Goal: Find specific page/section: Find specific page/section

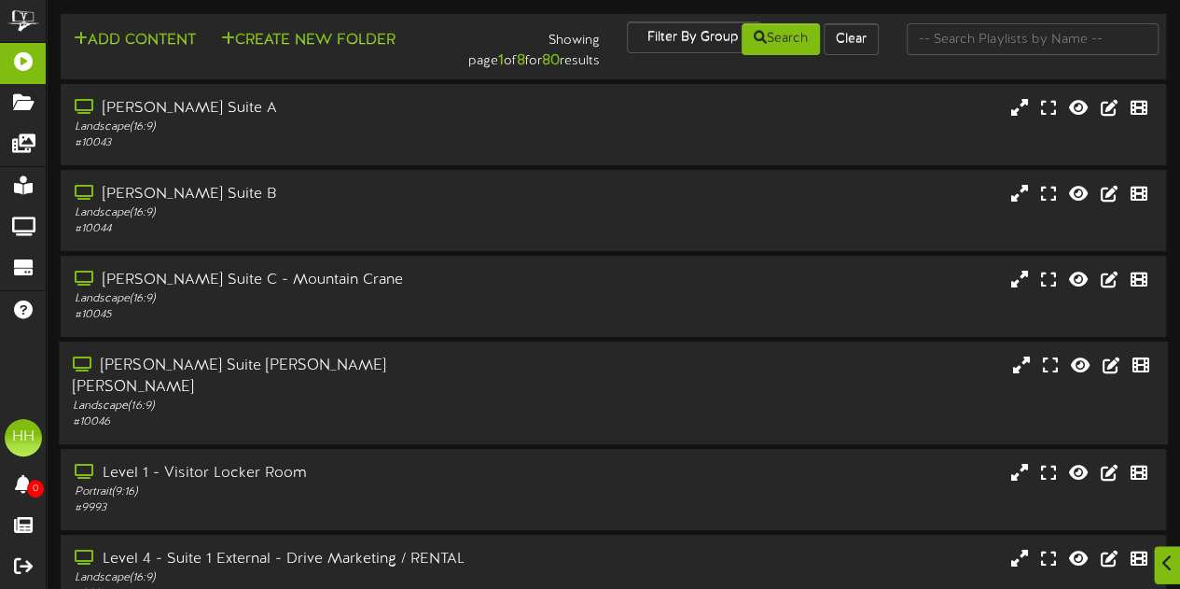
scroll to position [429, 0]
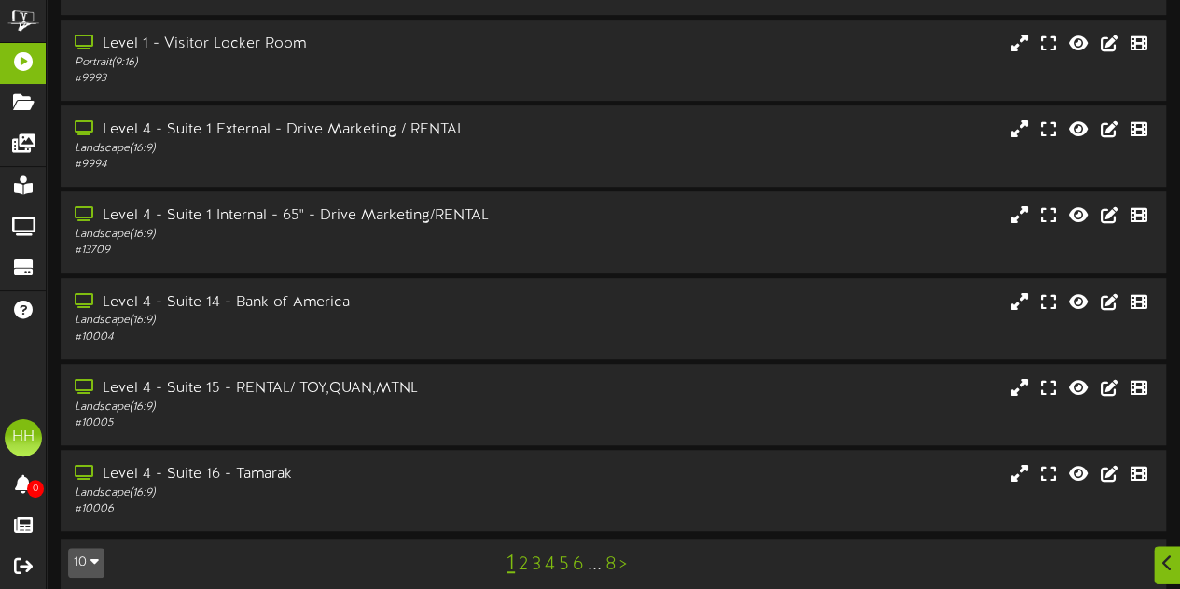
click at [524, 554] on link "2" at bounding box center [523, 564] width 9 height 21
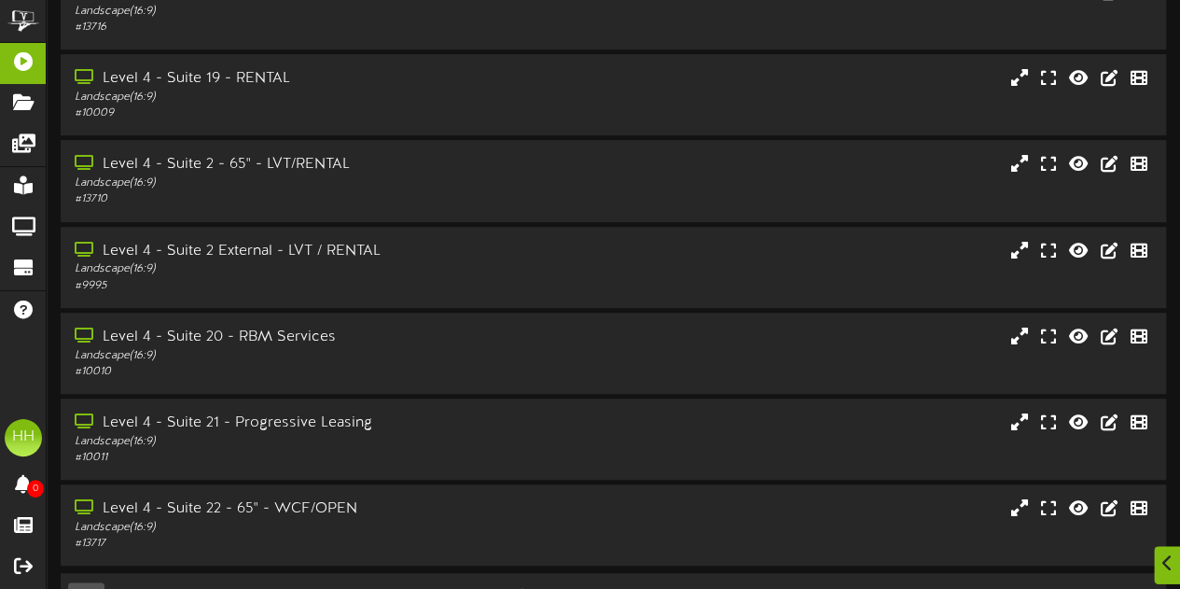
scroll to position [429, 0]
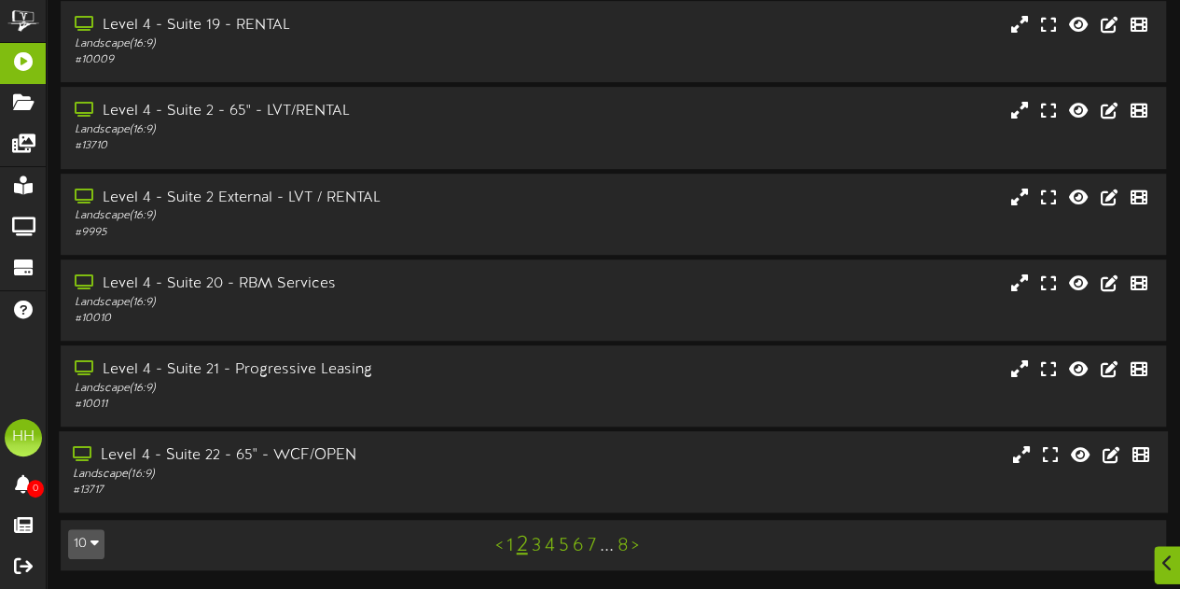
click at [432, 456] on div "Level 4 - Suite 22 - 65" - WCF/OPEN" at bounding box center [290, 455] width 434 height 21
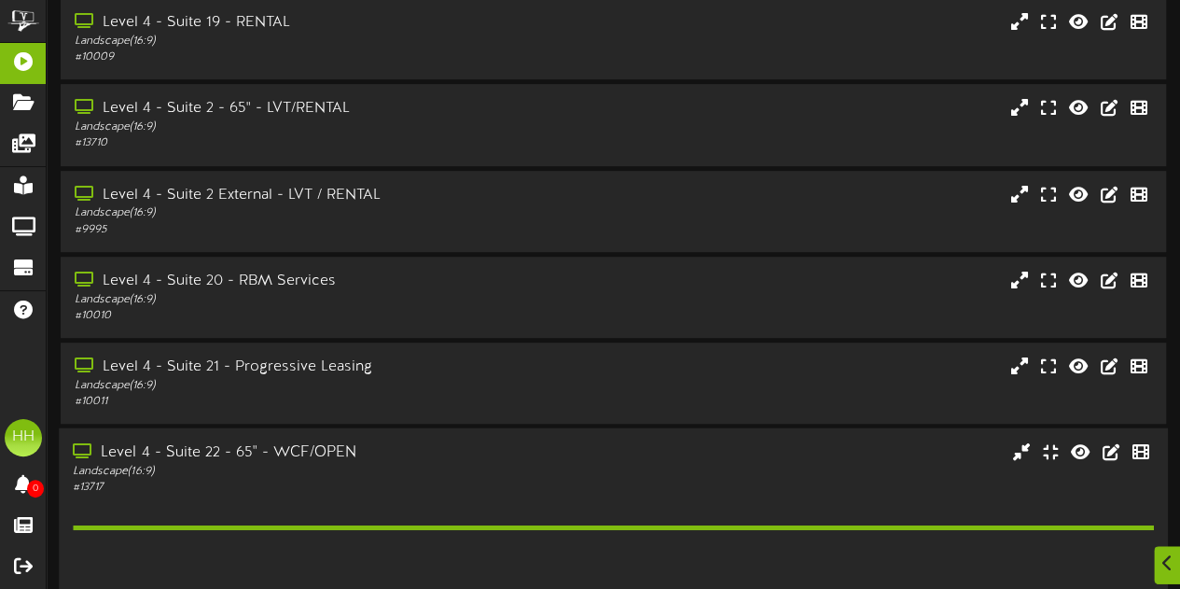
scroll to position [722, 0]
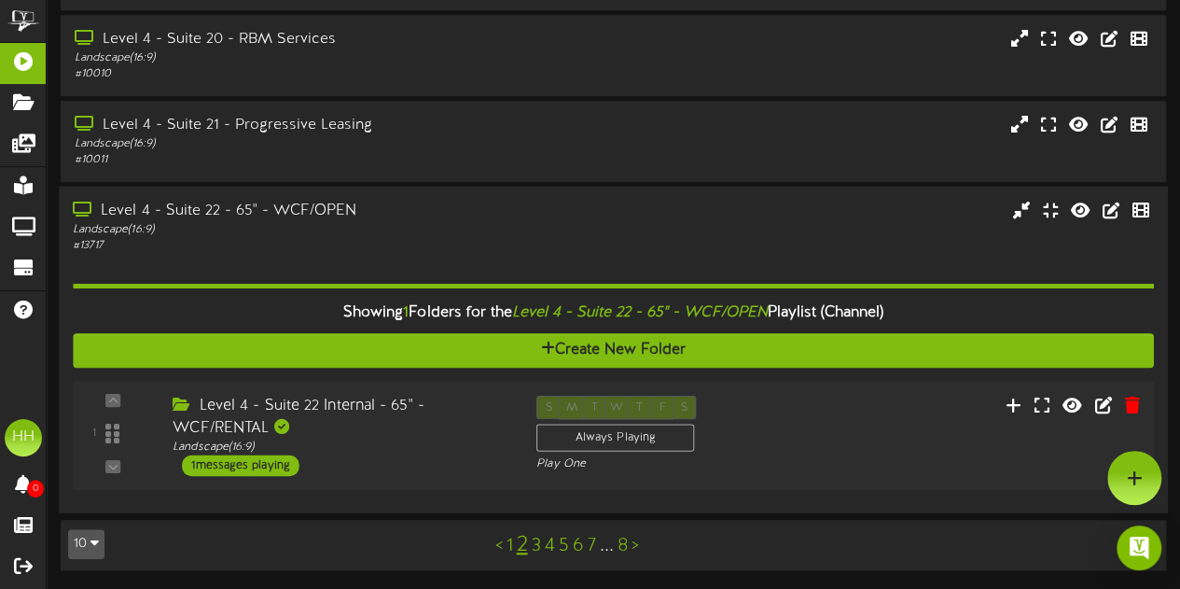
click at [453, 431] on div "Level 4 - Suite 22 Internal - 65" - WCF/RENTAL" at bounding box center [341, 416] width 336 height 43
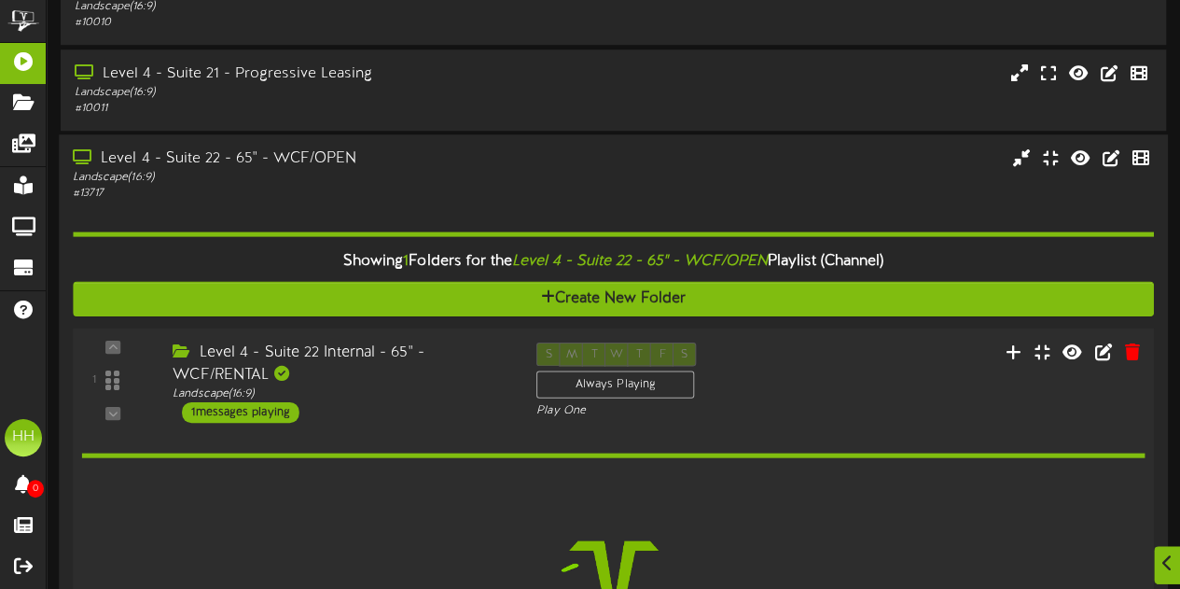
scroll to position [899, 0]
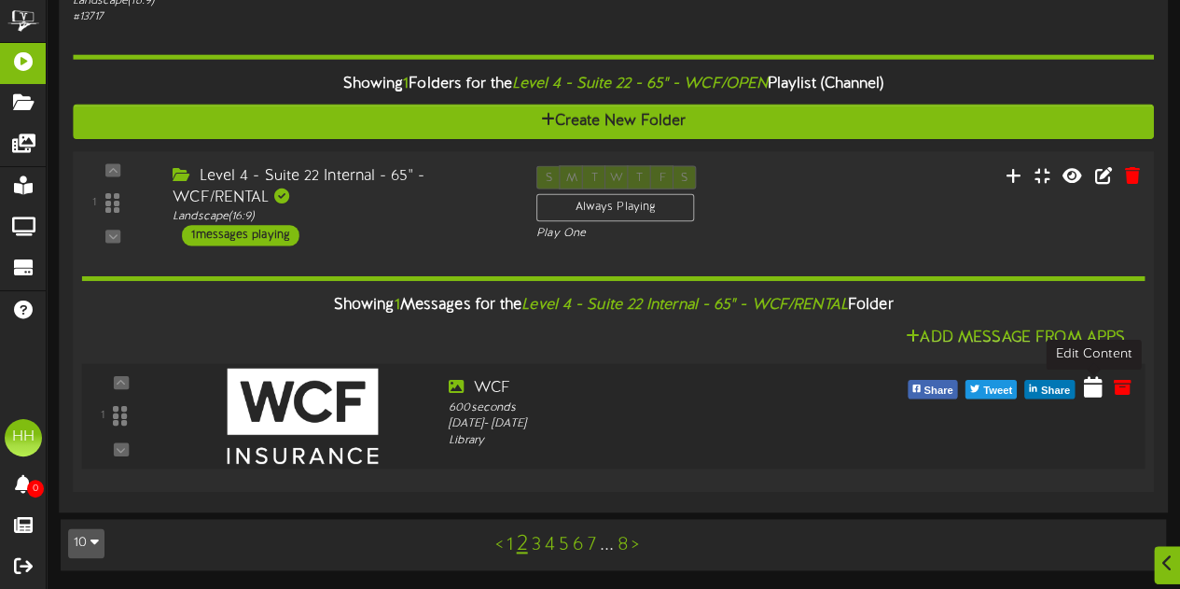
click at [1099, 396] on icon at bounding box center [1093, 386] width 19 height 21
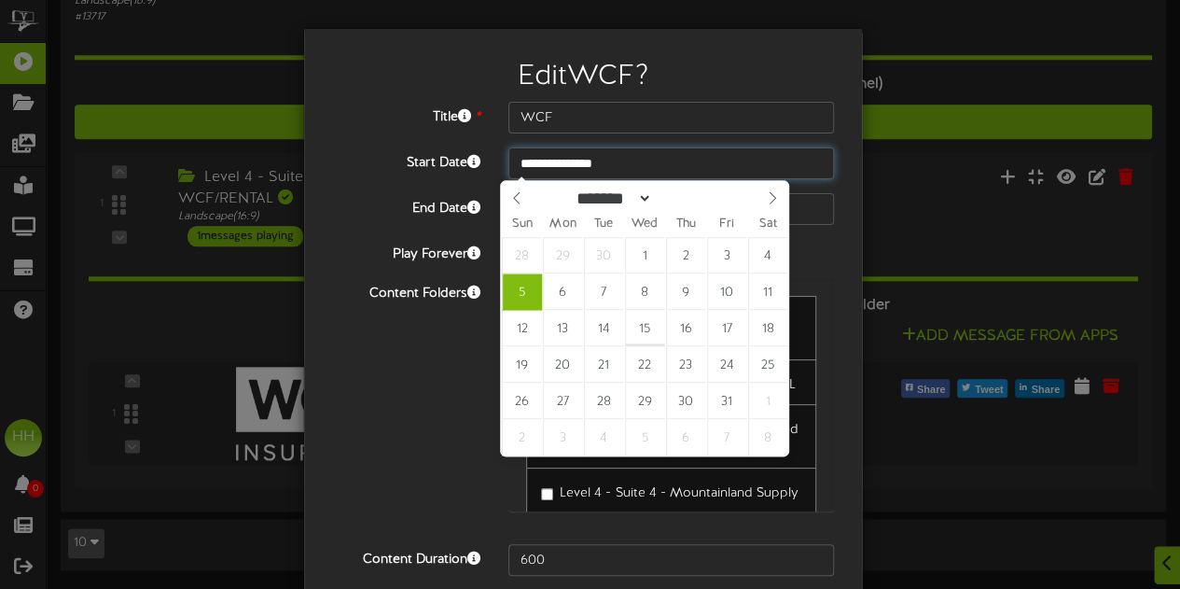
click at [573, 163] on input "**********" at bounding box center [671, 163] width 326 height 32
type input "**********"
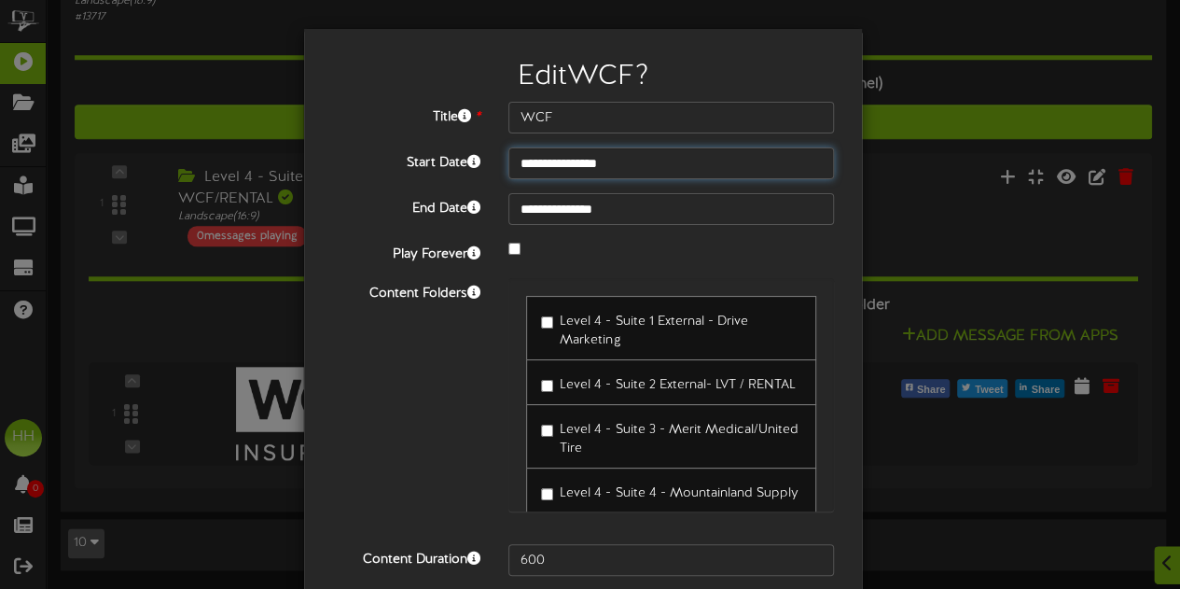
scroll to position [74, 0]
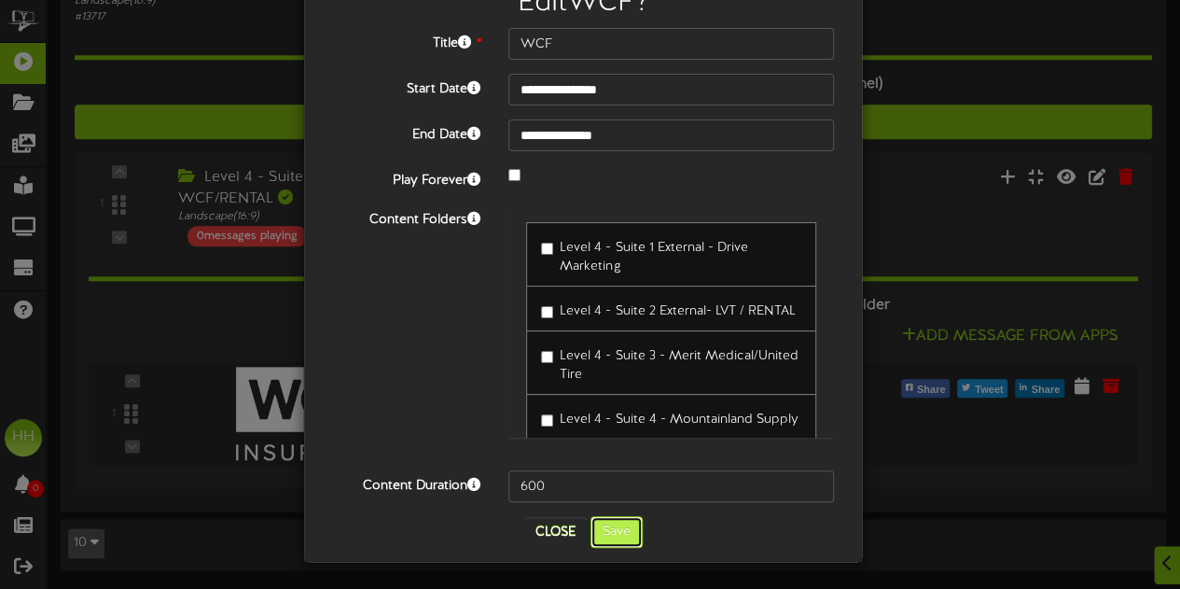
click at [614, 536] on button "Save" at bounding box center [616, 532] width 52 height 32
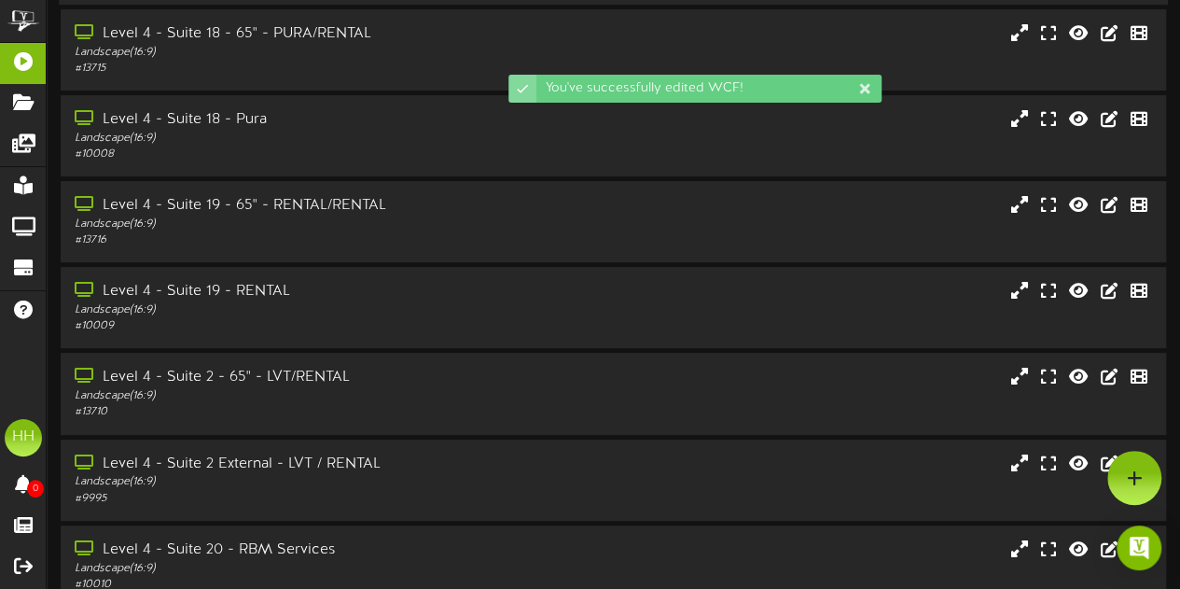
scroll to position [0, 0]
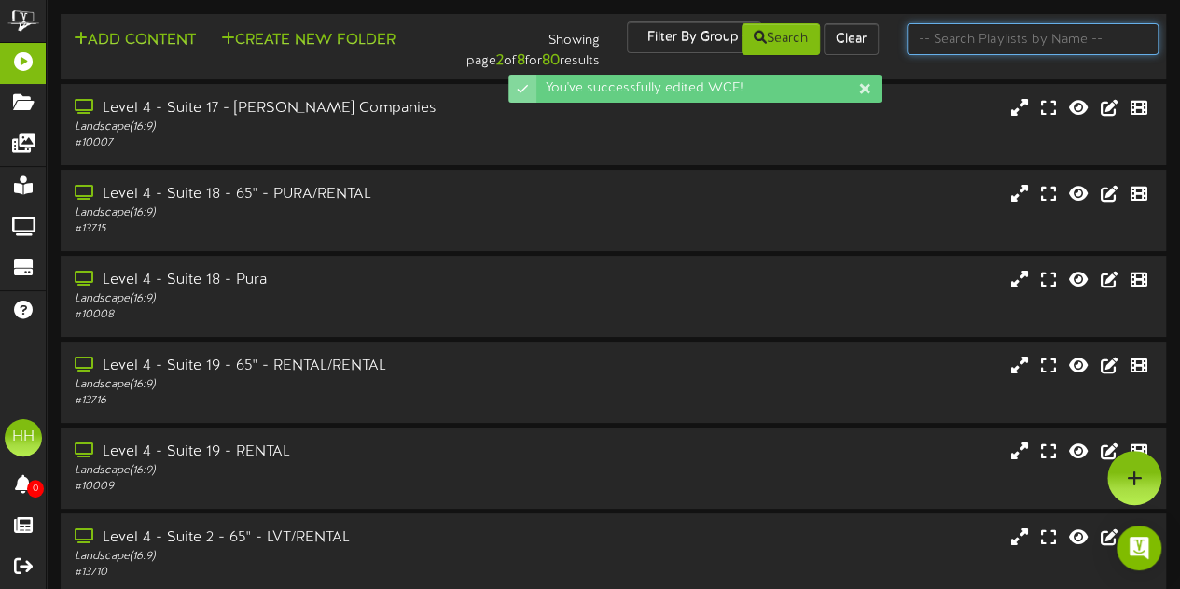
click at [980, 33] on input "text" at bounding box center [1033, 39] width 252 height 32
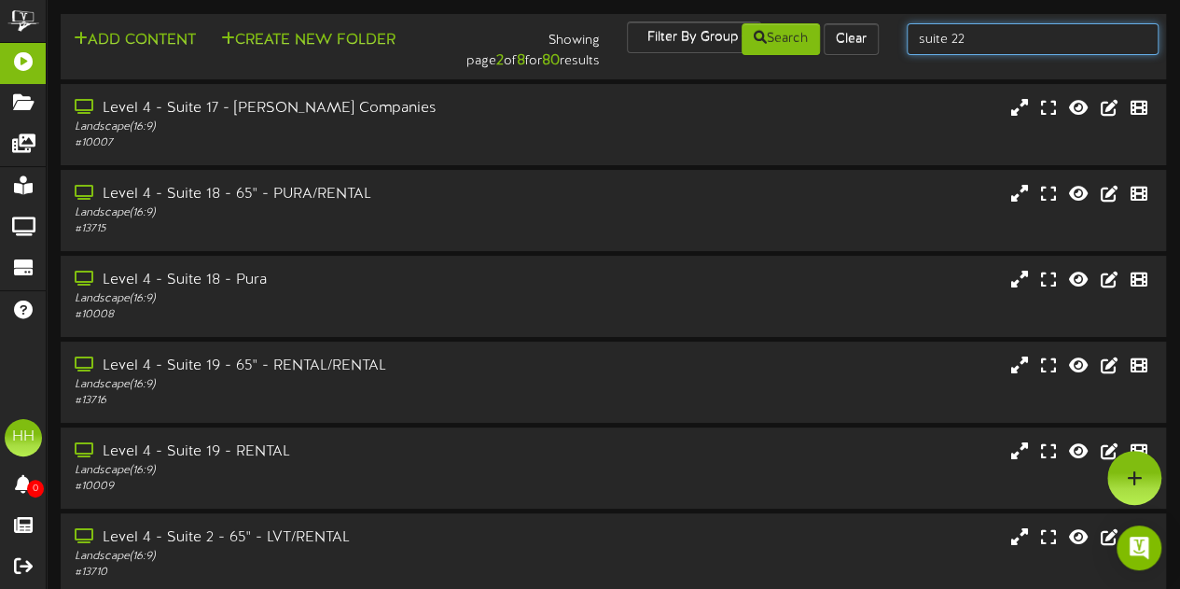
type input "suite 22"
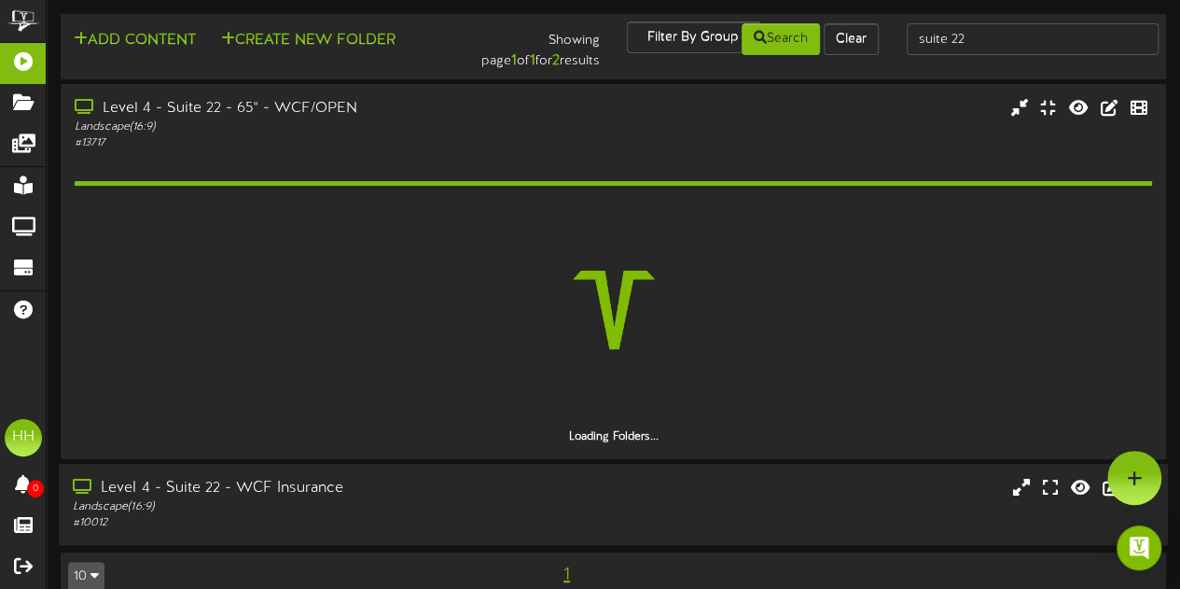
click at [412, 526] on div "# 10012" at bounding box center [290, 523] width 434 height 16
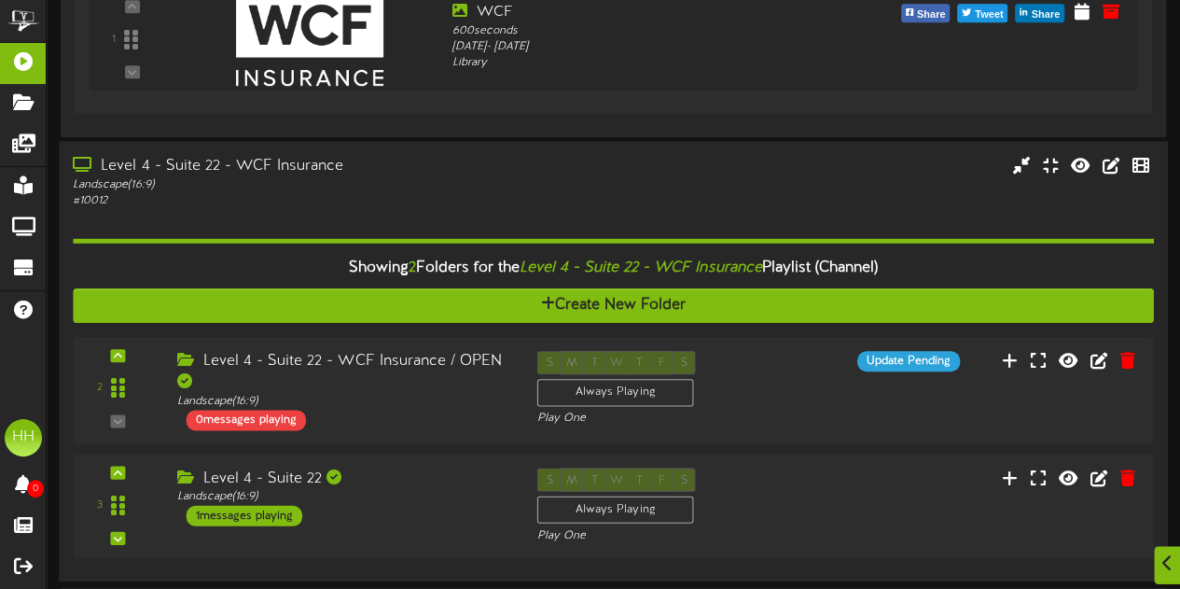
scroll to position [562, 0]
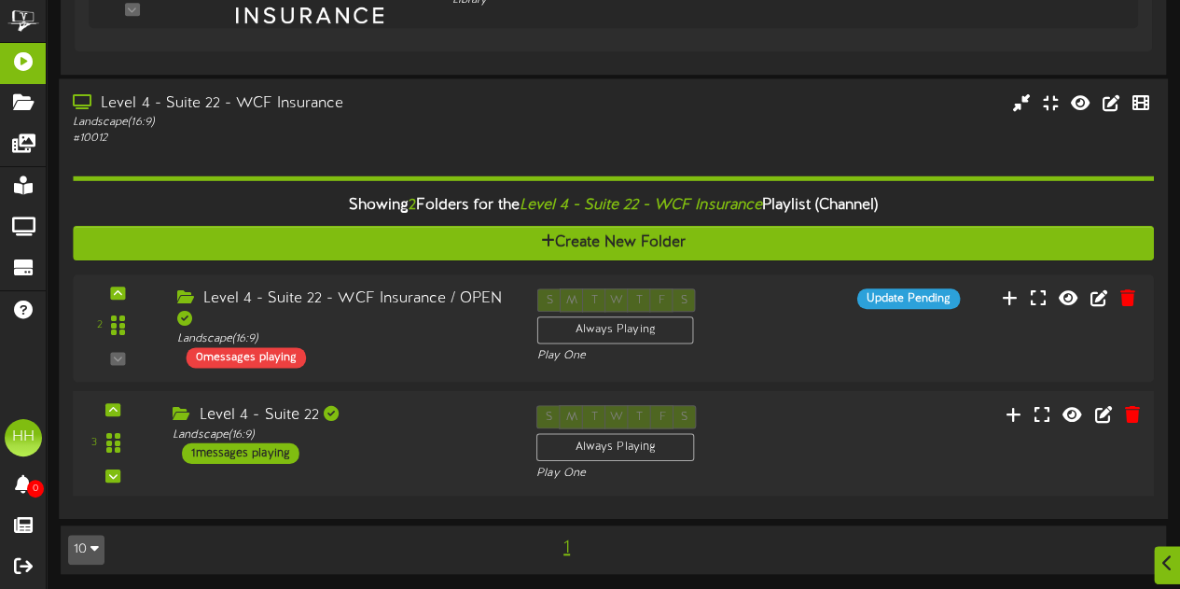
click at [452, 449] on div "Level 4 - Suite 22 Landscape ( 16:9 ) 1 messages playing" at bounding box center [341, 434] width 364 height 59
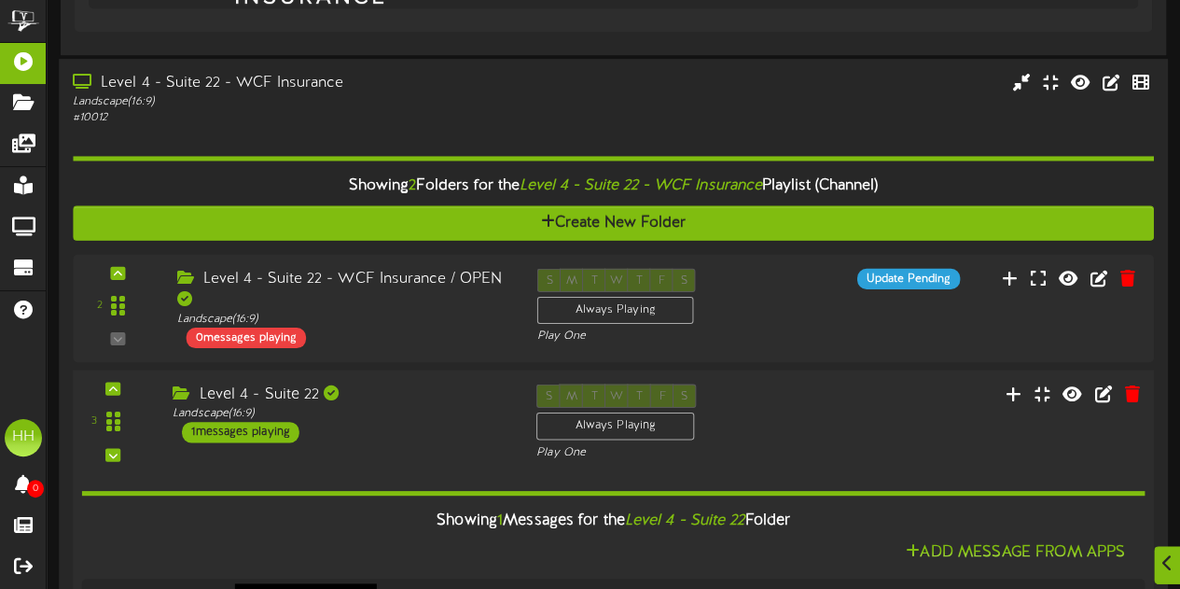
scroll to position [0, 0]
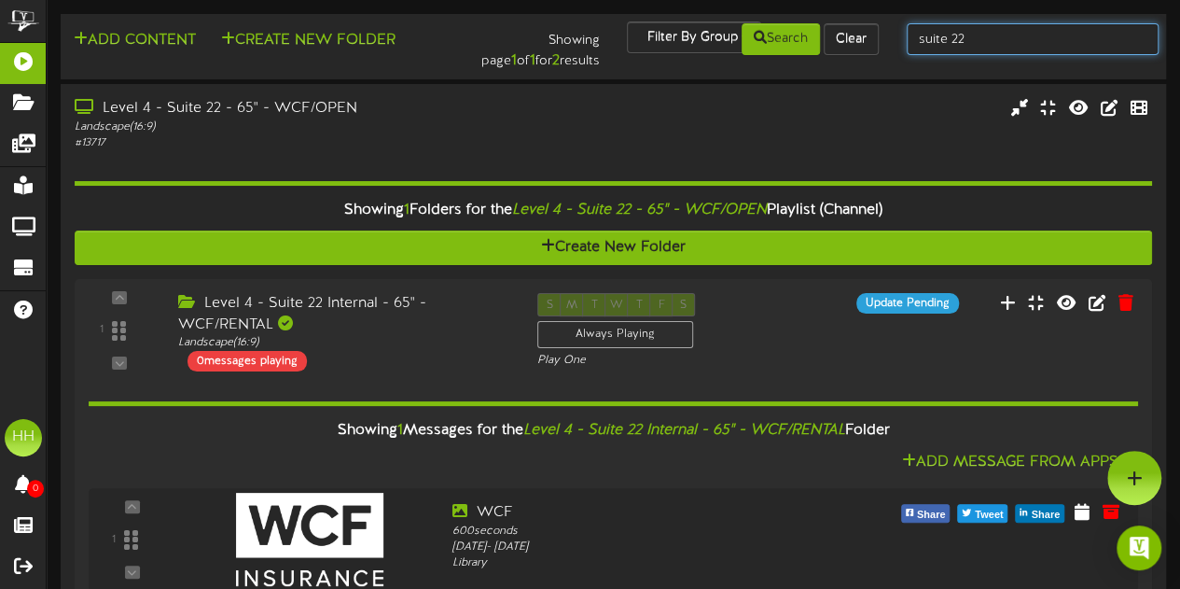
click at [1019, 36] on input "suite 22" at bounding box center [1033, 39] width 252 height 32
type input "suite 18"
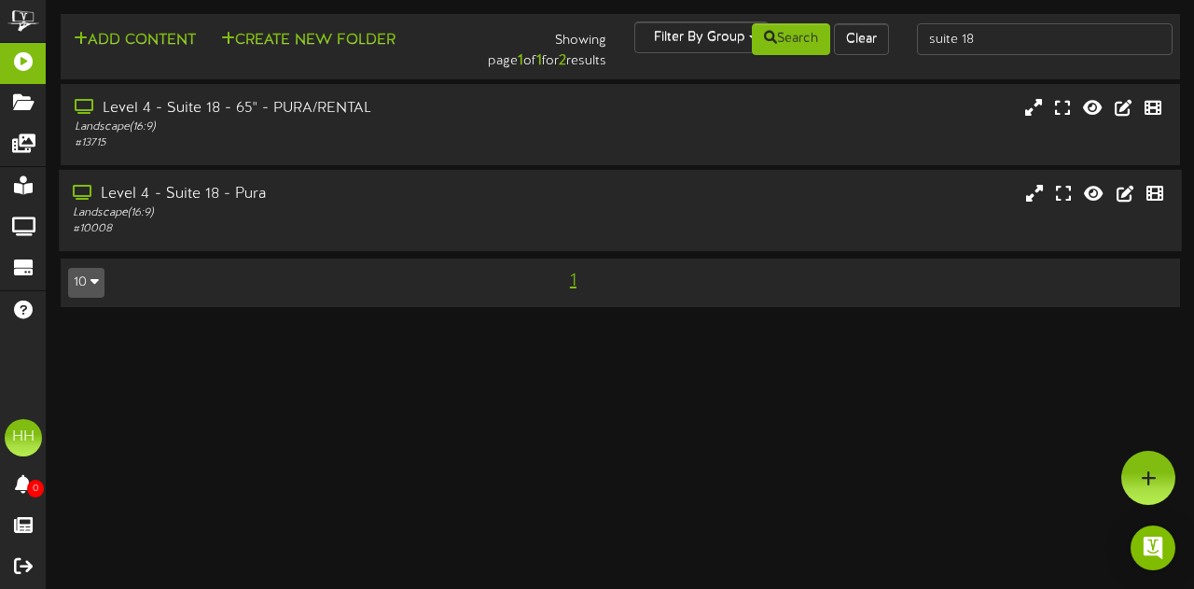
click at [450, 245] on div "Level 4 - Suite 18 - Pura Landscape ( 16:9 ) # 10008" at bounding box center [620, 210] width 1123 height 81
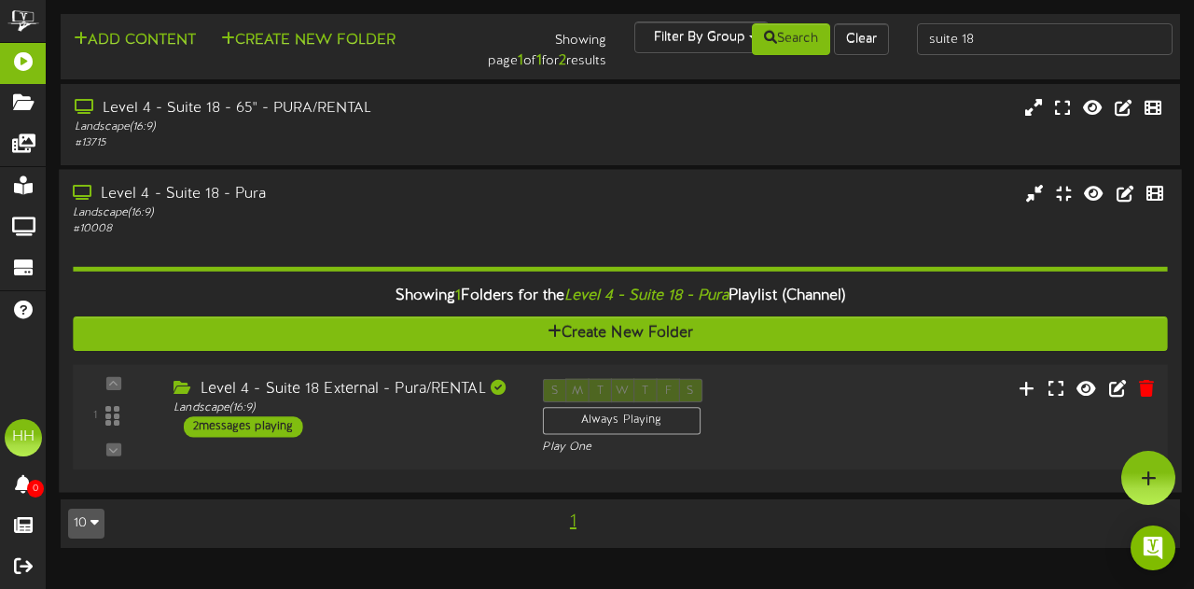
click at [404, 426] on div "Level 4 - Suite 18 External - Pura/RENTAL Landscape ( 16:9 ) 2 messages playing" at bounding box center [343, 408] width 368 height 59
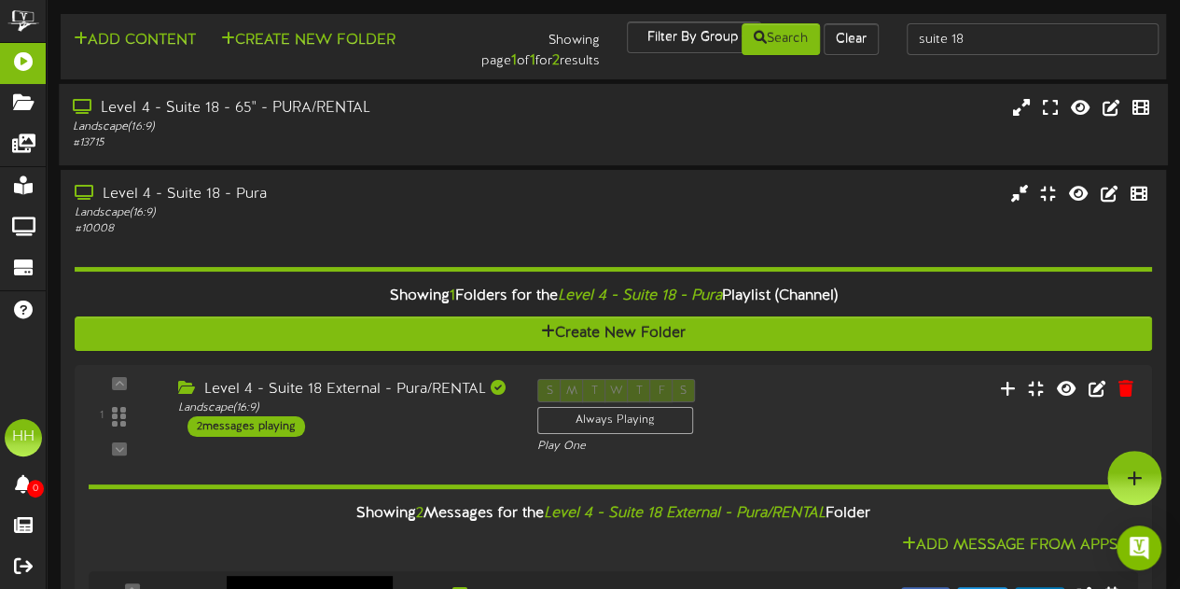
click at [534, 141] on div "Level 4 - Suite 18 - 65" - PURA/RENTAL Landscape ( 16:9 ) # 13715" at bounding box center [613, 124] width 1109 height 53
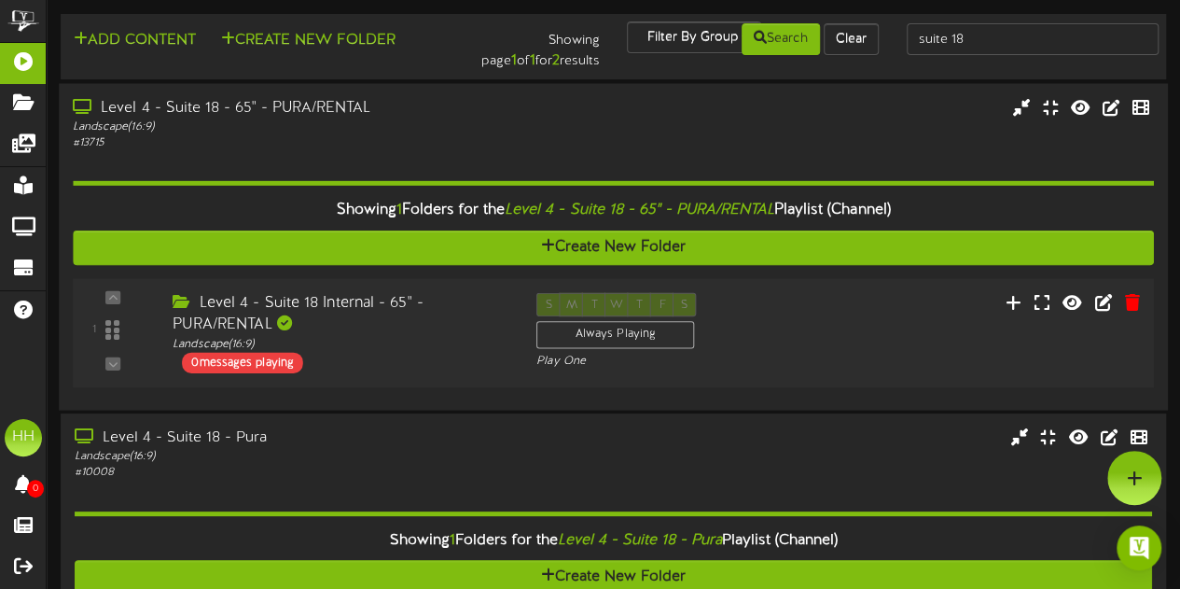
click at [433, 371] on div "Level 4 - Suite 18 Internal - 65" - PURA/RENTAL Landscape ( 16:9 ) 0 messages p…" at bounding box center [341, 332] width 364 height 80
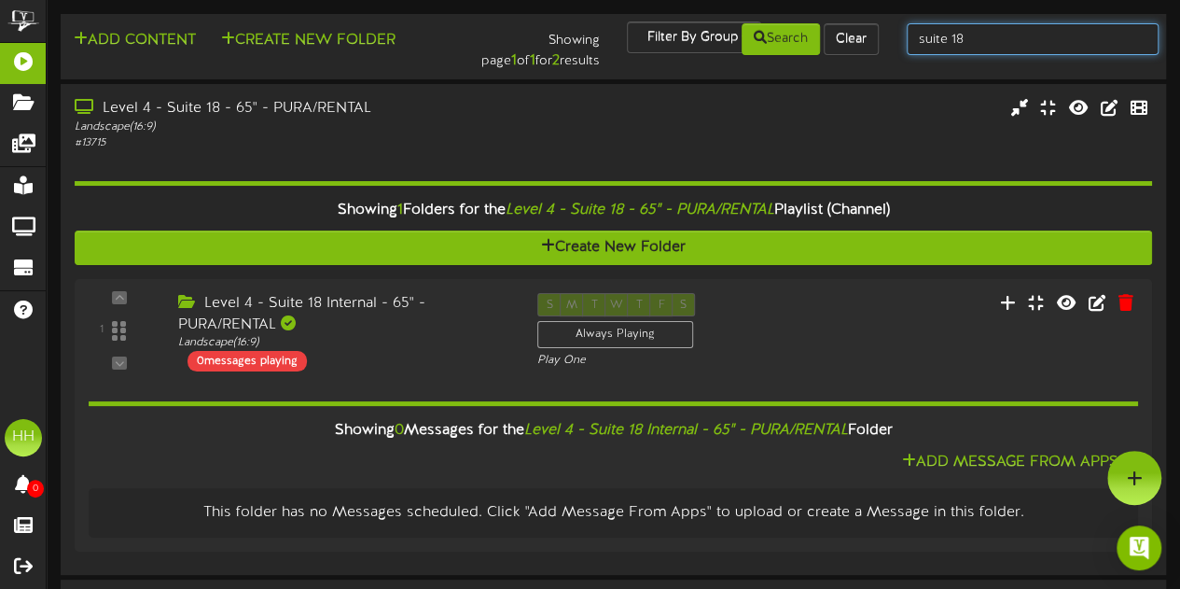
click at [991, 44] on input "suite 18" at bounding box center [1033, 39] width 252 height 32
type input "suite 5"
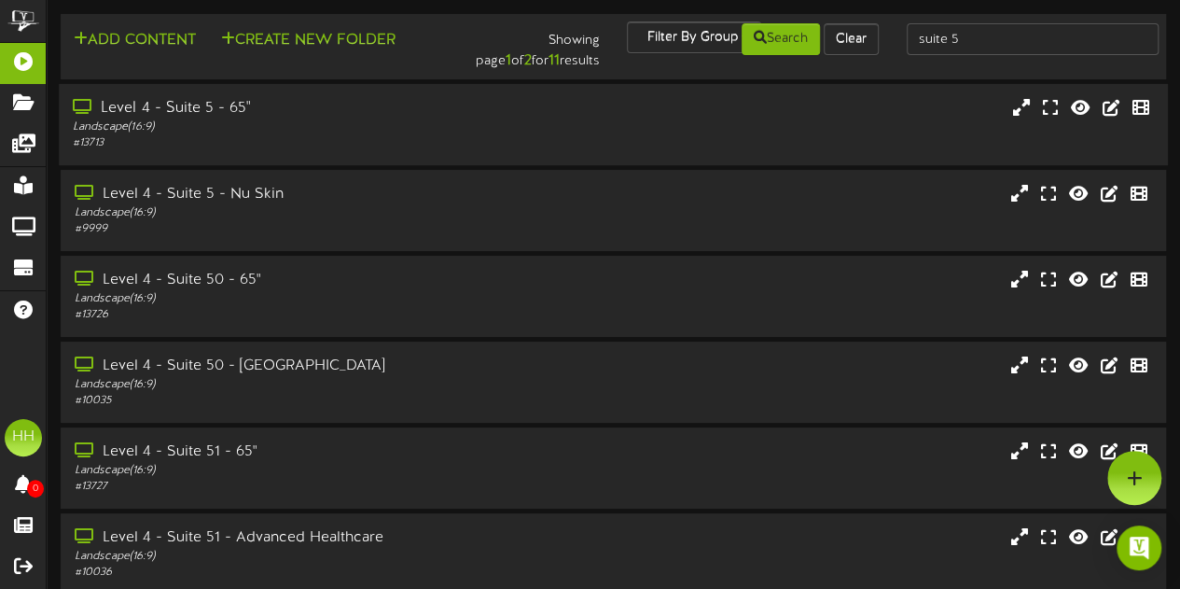
click at [336, 129] on div "Landscape ( 16:9 )" at bounding box center [290, 127] width 434 height 16
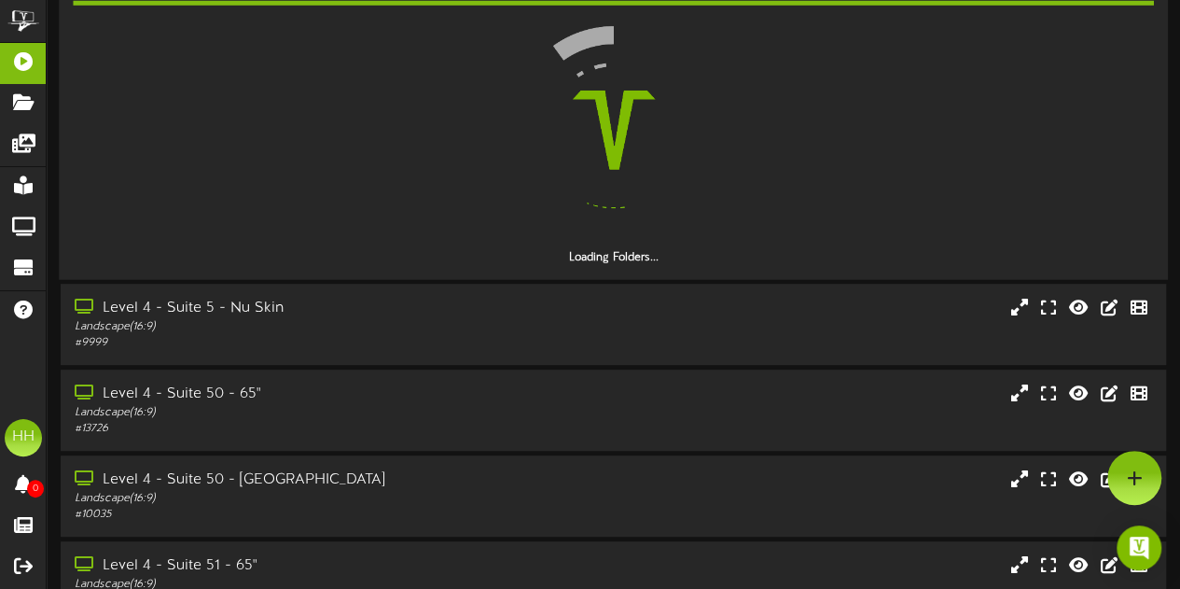
scroll to position [49, 0]
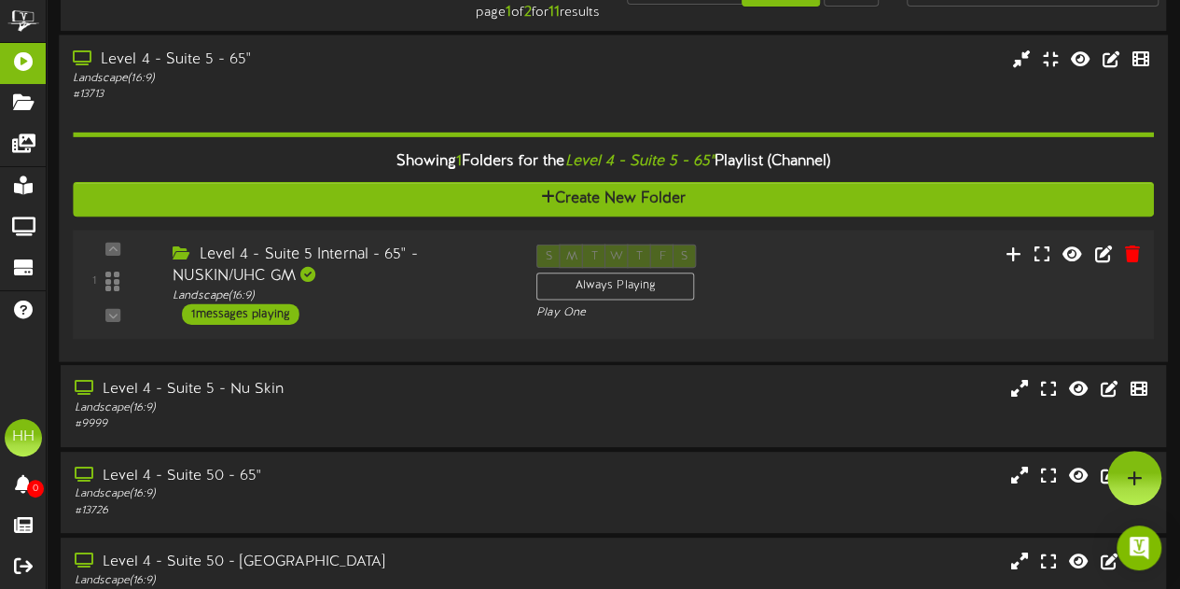
click at [354, 270] on div "Level 4 - Suite 5 Internal - 65" - NUSKIN/UHC GM" at bounding box center [341, 264] width 336 height 43
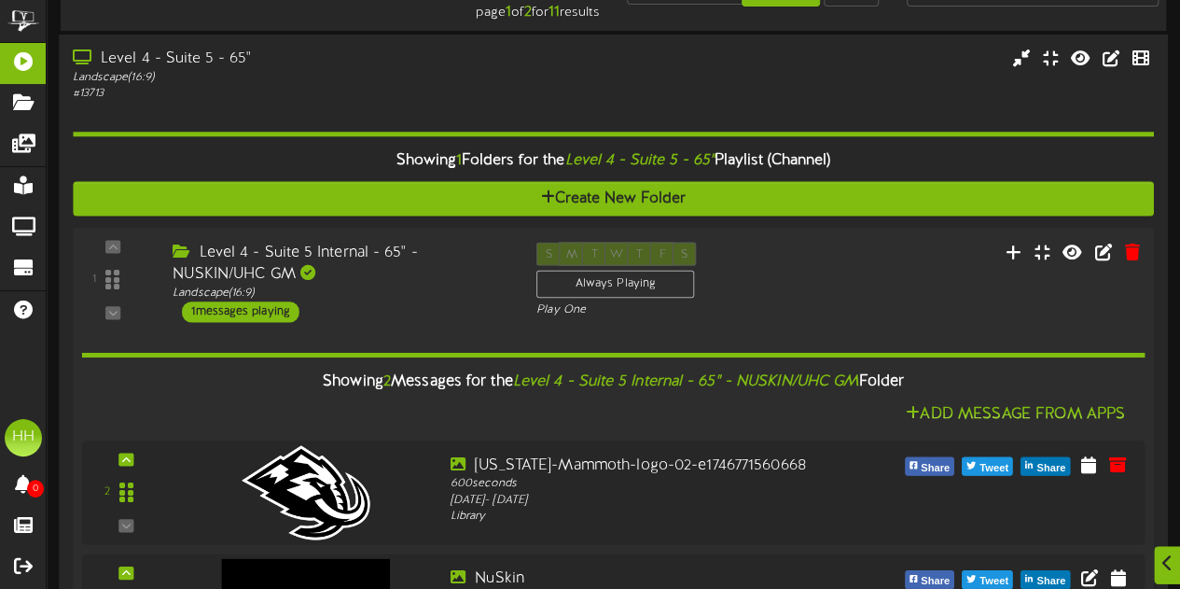
scroll to position [273, 0]
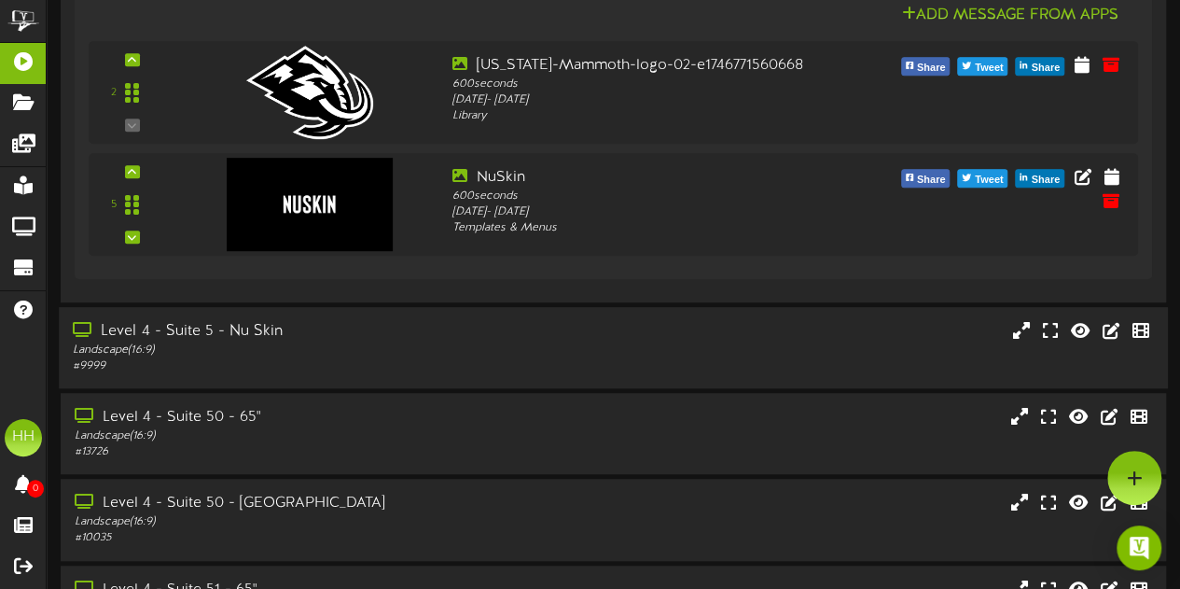
click at [440, 346] on div "Landscape ( 16:9 )" at bounding box center [290, 350] width 434 height 16
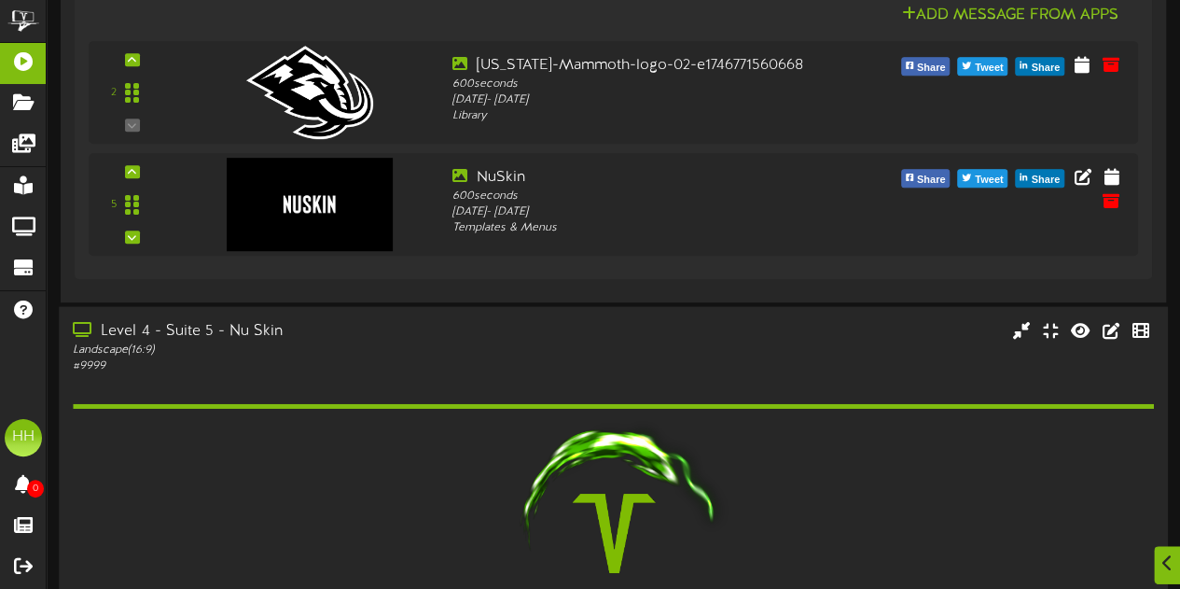
scroll to position [751, 0]
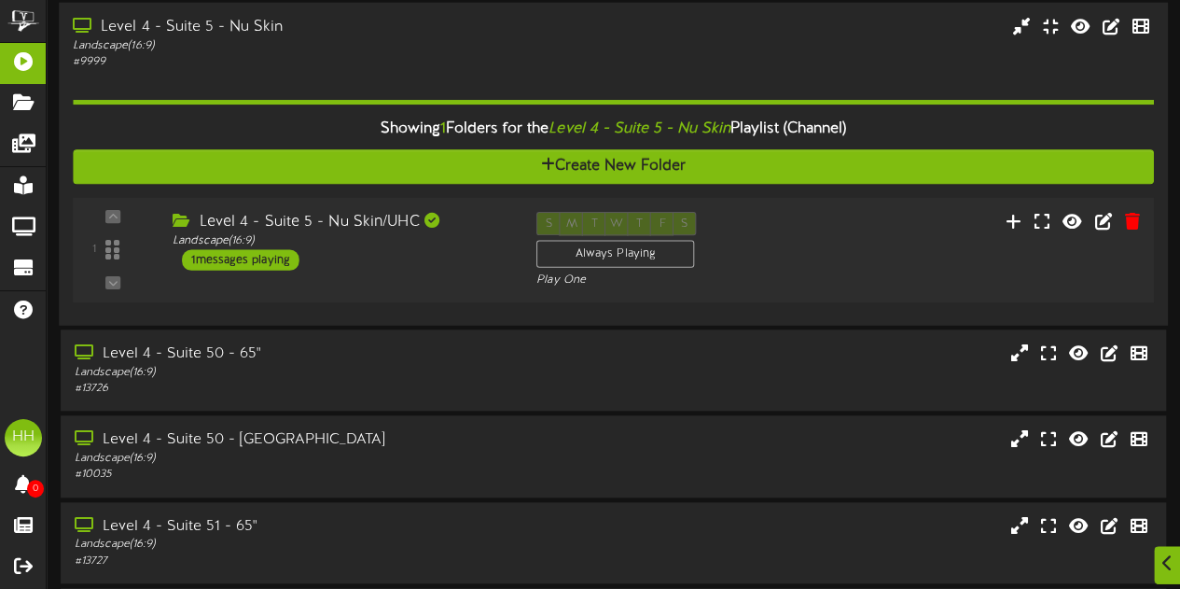
click at [429, 259] on div "Level 4 - Suite 5 - Nu Skin/UHC Landscape ( 16:9 ) 1 messages playing" at bounding box center [341, 241] width 364 height 59
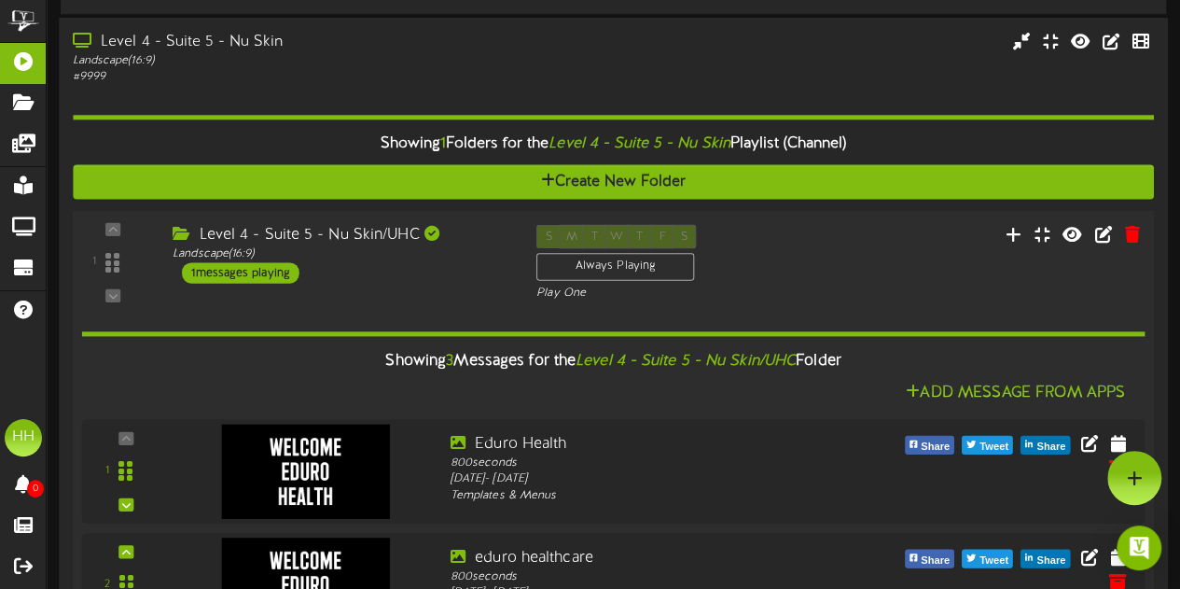
scroll to position [0, 0]
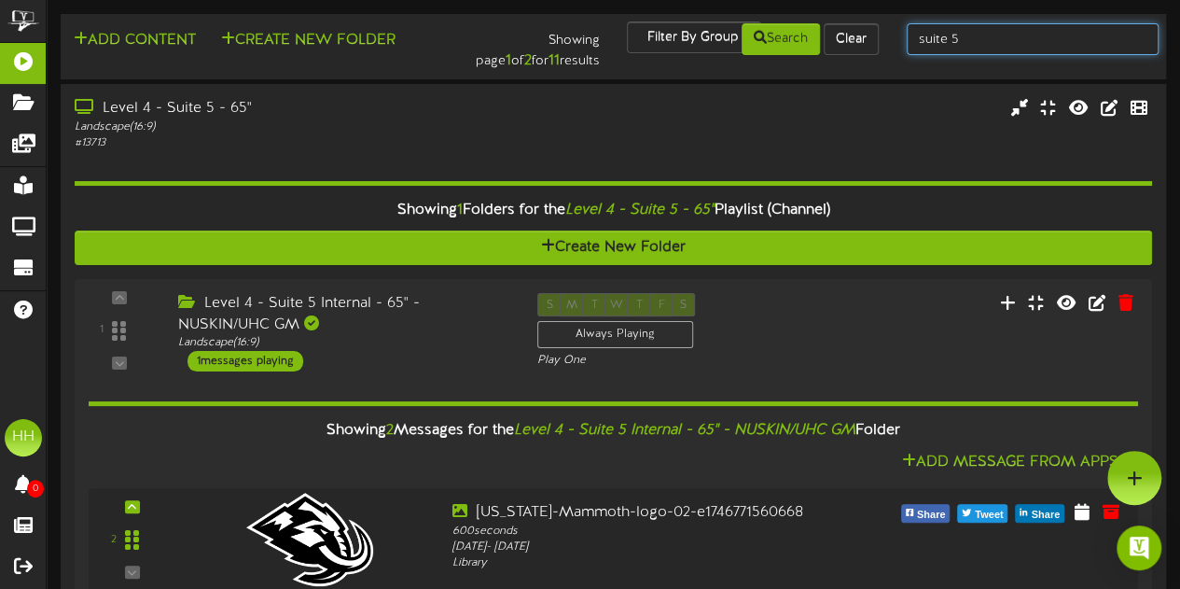
click at [1033, 49] on input "suite 5" at bounding box center [1033, 39] width 252 height 32
type input "suite 22"
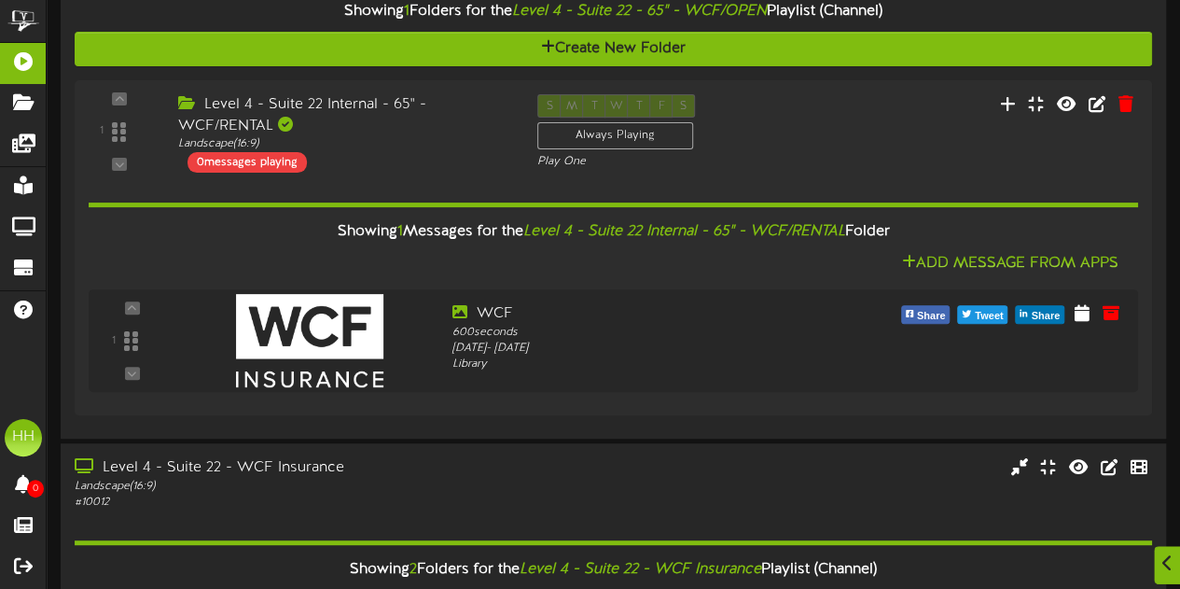
scroll to position [547, 0]
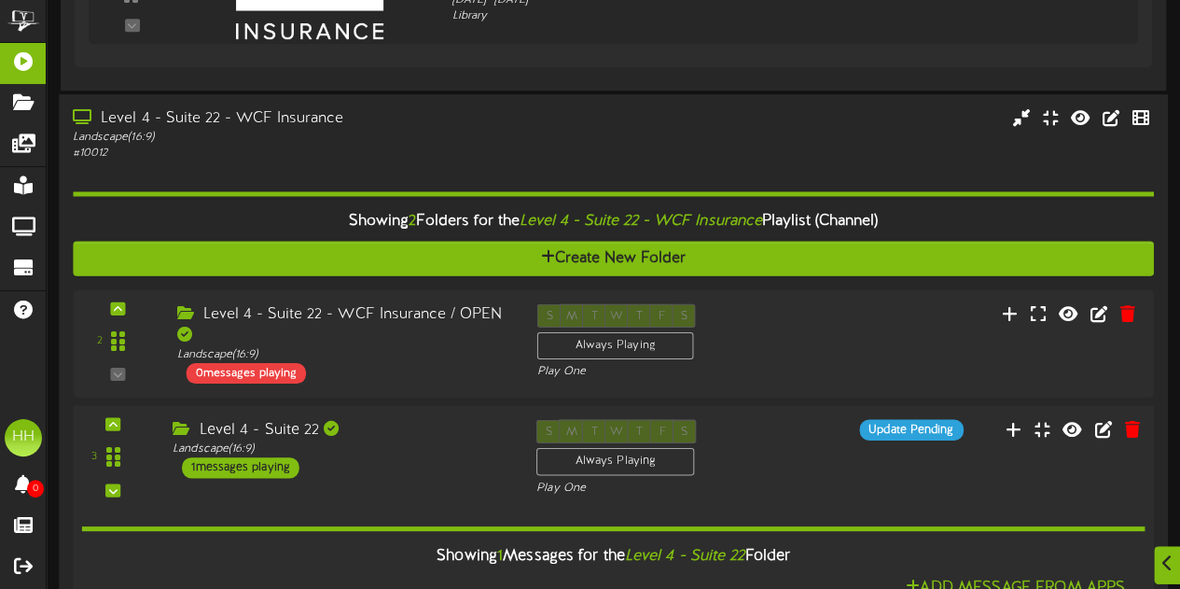
click at [438, 425] on div "Level 4 - Suite 22" at bounding box center [341, 429] width 336 height 21
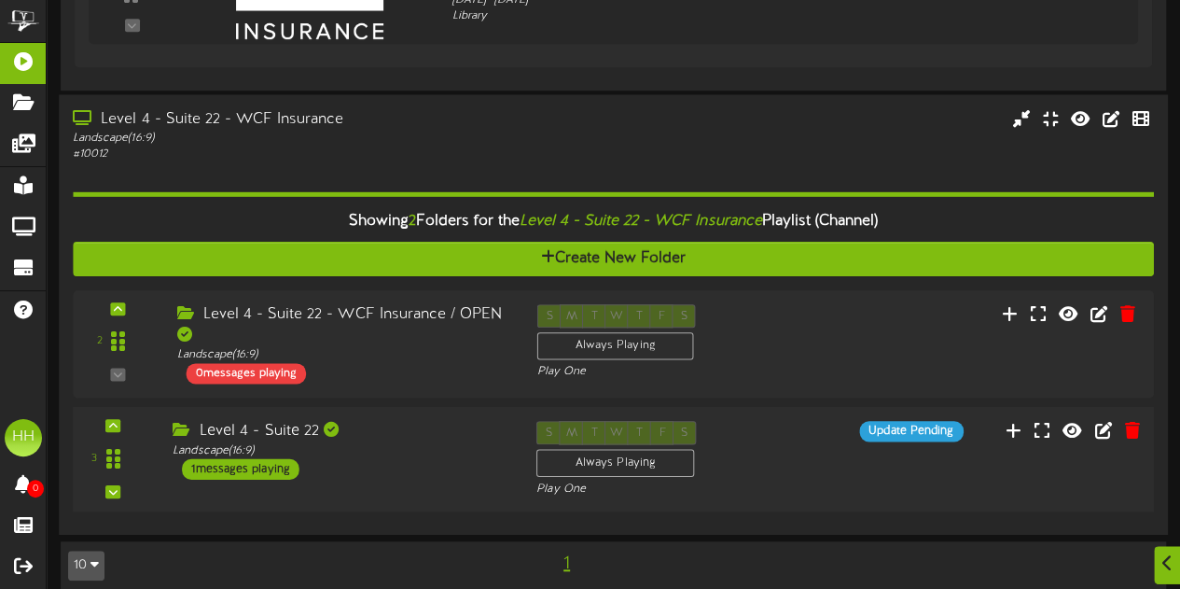
scroll to position [562, 0]
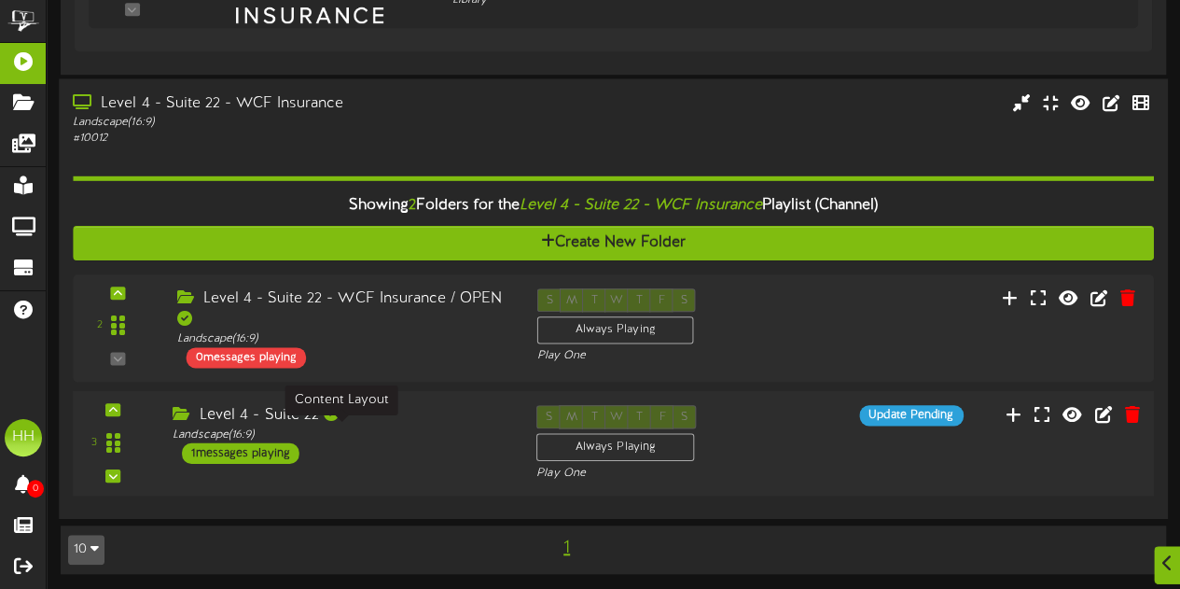
drag, startPoint x: 438, startPoint y: 425, endPoint x: 395, endPoint y: 432, distance: 44.3
click at [395, 432] on div "Landscape ( 16:9 )" at bounding box center [341, 434] width 336 height 16
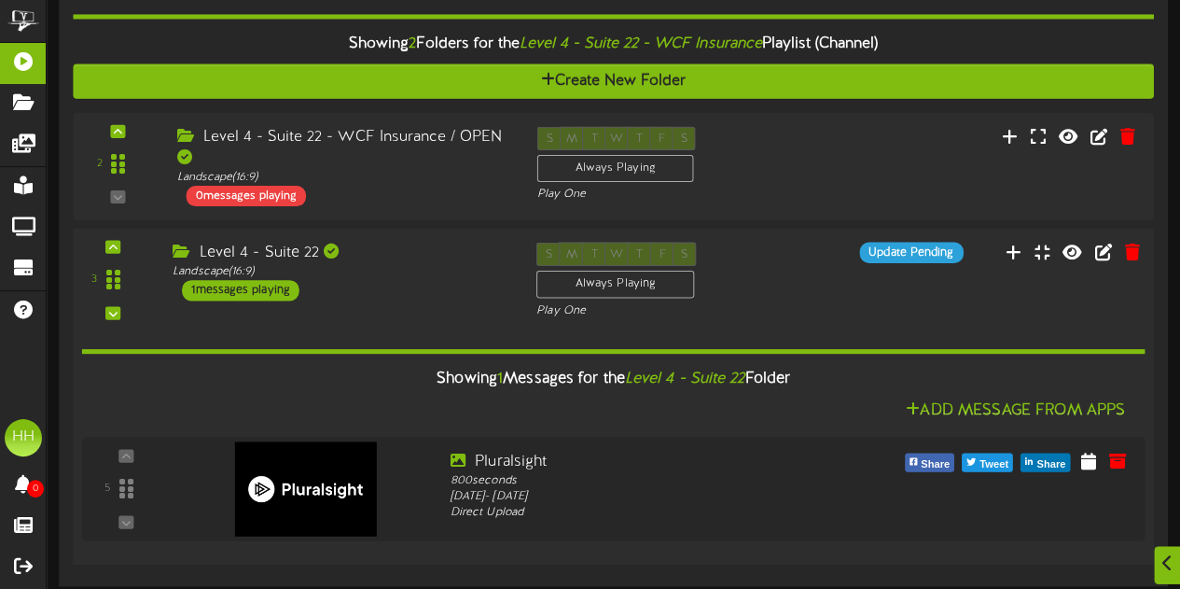
scroll to position [728, 0]
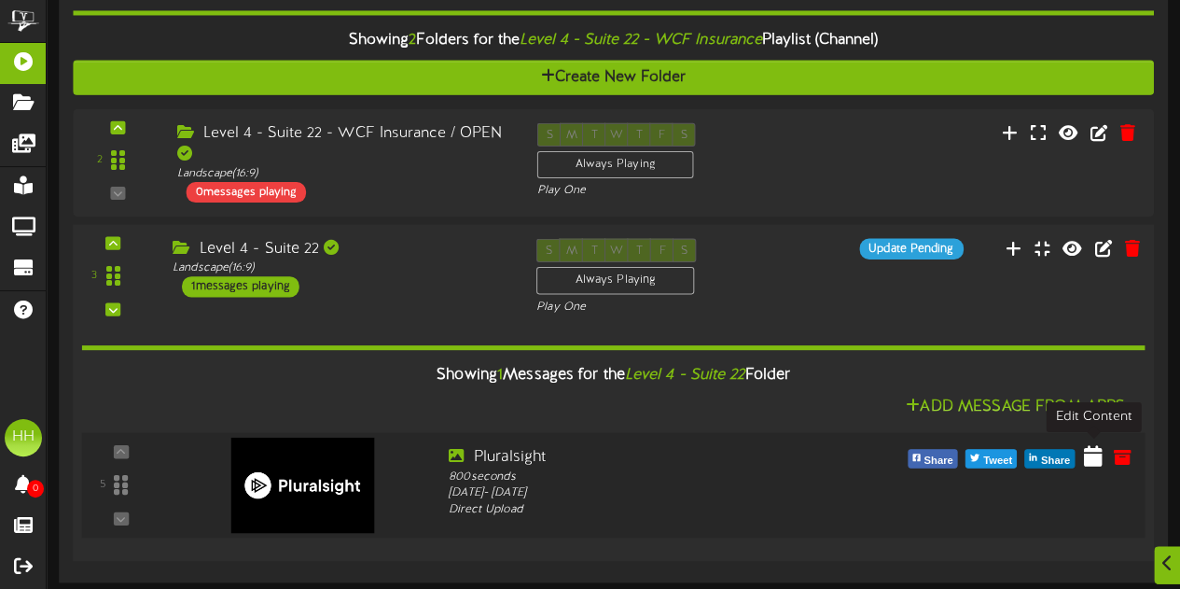
click at [1096, 461] on icon at bounding box center [1093, 455] width 19 height 21
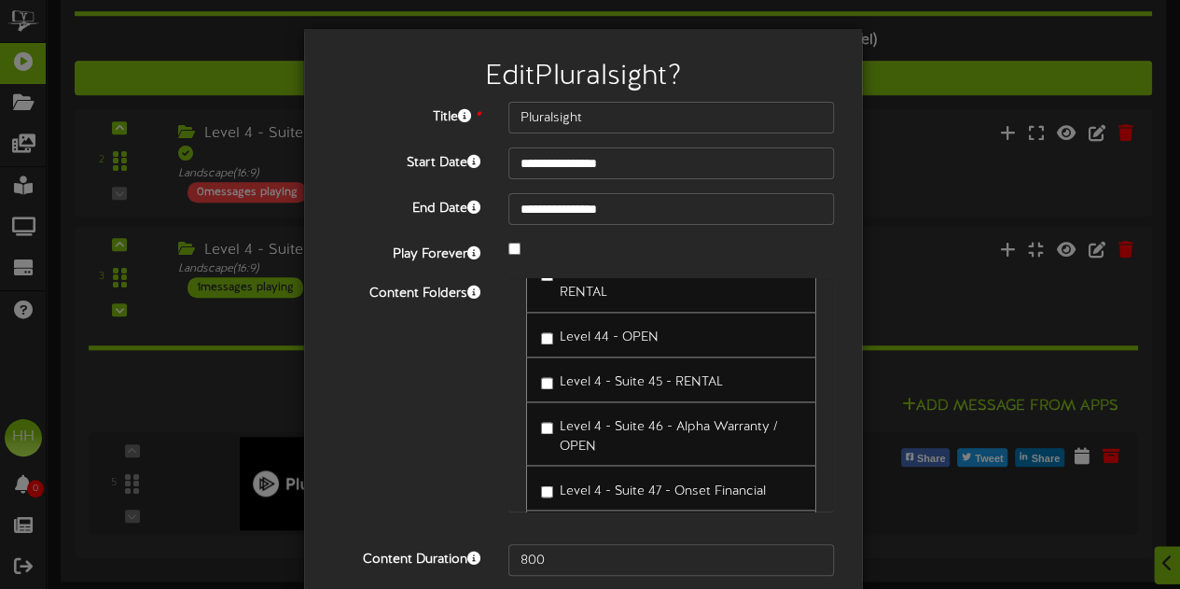
scroll to position [153, 0]
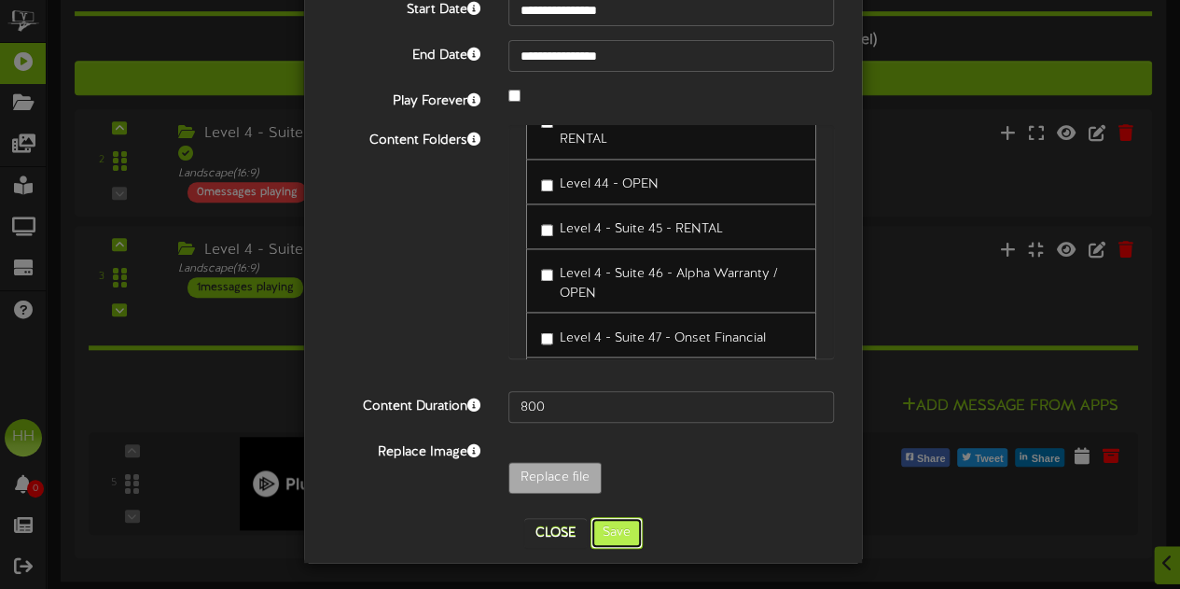
click at [625, 539] on button "Save" at bounding box center [616, 533] width 52 height 32
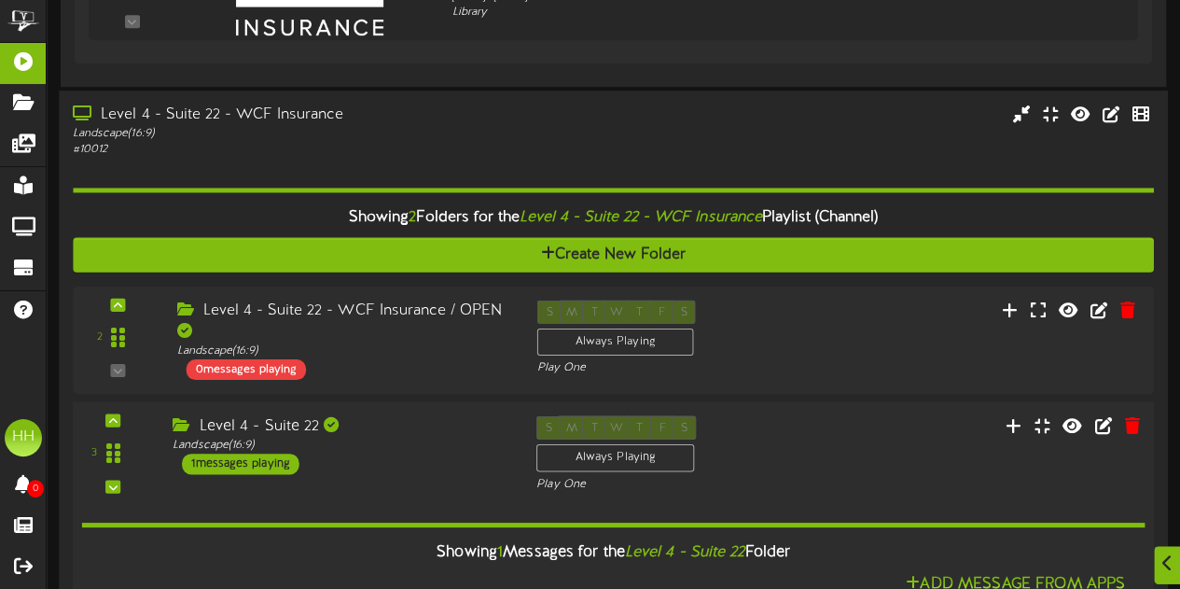
scroll to position [615, 0]
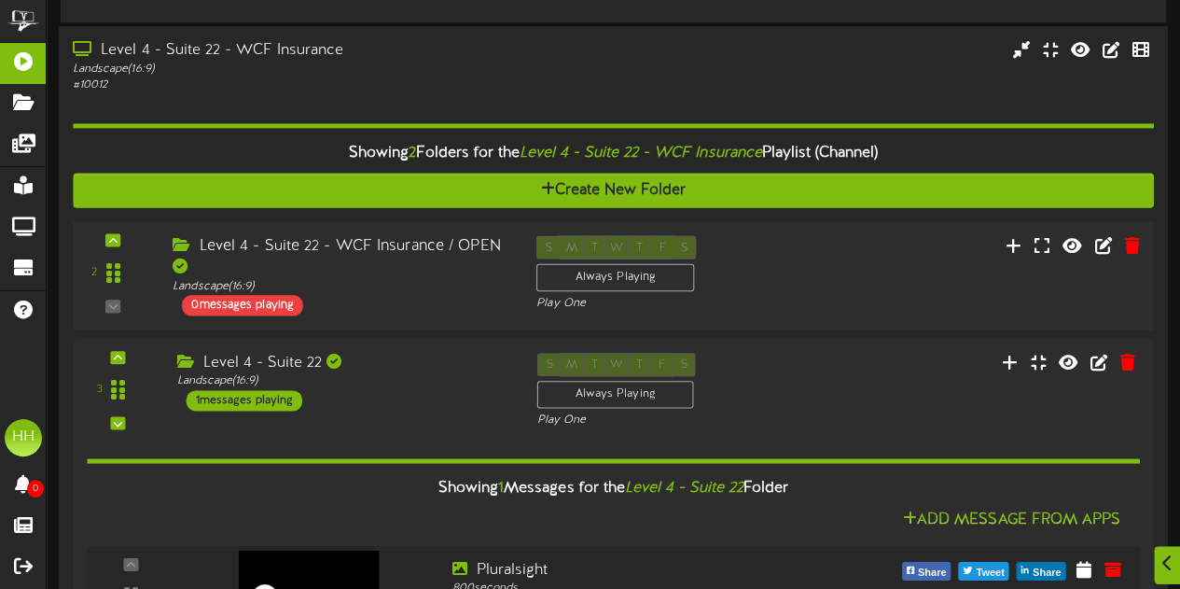
click at [767, 245] on div "S M T W T F S Always Playing Play One" at bounding box center [658, 273] width 273 height 76
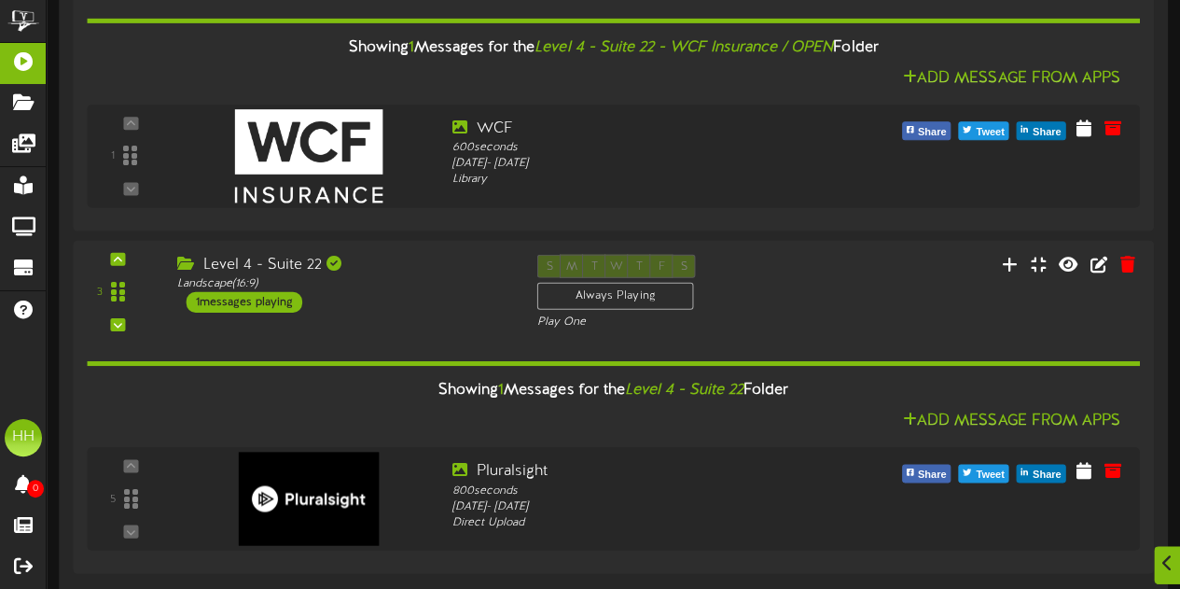
scroll to position [1019, 0]
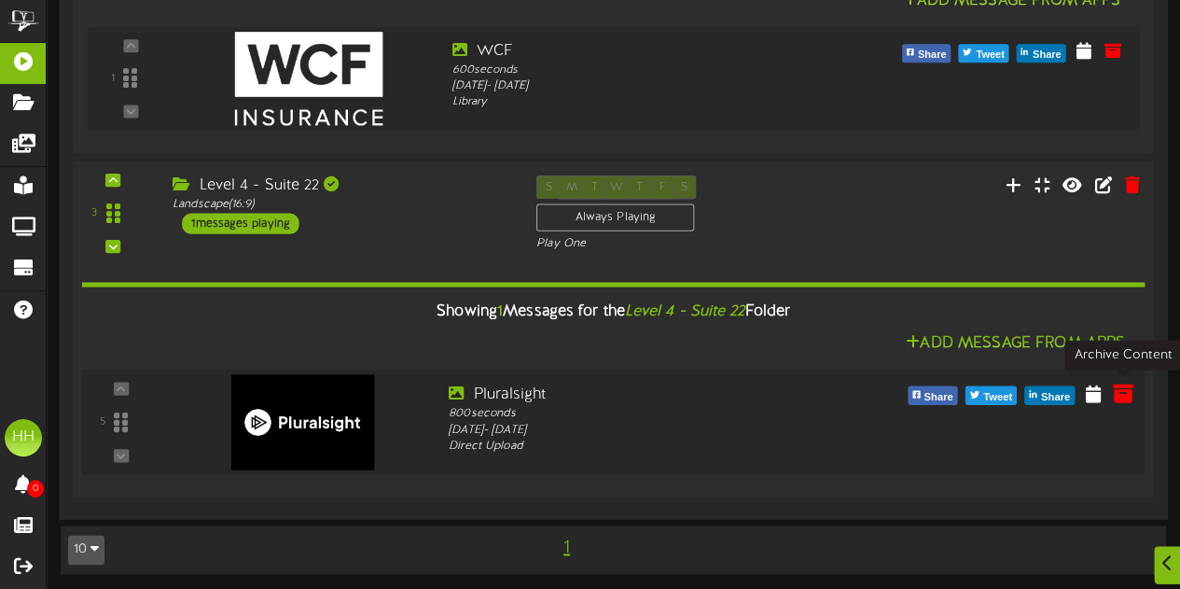
click at [1130, 391] on icon at bounding box center [1122, 392] width 21 height 21
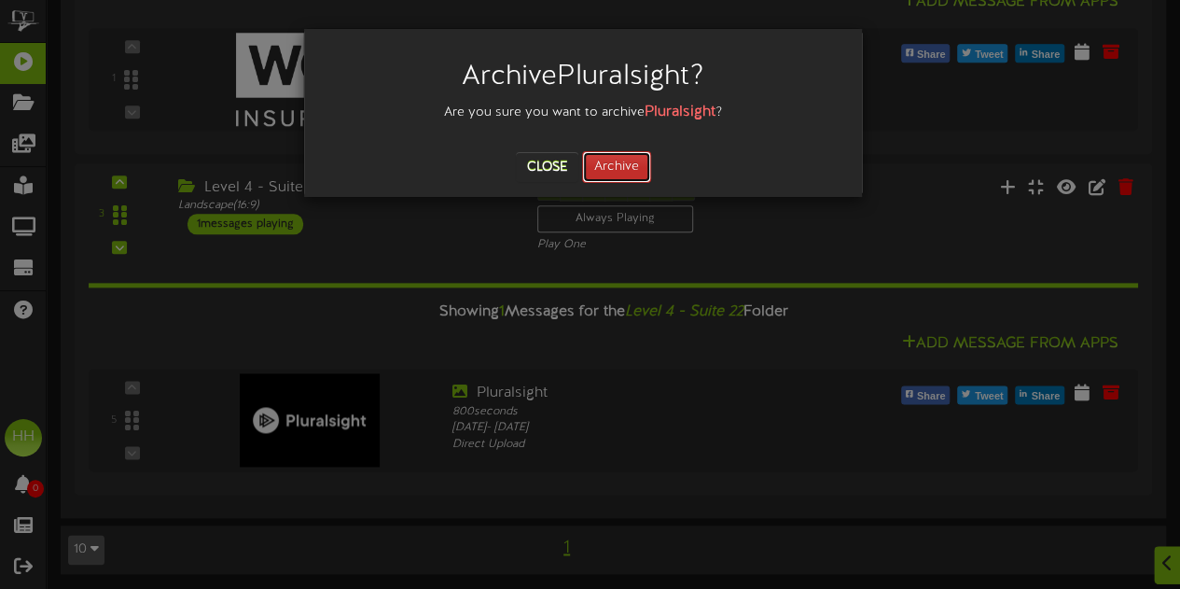
click at [610, 171] on button "Archive" at bounding box center [616, 167] width 69 height 32
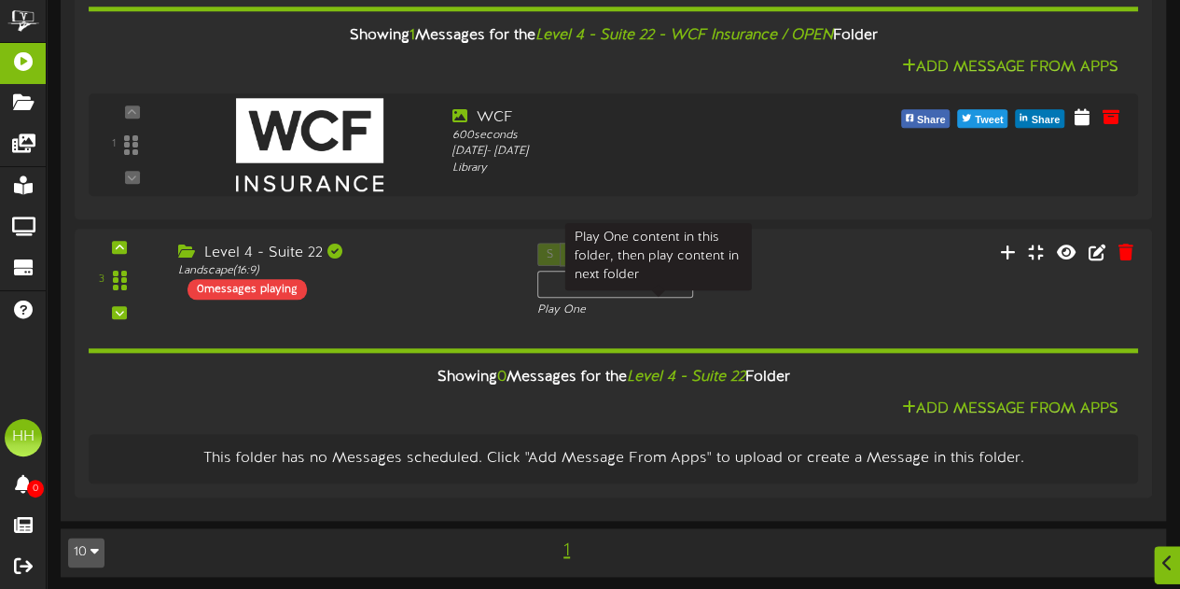
scroll to position [955, 0]
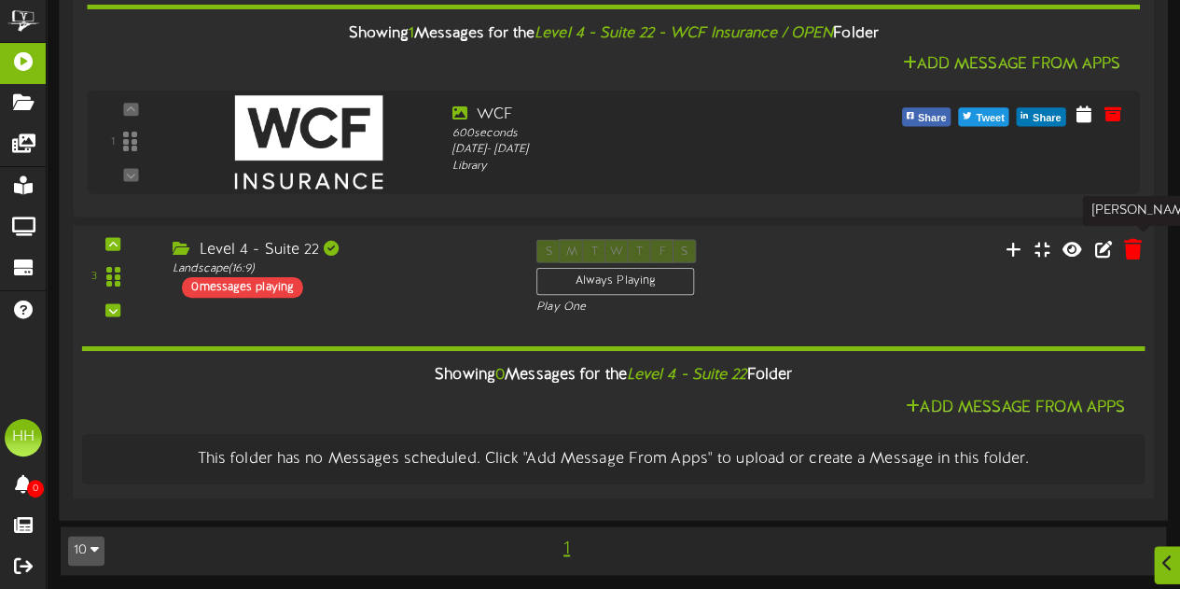
click at [1132, 255] on icon at bounding box center [1132, 248] width 18 height 21
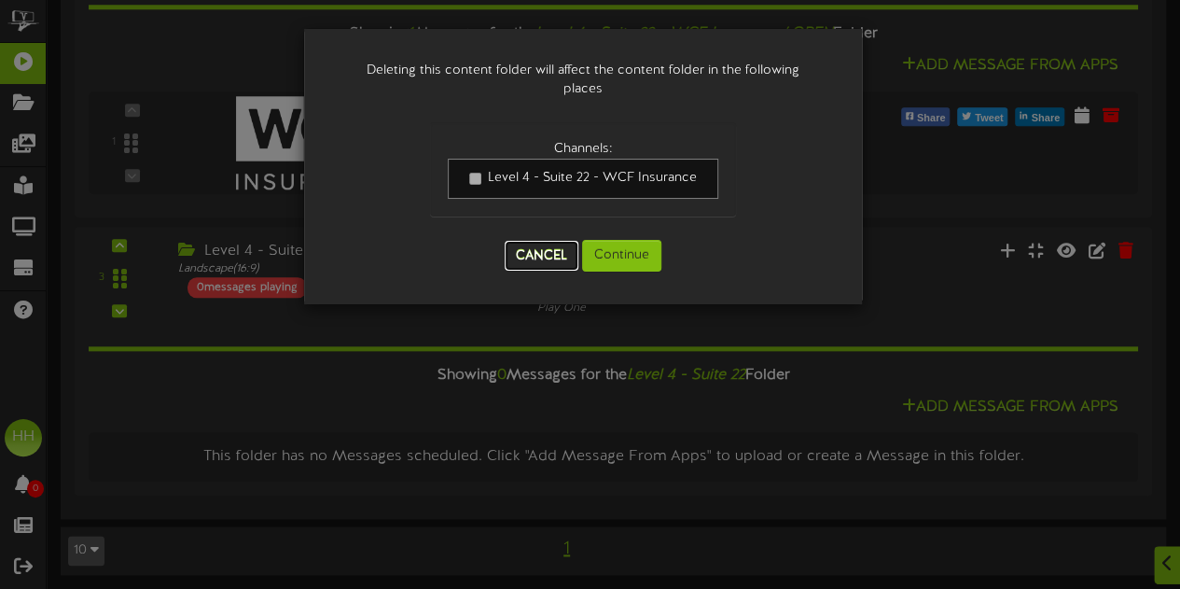
click at [531, 242] on button "Cancel" at bounding box center [542, 256] width 74 height 30
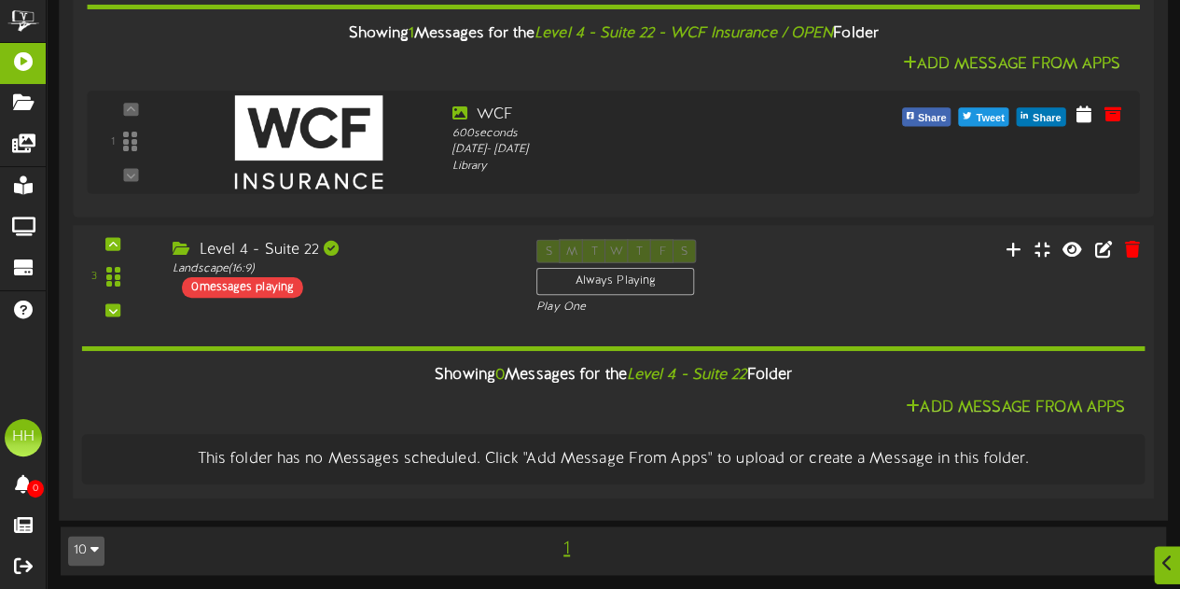
click at [838, 311] on div "3 ( 16:9" at bounding box center [612, 278] width 1091 height 76
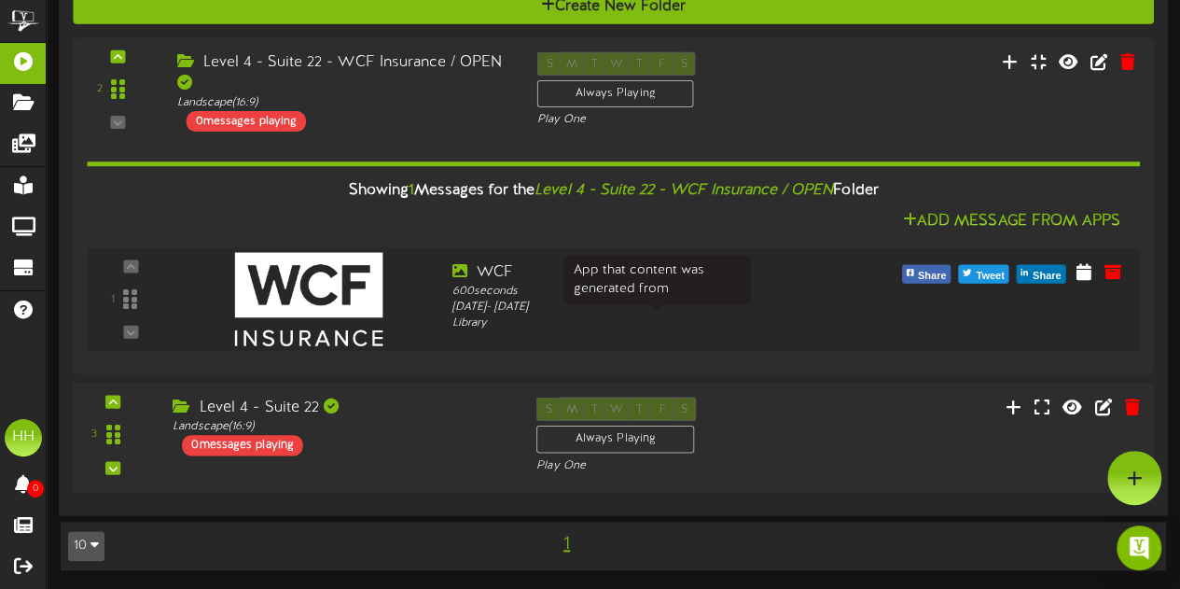
scroll to position [790, 0]
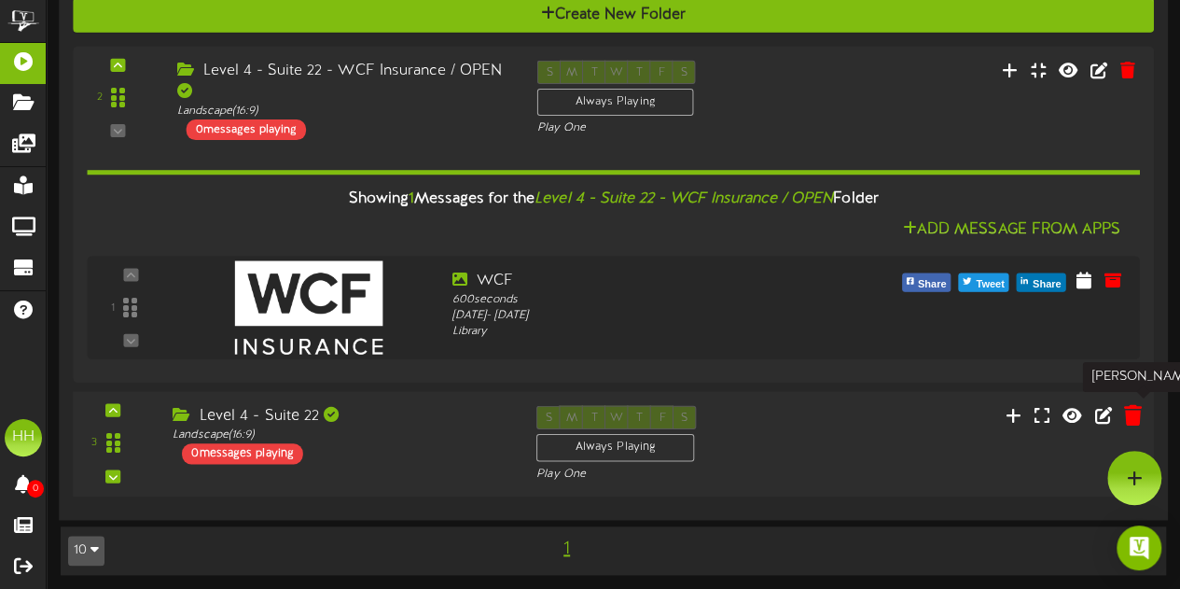
click at [1131, 408] on icon at bounding box center [1132, 414] width 18 height 21
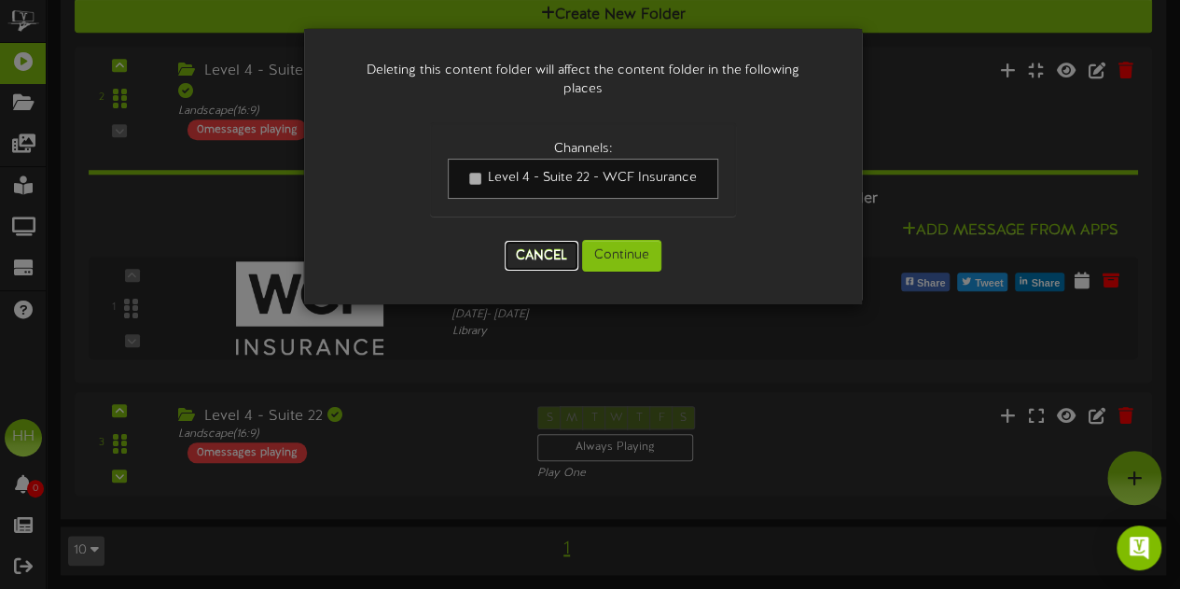
click at [542, 257] on button "Cancel" at bounding box center [542, 256] width 74 height 30
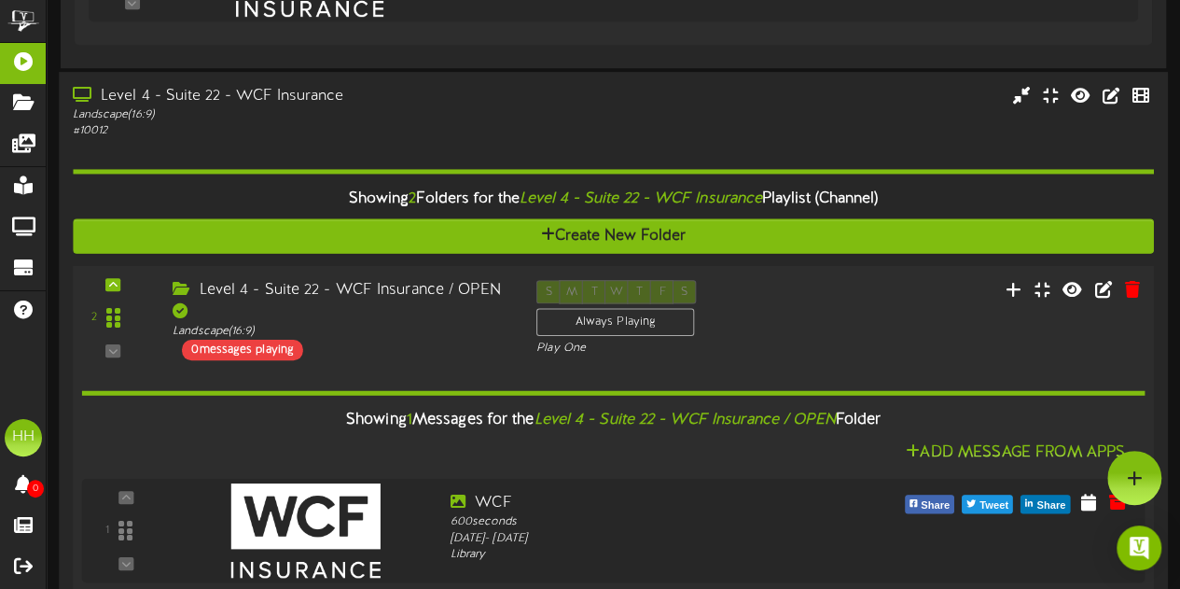
scroll to position [568, 0]
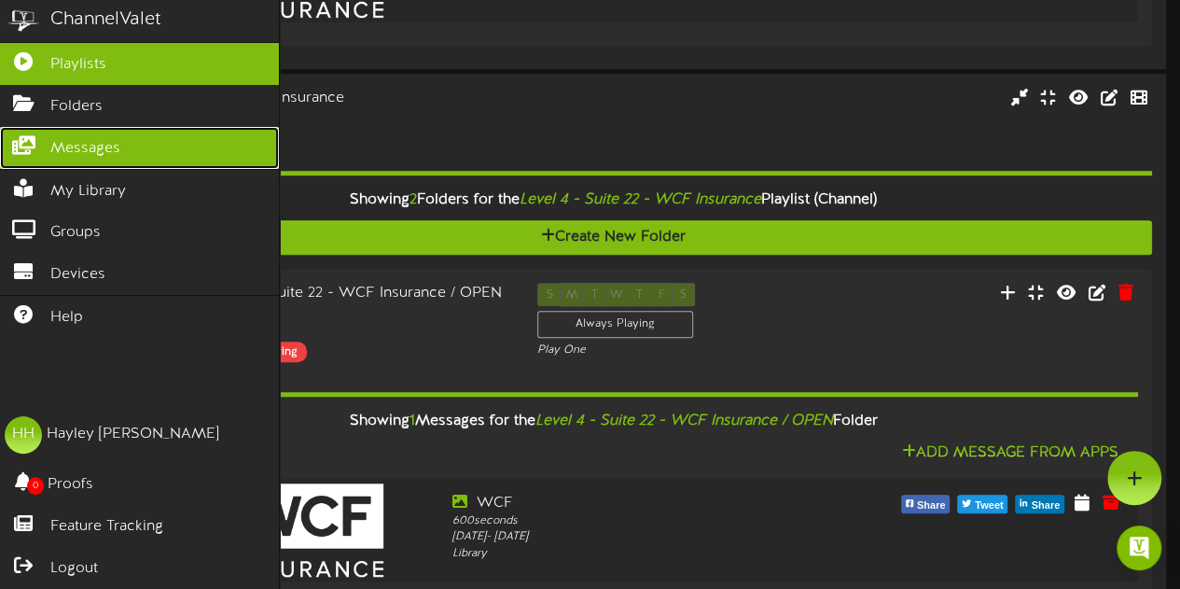
click at [118, 139] on span "Messages" at bounding box center [85, 148] width 70 height 21
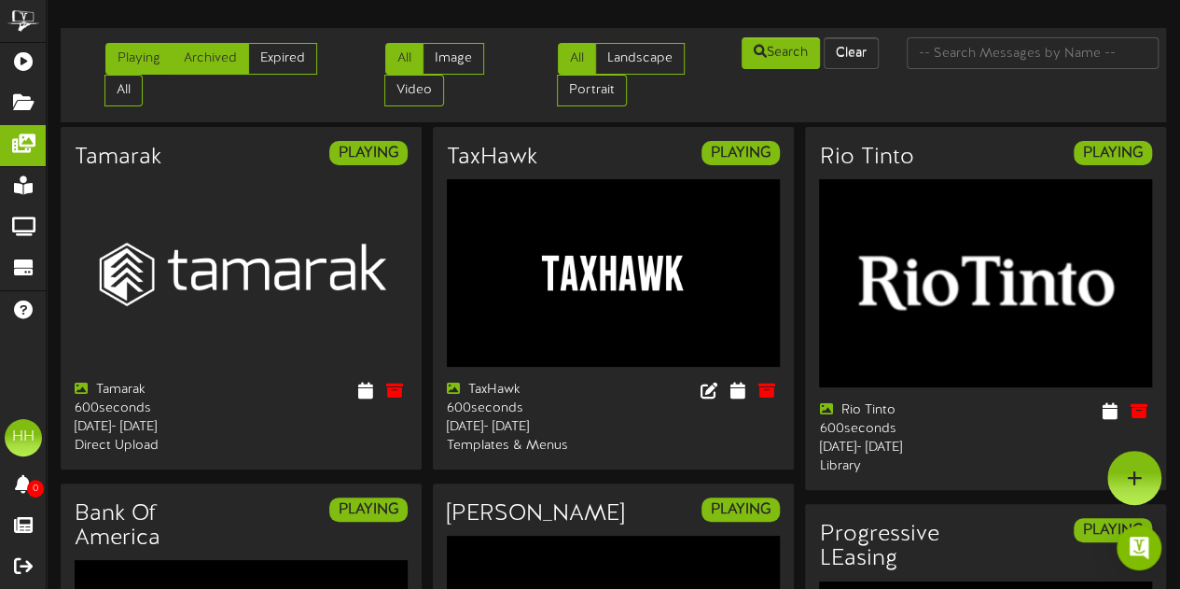
click at [218, 61] on link "Archived" at bounding box center [210, 59] width 77 height 32
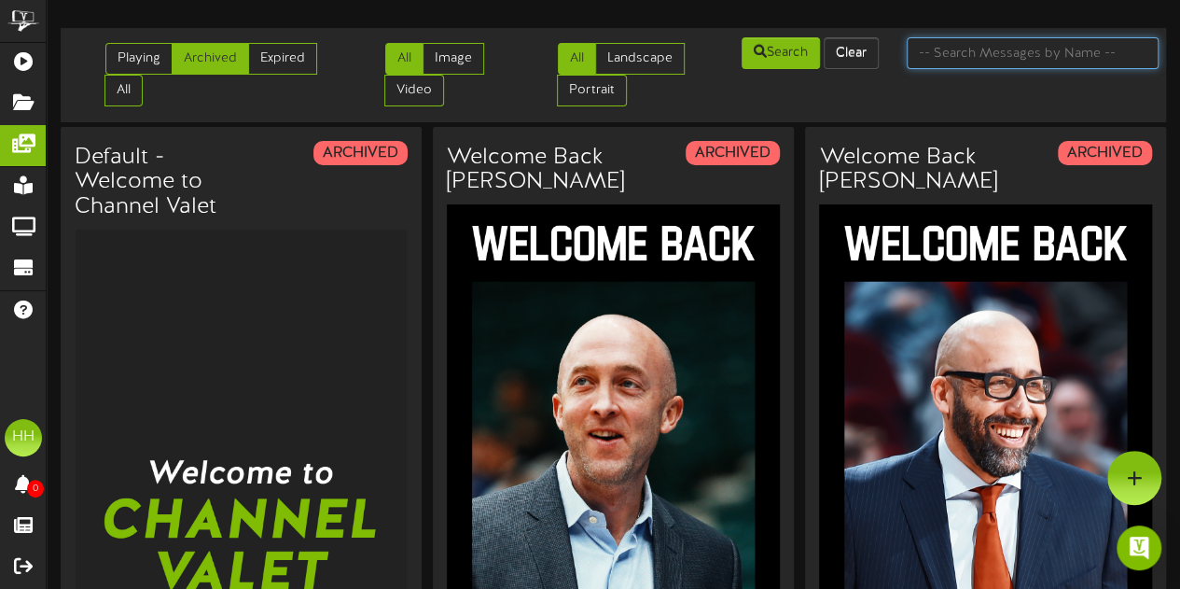
click at [980, 61] on input "text" at bounding box center [1033, 53] width 252 height 32
type input "plural"
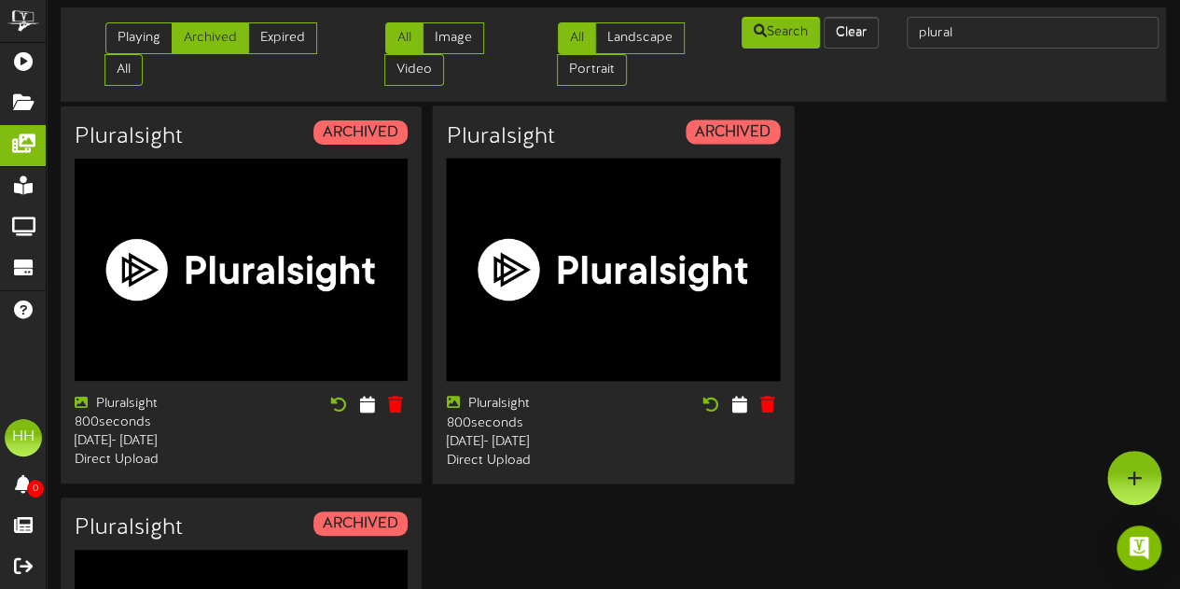
scroll to position [5, 0]
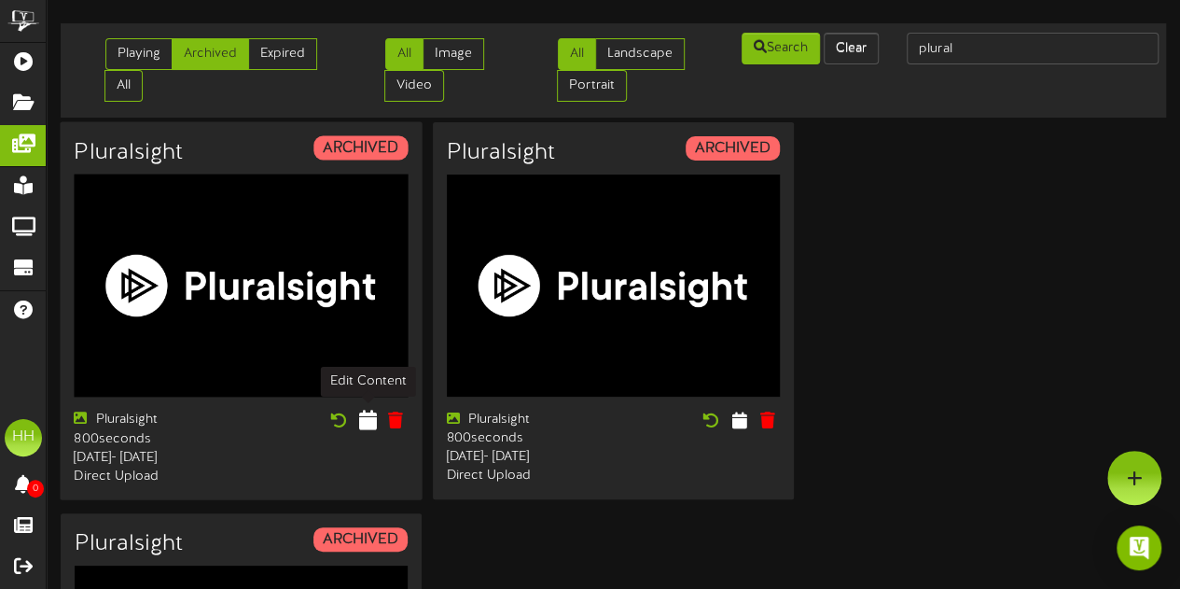
click at [366, 414] on icon at bounding box center [367, 419] width 18 height 21
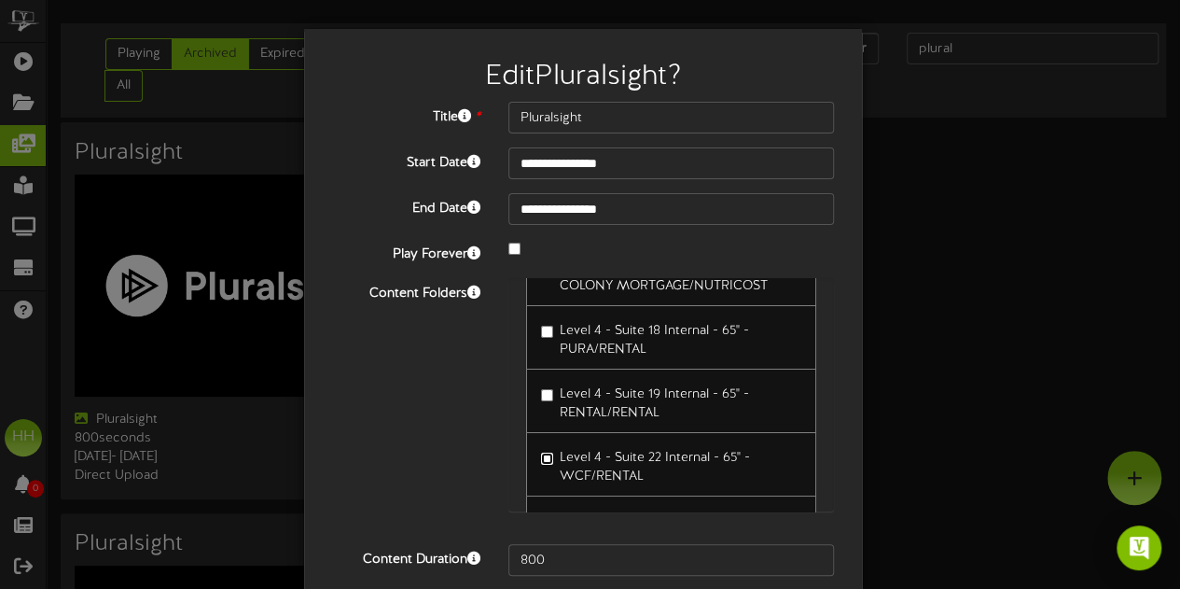
scroll to position [153, 0]
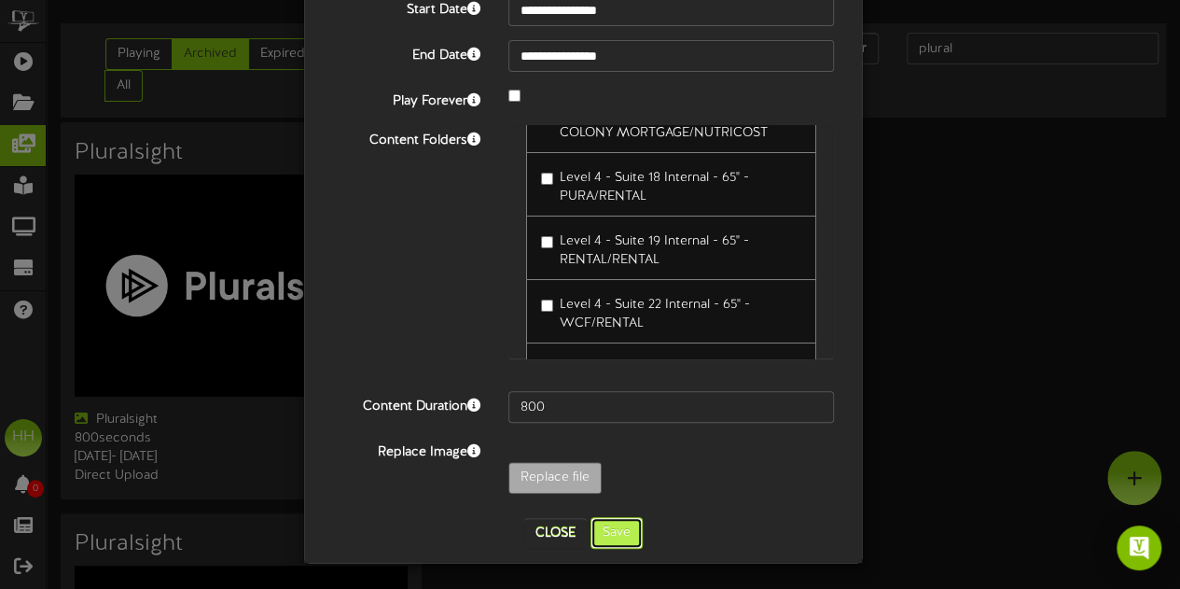
click at [616, 538] on button "Save" at bounding box center [616, 533] width 52 height 32
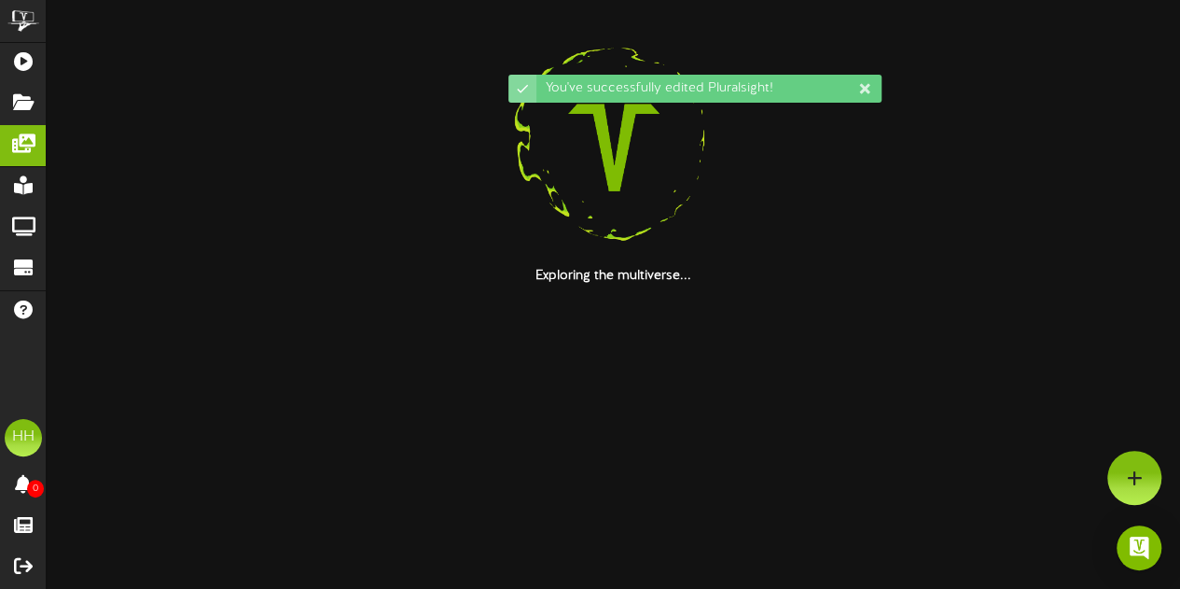
scroll to position [0, 0]
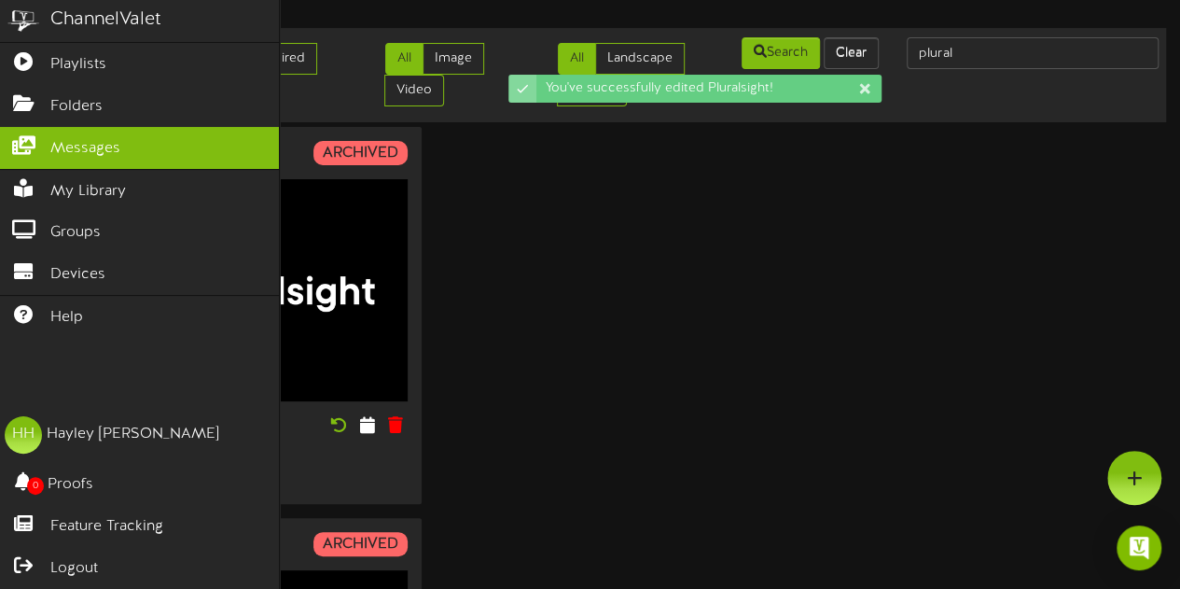
click at [51, 35] on div "ChannelValet" at bounding box center [139, 21] width 279 height 42
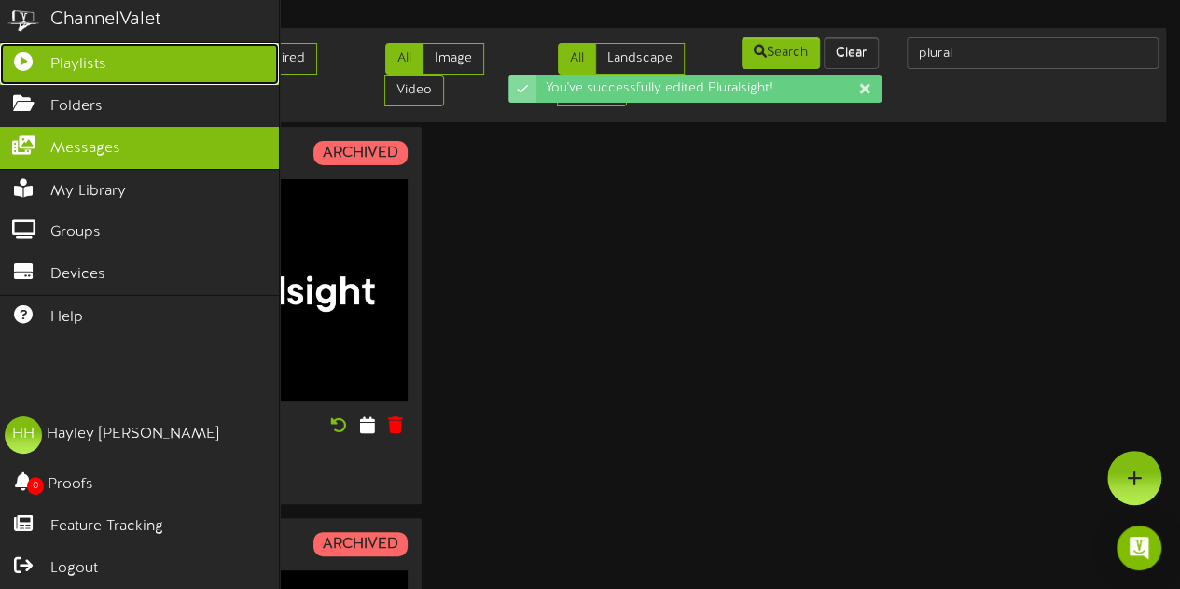
click at [68, 80] on link "Playlists" at bounding box center [139, 64] width 279 height 42
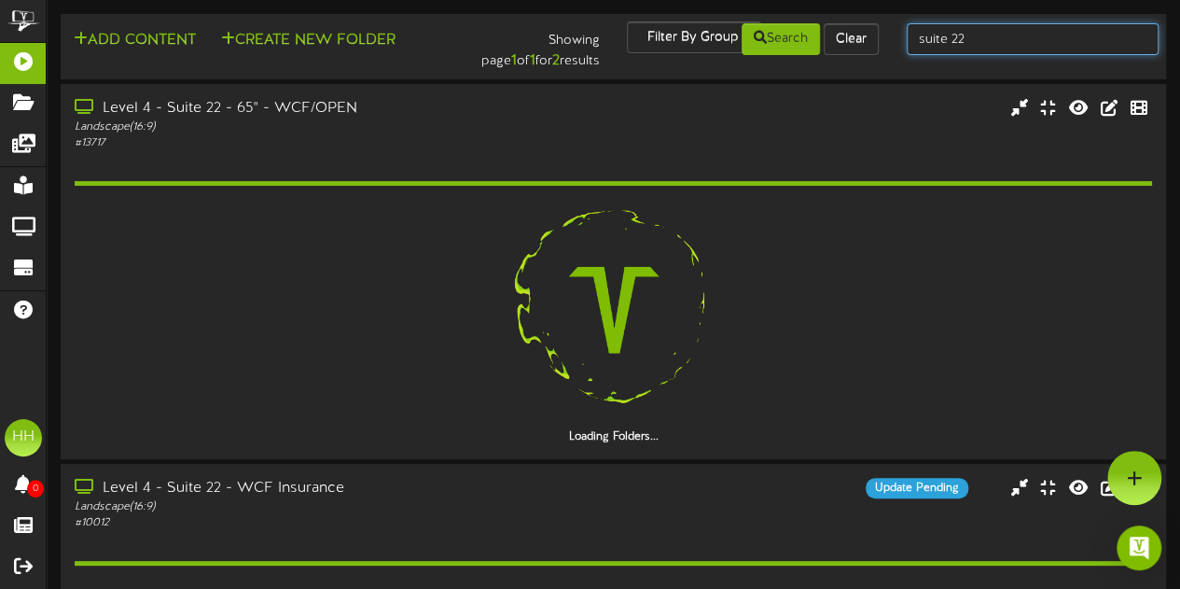
click at [1002, 38] on input "suite 22" at bounding box center [1033, 39] width 252 height 32
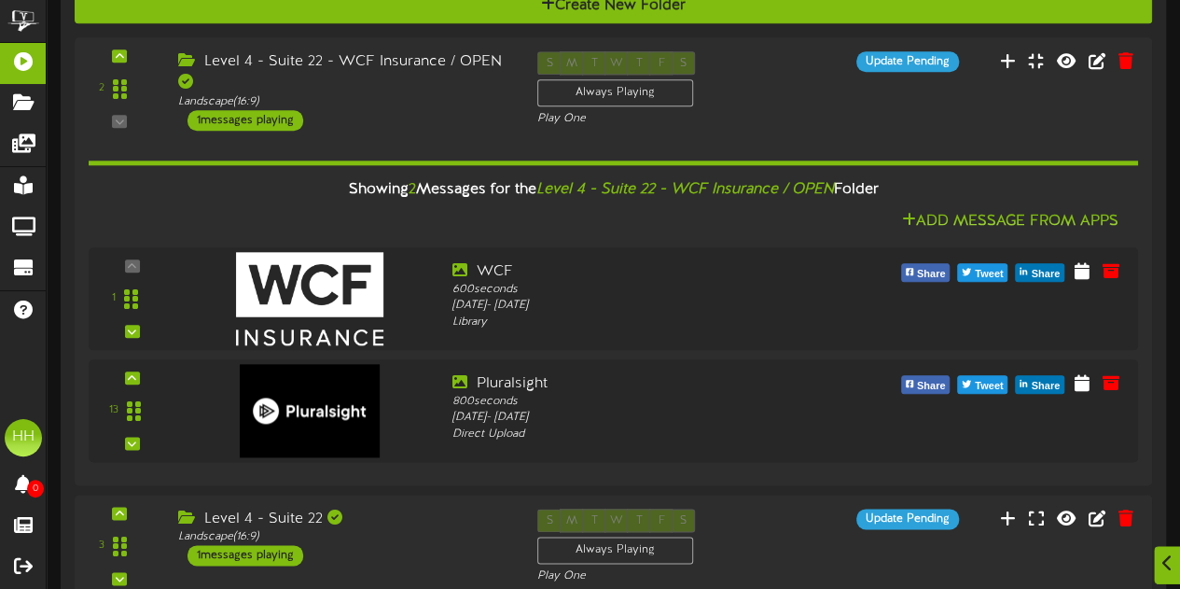
scroll to position [1014, 0]
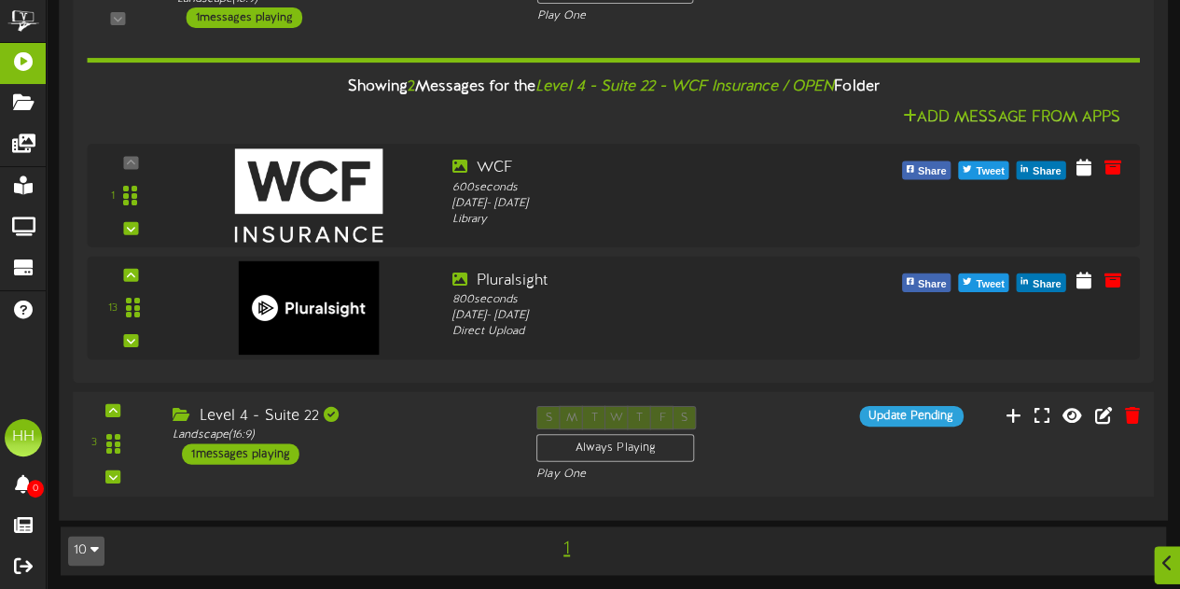
click at [775, 426] on div "S M T W T F S Always Playing Play One" at bounding box center [658, 444] width 273 height 76
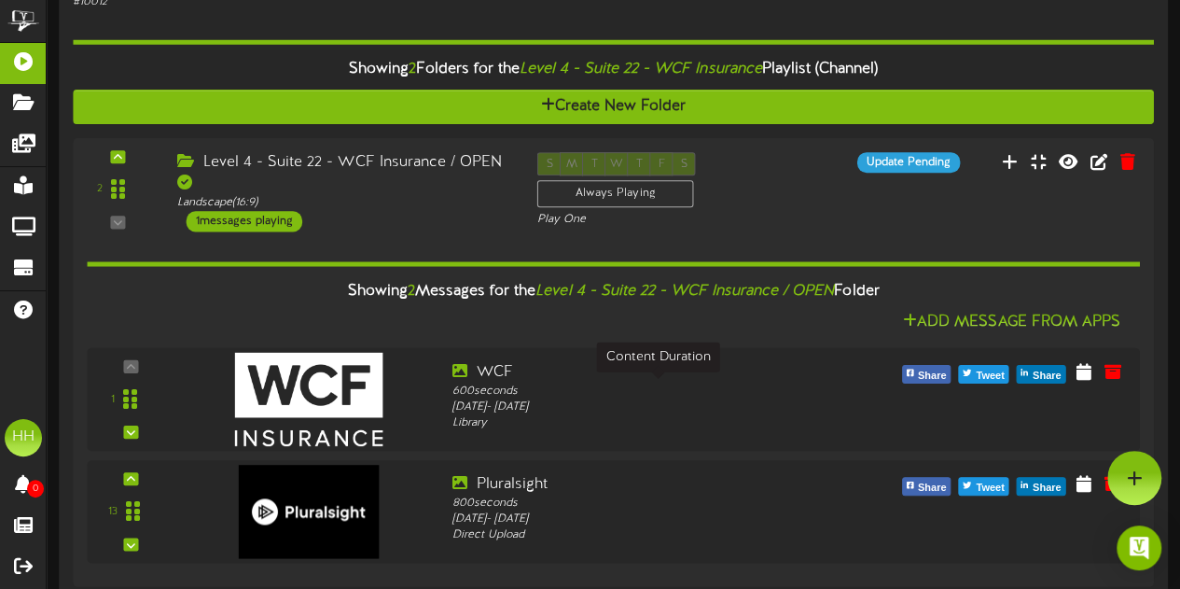
scroll to position [765, 0]
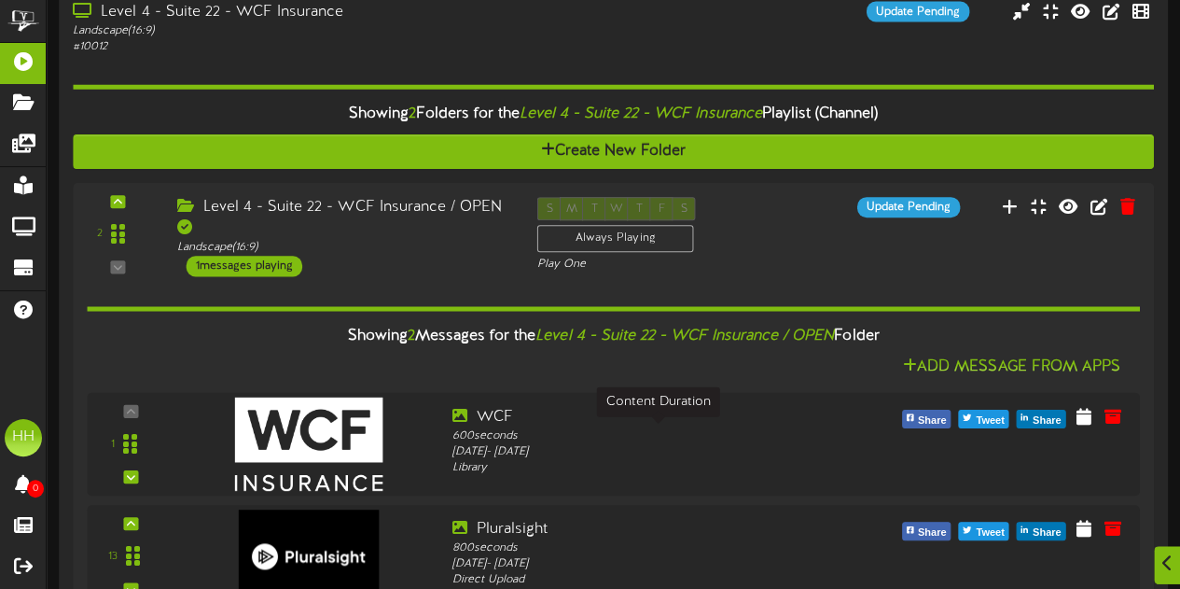
click at [775, 428] on div "600 seconds" at bounding box center [656, 436] width 410 height 16
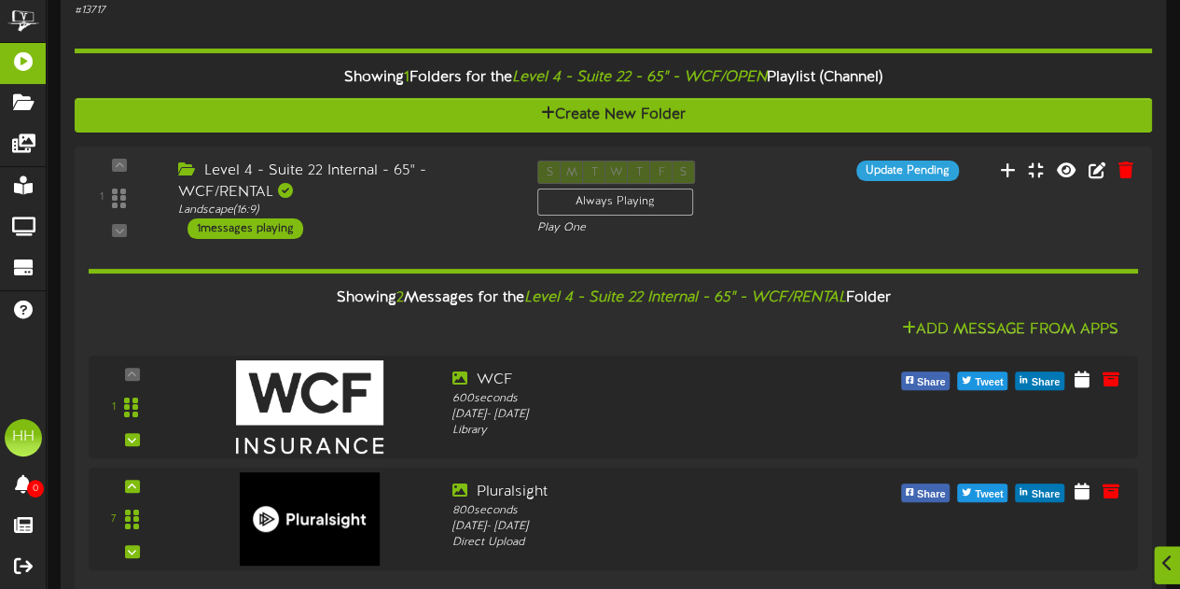
scroll to position [133, 0]
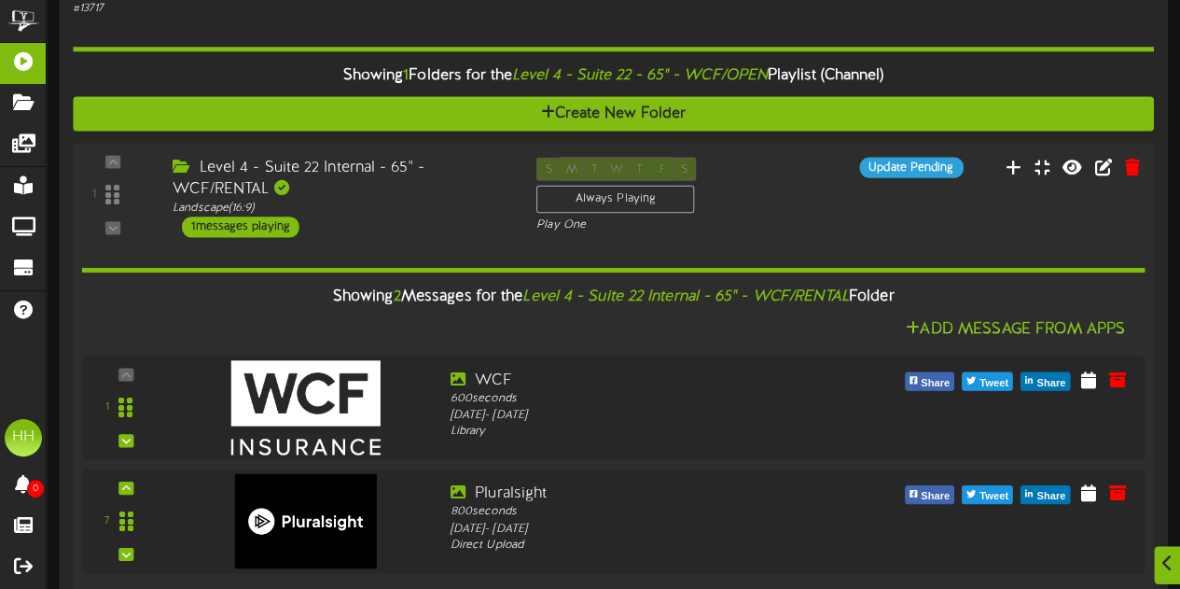
click at [426, 223] on div "Level 4 - Suite 22 Internal - 65" - WCF/RENTAL Landscape ( 16:9 ) 1 messages pl…" at bounding box center [341, 197] width 364 height 80
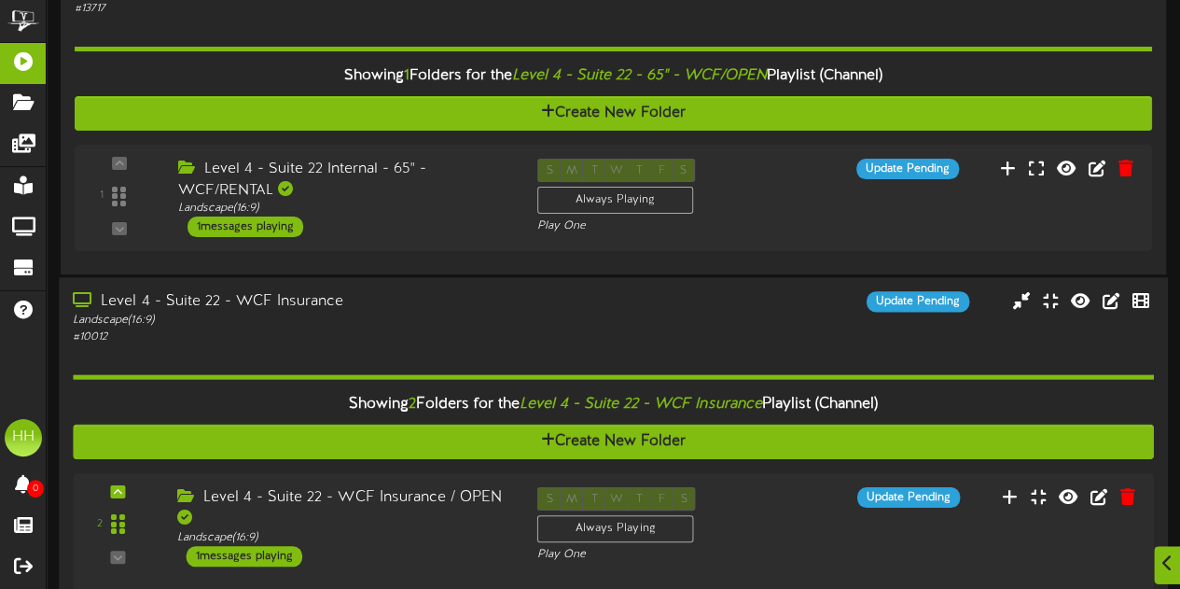
scroll to position [300, 0]
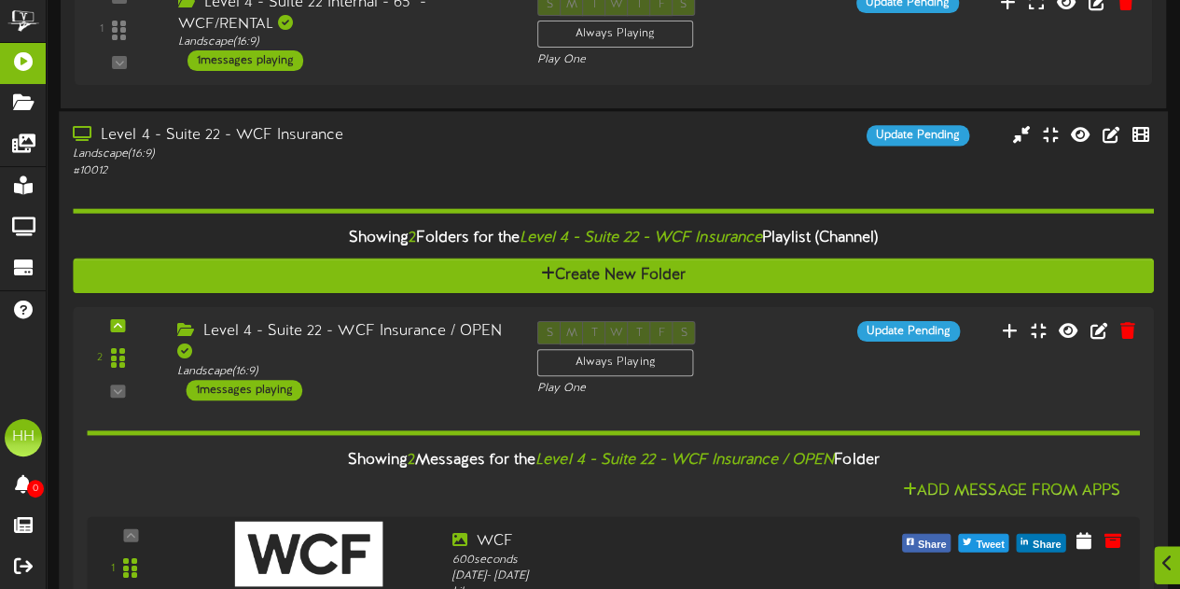
click at [437, 163] on div "# 10012" at bounding box center [290, 171] width 434 height 16
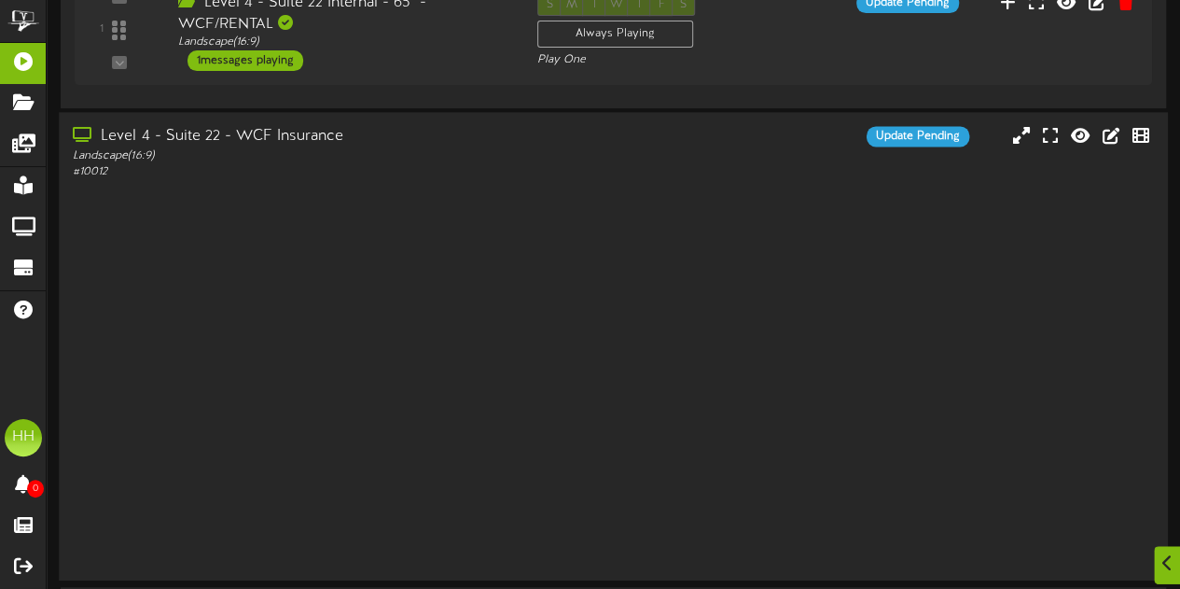
scroll to position [0, 0]
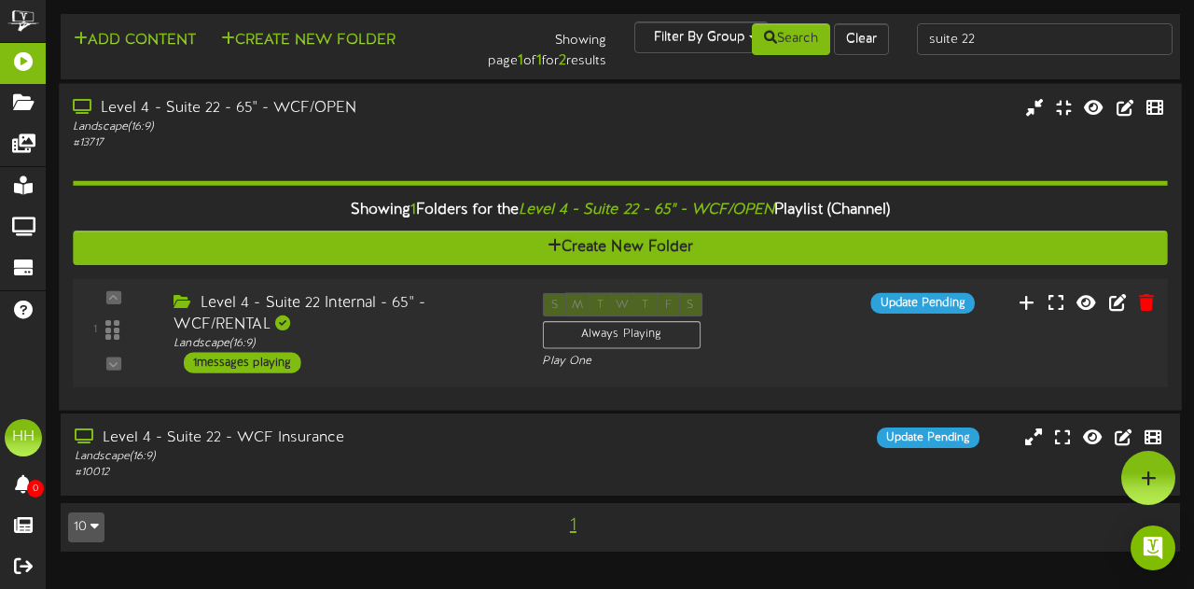
click at [485, 346] on div "Landscape ( 16:9 )" at bounding box center [343, 344] width 340 height 16
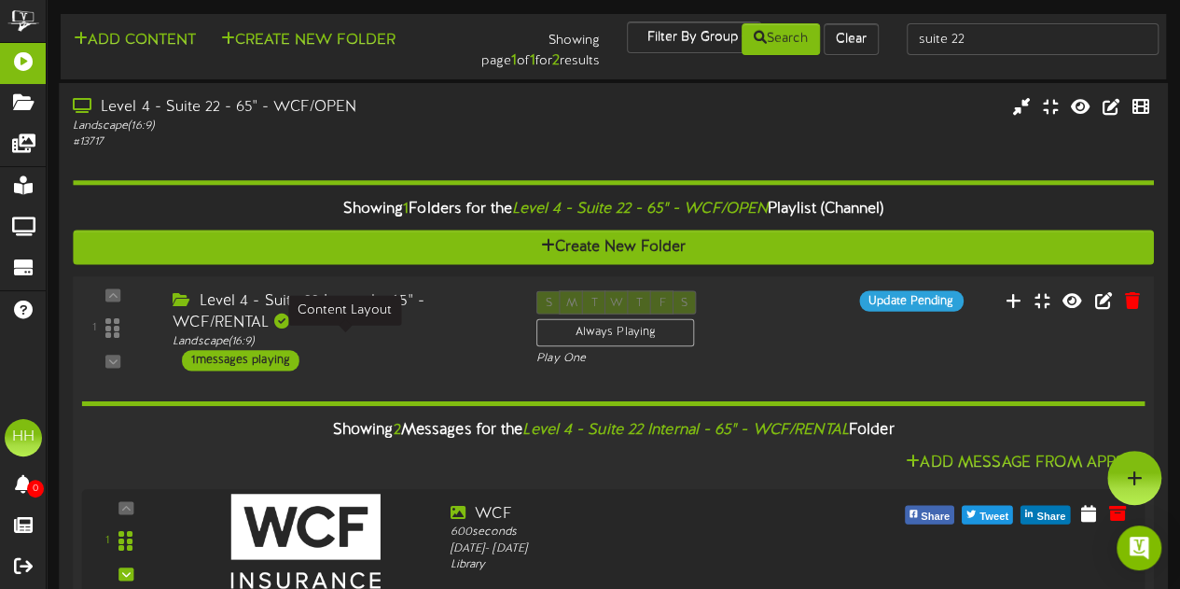
click at [485, 346] on div "Landscape ( 16:9 )" at bounding box center [341, 341] width 336 height 16
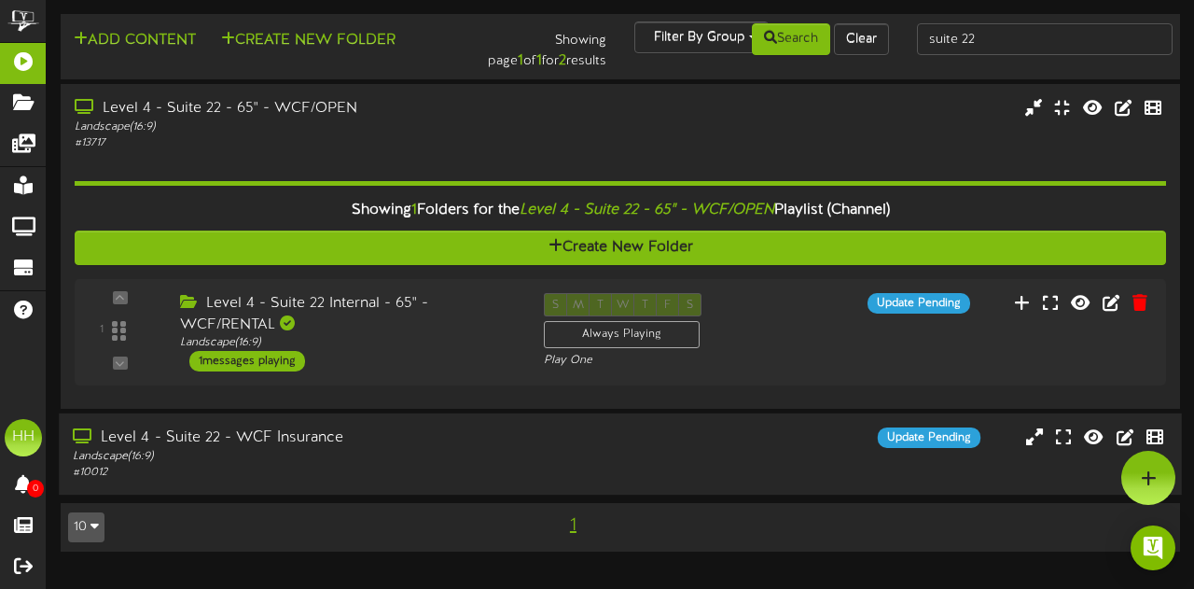
click at [468, 451] on div "Landscape ( 16:9 )" at bounding box center [292, 457] width 439 height 16
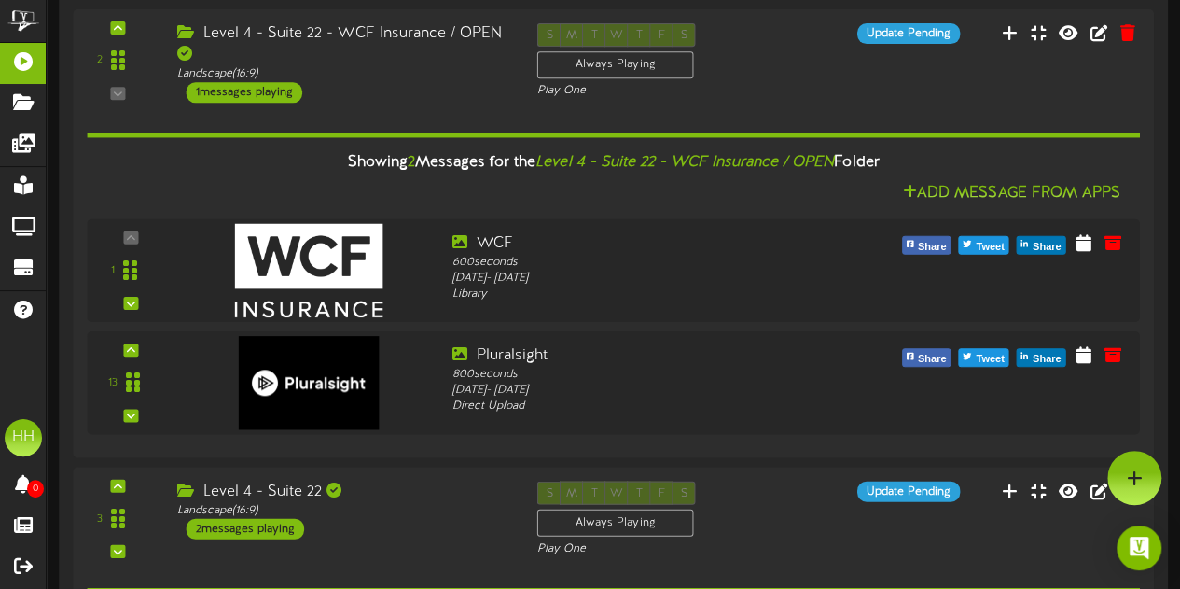
scroll to position [597, 0]
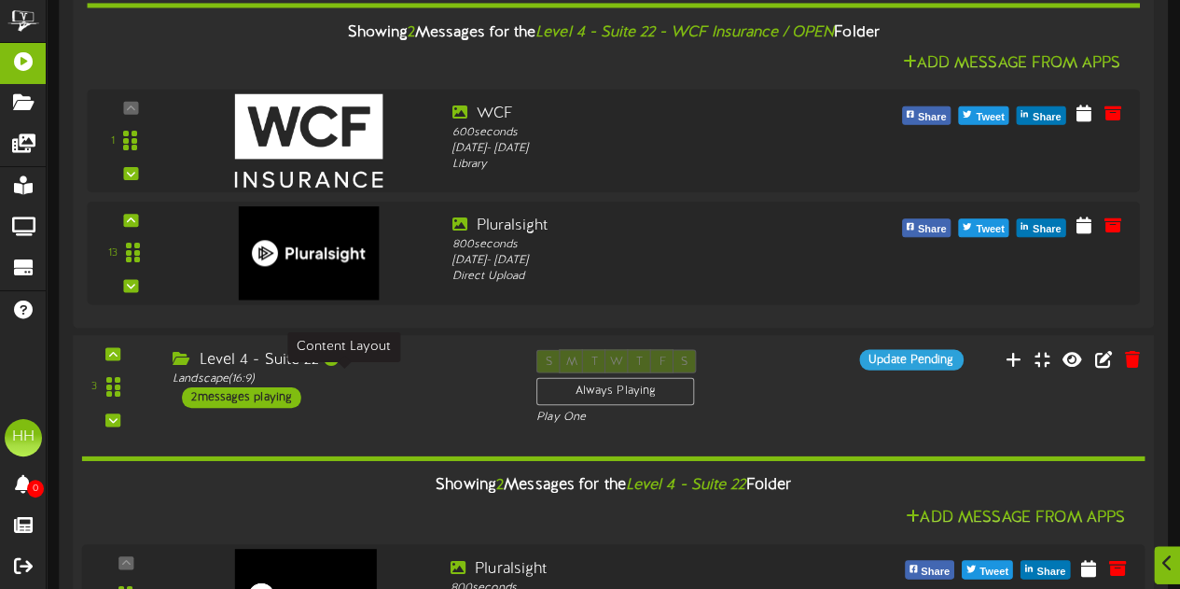
click at [450, 383] on div "Landscape ( 16:9 )" at bounding box center [341, 379] width 336 height 16
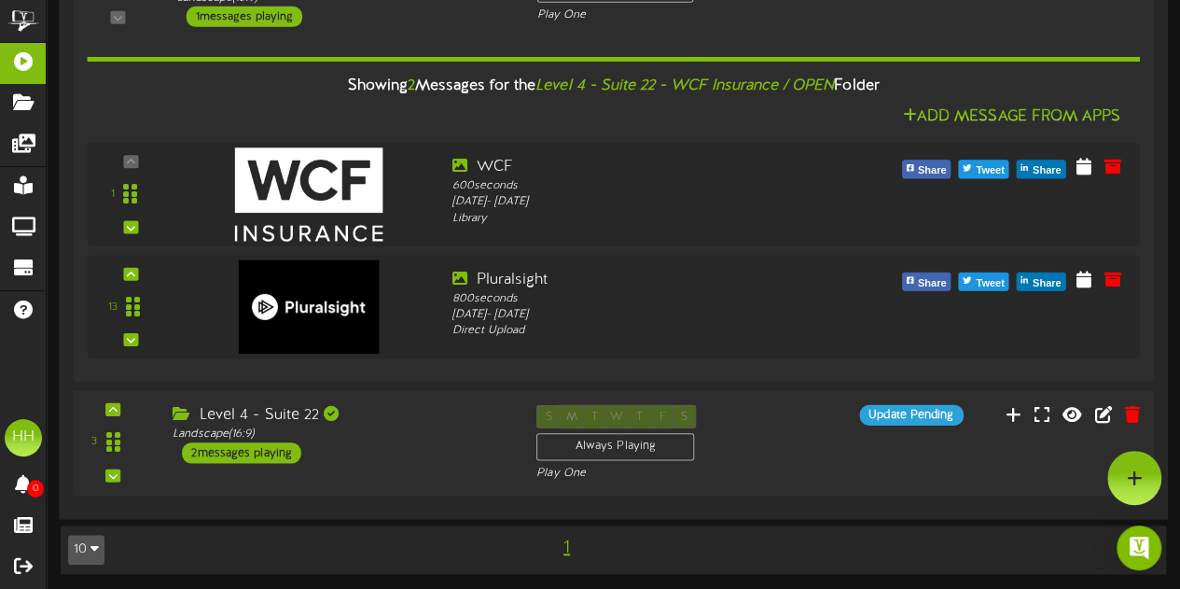
click at [450, 383] on div "2" at bounding box center [613, 215] width 1080 height 562
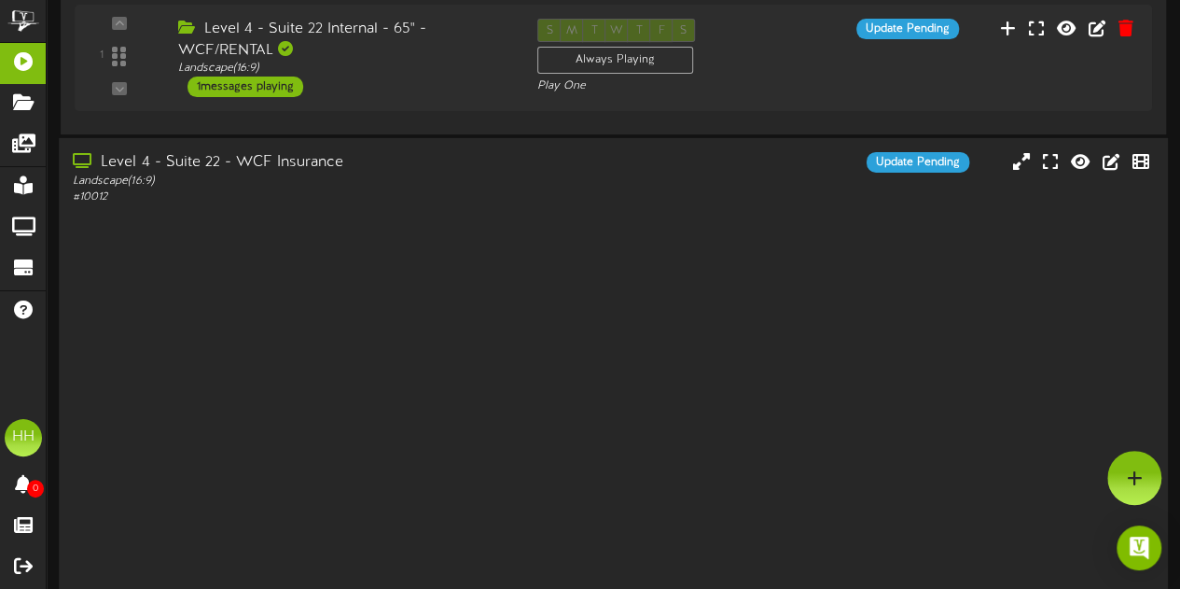
scroll to position [0, 0]
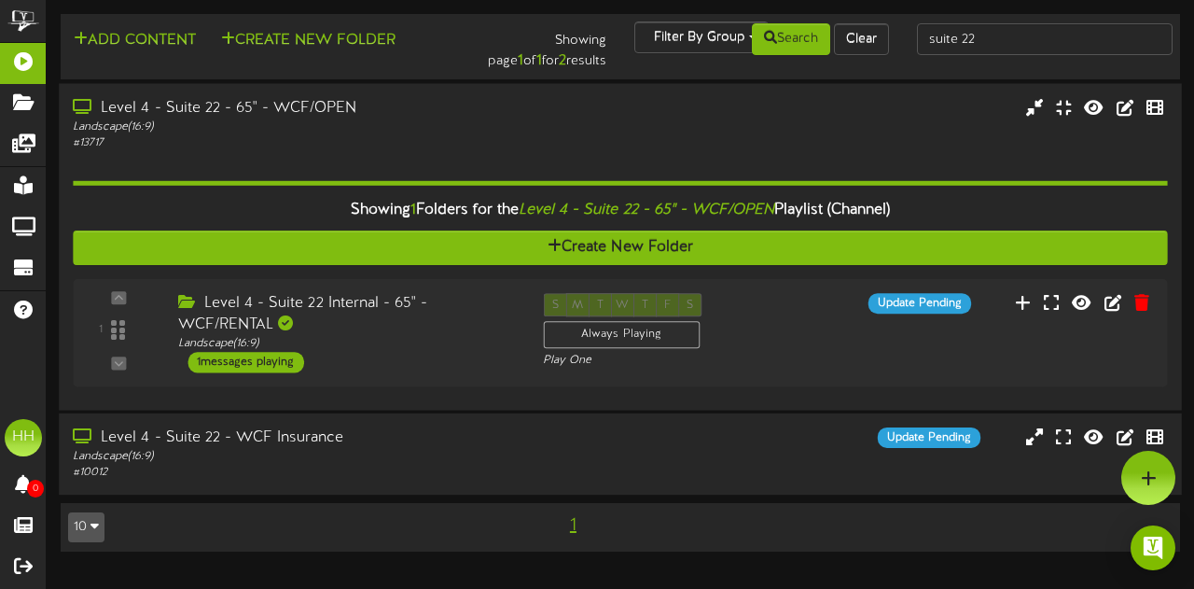
click at [439, 112] on div "Level 4 - Suite 22 - 65" - WCF/OPEN" at bounding box center [292, 107] width 439 height 21
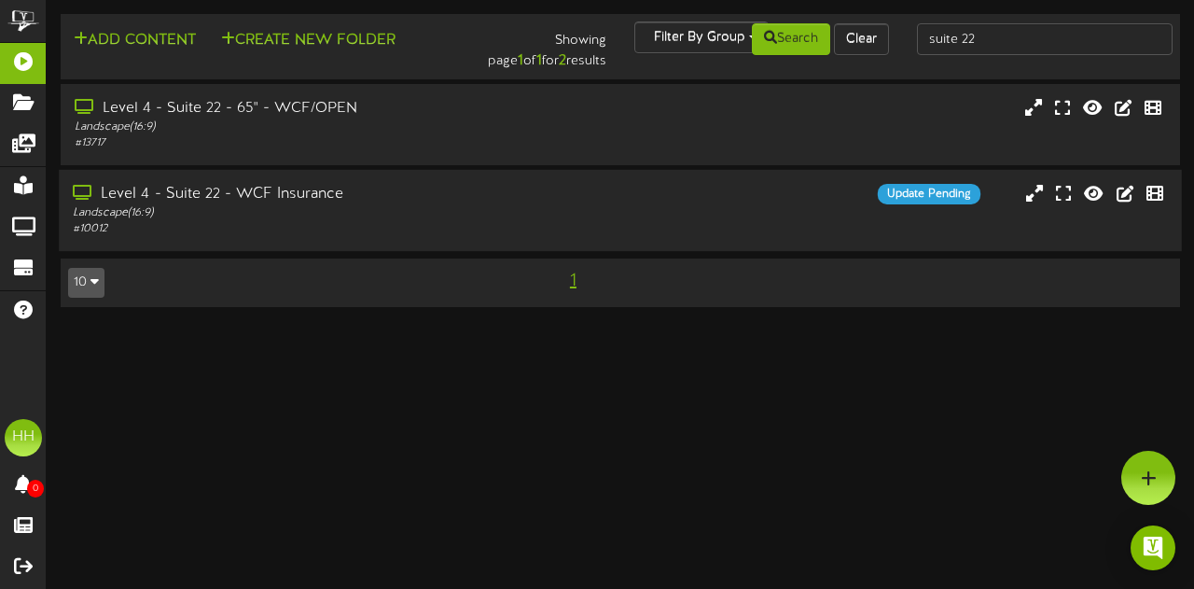
click at [451, 213] on div "Landscape ( 16:9 )" at bounding box center [292, 213] width 439 height 16
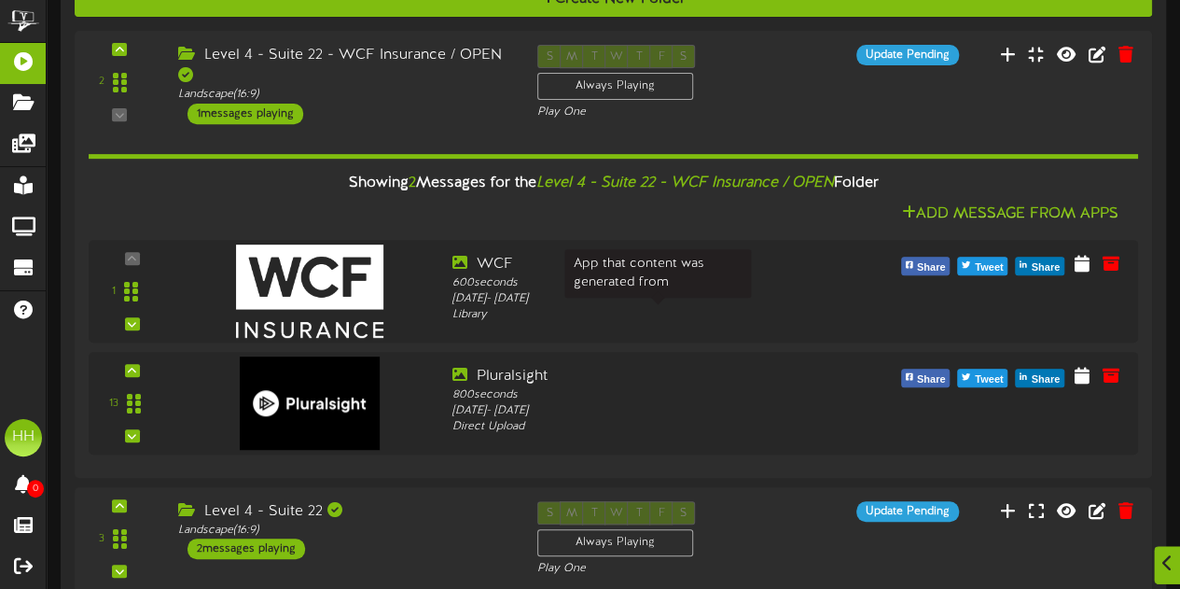
scroll to position [431, 0]
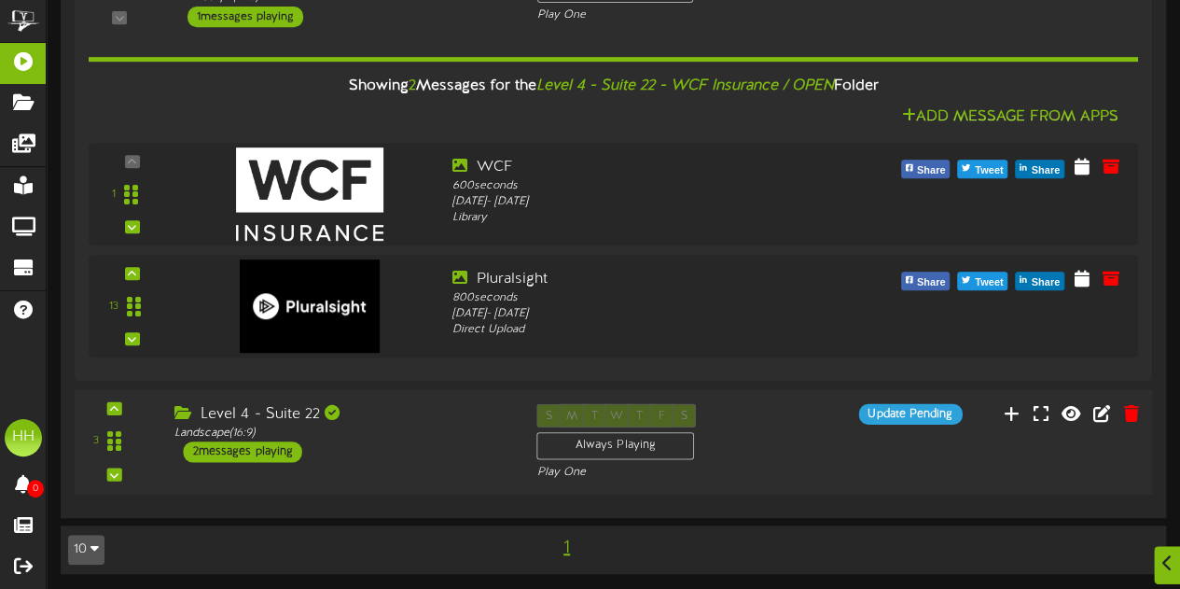
click at [430, 449] on div "Level 4 - Suite 22 Landscape ( 16:9 ) 2 messages playing" at bounding box center [340, 433] width 363 height 59
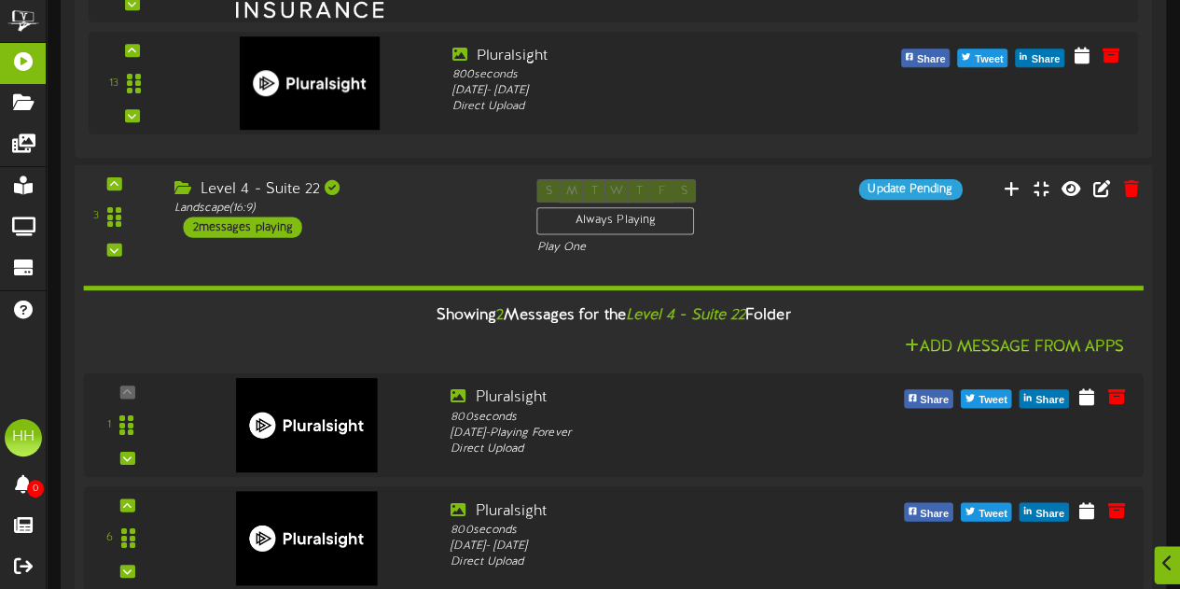
scroll to position [690, 0]
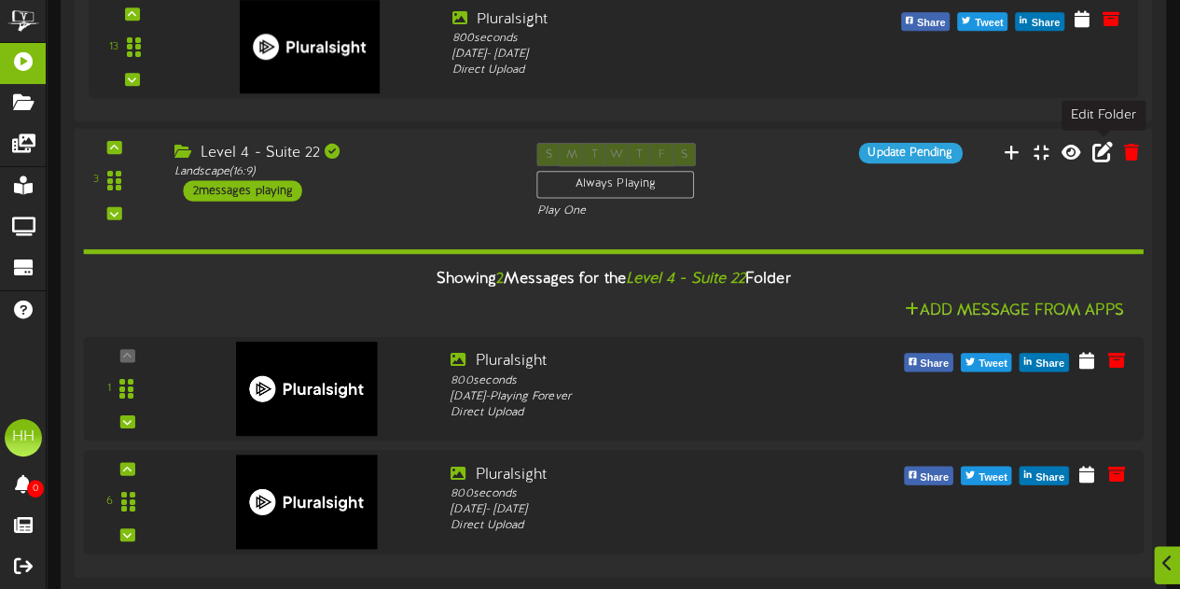
click at [1110, 155] on icon at bounding box center [1101, 152] width 21 height 21
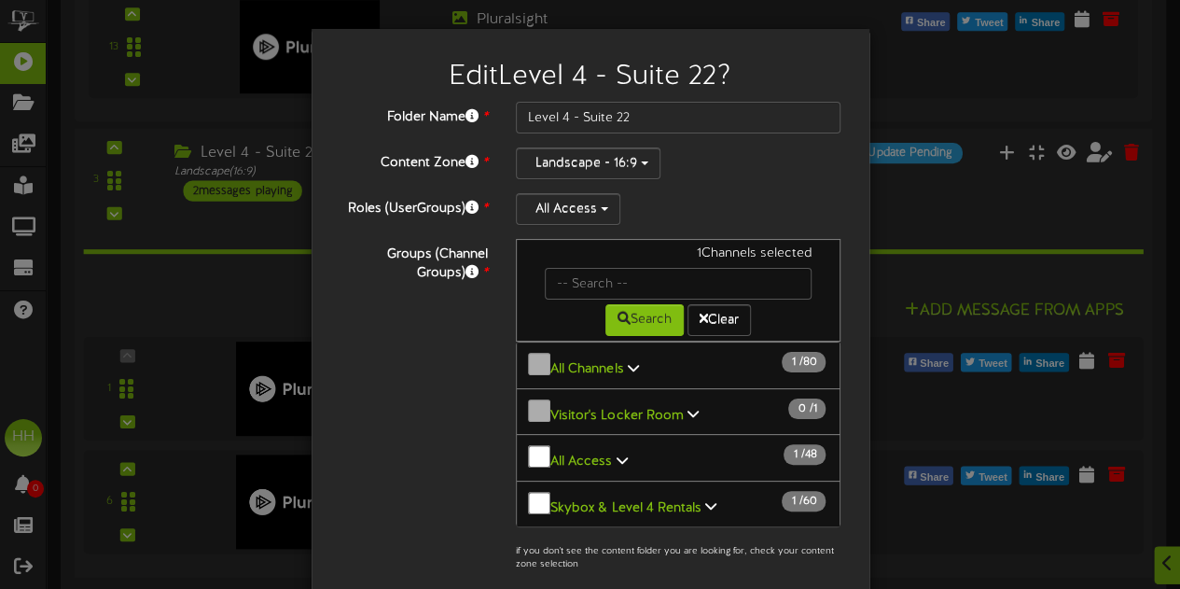
scroll to position [229, 0]
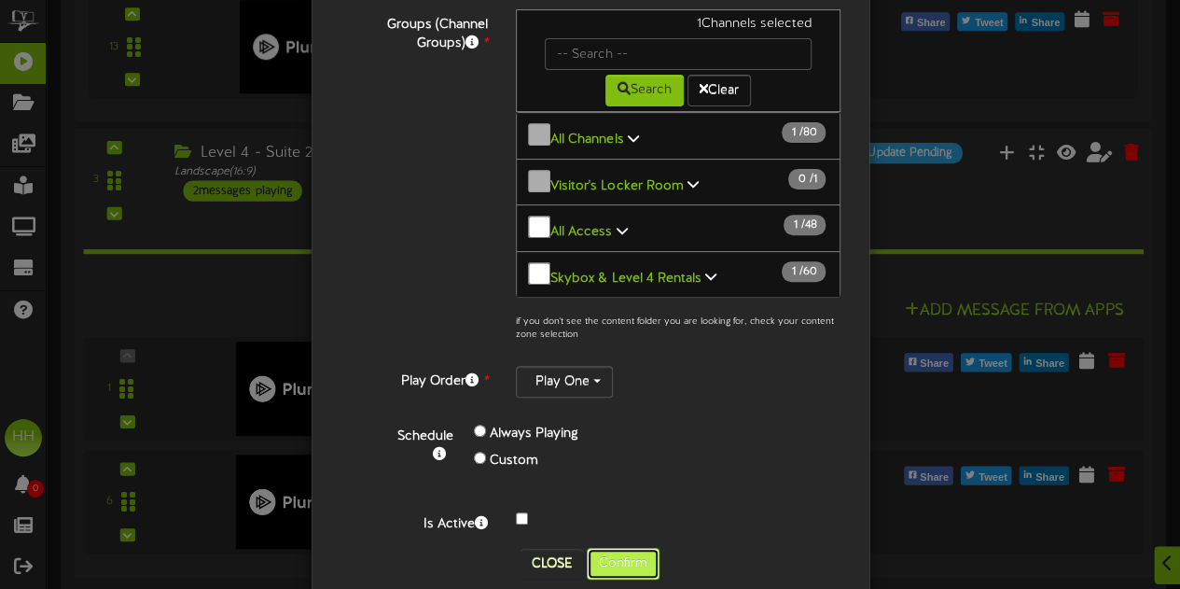
click at [643, 548] on button "Confirm" at bounding box center [623, 564] width 73 height 32
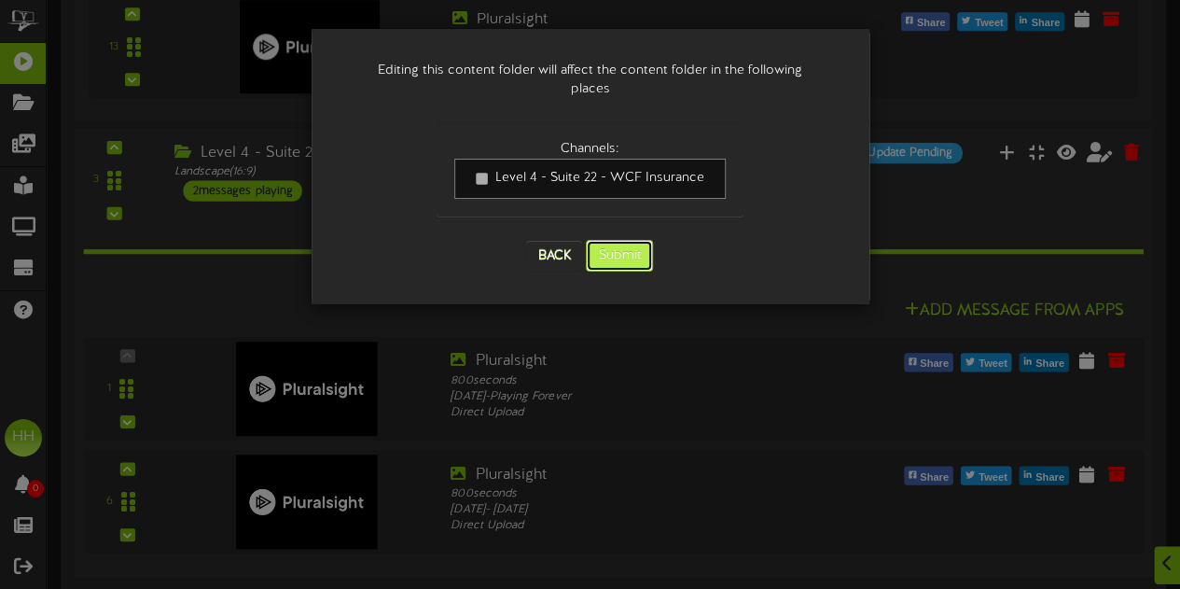
click at [620, 240] on button "Submit" at bounding box center [619, 256] width 67 height 32
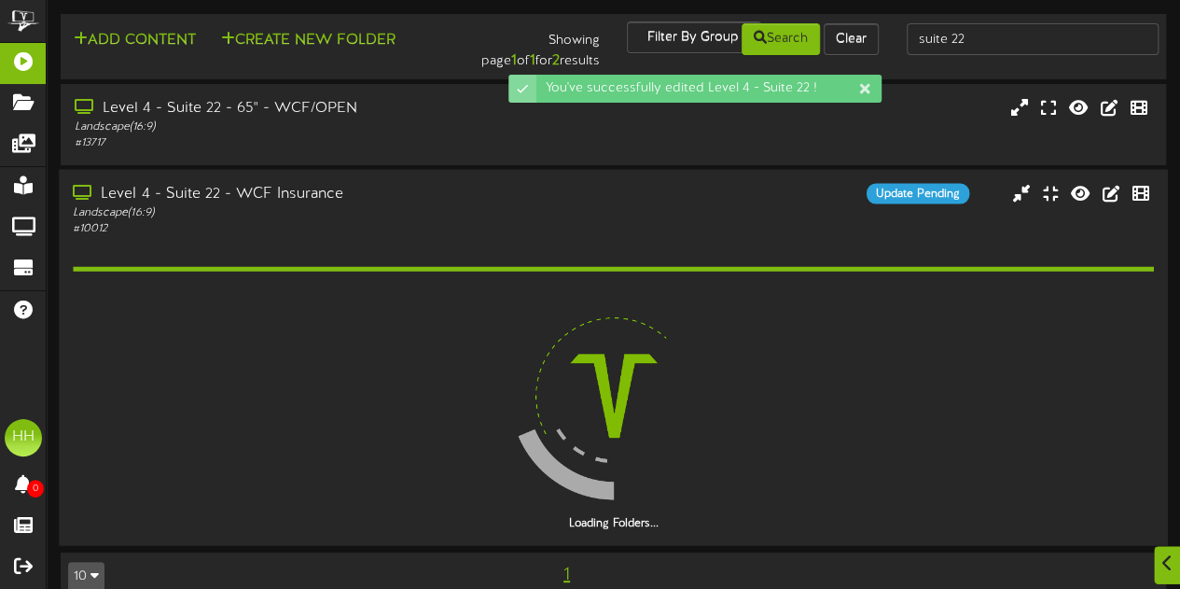
scroll to position [30, 0]
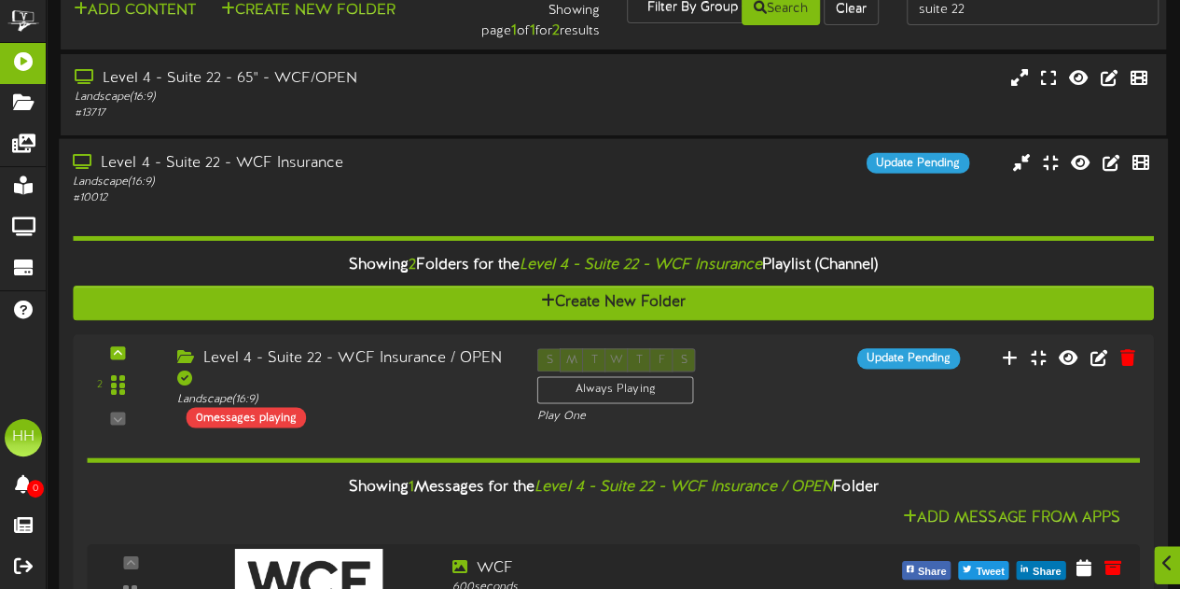
click at [438, 173] on div "Level 4 - Suite 22 - WCF Insurance" at bounding box center [290, 163] width 434 height 21
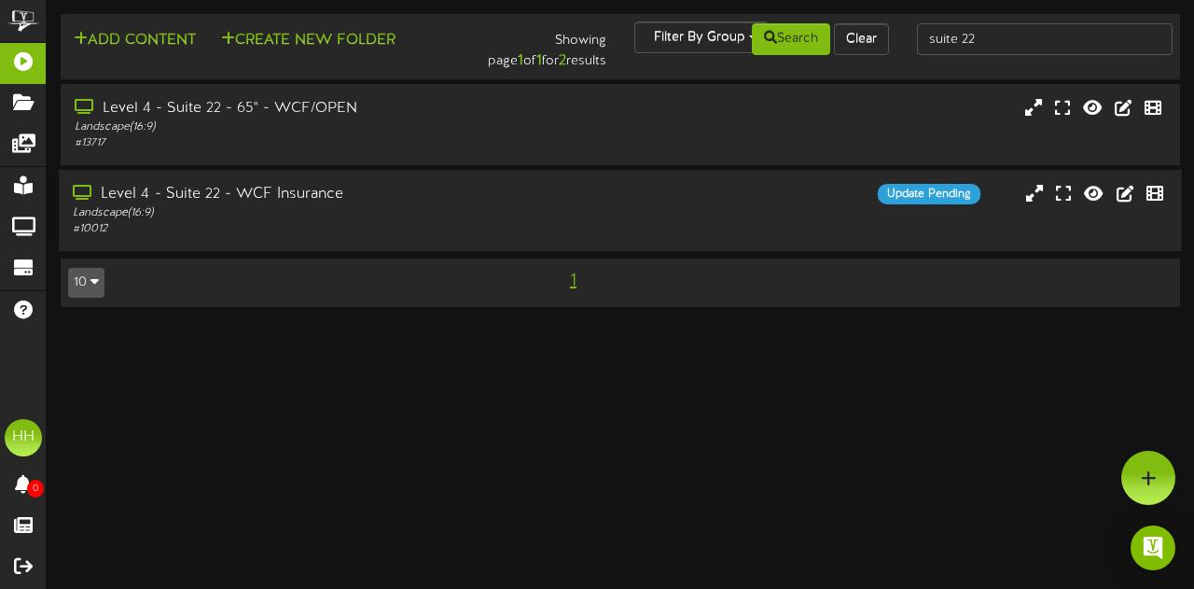
click at [451, 215] on div "Landscape ( 16:9 )" at bounding box center [292, 213] width 439 height 16
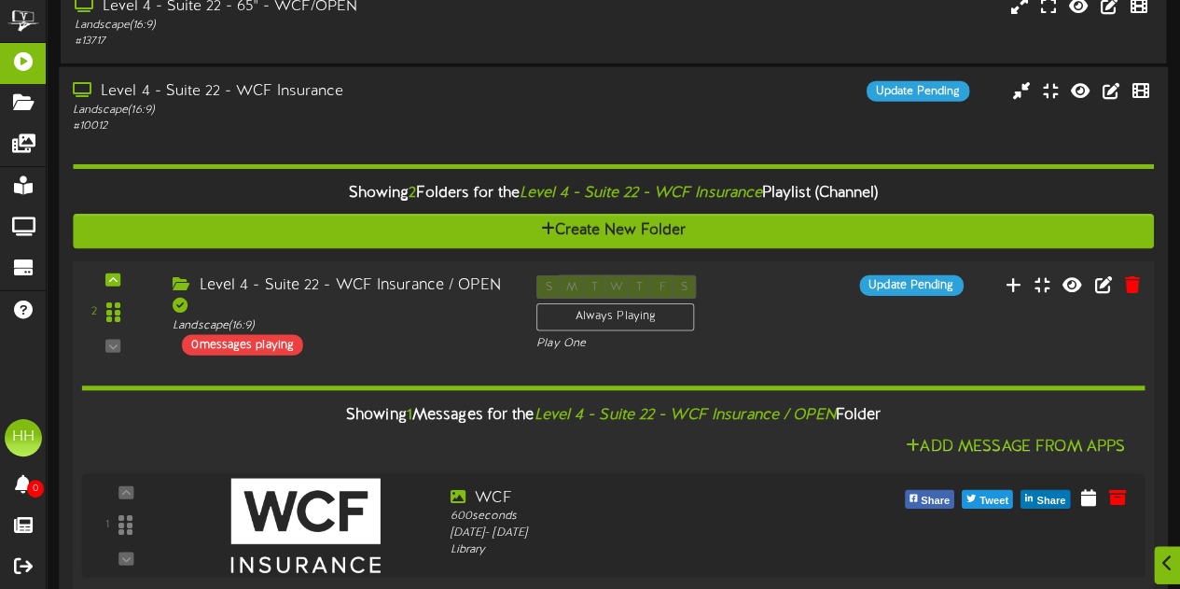
scroll to position [471, 0]
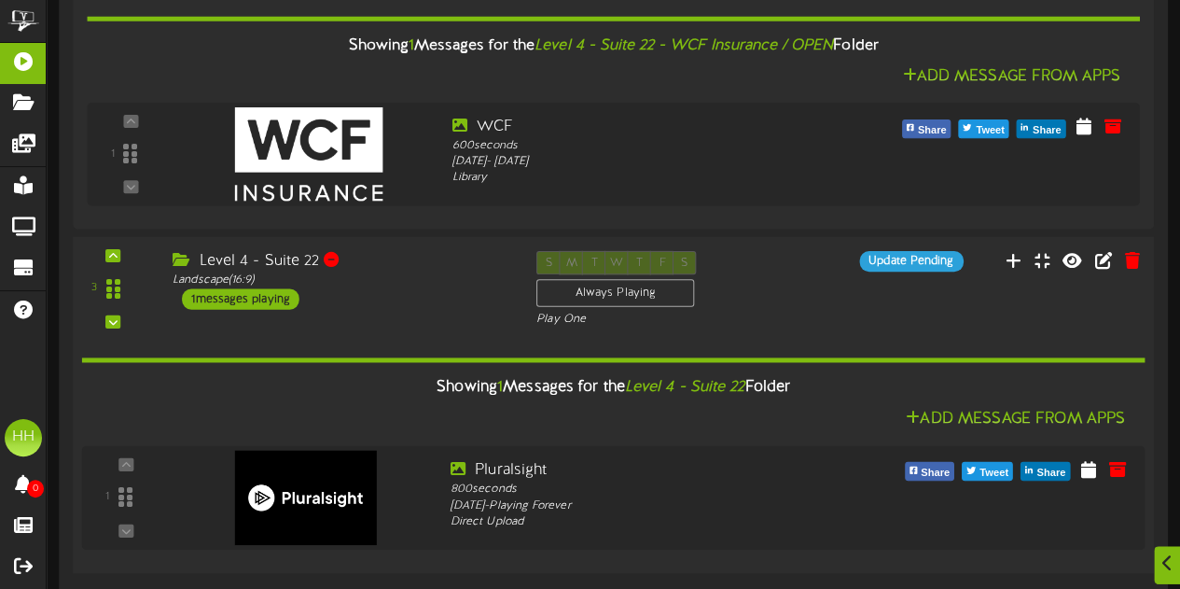
click at [482, 318] on div "3 ( 16:9" at bounding box center [612, 289] width 1091 height 76
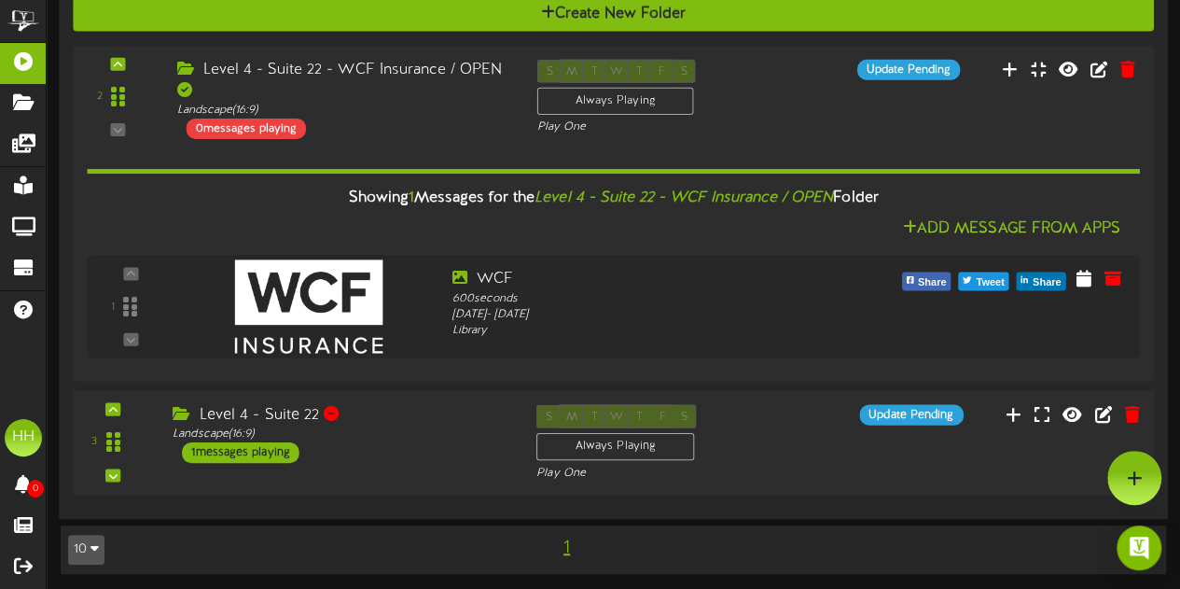
click at [476, 405] on div "Level 4 - Suite 22" at bounding box center [341, 415] width 336 height 21
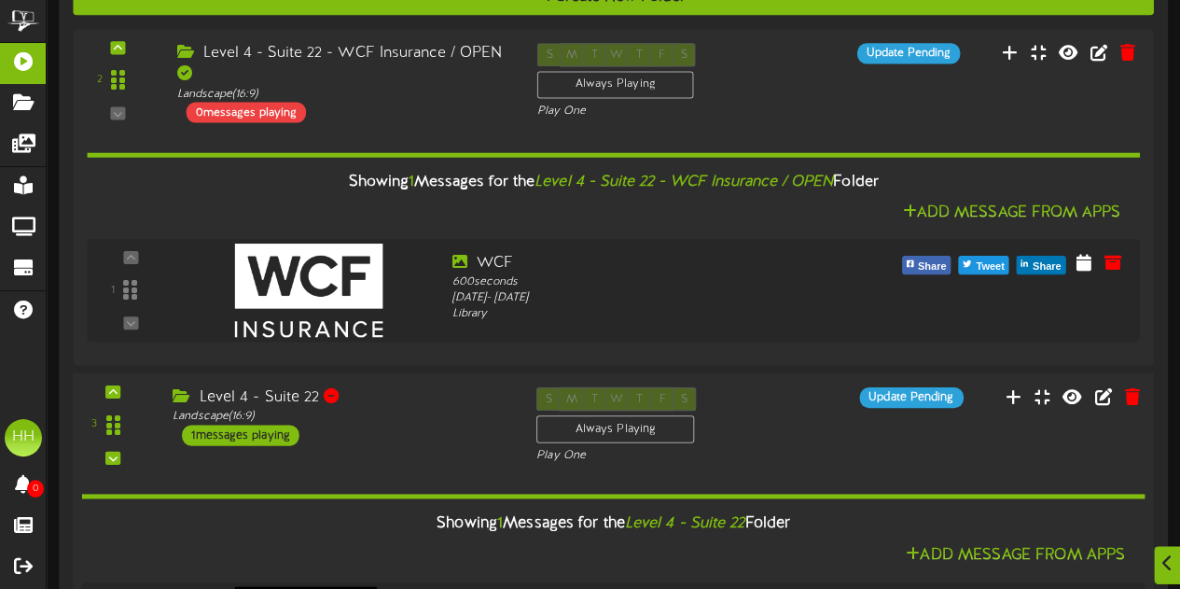
scroll to position [548, 0]
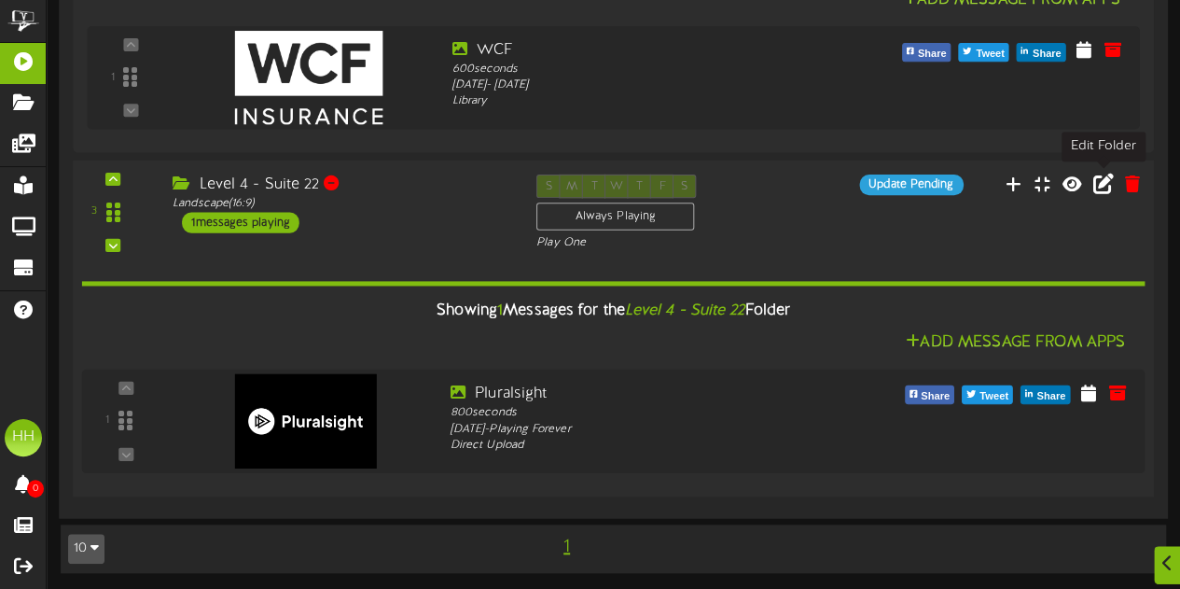
click at [1108, 186] on icon at bounding box center [1103, 183] width 21 height 21
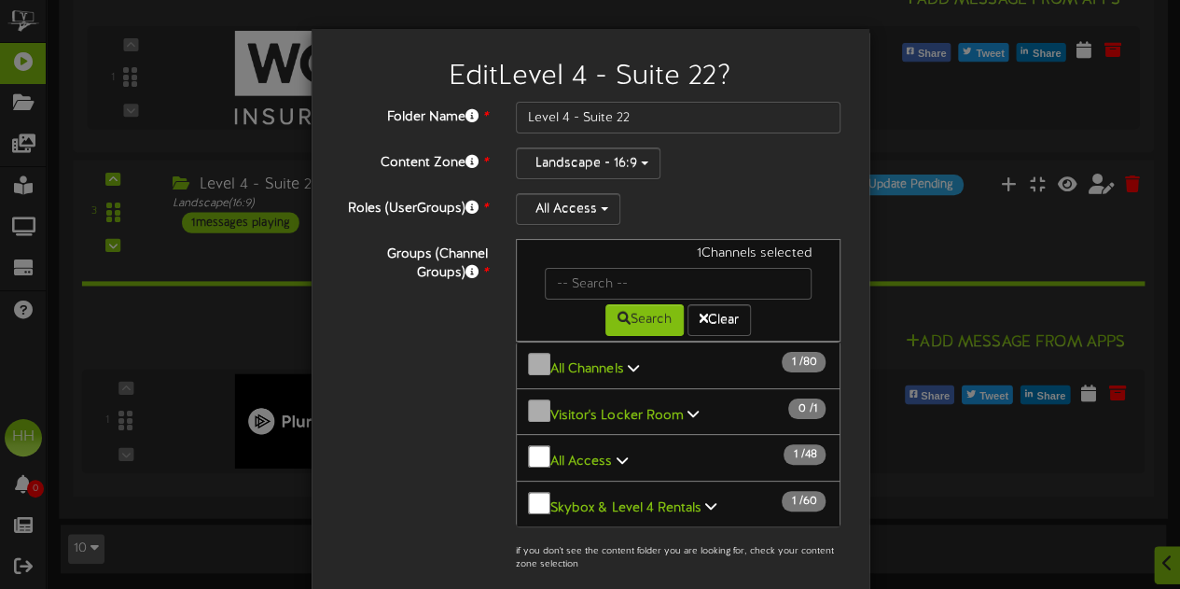
scroll to position [229, 0]
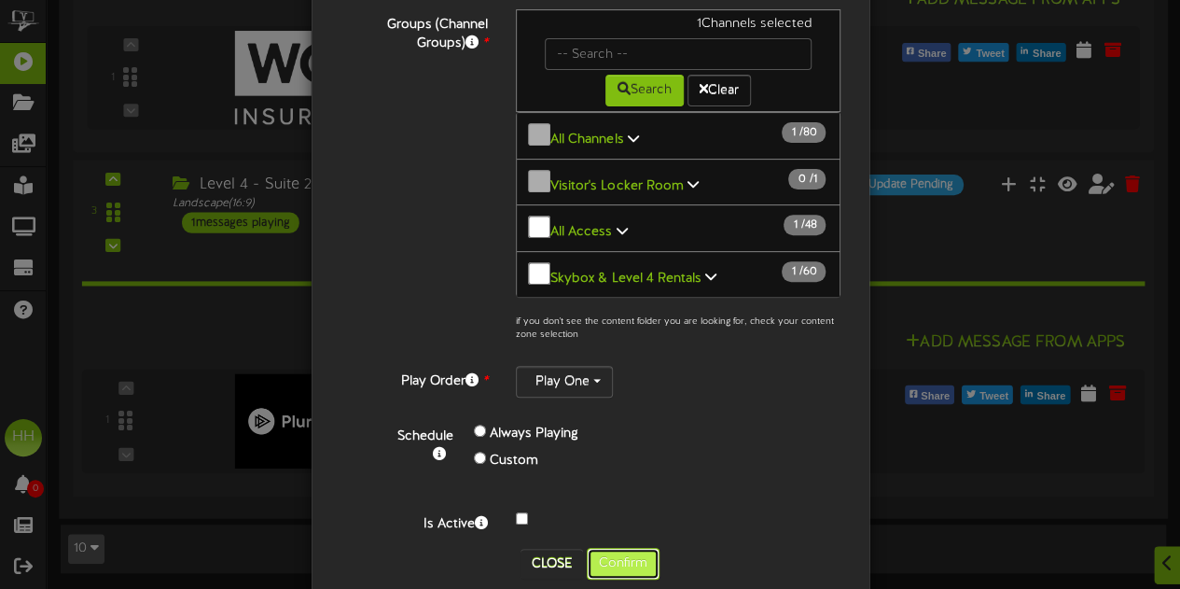
click at [620, 548] on button "Confirm" at bounding box center [623, 564] width 73 height 32
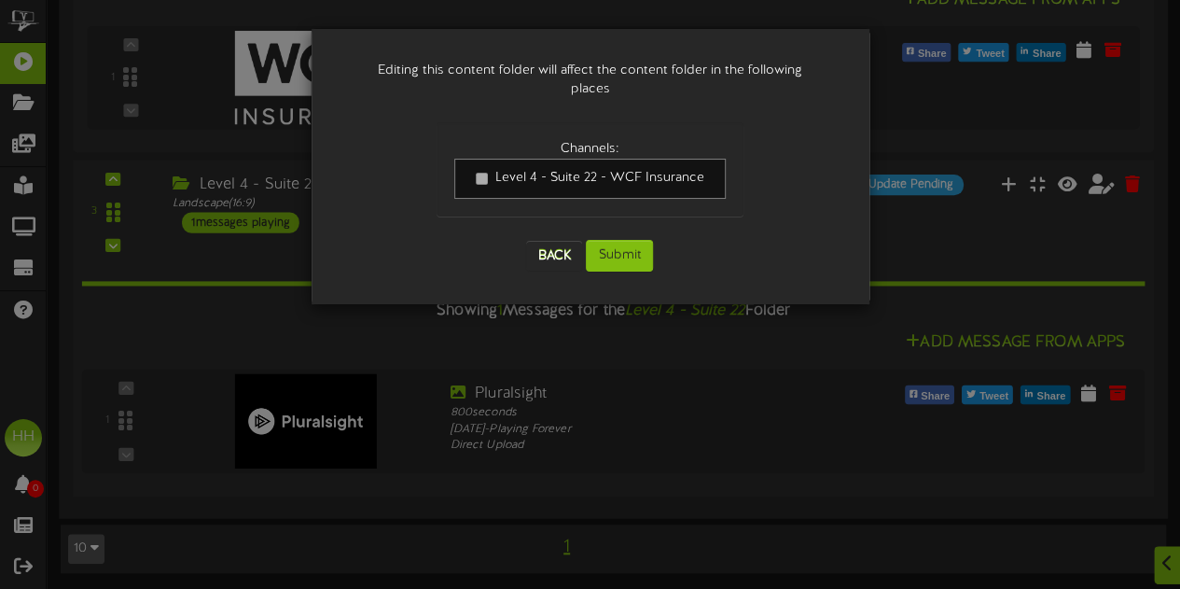
scroll to position [0, 0]
click at [597, 240] on button "Submit" at bounding box center [619, 256] width 67 height 32
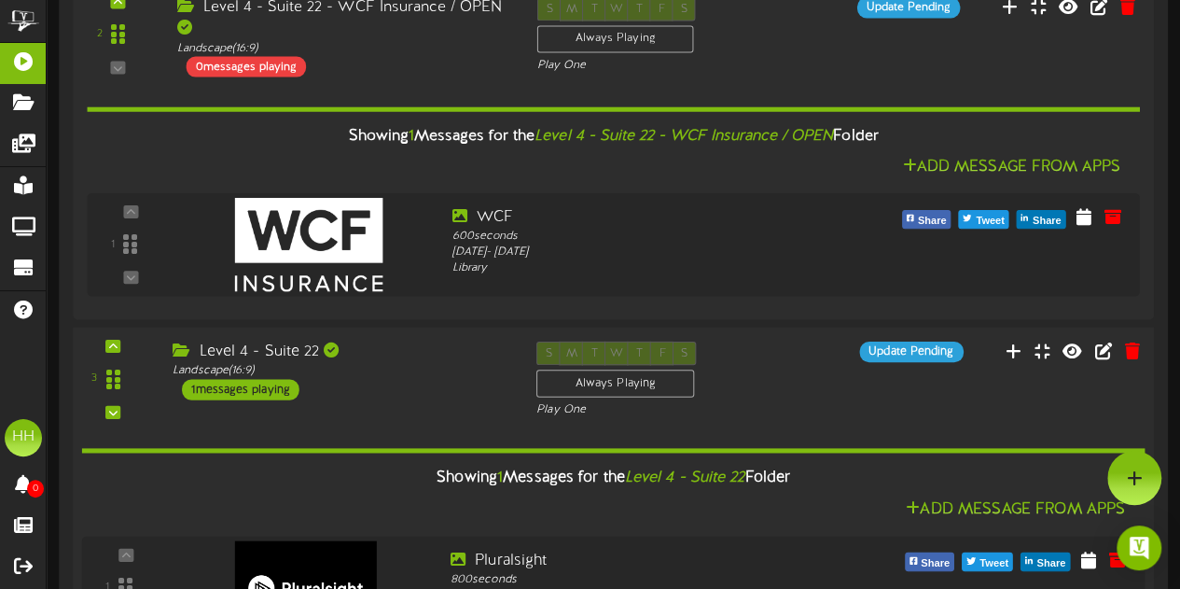
scroll to position [223, 0]
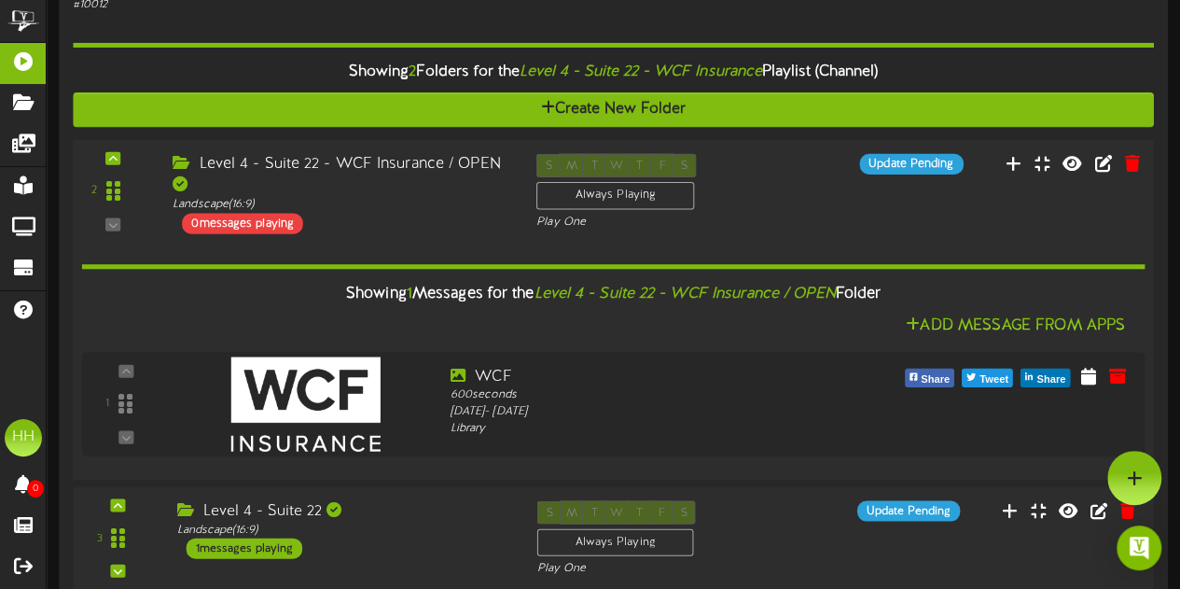
click at [786, 178] on div "S M T W T F S Always Playing Play One" at bounding box center [658, 191] width 273 height 76
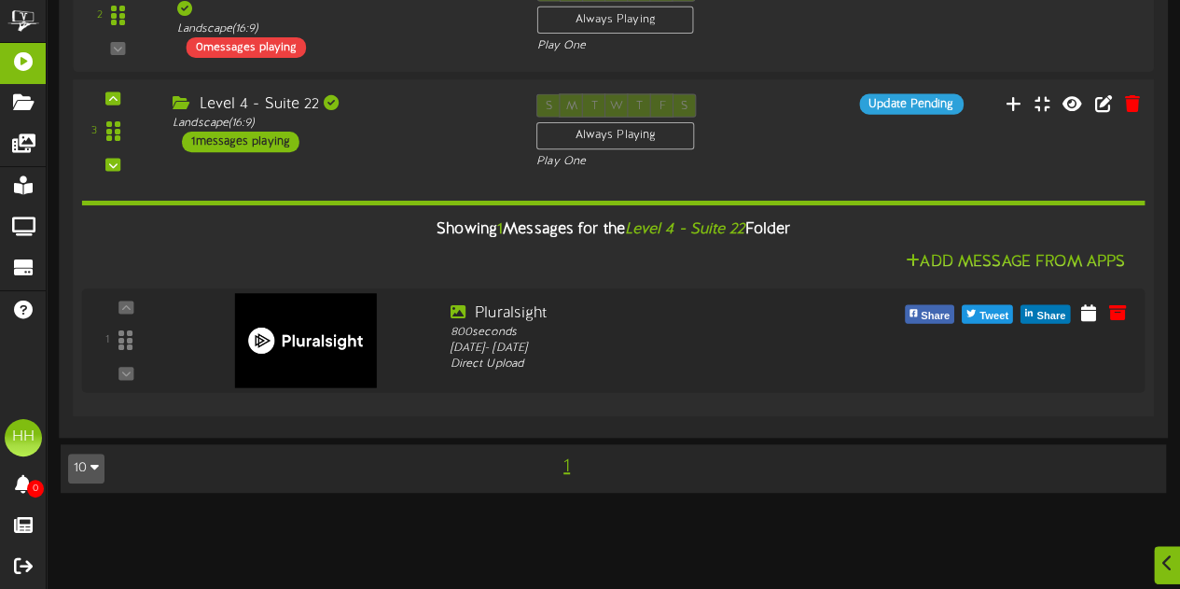
scroll to position [0, 0]
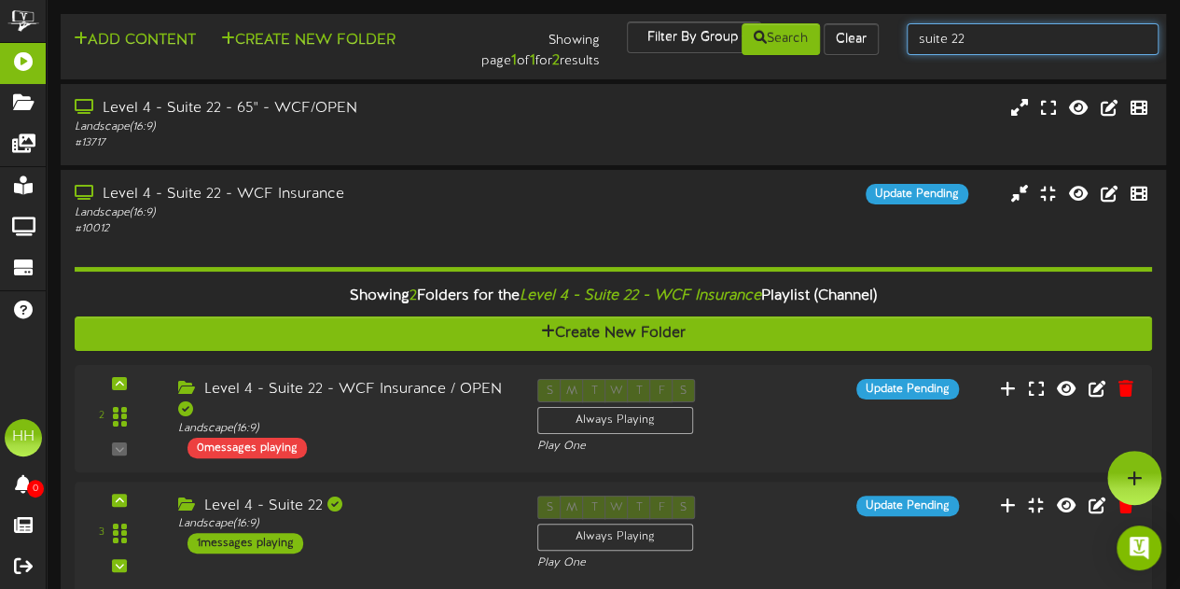
click at [997, 46] on input "suite 22" at bounding box center [1033, 39] width 252 height 32
type input "suite 5"
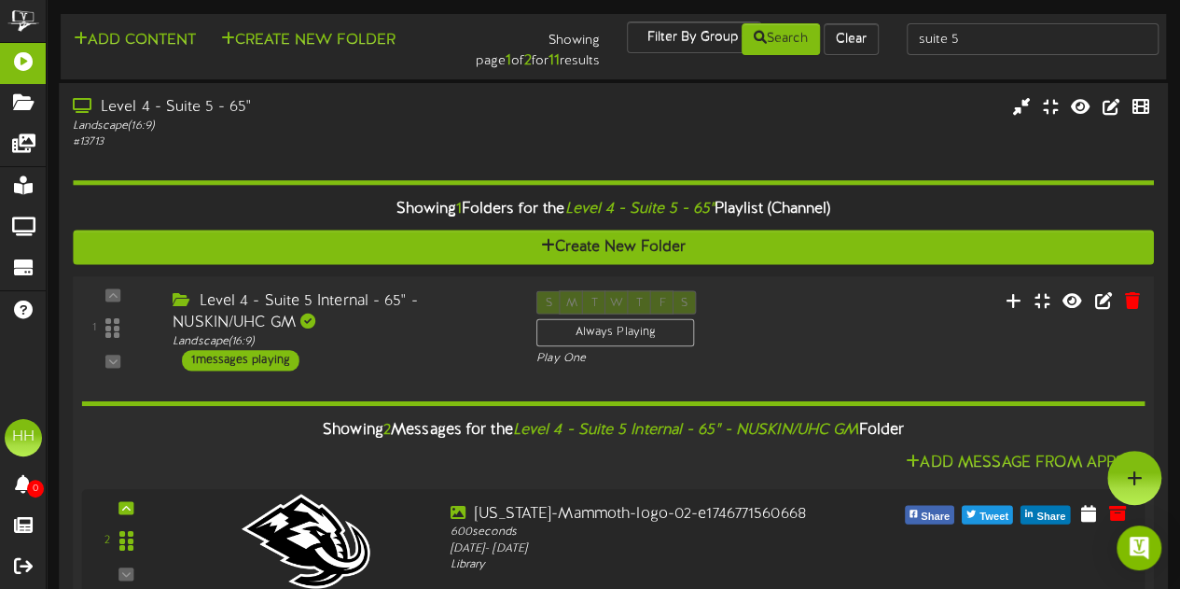
click at [458, 324] on div "Level 4 - Suite 5 Internal - 65" - NUSKIN/UHC GM" at bounding box center [341, 311] width 336 height 43
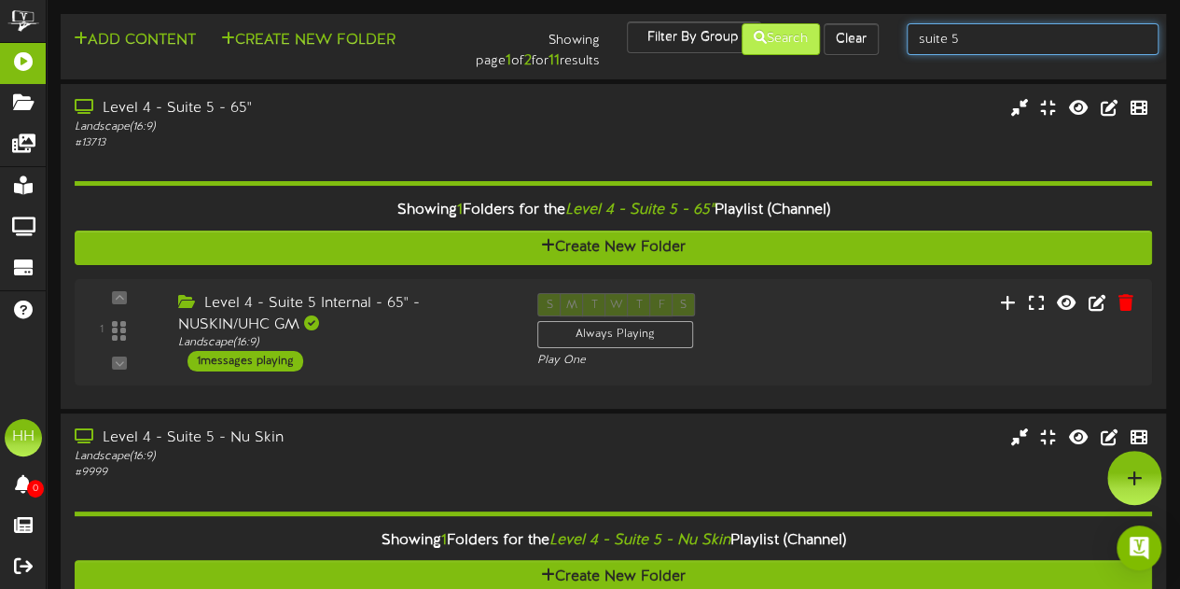
drag, startPoint x: 978, startPoint y: 43, endPoint x: 811, endPoint y: 24, distance: 167.1
click at [811, 24] on div "Add Content Create New Folder Showing page 1 of 2 for 11 results Filter By Grou…" at bounding box center [613, 46] width 1118 height 50
type input "suite 45"
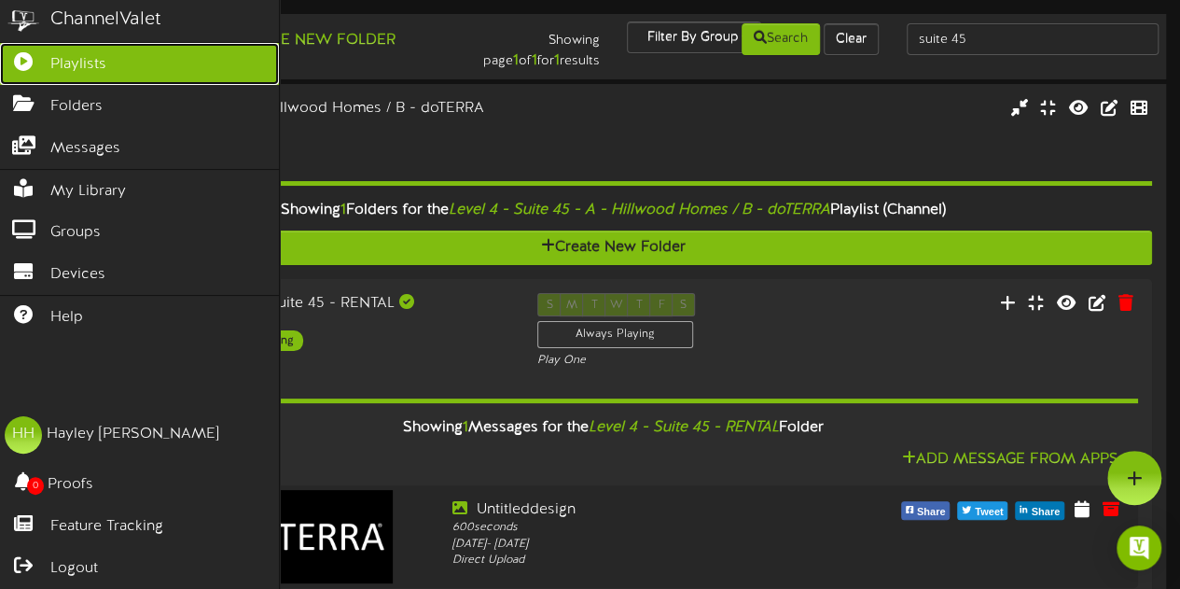
click at [91, 57] on span "Playlists" at bounding box center [78, 64] width 56 height 21
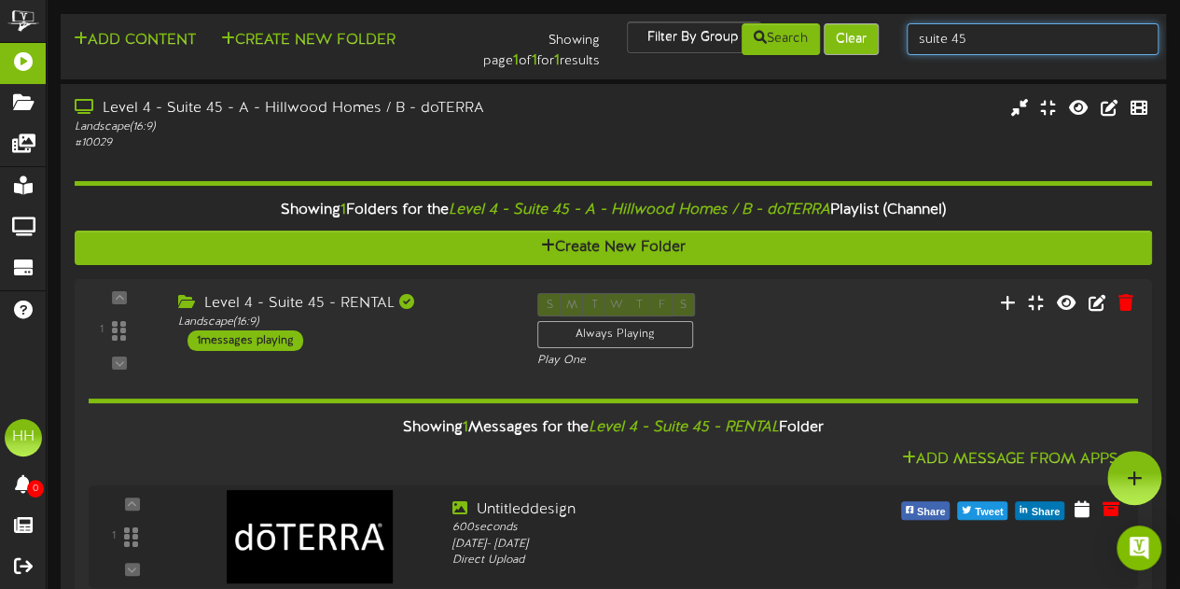
drag, startPoint x: 1024, startPoint y: 30, endPoint x: 854, endPoint y: 35, distance: 169.8
click at [854, 35] on div "Add Content Create New Folder Showing page 1 of 1 for 1 results Filter By Group…" at bounding box center [613, 46] width 1118 height 50
type input "hillwood"
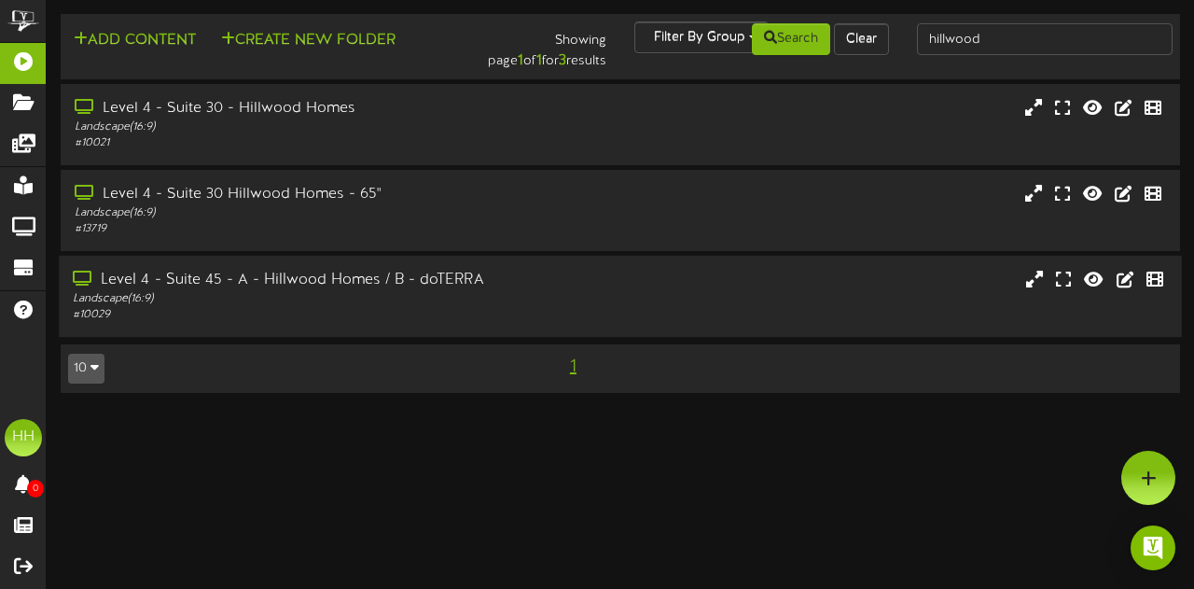
click at [435, 303] on div "Landscape ( 16:9 )" at bounding box center [292, 299] width 439 height 16
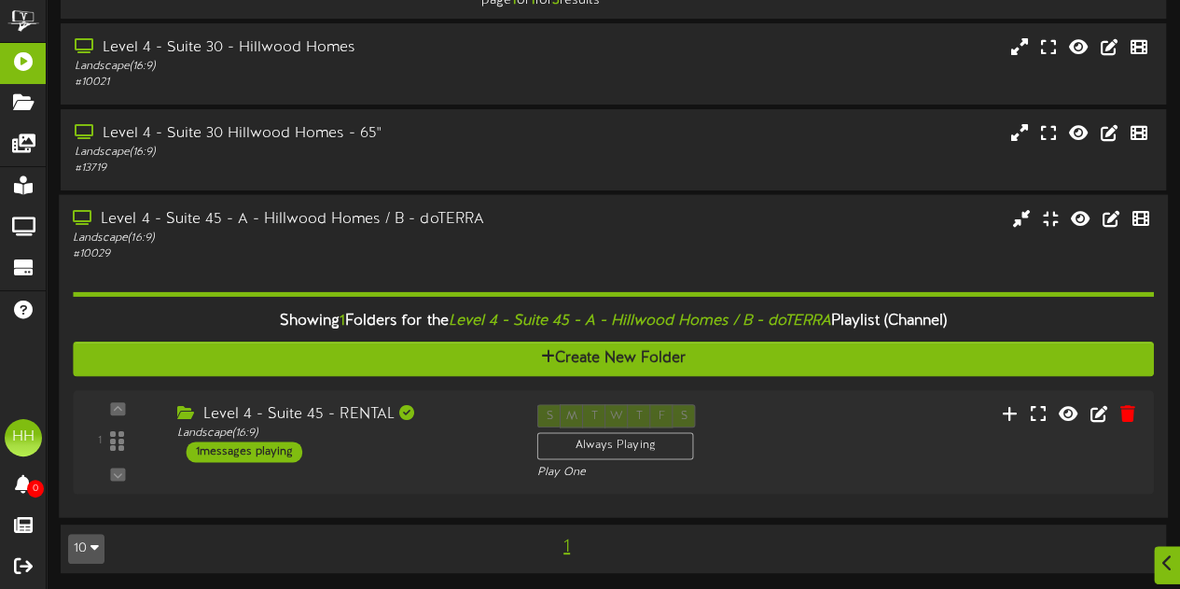
scroll to position [60, 0]
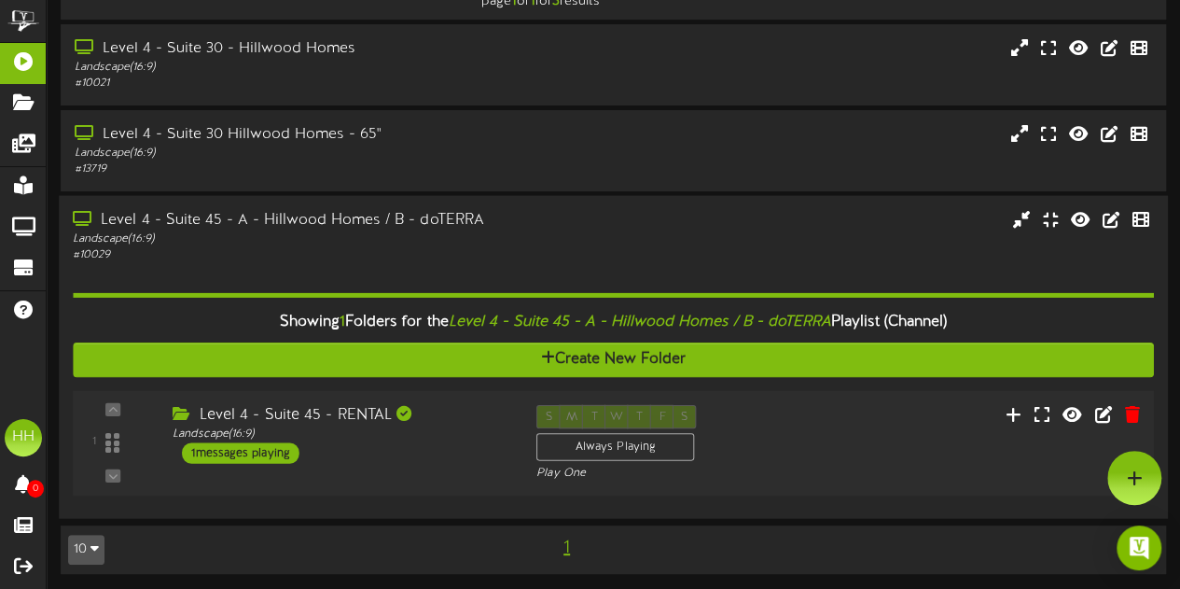
click at [440, 453] on div "Level 4 - Suite 45 - RENTAL Landscape ( 16:9 ) 1 messages playing" at bounding box center [341, 434] width 364 height 59
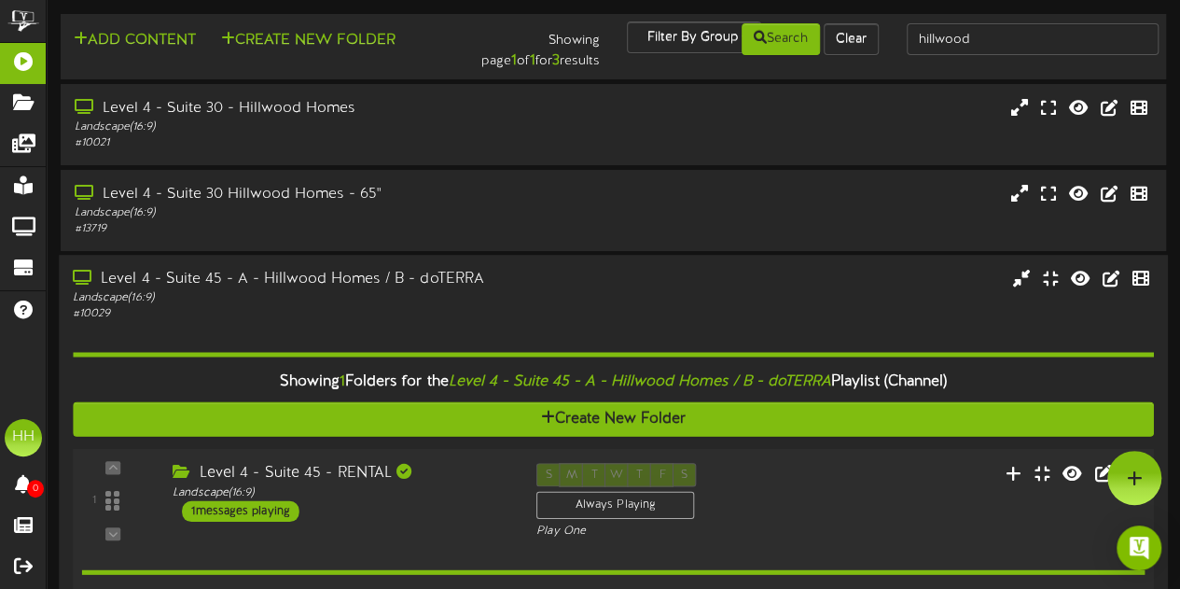
scroll to position [1, 0]
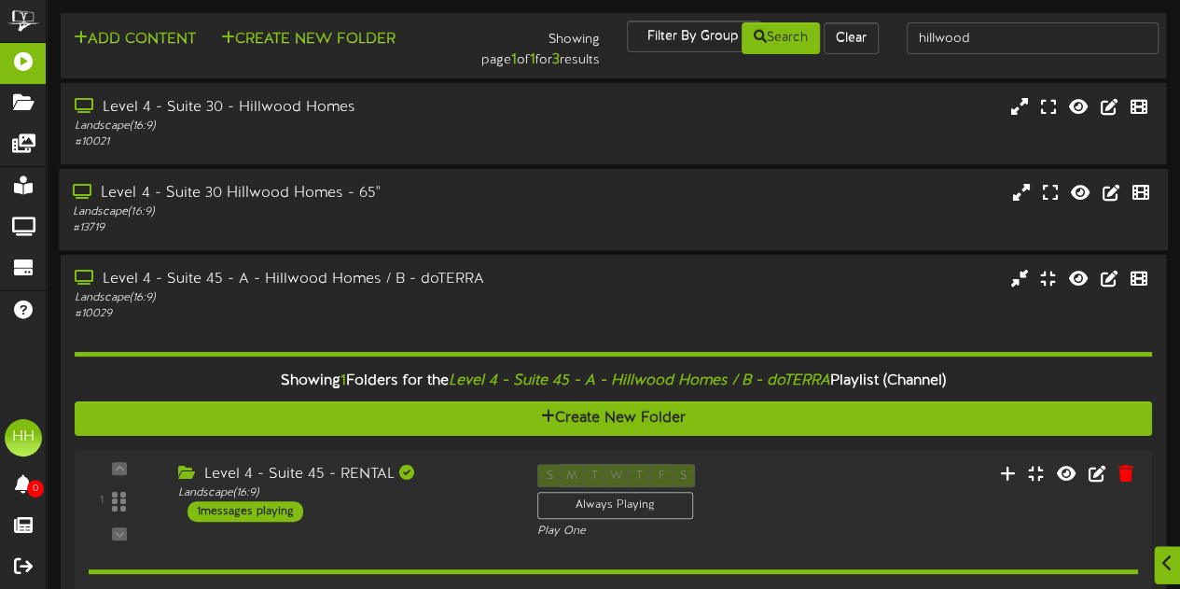
click at [422, 201] on div "Level 4 - Suite 30 Hillwood Homes - 65"" at bounding box center [290, 193] width 434 height 21
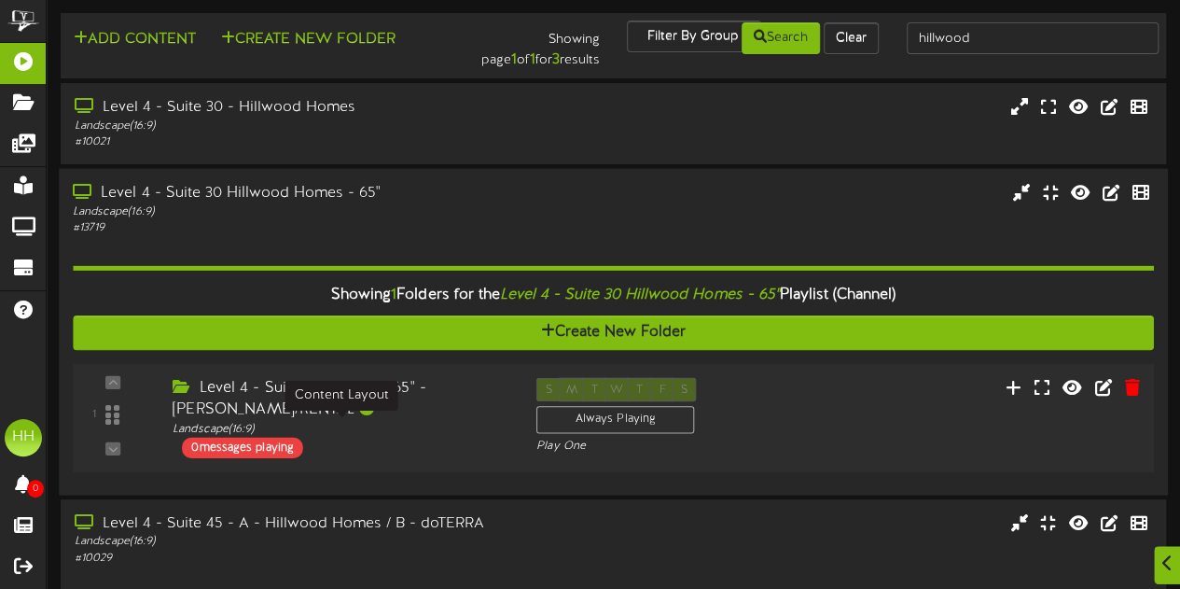
click at [441, 426] on div "Landscape ( 16:9 )" at bounding box center [341, 429] width 336 height 16
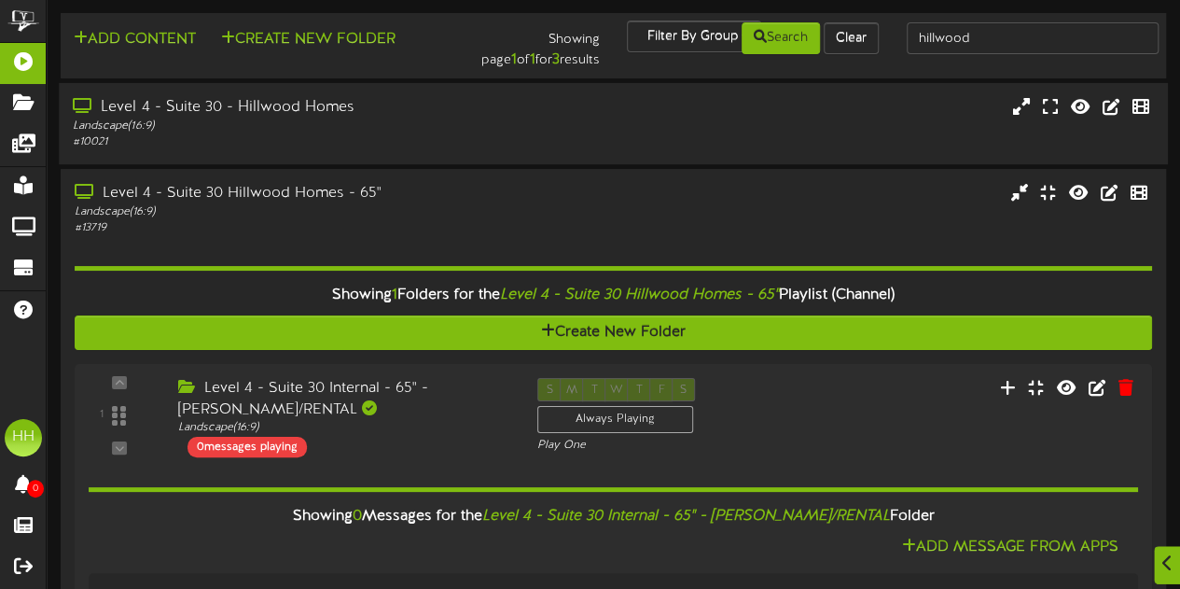
click at [459, 123] on div "Landscape ( 16:9 )" at bounding box center [290, 126] width 434 height 16
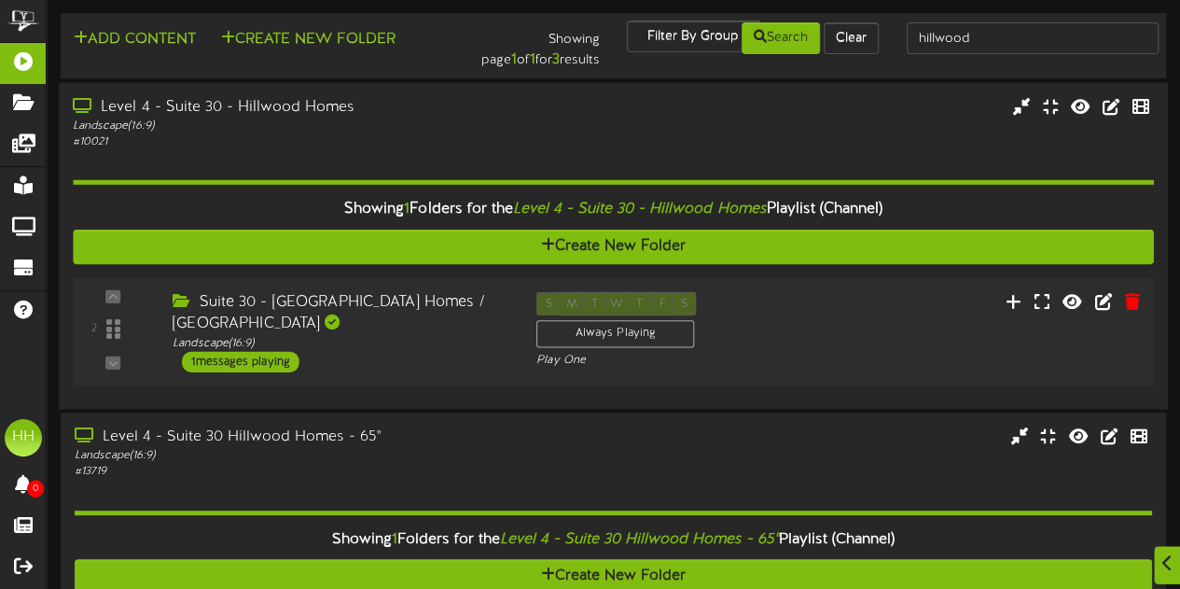
click at [465, 359] on div "Suite 30 - Hillwood Homes / Parkview Plaza Landscape ( 16:9 ) 1 messages playing" at bounding box center [341, 331] width 364 height 80
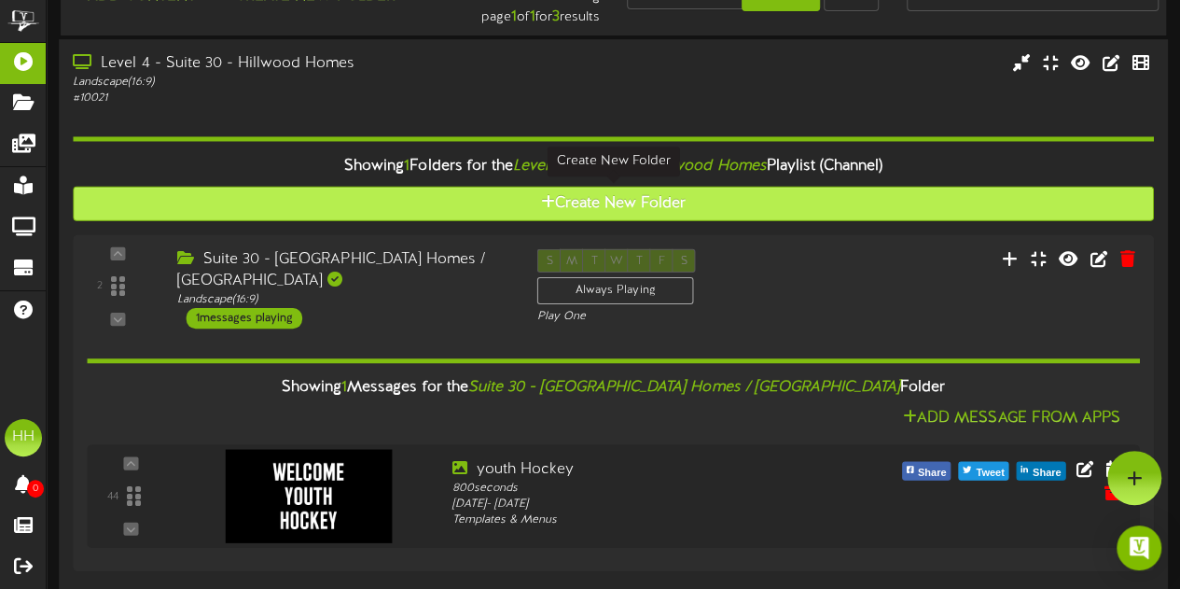
scroll to position [0, 0]
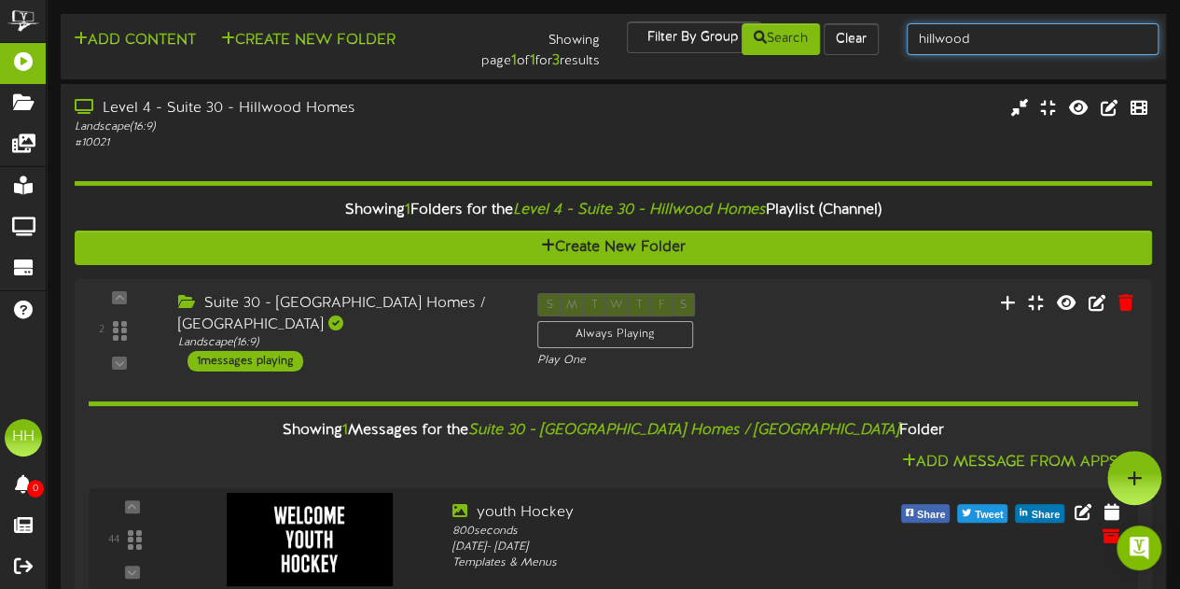
click at [1017, 51] on input "hillwood" at bounding box center [1033, 39] width 252 height 32
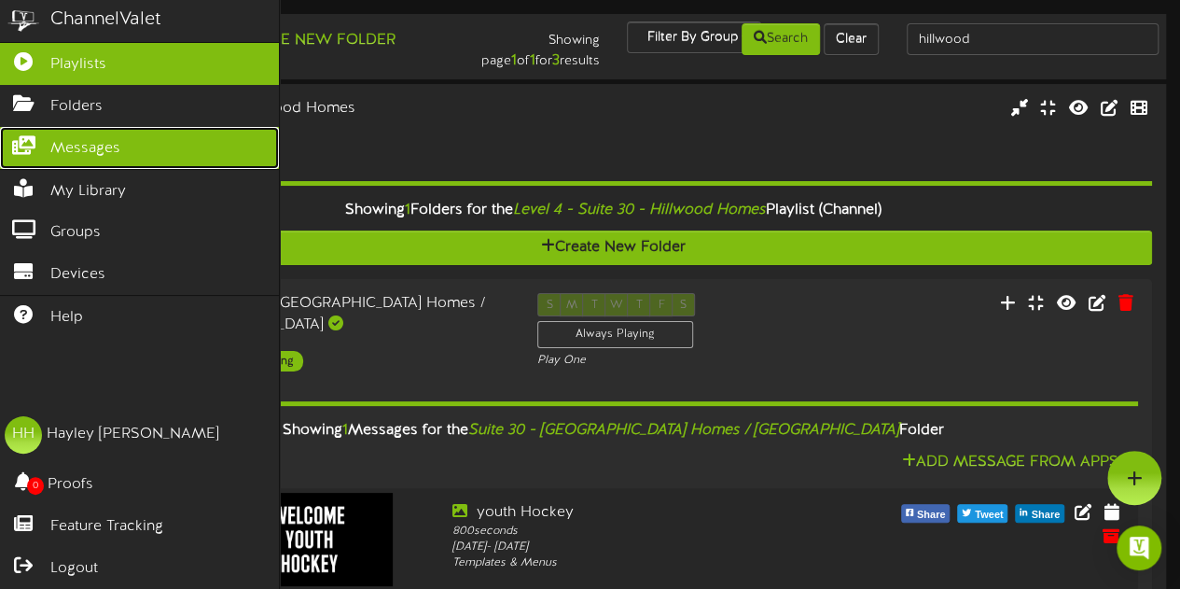
click at [94, 145] on span "Messages" at bounding box center [85, 148] width 70 height 21
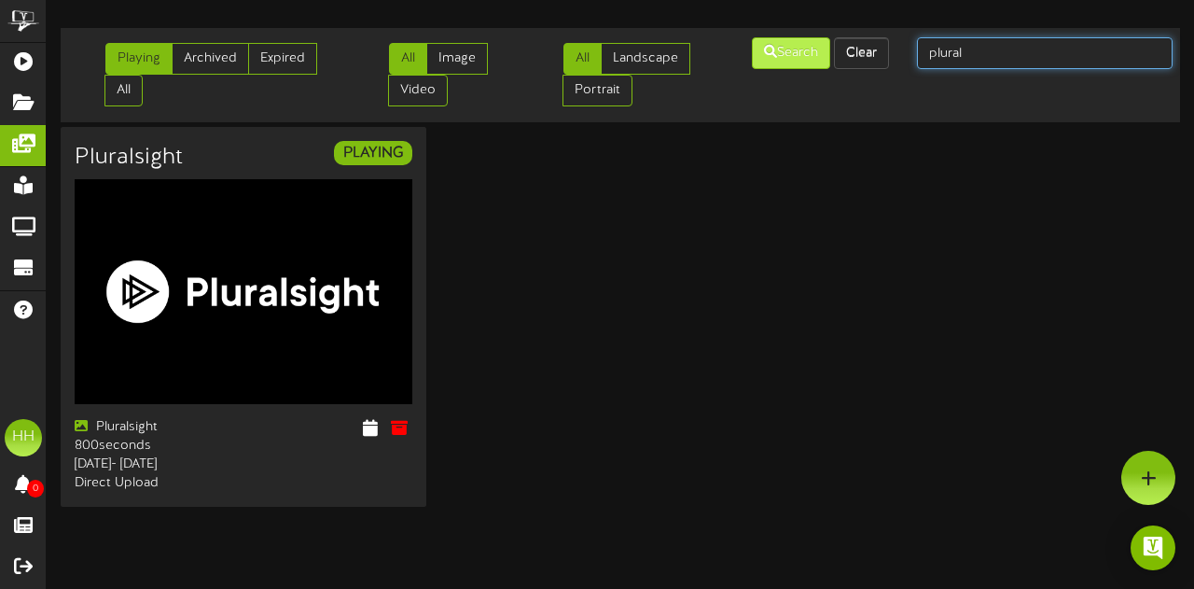
drag, startPoint x: 990, startPoint y: 56, endPoint x: 822, endPoint y: 68, distance: 168.3
click at [822, 68] on div "Playing Archived Expired All All Image Video All Landscape Portrait" at bounding box center [620, 74] width 1132 height 79
type input "hillwood"
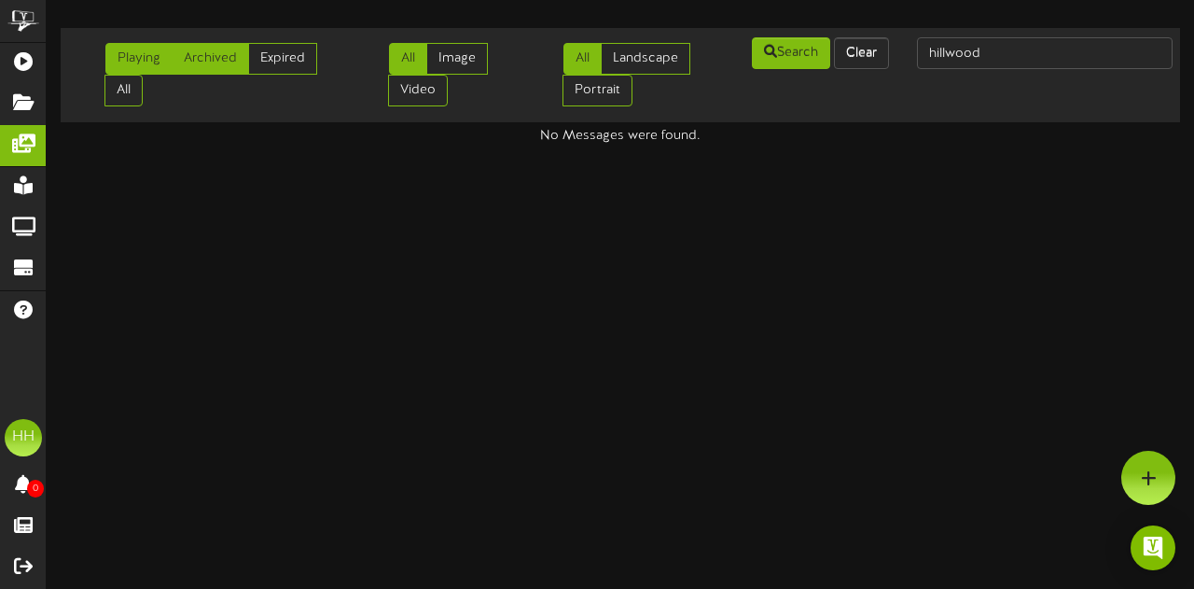
click at [215, 54] on link "Archived" at bounding box center [210, 59] width 77 height 32
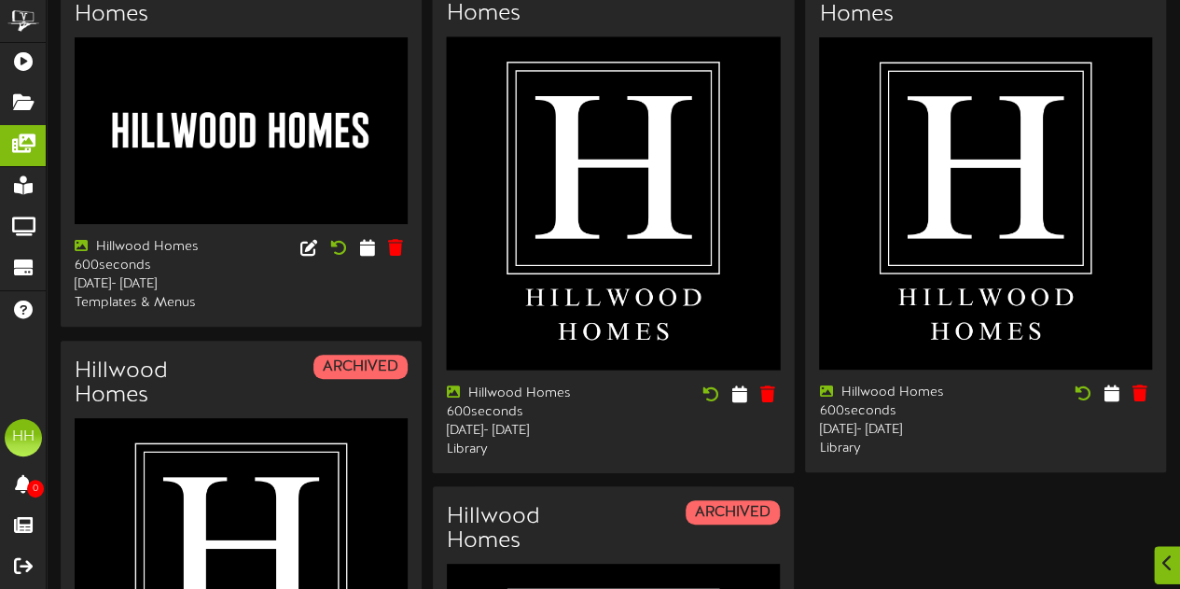
scroll to position [168, 0]
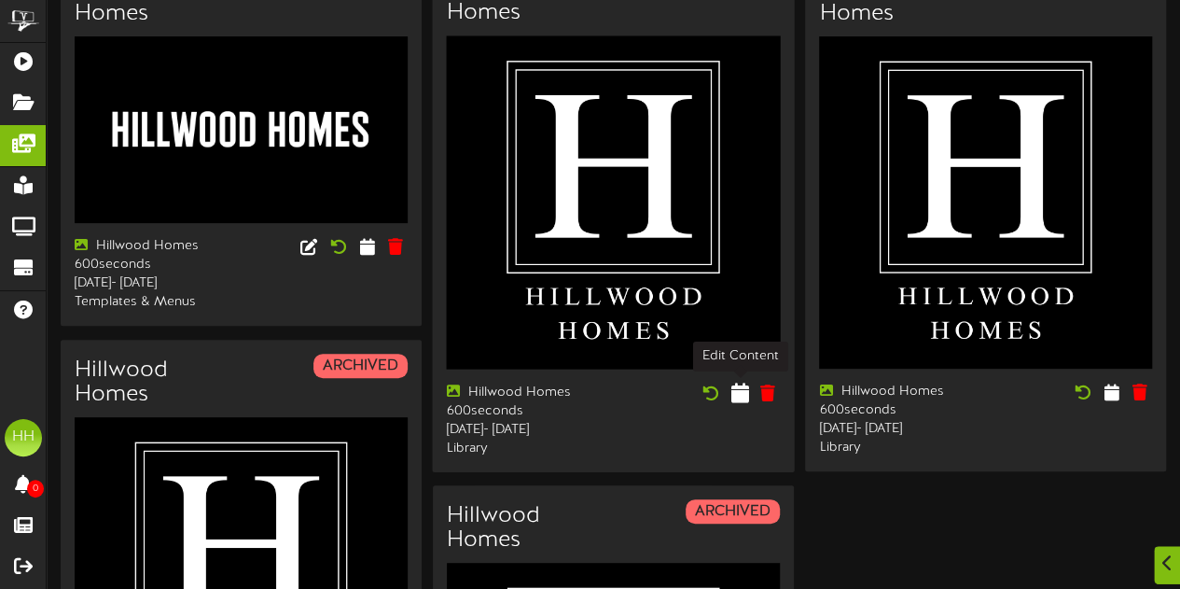
click at [738, 393] on icon at bounding box center [740, 392] width 18 height 21
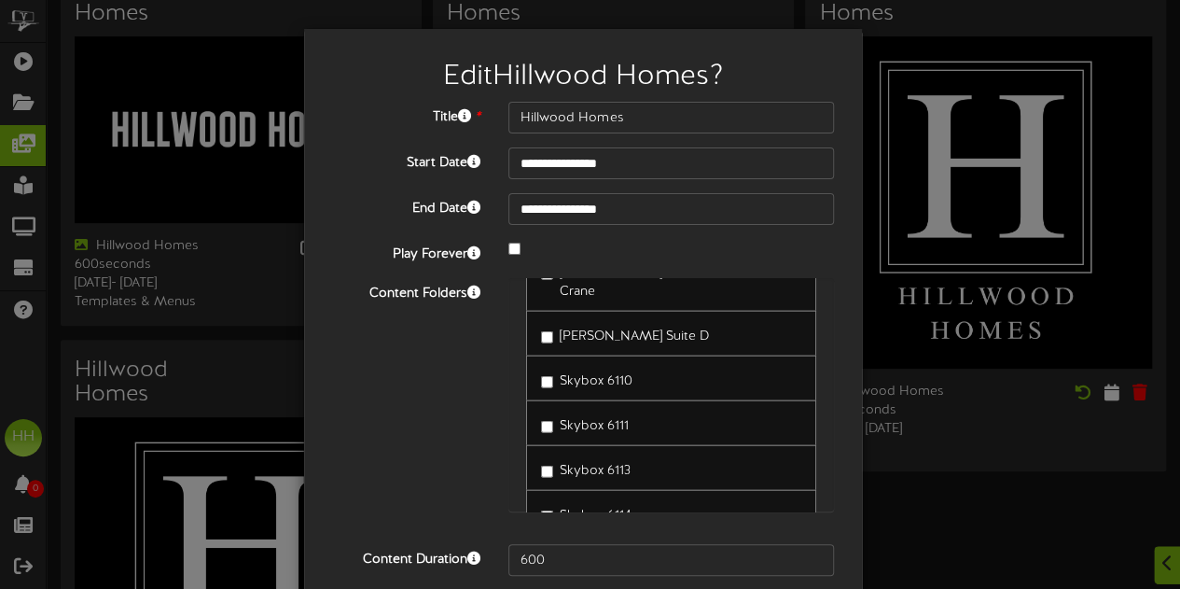
scroll to position [74, 0]
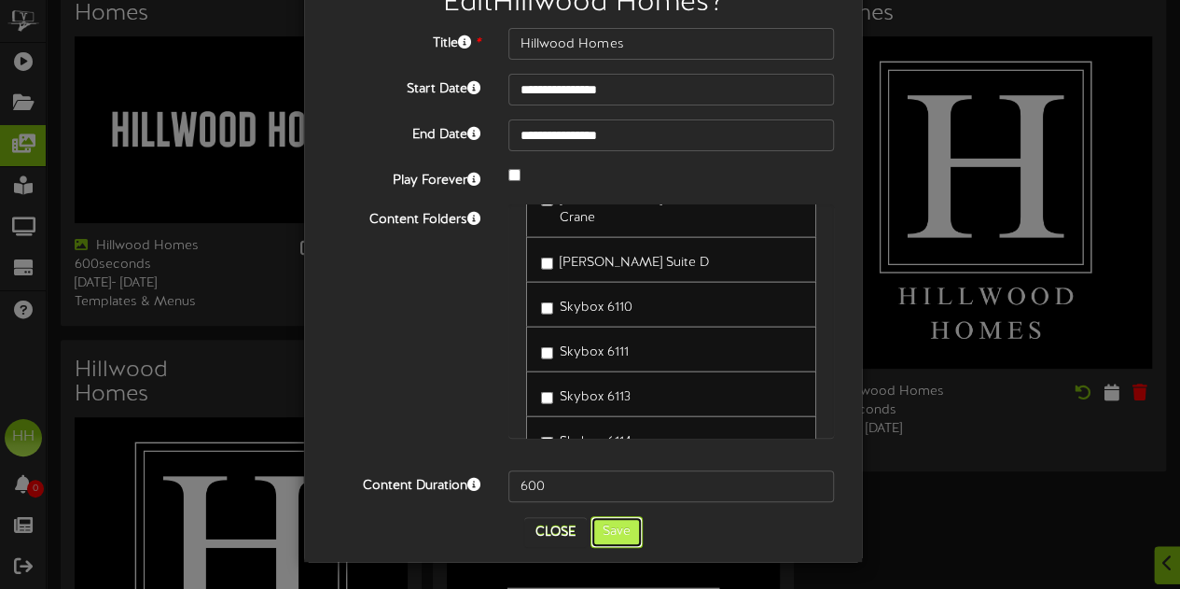
click at [604, 518] on button "Save" at bounding box center [616, 532] width 52 height 32
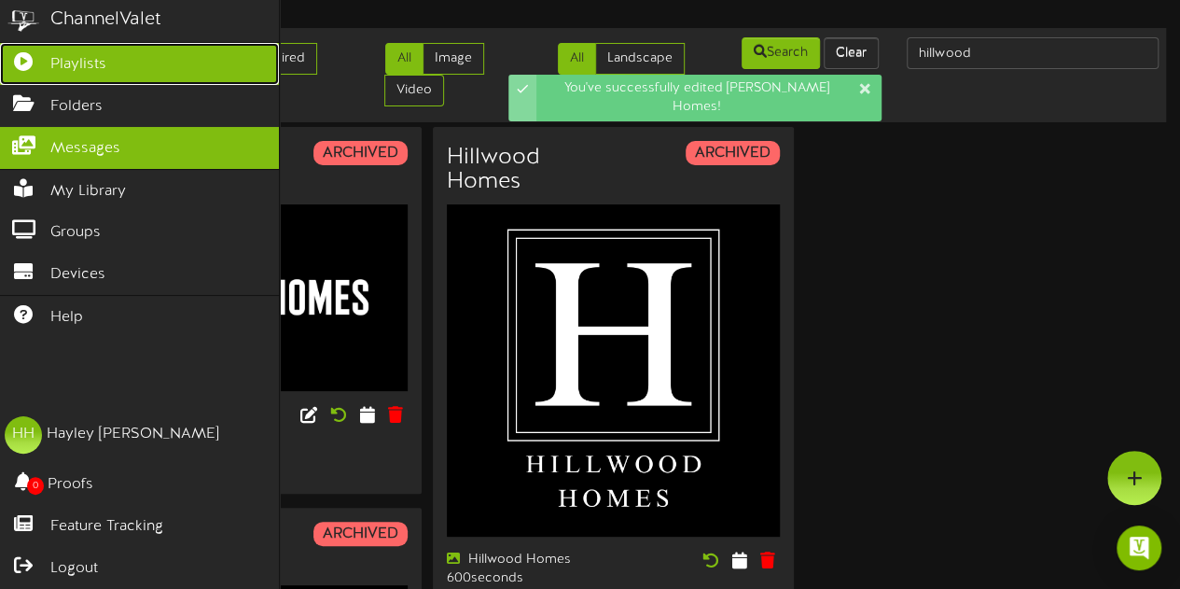
click at [108, 57] on link "Playlists" at bounding box center [139, 64] width 279 height 42
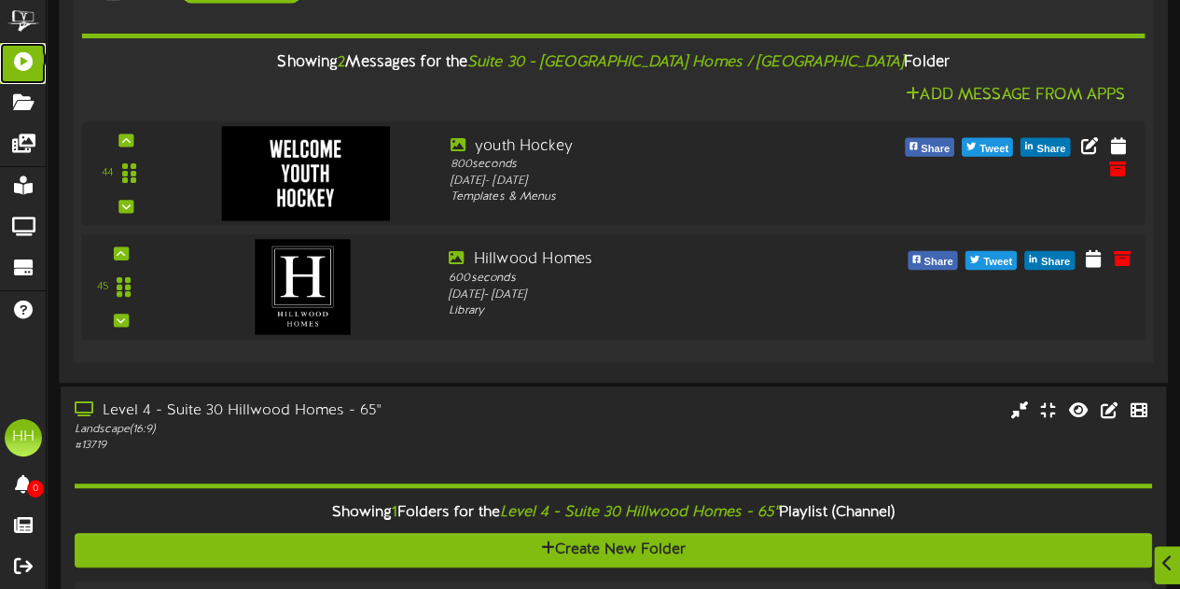
scroll to position [370, 0]
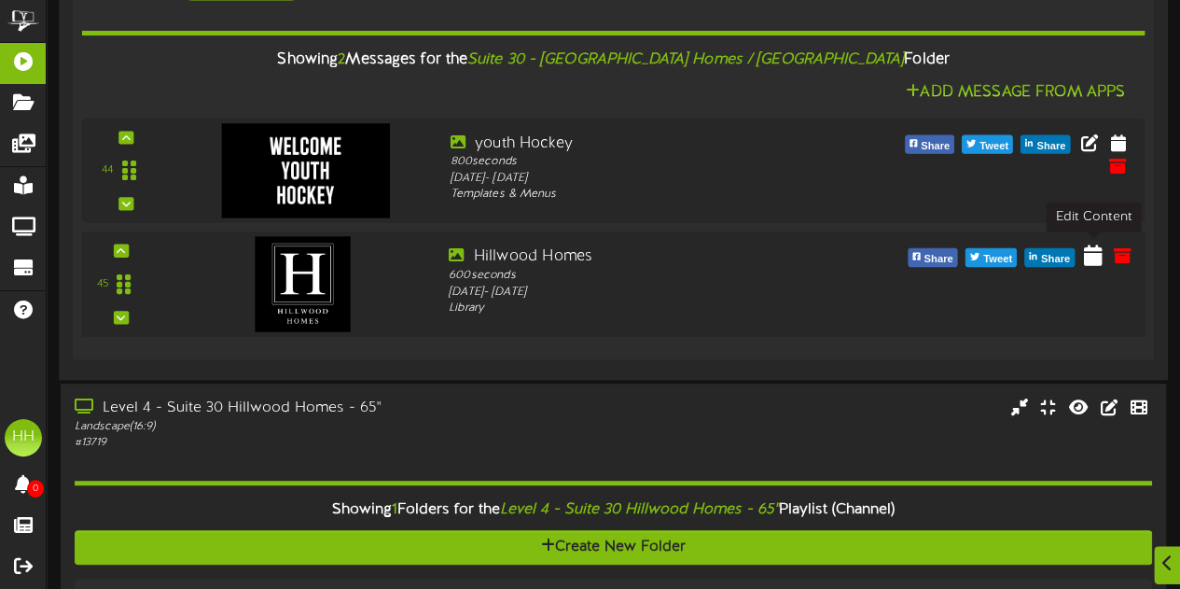
click at [1095, 255] on icon at bounding box center [1093, 253] width 19 height 21
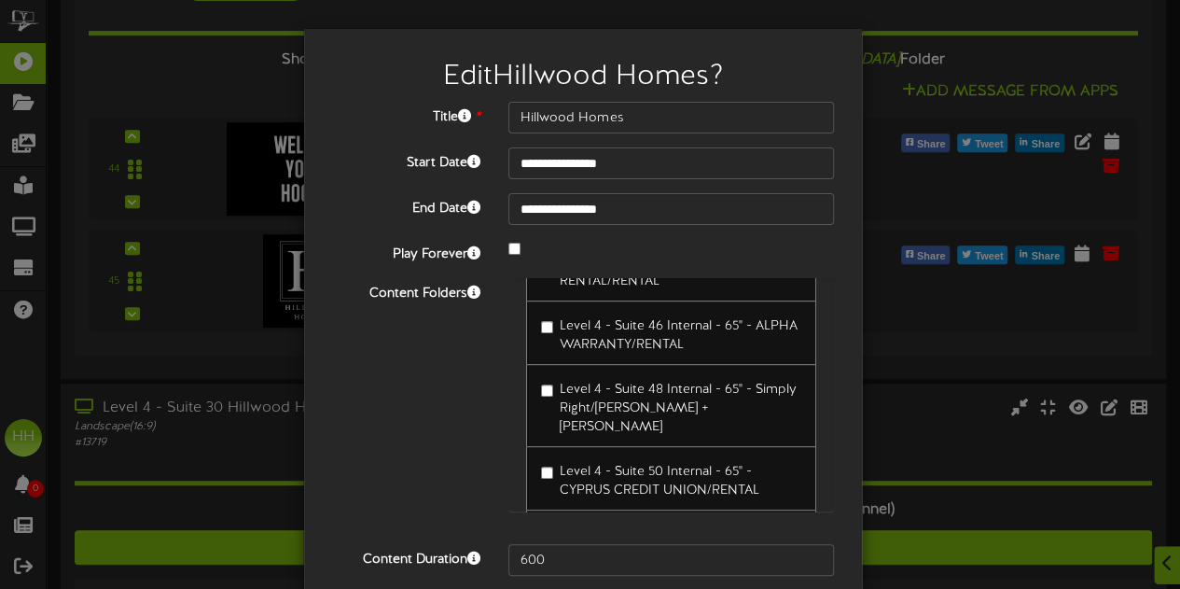
scroll to position [74, 0]
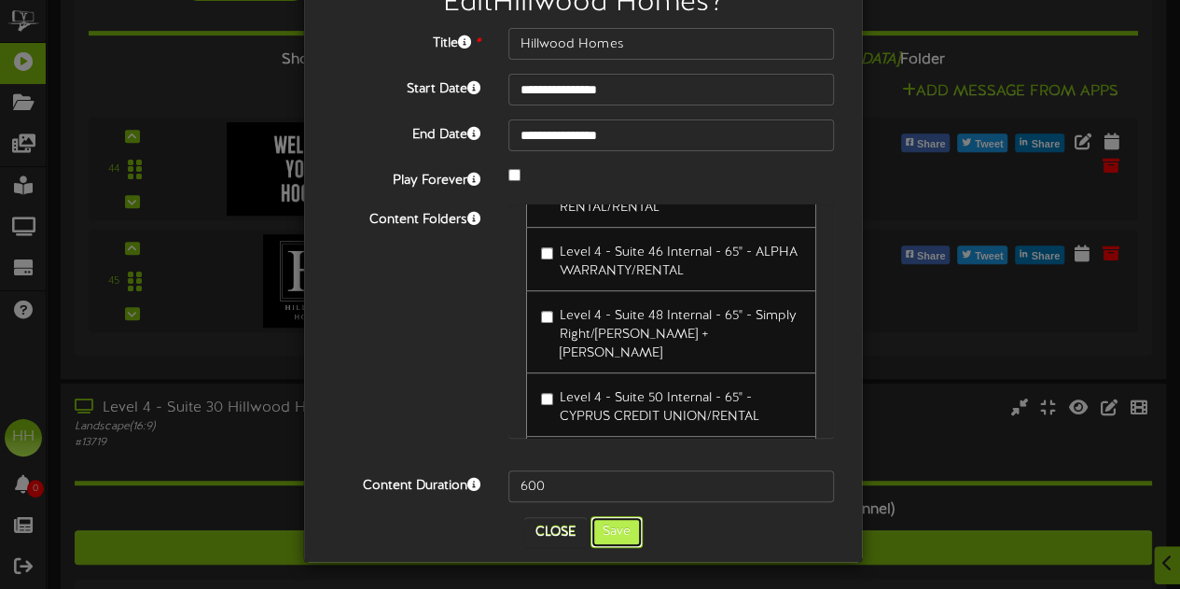
click at [619, 531] on button "Save" at bounding box center [616, 532] width 52 height 32
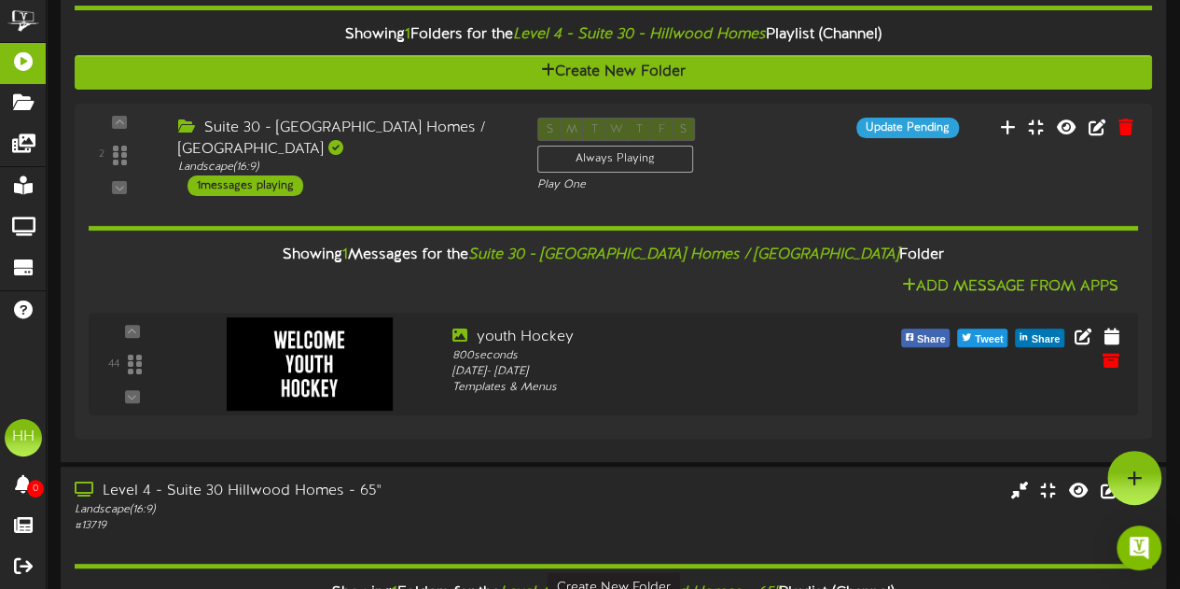
scroll to position [0, 0]
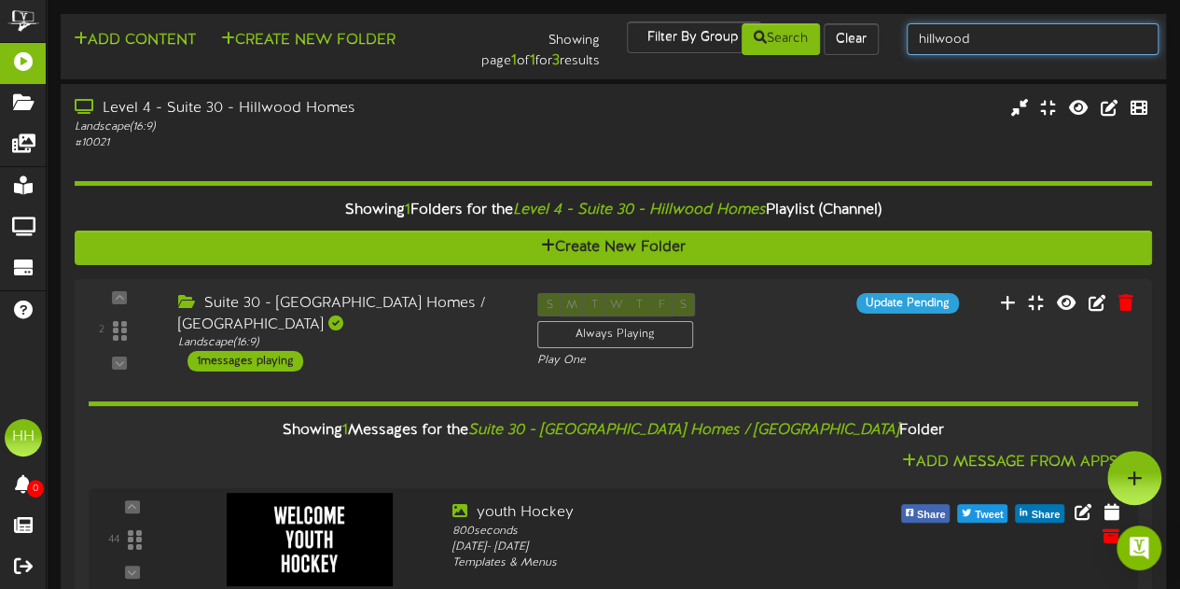
click at [996, 36] on input "hillwood" at bounding box center [1033, 39] width 252 height 32
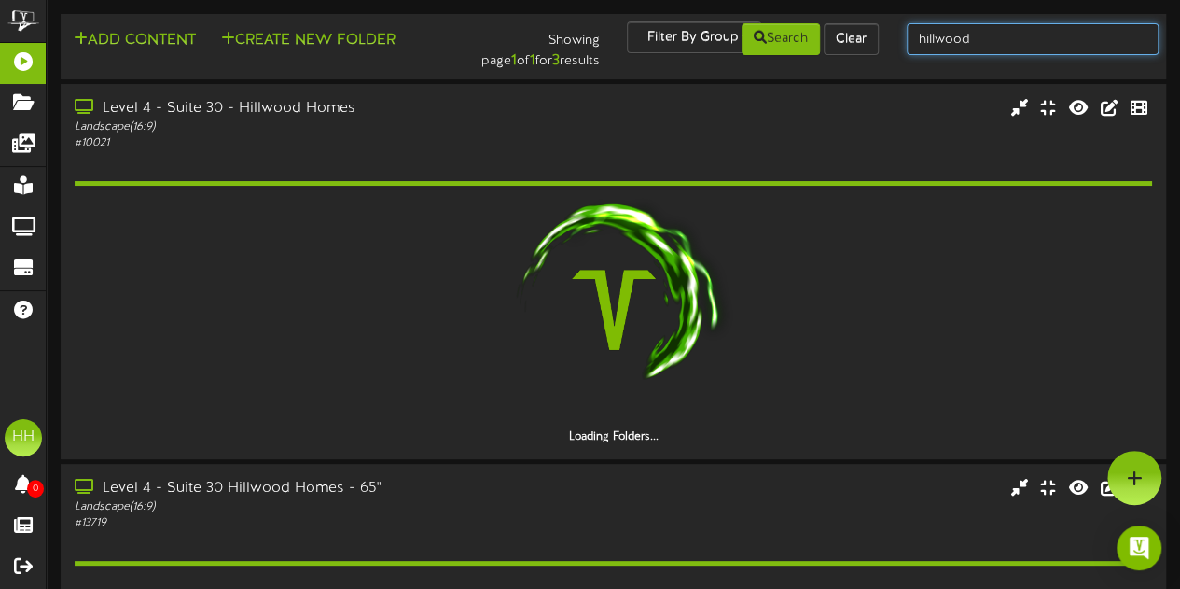
drag, startPoint x: 992, startPoint y: 45, endPoint x: 713, endPoint y: 60, distance: 280.2
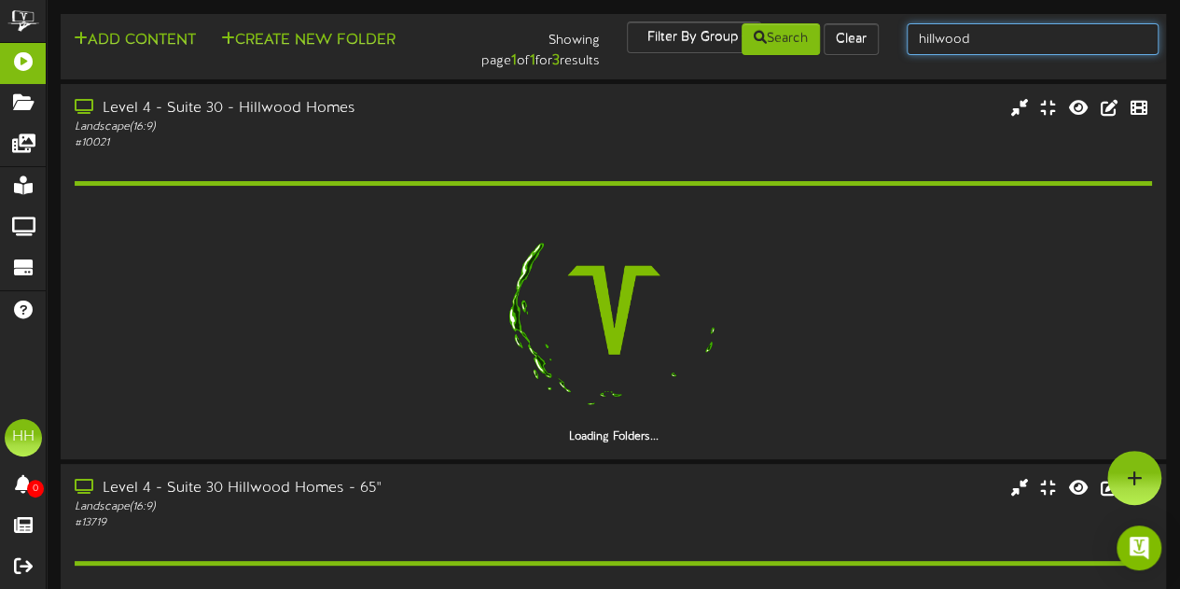
click at [713, 60] on div "Add Content Create New Folder Showing page 1 of 1 for 3 results Filter By Group…" at bounding box center [613, 46] width 1118 height 50
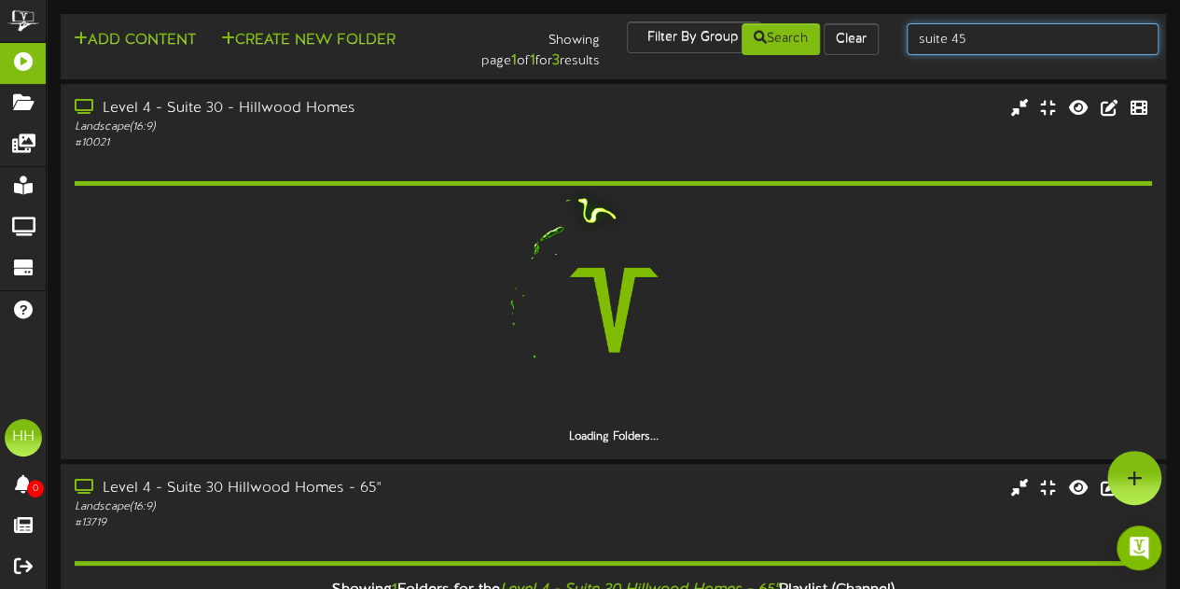
type input "suite 45"
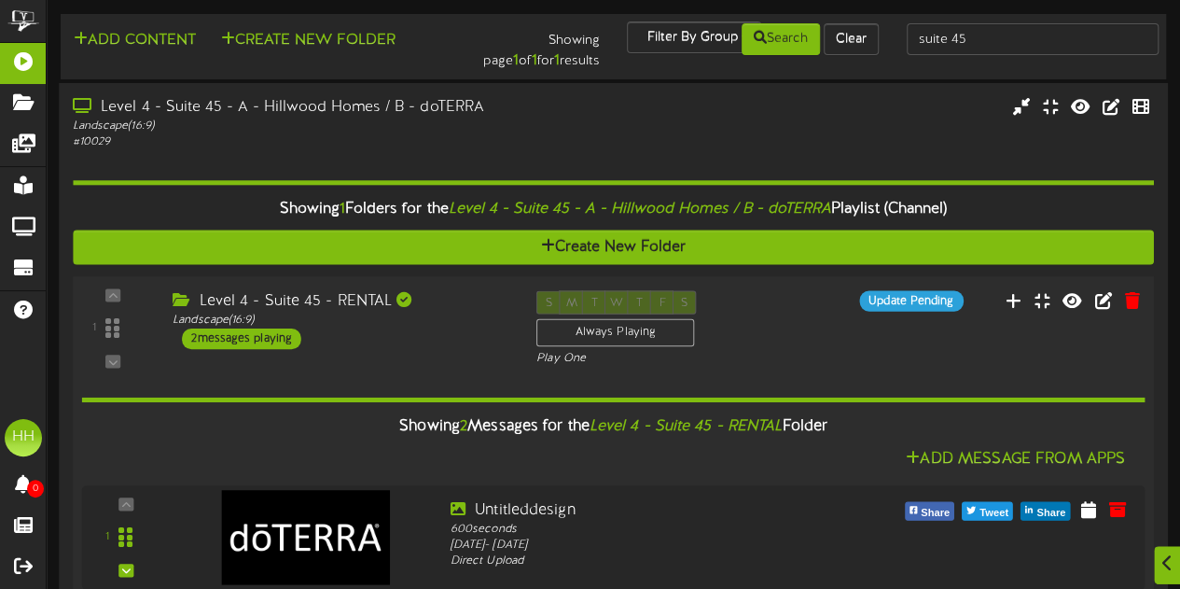
scroll to position [159, 0]
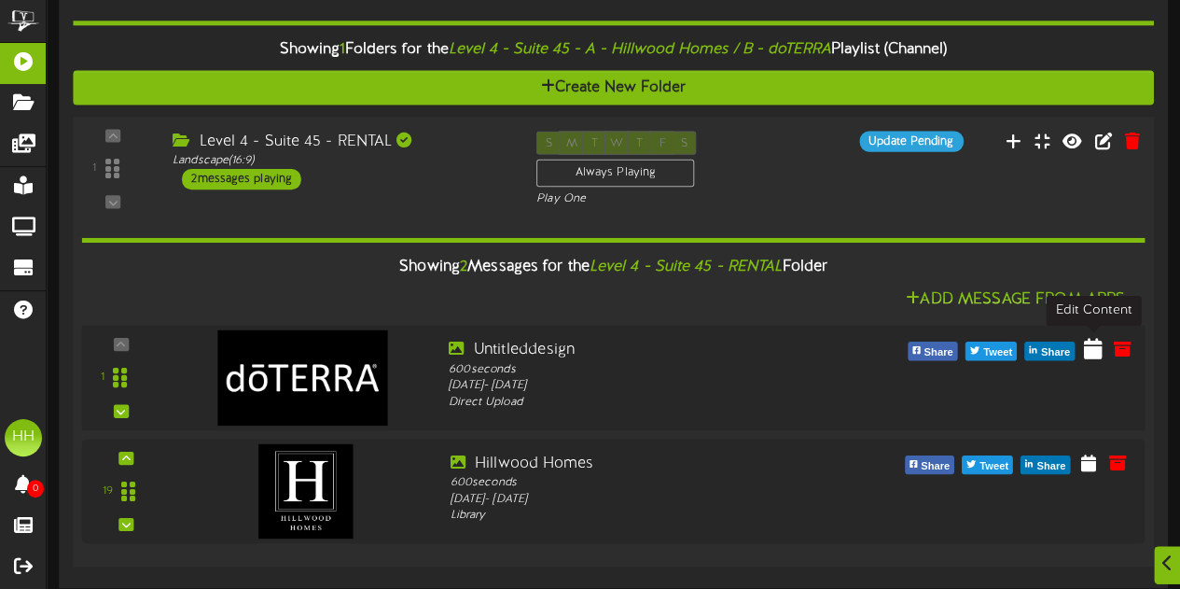
click at [1093, 352] on icon at bounding box center [1093, 348] width 19 height 21
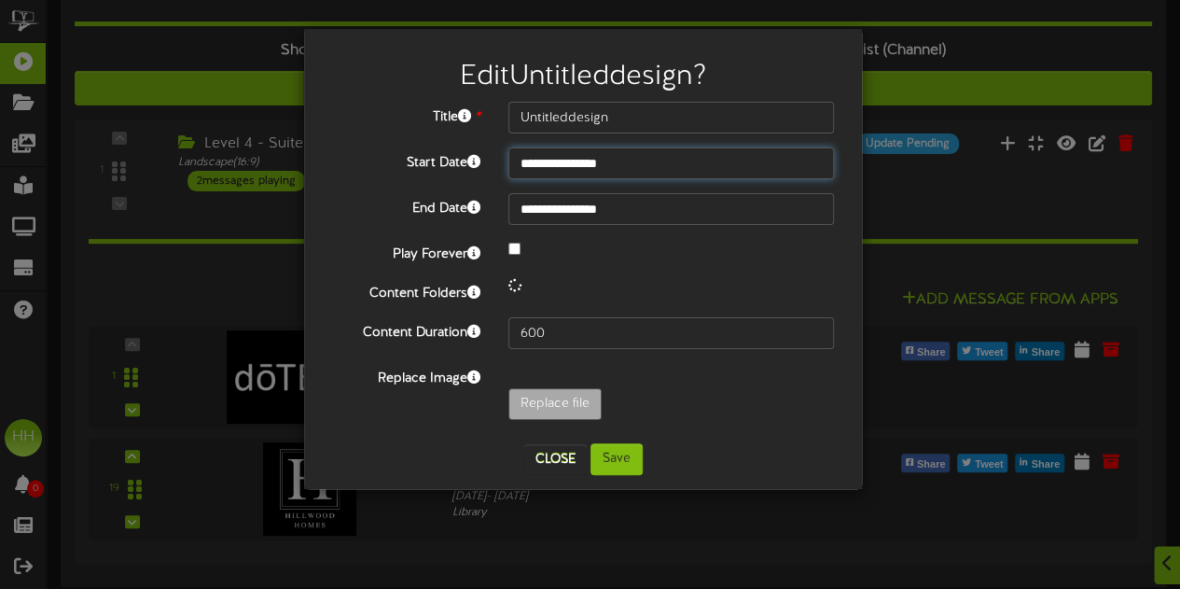
click at [619, 161] on input "**********" at bounding box center [671, 163] width 326 height 32
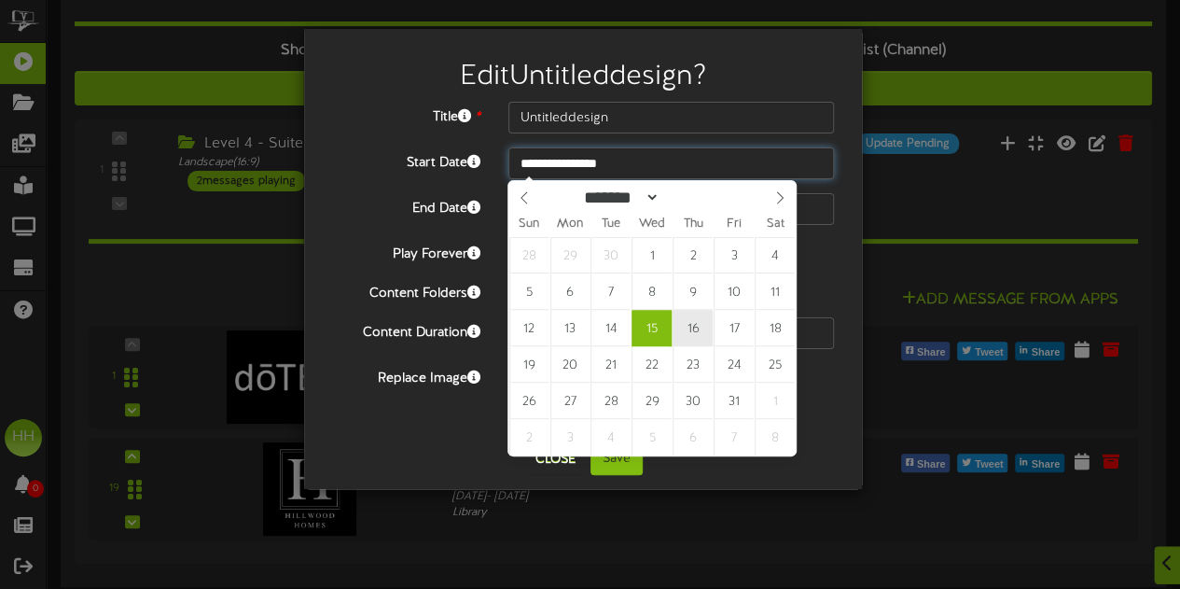
type input "**********"
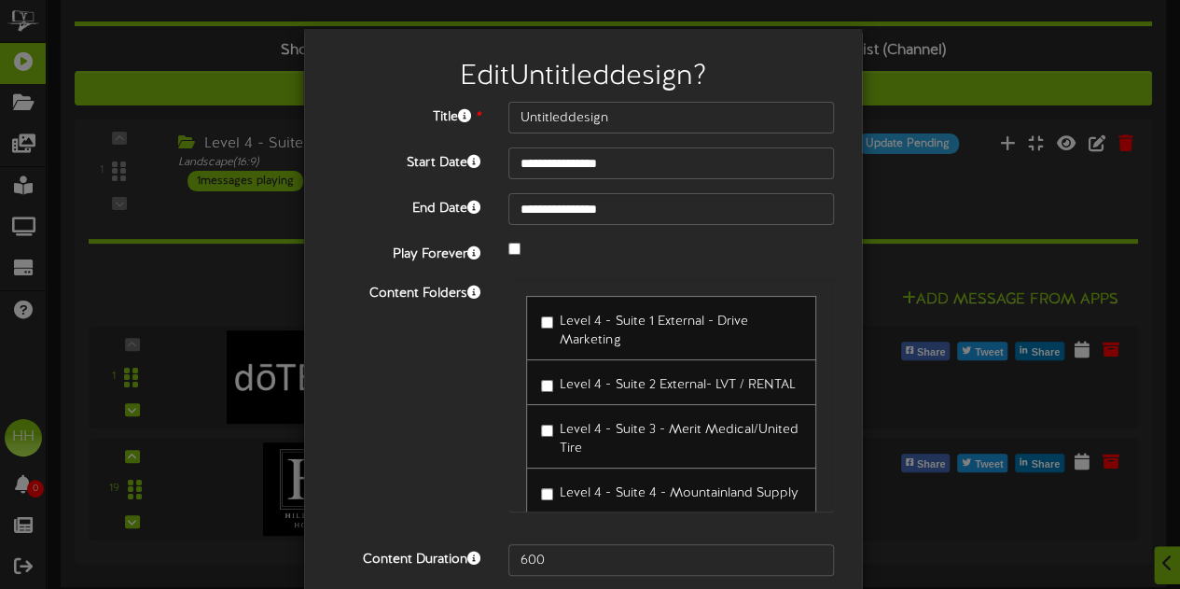
click at [494, 428] on div "Level 4 - Suite 1 External - Drive Marketing Level 4 - Suite 2 External- LVT / …" at bounding box center [671, 404] width 354 height 252
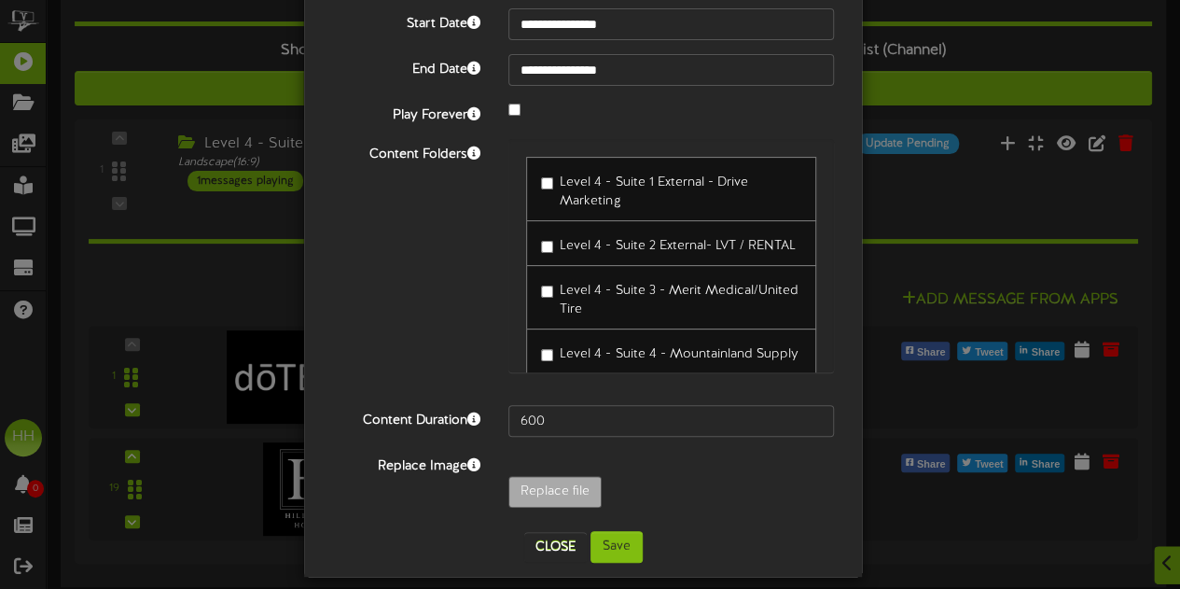
scroll to position [143, 0]
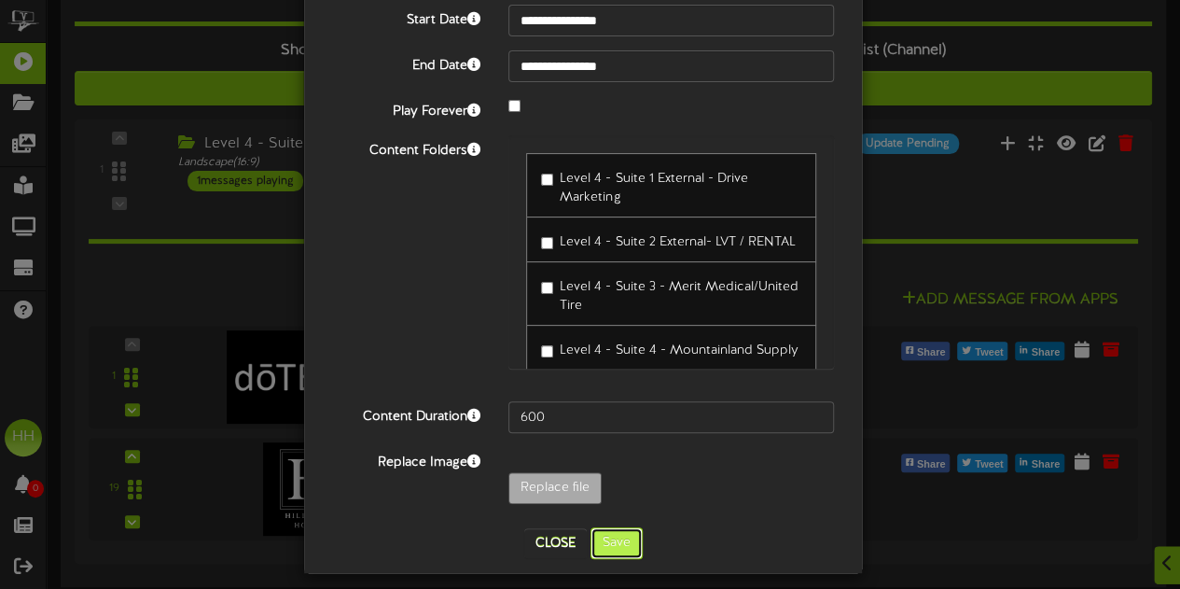
click at [612, 541] on button "Save" at bounding box center [616, 543] width 52 height 32
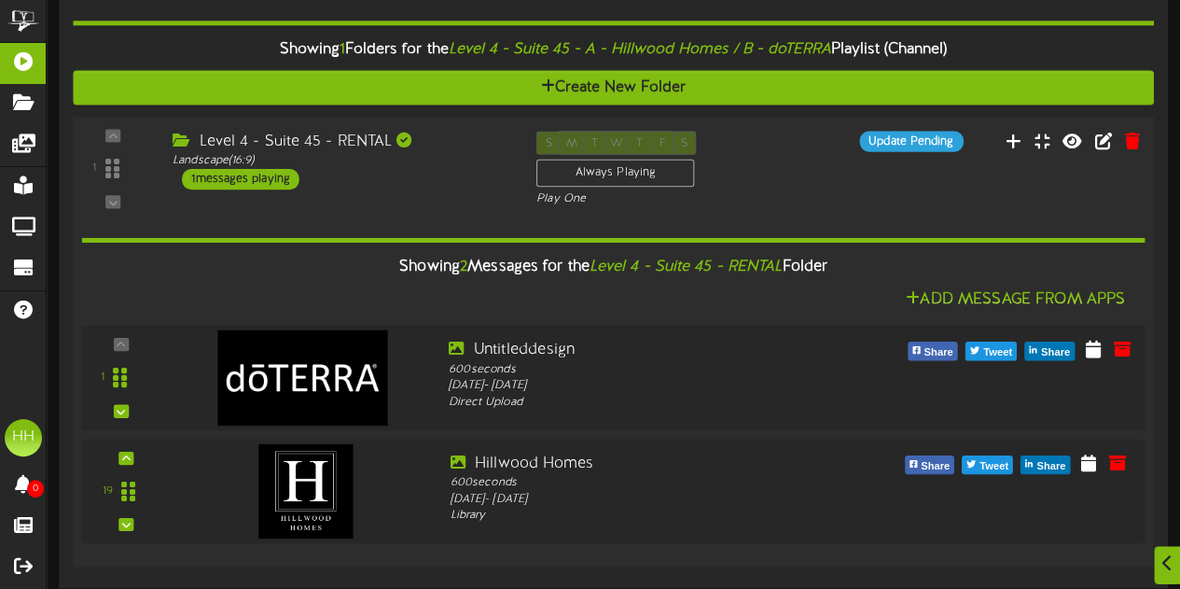
scroll to position [0, 0]
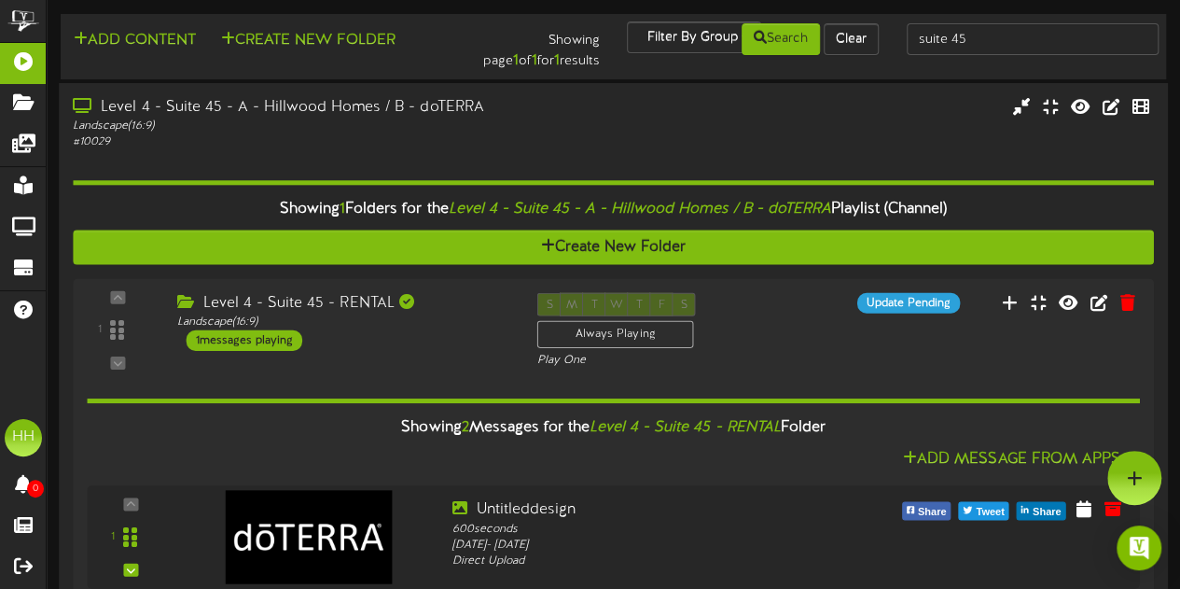
click at [644, 139] on div "Level 4 - Suite 45 - A - Hillwood Homes / B - doTERRA Landscape ( 16:9 ) # 10029" at bounding box center [613, 123] width 1109 height 53
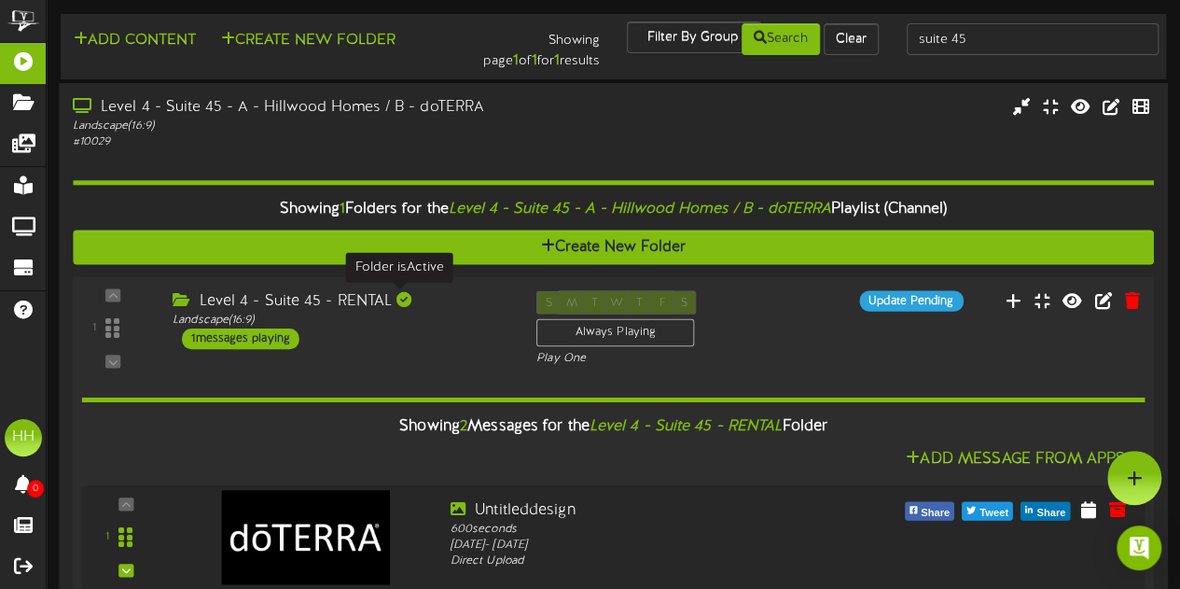
click at [409, 305] on div "Level 4 - Suite 45 - RENTAL" at bounding box center [341, 300] width 336 height 21
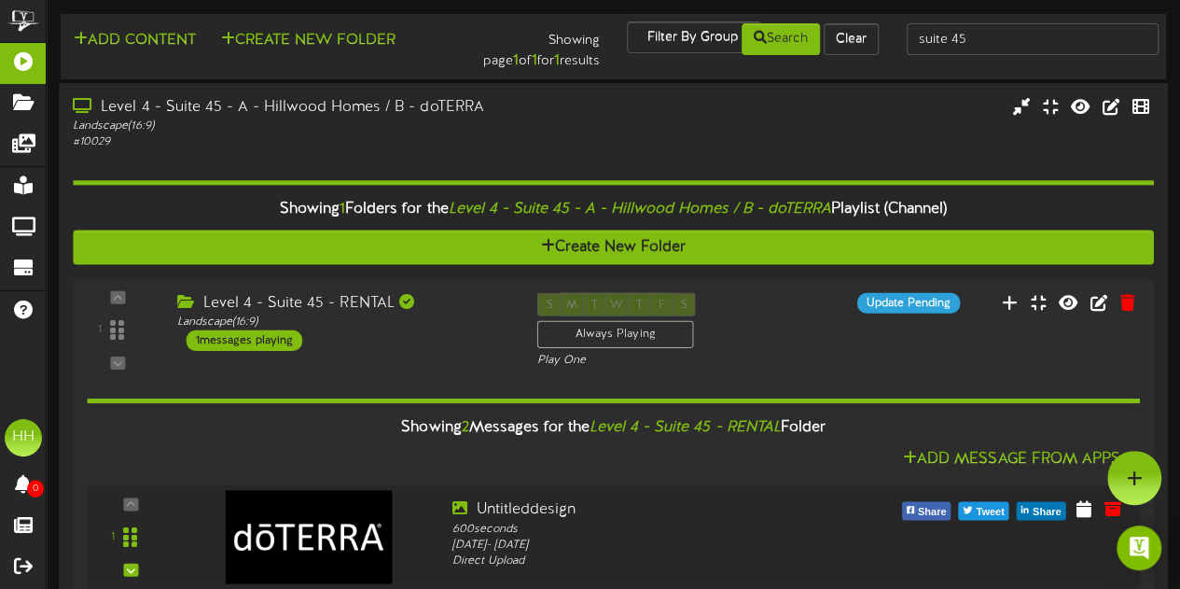
click at [539, 154] on div "Showing 1 Folders for the Level 4 - Suite 45 - A - Hillwood Homes / B - doTERRA…" at bounding box center [613, 441] width 1080 height 583
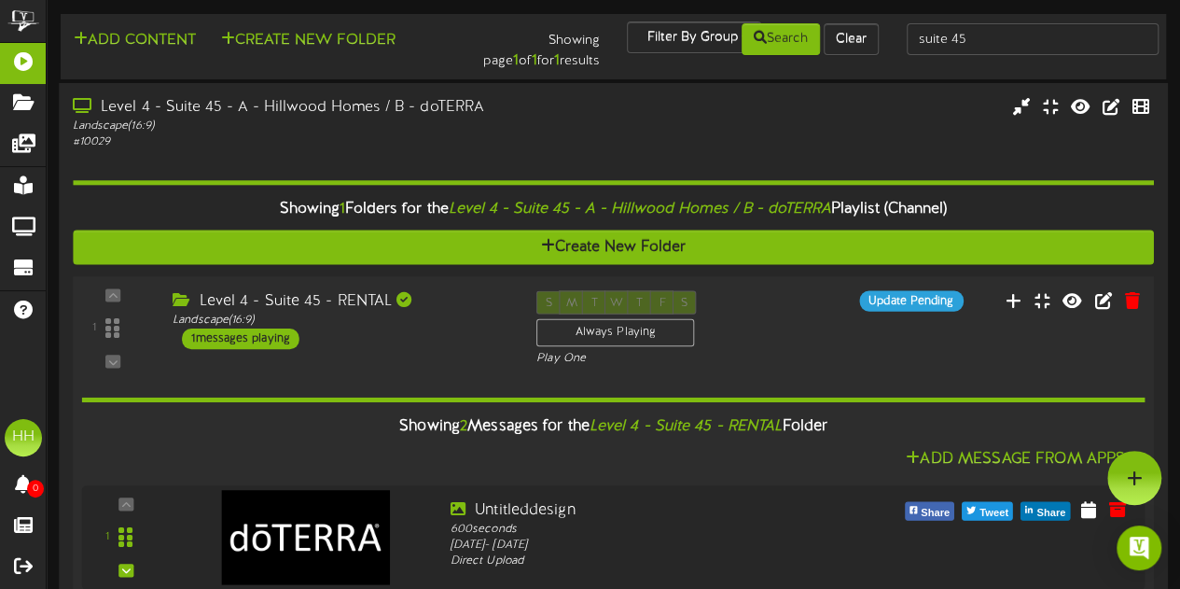
click at [484, 331] on div "Level 4 - Suite 45 - RENTAL Landscape ( 16:9 ) 1 messages playing" at bounding box center [341, 319] width 364 height 59
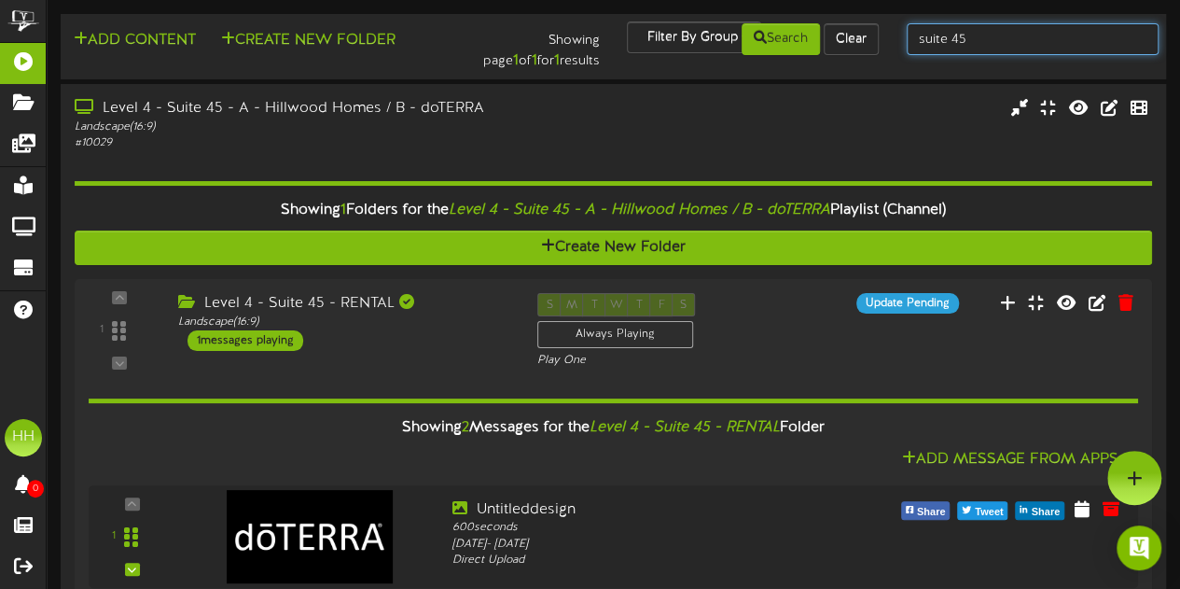
click at [974, 48] on input "suite 45" at bounding box center [1033, 39] width 252 height 32
drag, startPoint x: 978, startPoint y: 46, endPoint x: 822, endPoint y: 41, distance: 155.8
click at [822, 41] on div "Add Content Create New Folder Showing page 1 of 1 for 1 results Filter By Group…" at bounding box center [613, 46] width 1118 height 50
type input "suitr 45"
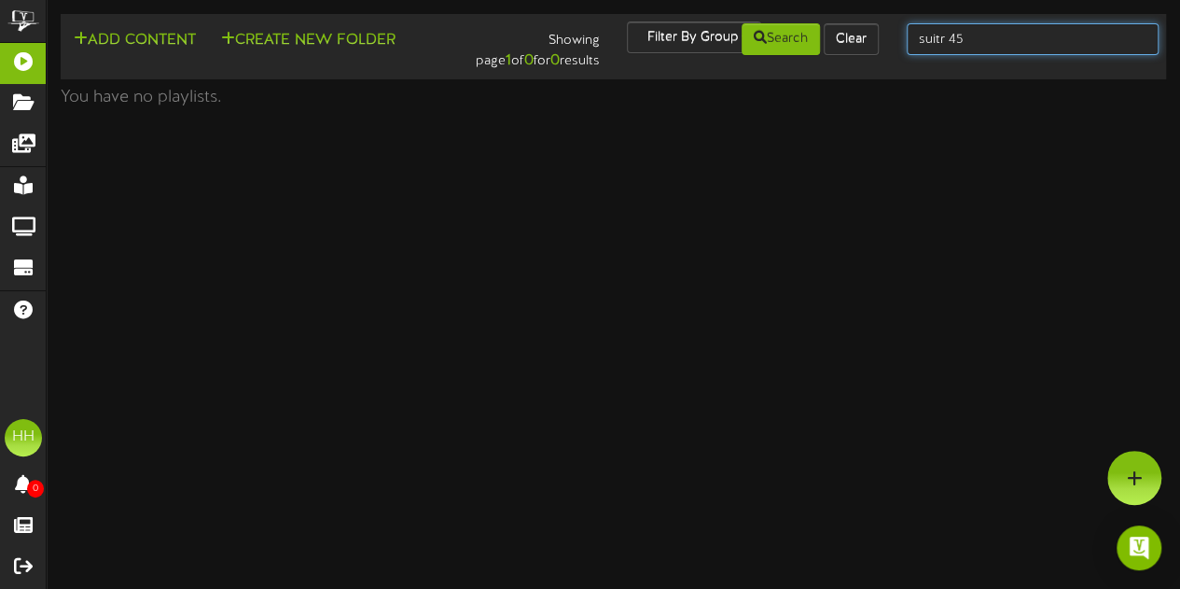
drag, startPoint x: 982, startPoint y: 42, endPoint x: 655, endPoint y: 20, distance: 328.2
click at [655, 20] on td "Add Content Create New Folder Showing page 1 of 0 for 0 results Filter By Group…" at bounding box center [613, 46] width 1105 height 65
type input "4"
type input "65""
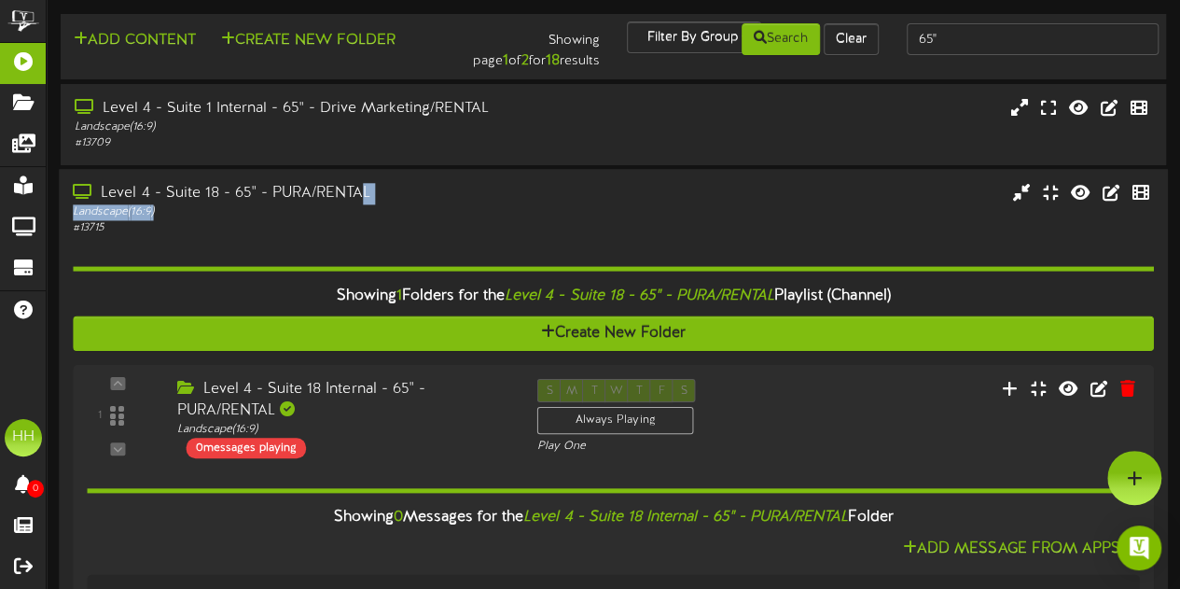
drag, startPoint x: 341, startPoint y: 283, endPoint x: 356, endPoint y: 207, distance: 77.0
click at [356, 207] on div "Level 4 - Suite 18 - 65" - PURA/RENTAL Landscape ( 16:9 ) # 13715" at bounding box center [290, 209] width 462 height 53
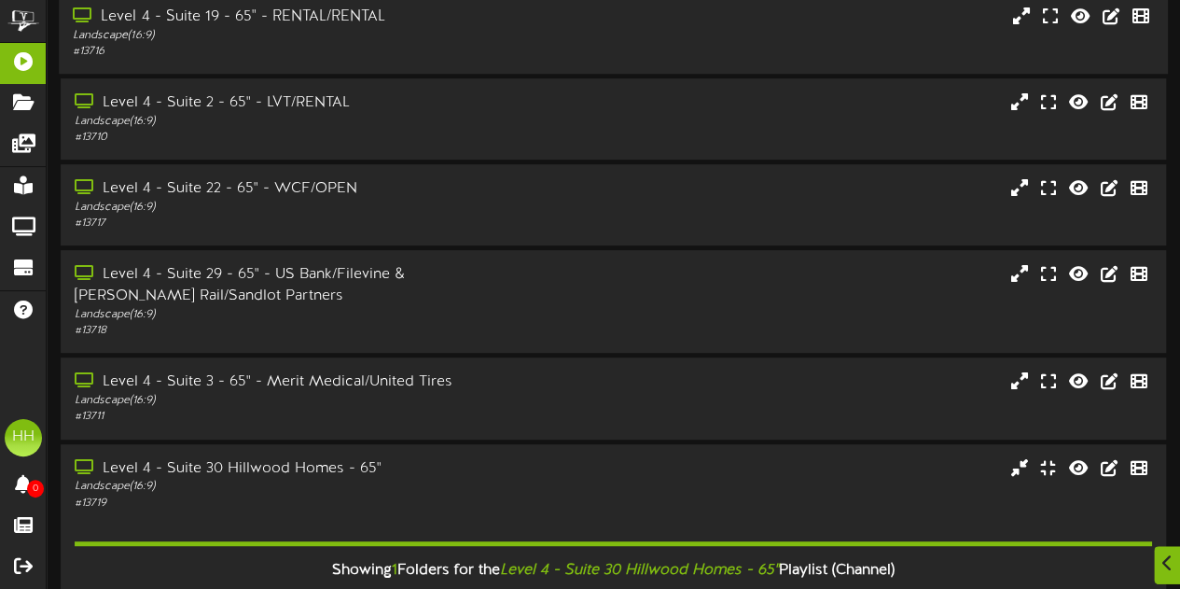
scroll to position [509, 0]
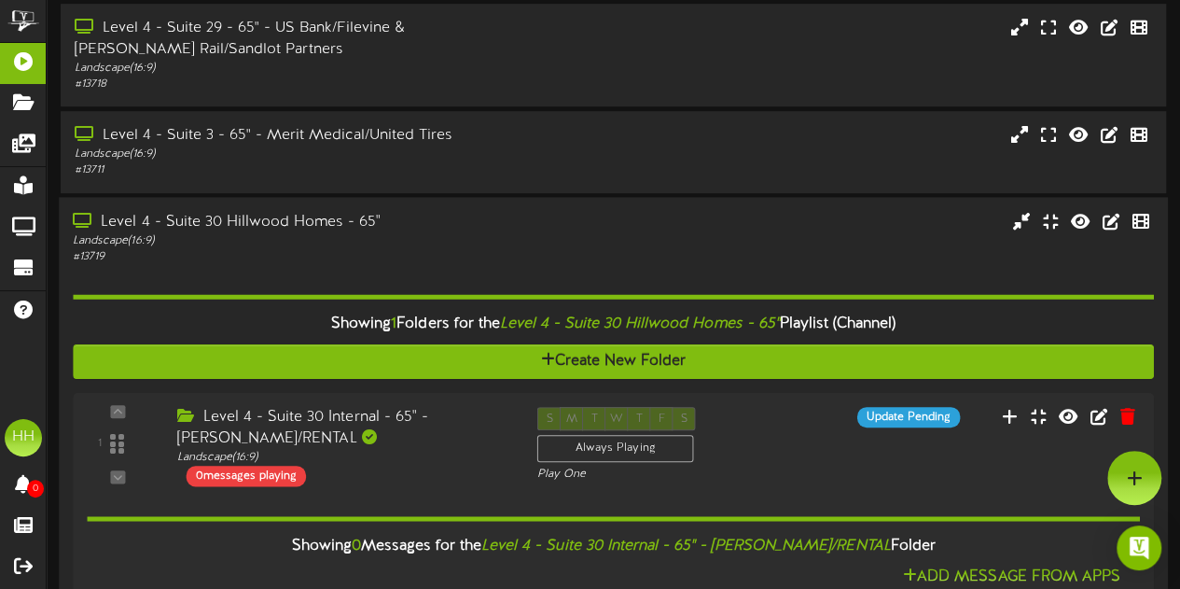
click at [381, 283] on div "Showing 1 Folders for the Level 4 - Suite 30 Hillwood Homes - 65" Playlist (Cha…" at bounding box center [613, 469] width 1080 height 410
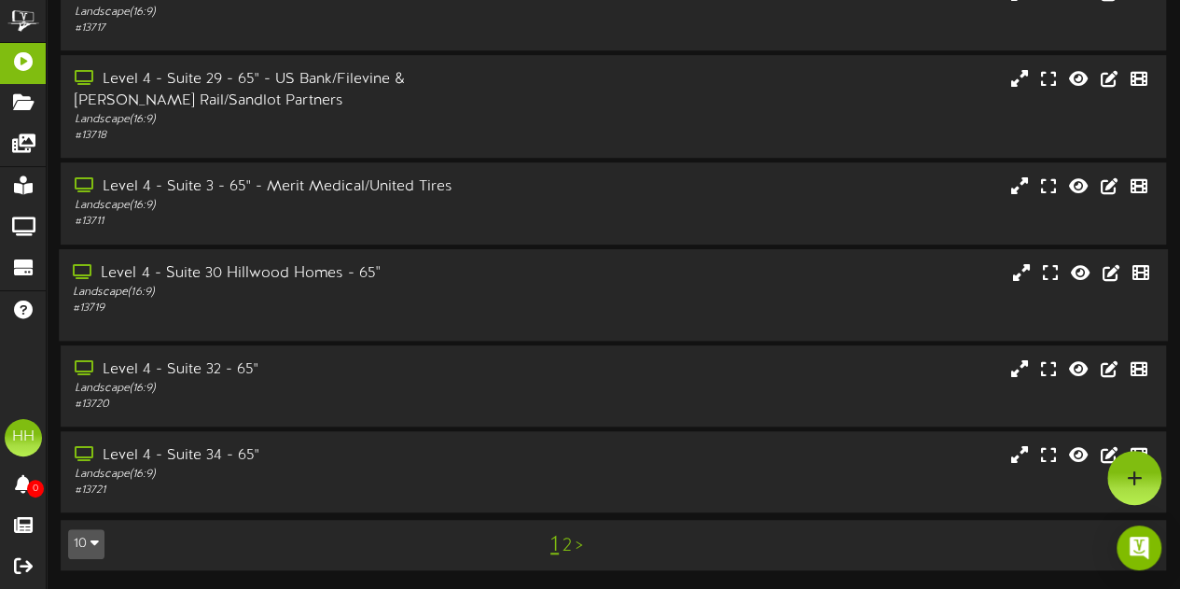
scroll to position [450, 0]
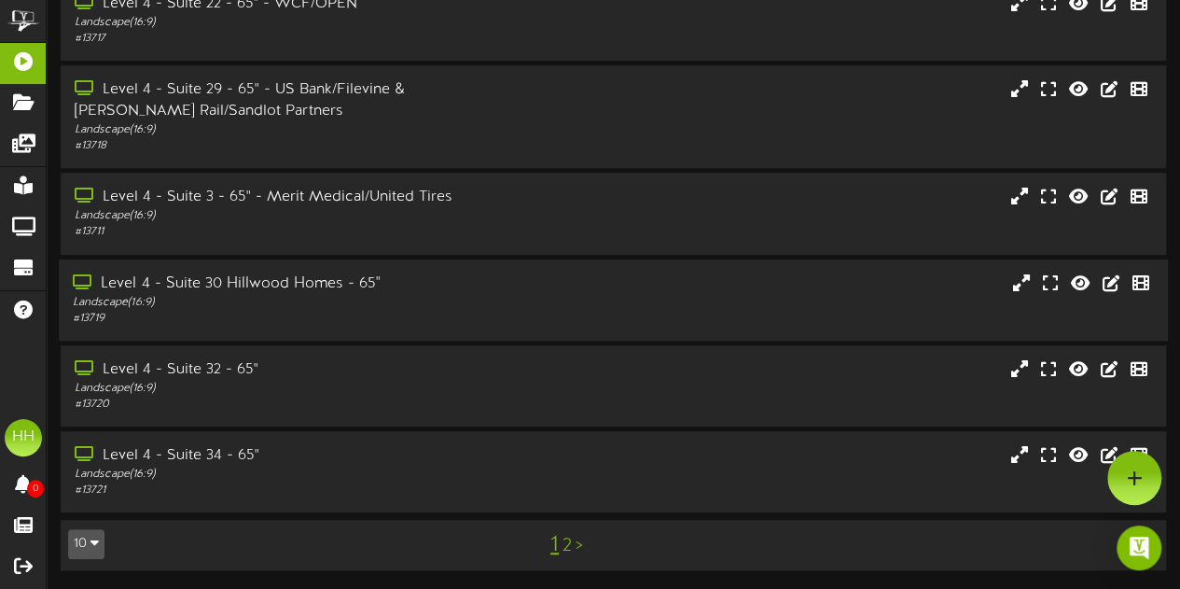
click at [567, 545] on link "2" at bounding box center [566, 545] width 9 height 21
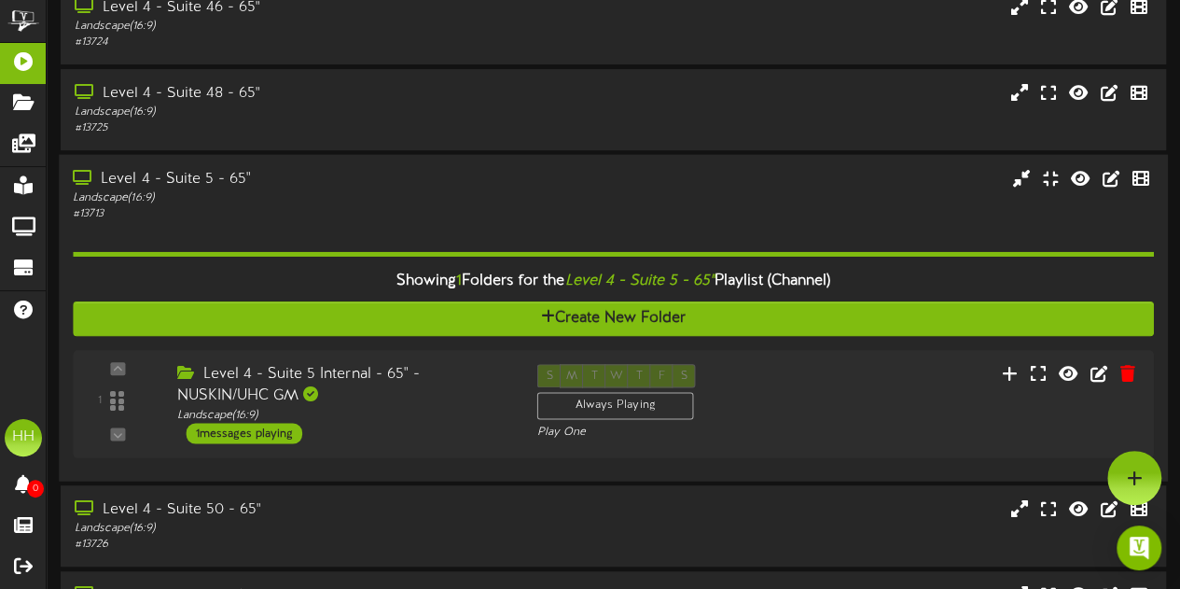
scroll to position [269, 0]
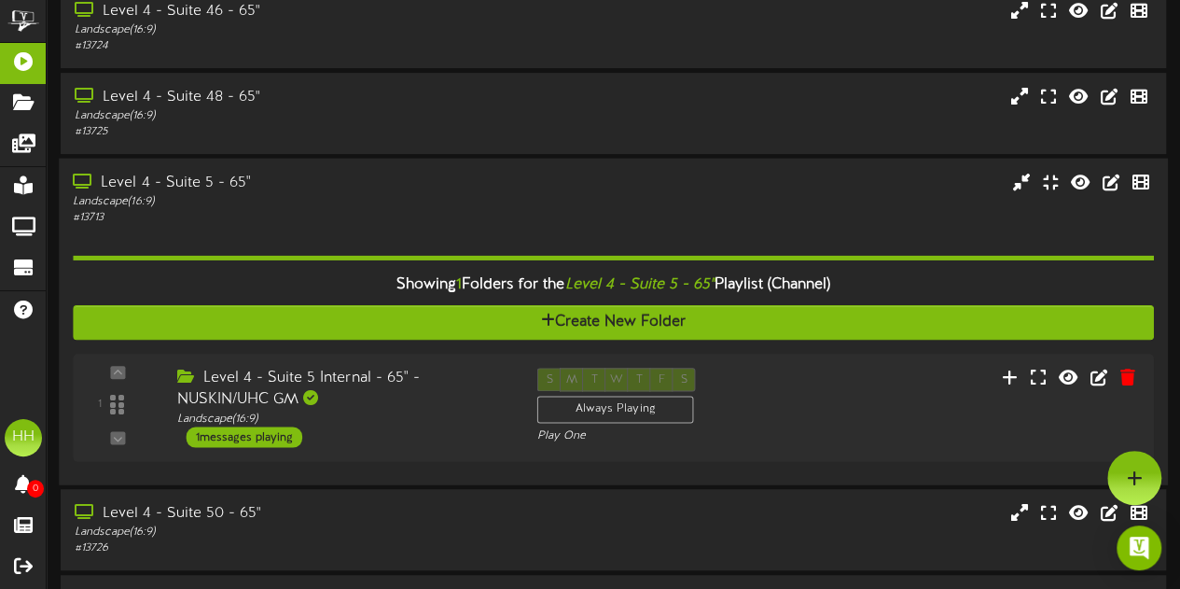
click at [314, 187] on div "Level 4 - Suite 5 - 65"" at bounding box center [290, 183] width 434 height 21
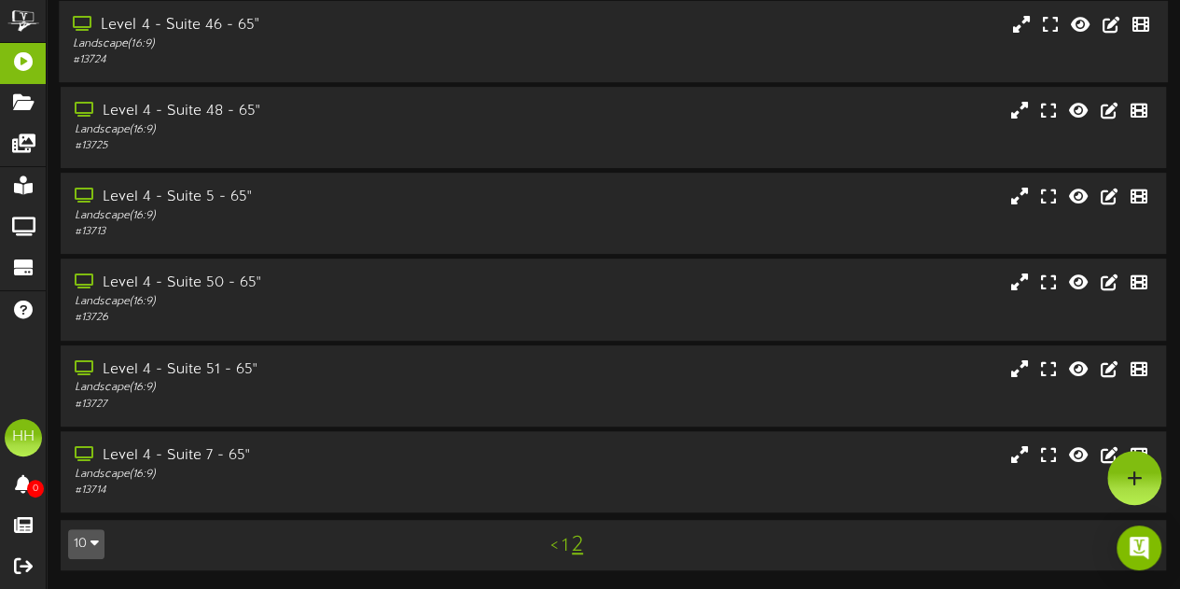
scroll to position [0, 0]
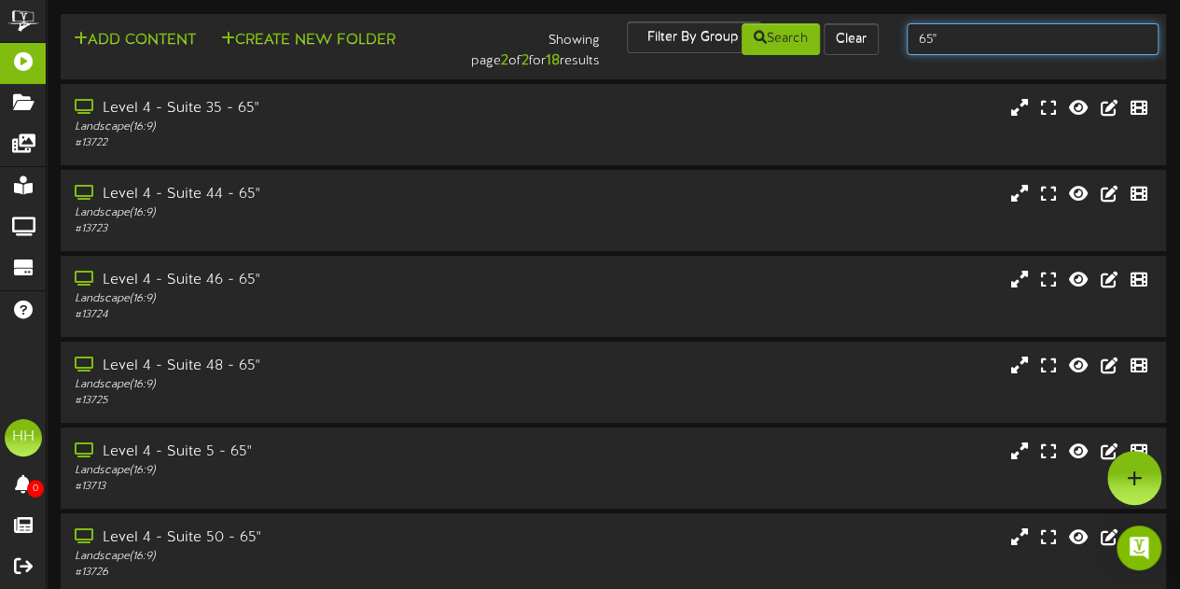
drag, startPoint x: 908, startPoint y: 38, endPoint x: 820, endPoint y: 28, distance: 89.2
click at [820, 28] on div "Add Content Create New Folder Showing page 2 of 2 for 18 results Filter By Grou…" at bounding box center [613, 46] width 1118 height 50
type input "suite 22"
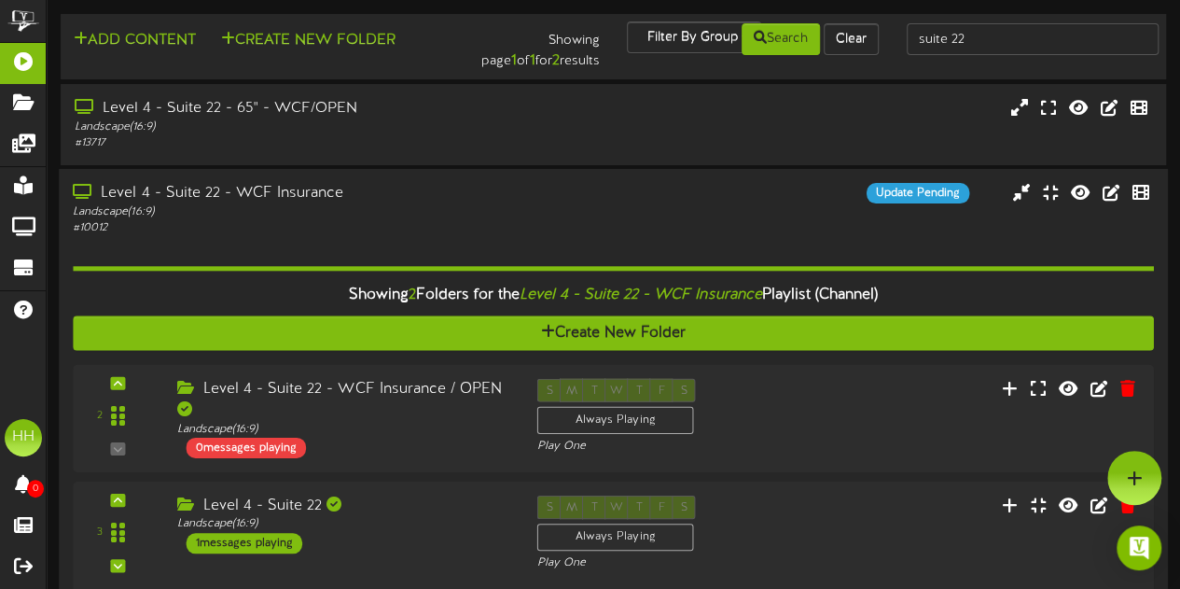
click at [423, 218] on div "Landscape ( 16:9 )" at bounding box center [290, 212] width 434 height 16
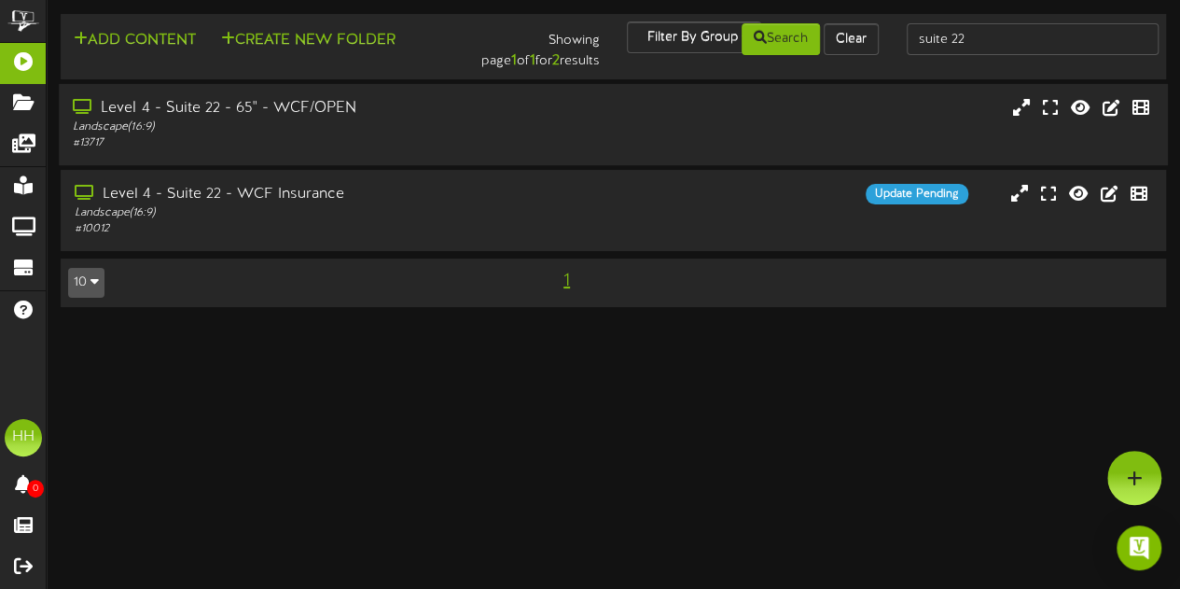
click at [435, 115] on div "Level 4 - Suite 22 - 65" - WCF/OPEN" at bounding box center [290, 108] width 434 height 21
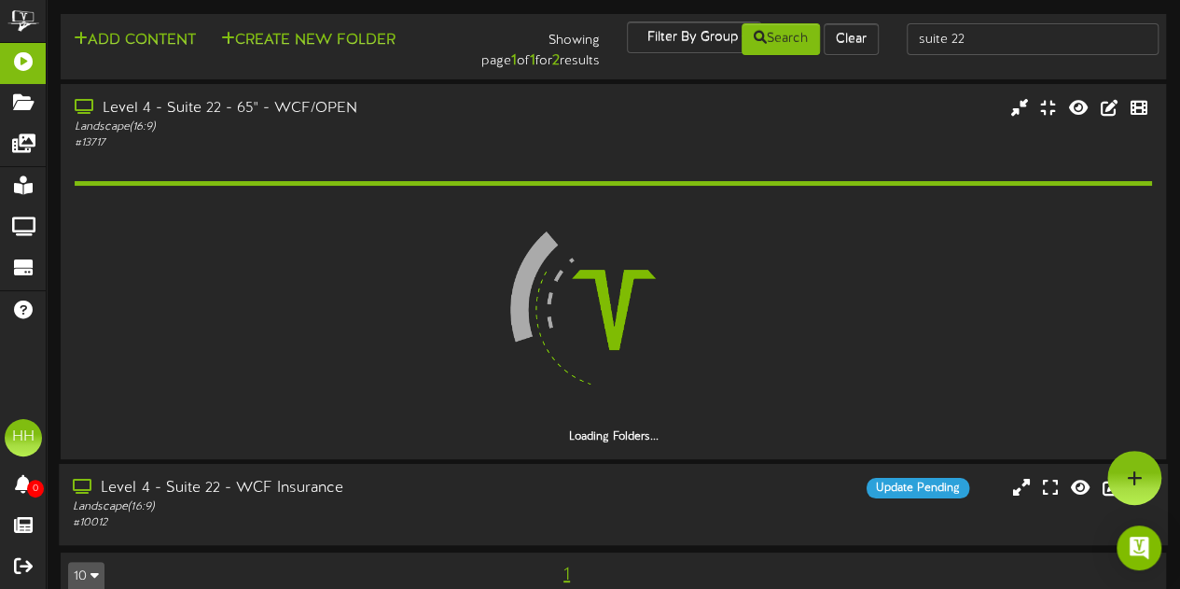
click at [398, 506] on div "Landscape ( 16:9 )" at bounding box center [290, 507] width 434 height 16
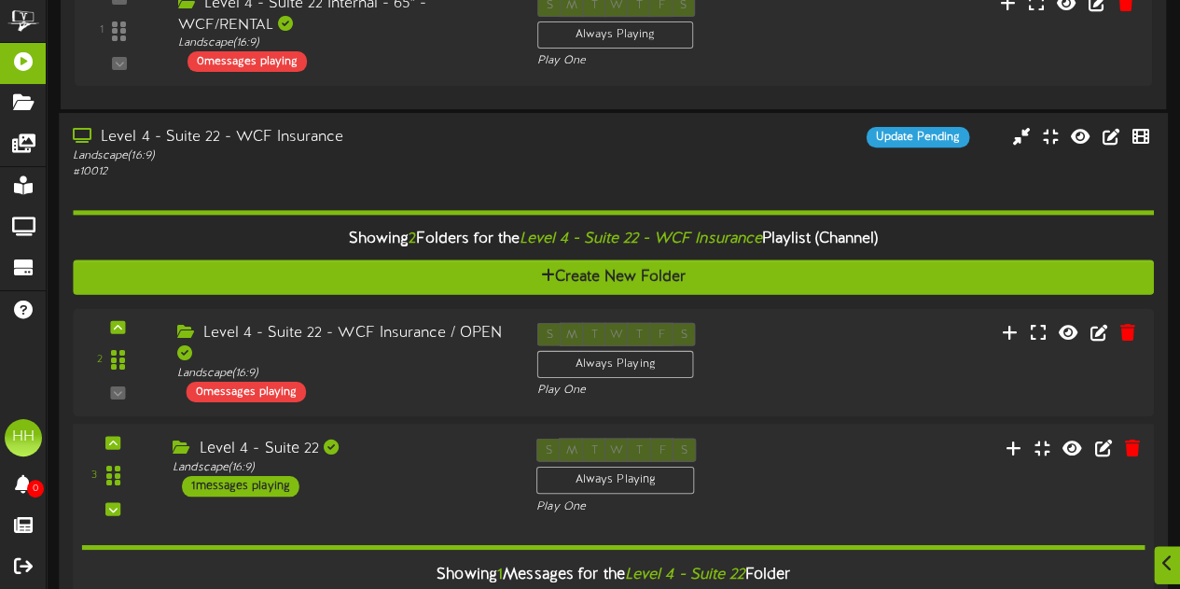
scroll to position [300, 0]
click at [862, 474] on div "3 ( 16:9" at bounding box center [612, 475] width 1091 height 76
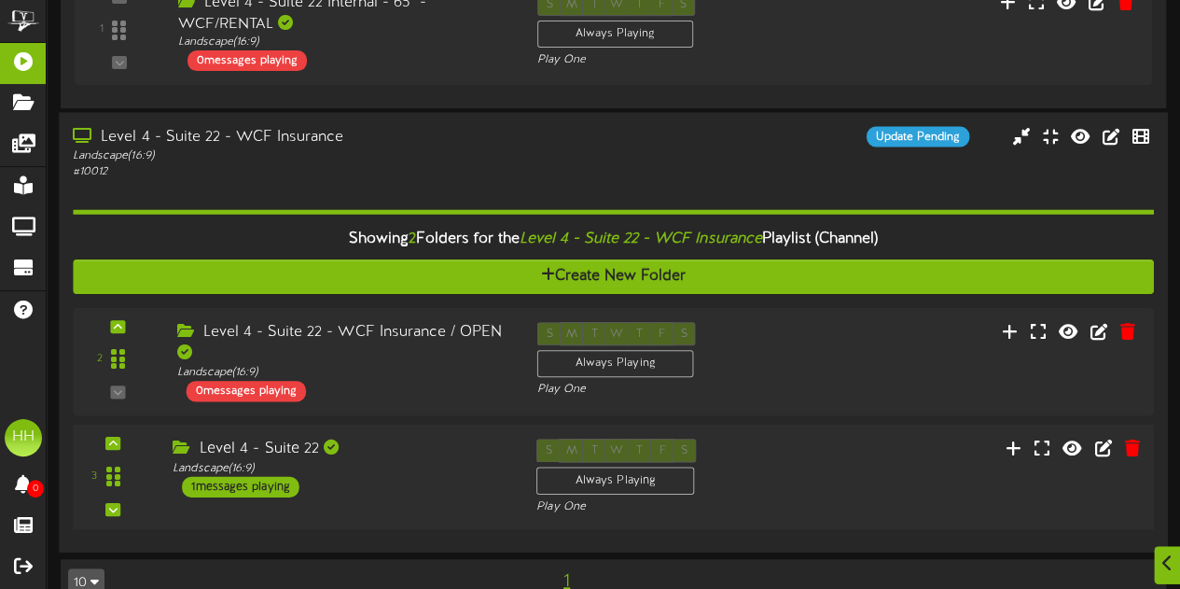
scroll to position [334, 0]
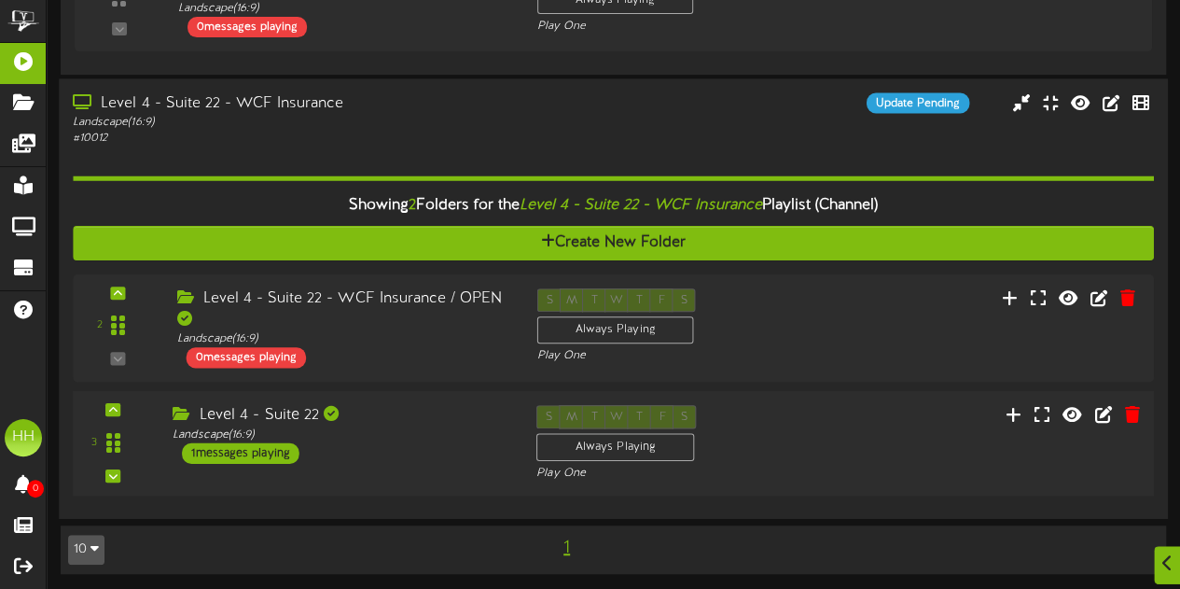
click at [862, 474] on div "3 ( 16:9" at bounding box center [612, 443] width 1091 height 76
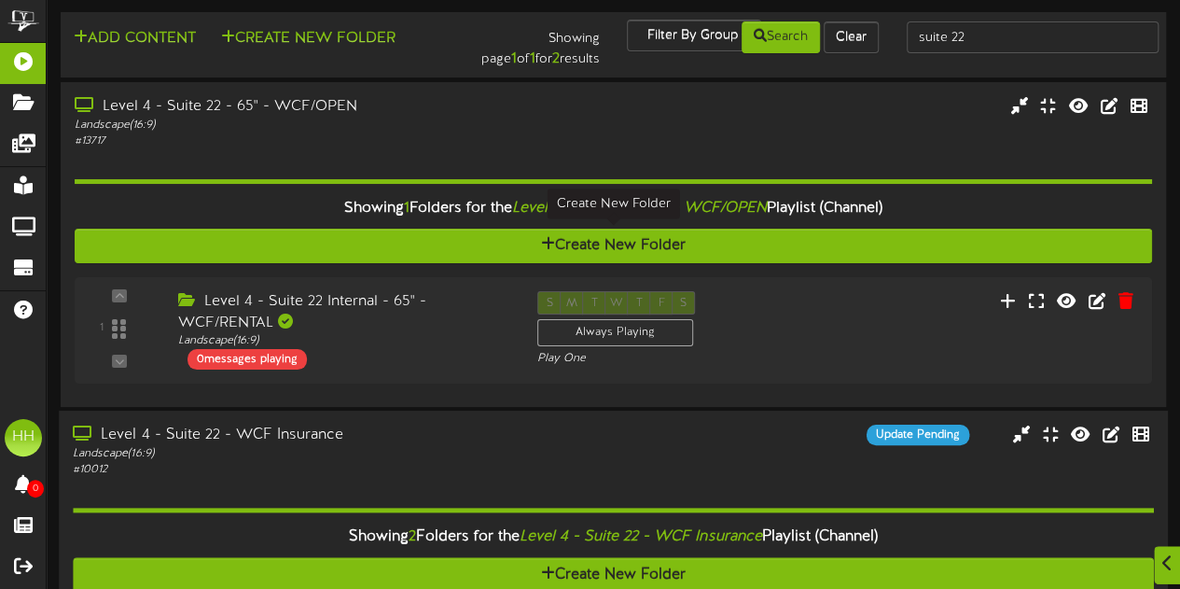
scroll to position [562, 0]
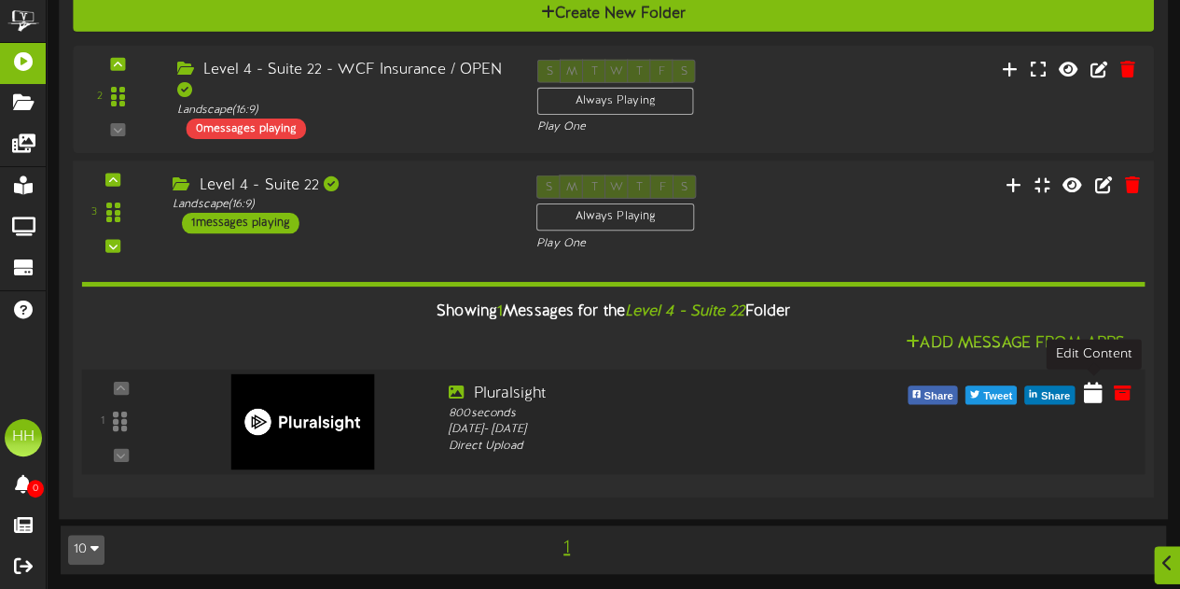
click at [1089, 395] on icon at bounding box center [1093, 392] width 19 height 21
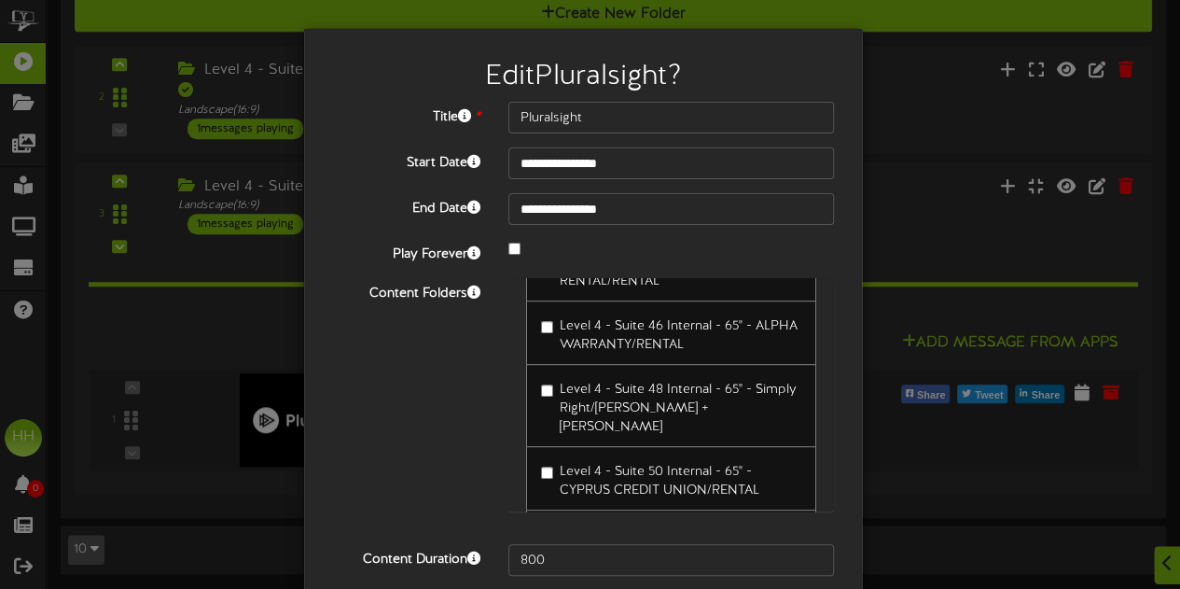
scroll to position [153, 0]
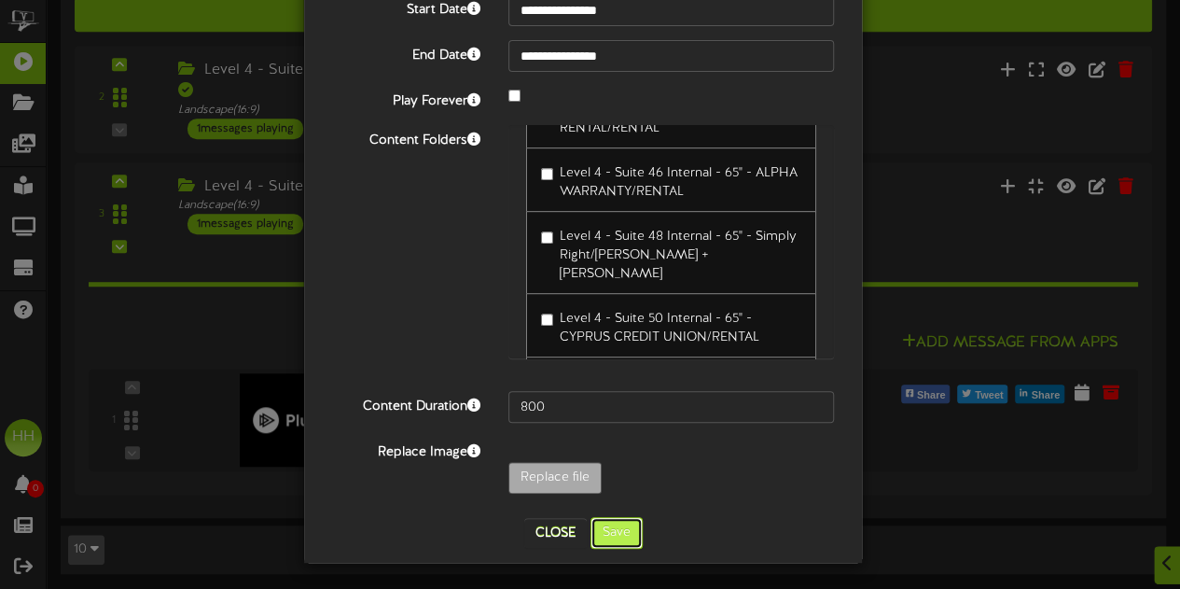
click at [617, 525] on button "Save" at bounding box center [616, 533] width 52 height 32
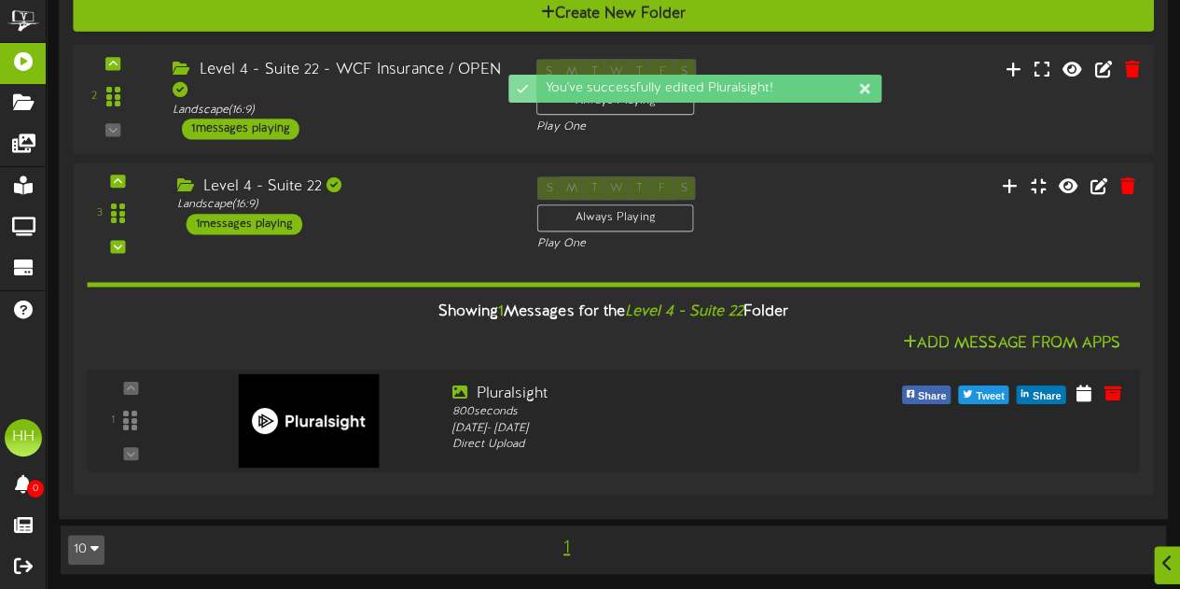
click at [433, 95] on div "Level 4 - Suite 22 - WCF Insurance / OPEN" at bounding box center [341, 80] width 336 height 43
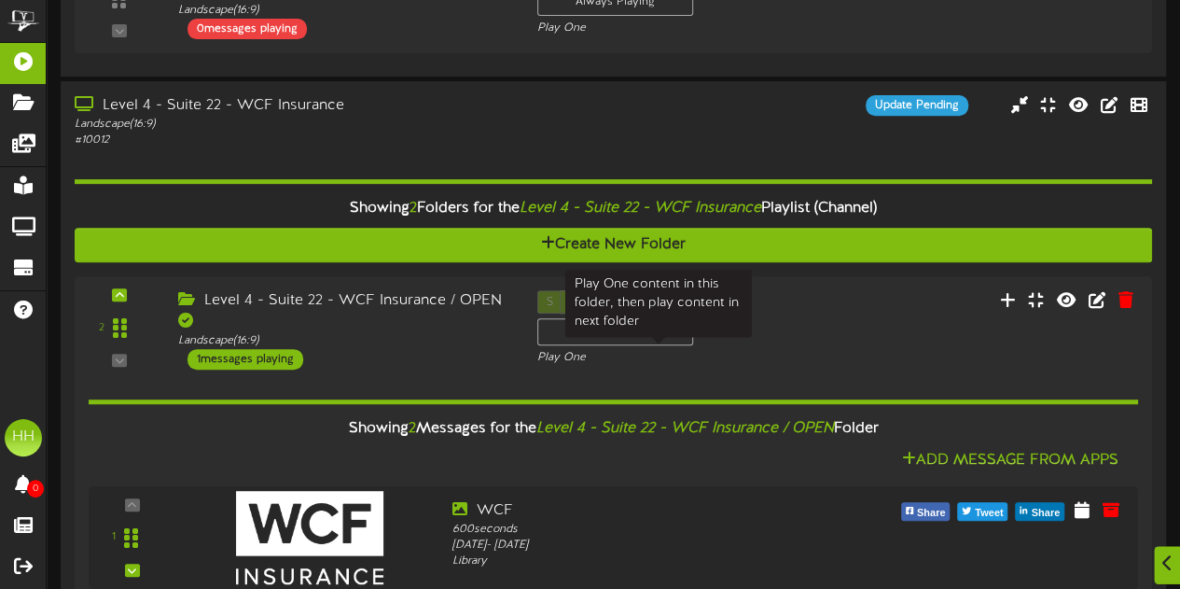
scroll to position [333, 0]
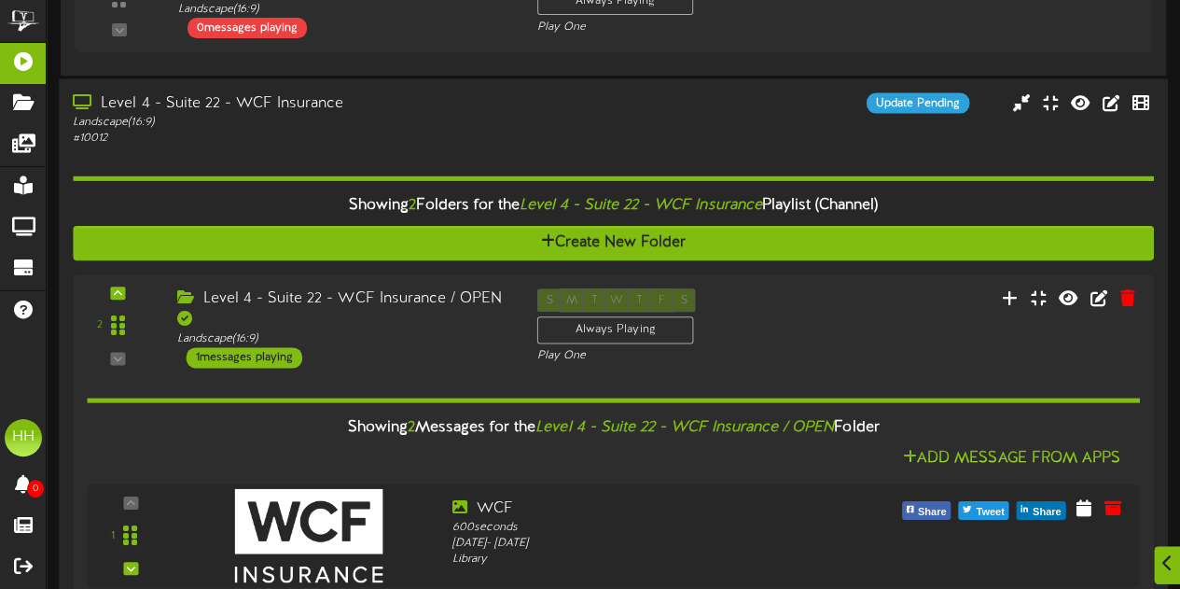
click at [648, 118] on div "Level 4 - Suite 22 - WCF Insurance Landscape ( 16:9 ) # 10012 Update Pending" at bounding box center [613, 119] width 1109 height 53
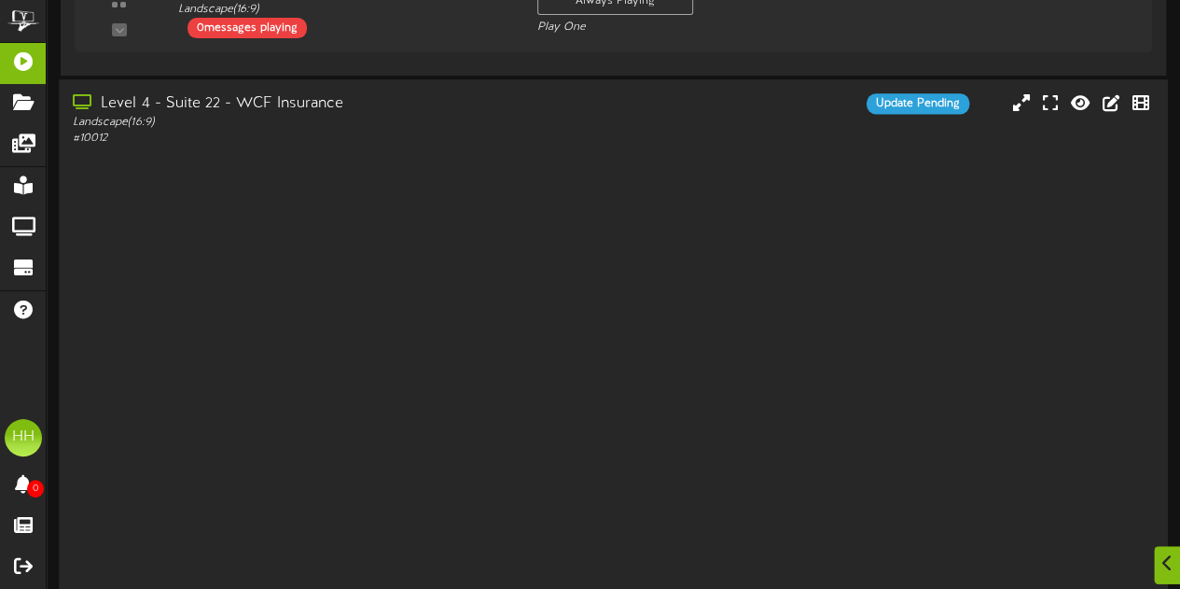
scroll to position [86, 0]
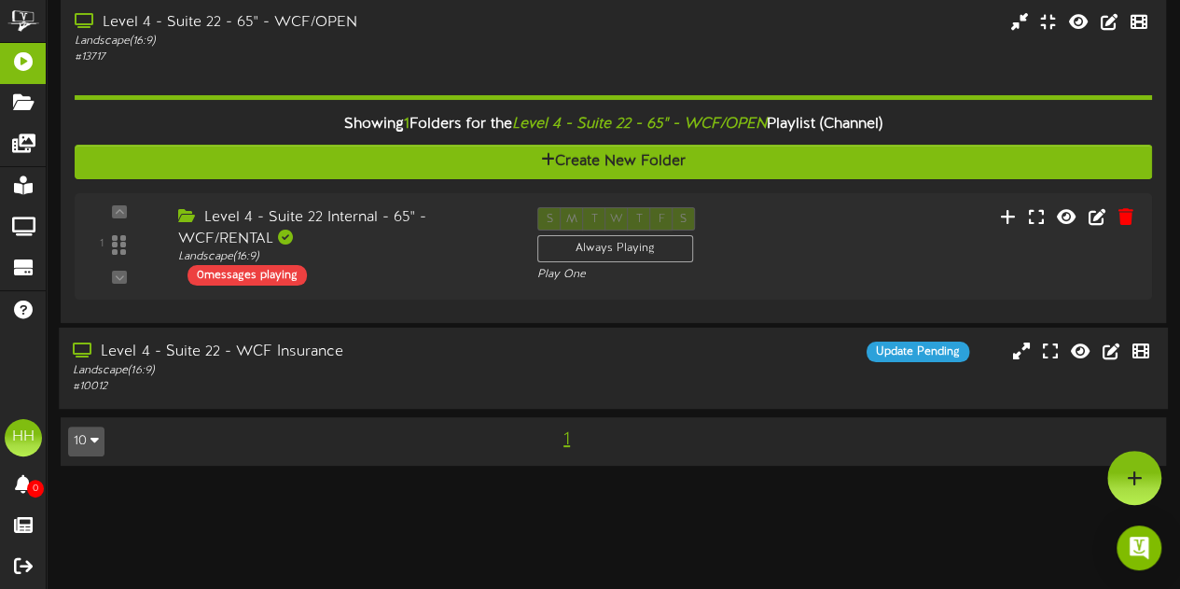
click at [444, 387] on div "# 10012" at bounding box center [290, 388] width 434 height 16
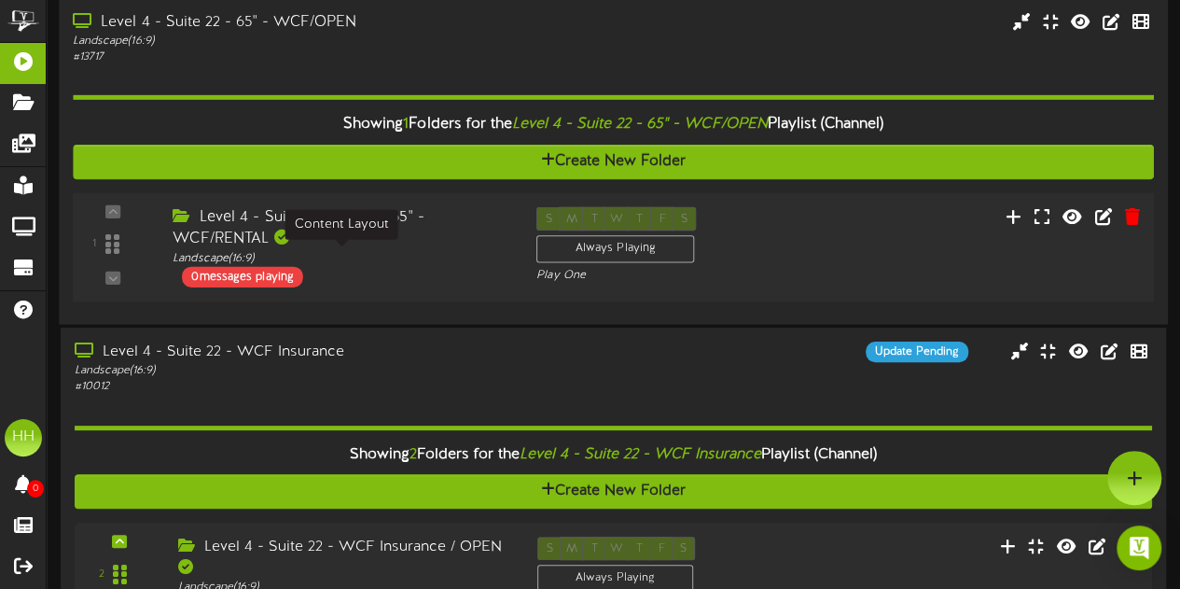
click at [457, 250] on div "Landscape ( 16:9 )" at bounding box center [341, 258] width 336 height 16
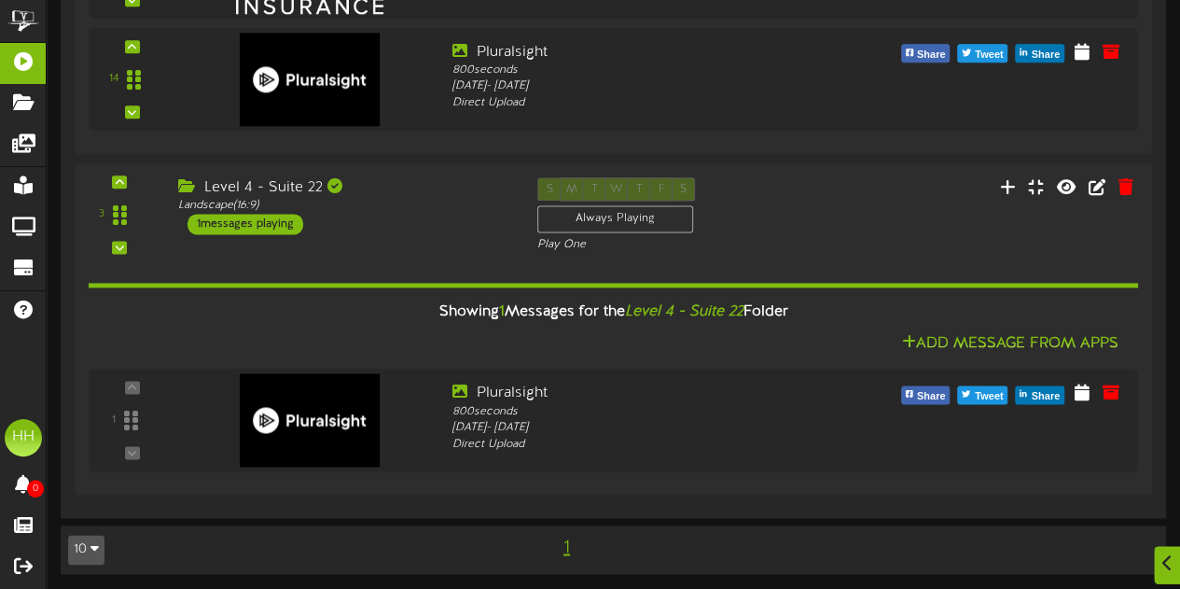
scroll to position [1130, 0]
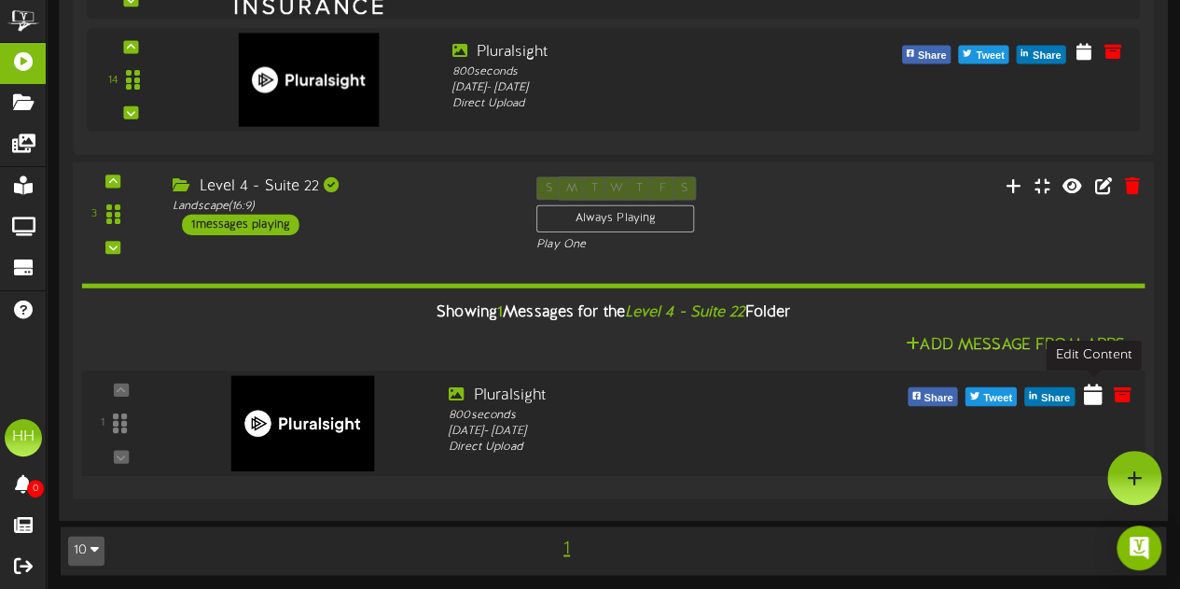
click at [1099, 398] on icon at bounding box center [1093, 393] width 19 height 21
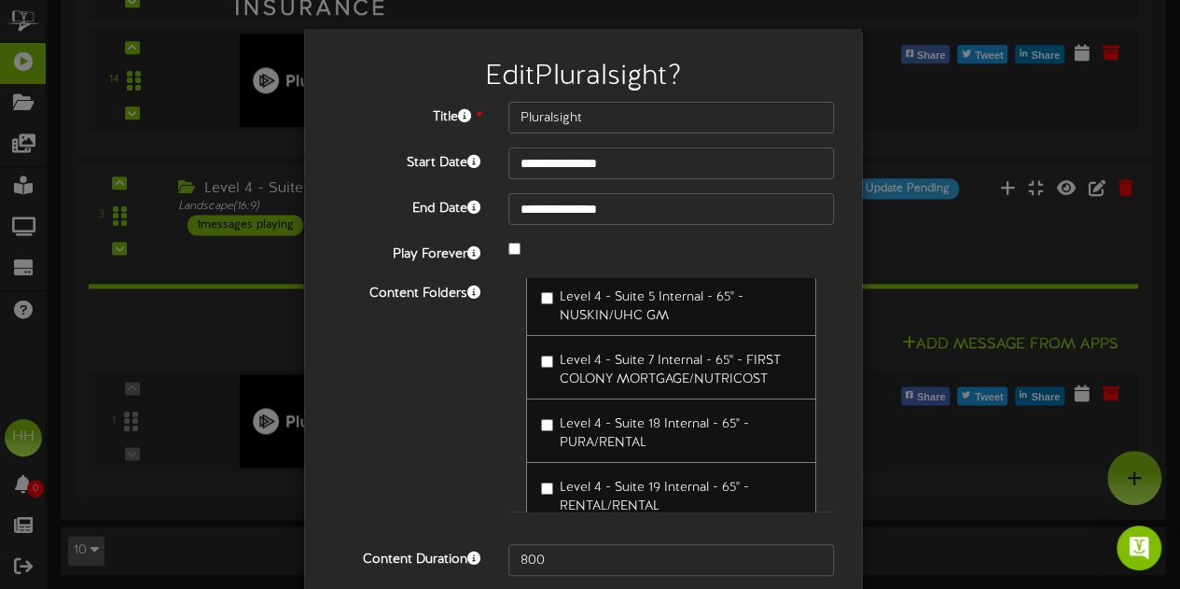
scroll to position [3425, 0]
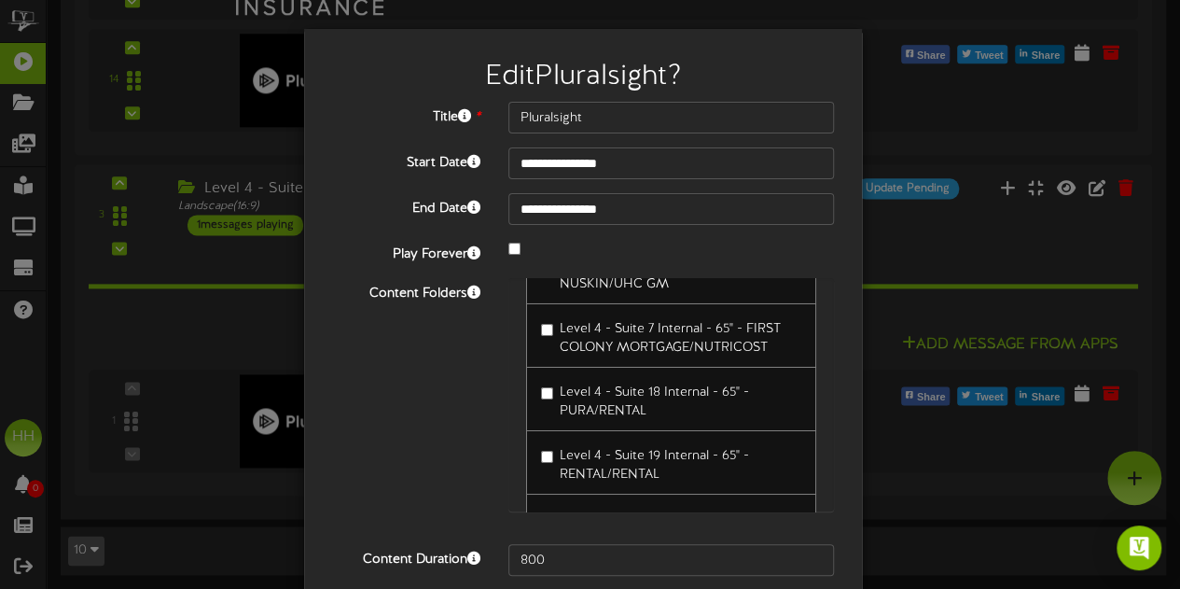
click at [547, 504] on label "Level 4 - Suite 22 Internal - 65" - WCF/RENTAL" at bounding box center [671, 526] width 260 height 44
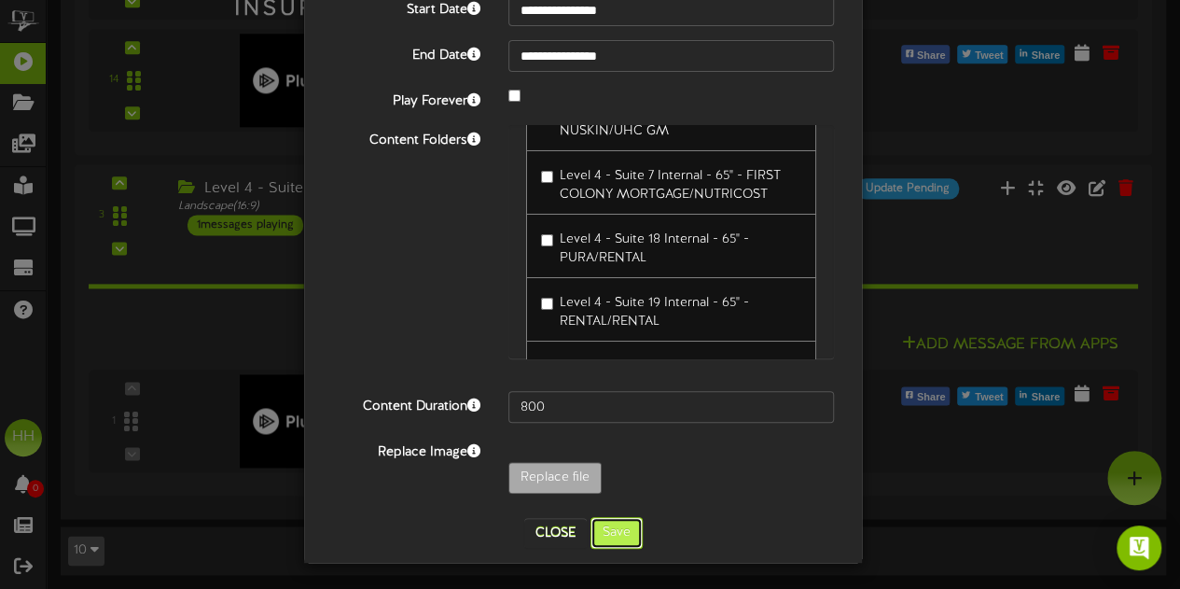
click at [628, 533] on button "Save" at bounding box center [616, 533] width 52 height 32
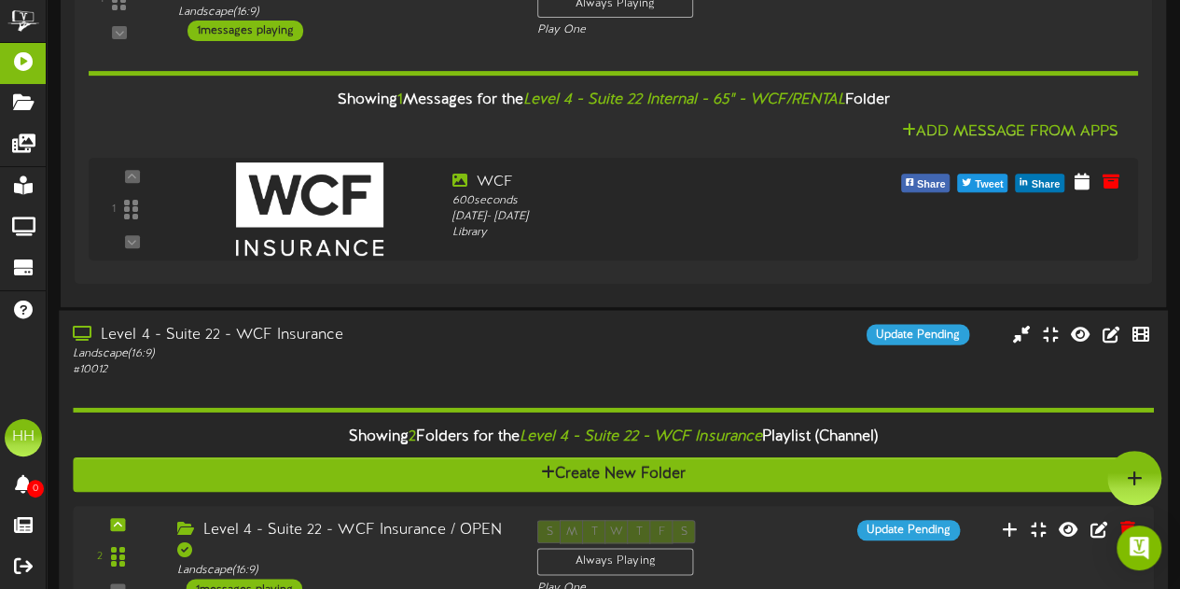
scroll to position [68, 0]
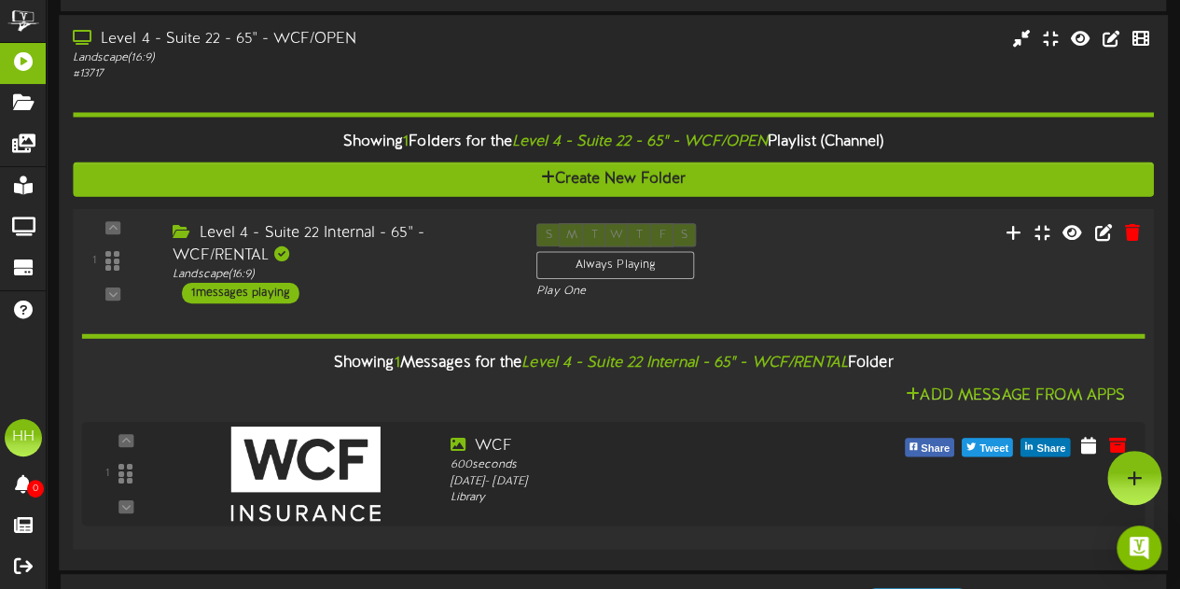
click at [879, 240] on div "1 ( 16:9" at bounding box center [612, 263] width 1091 height 80
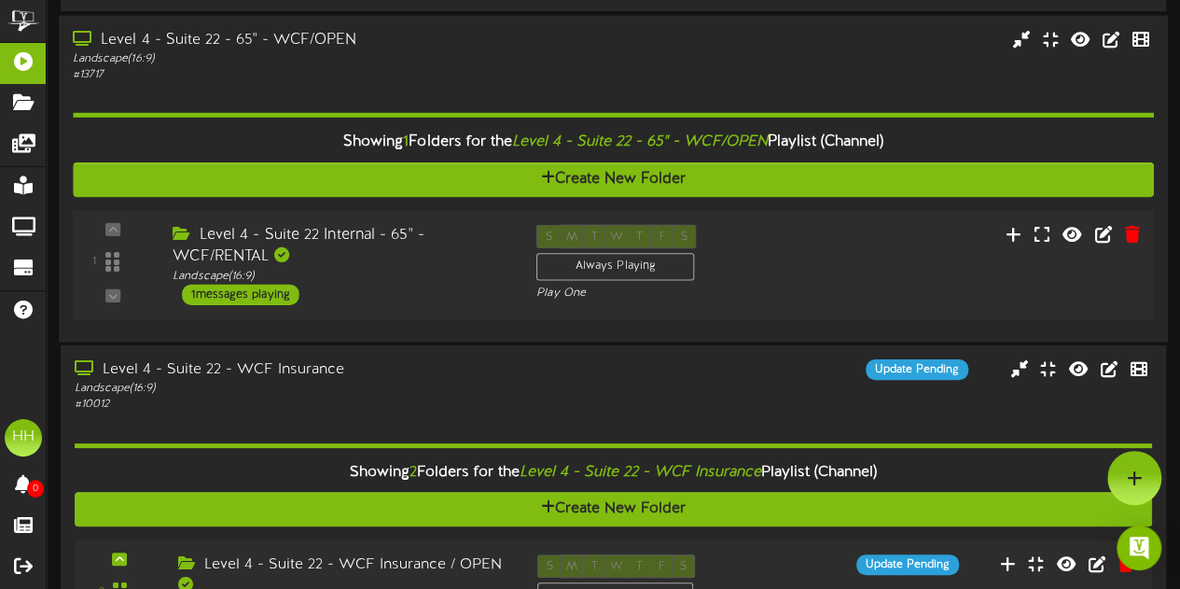
click at [879, 240] on div "1 ( 16:9" at bounding box center [612, 264] width 1091 height 80
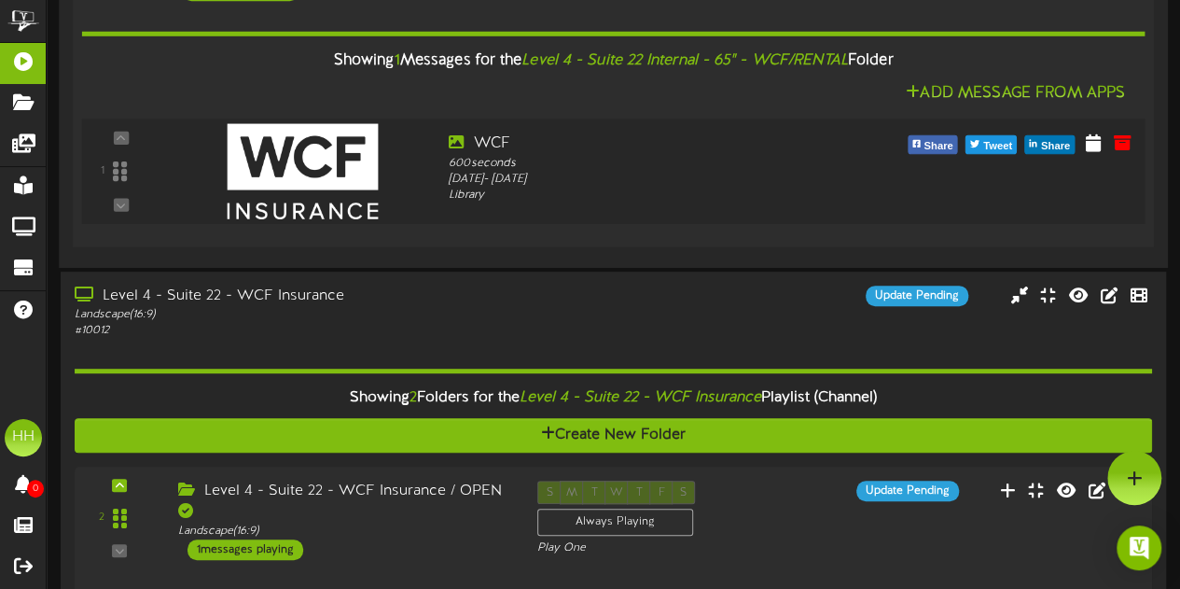
scroll to position [257, 0]
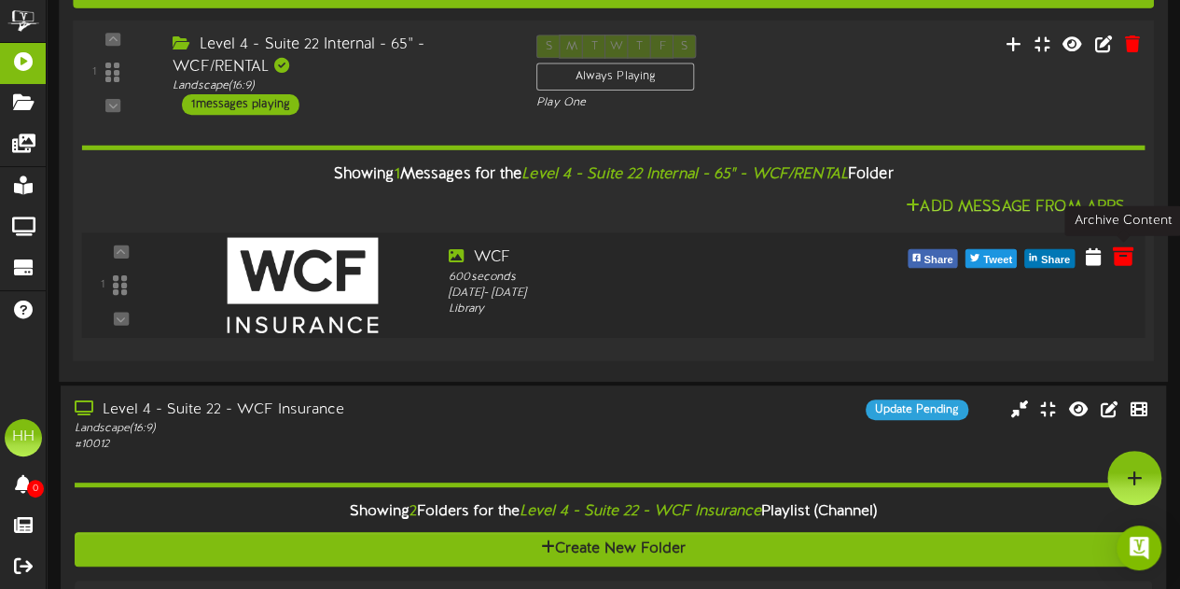
click at [1128, 258] on icon at bounding box center [1122, 254] width 21 height 21
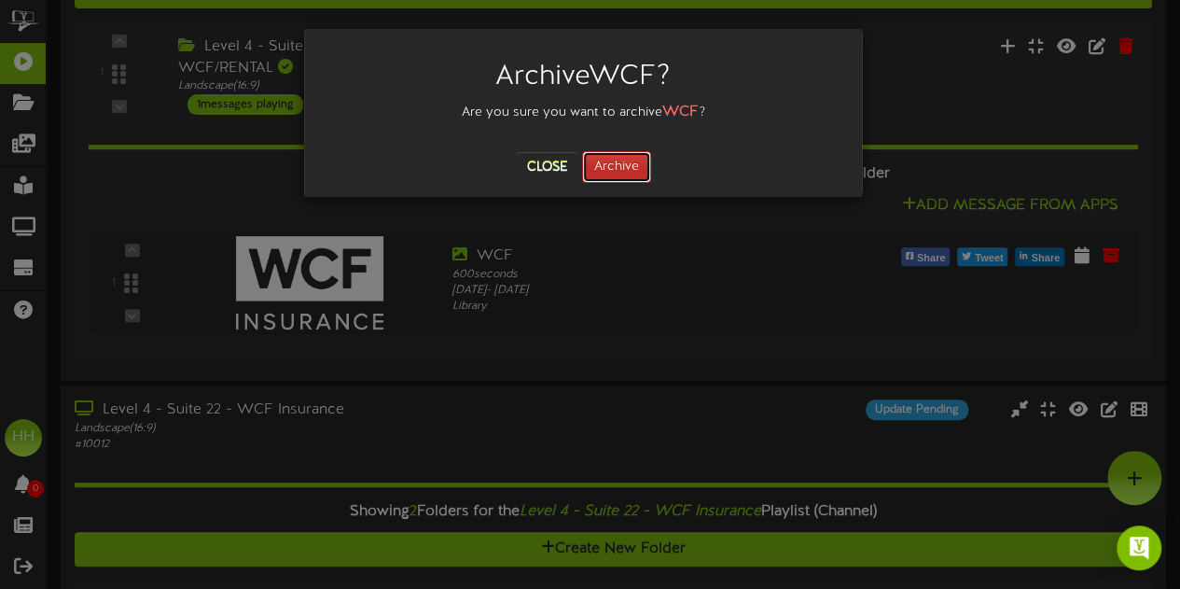
click at [614, 169] on button "Archive" at bounding box center [616, 167] width 69 height 32
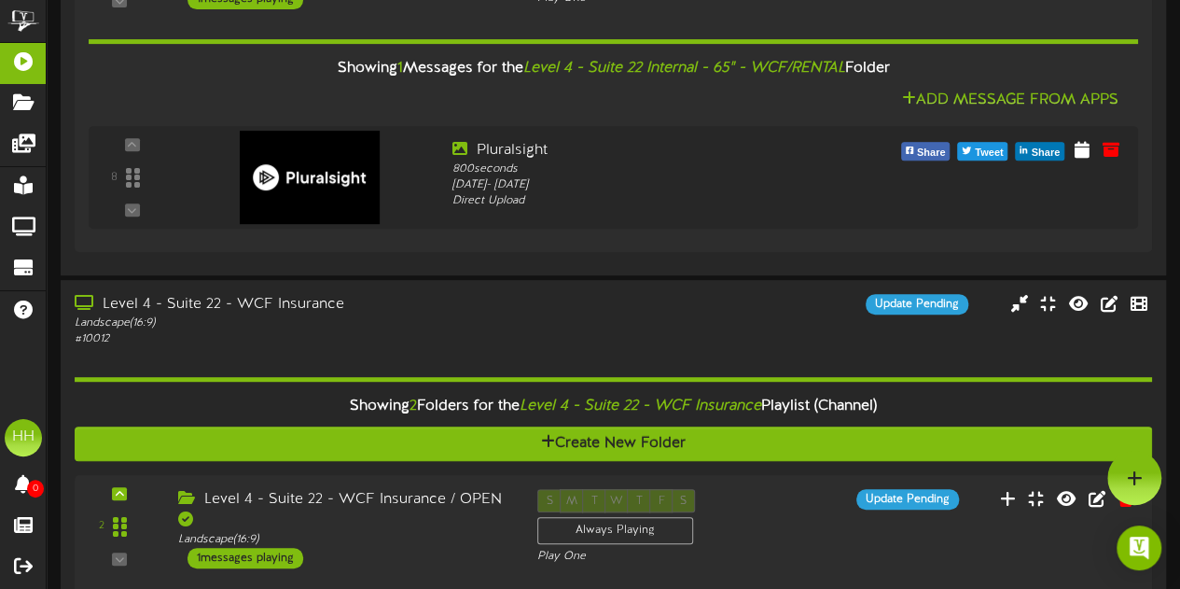
scroll to position [0, 0]
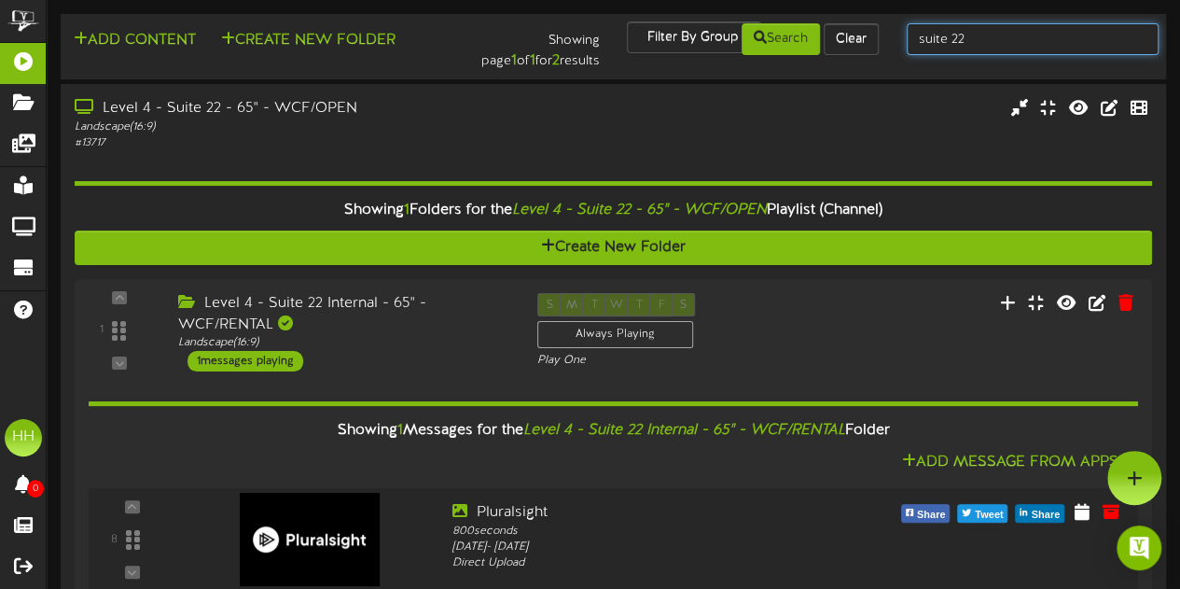
click at [1033, 25] on input "suite 22" at bounding box center [1033, 39] width 252 height 32
type input "suite 5"
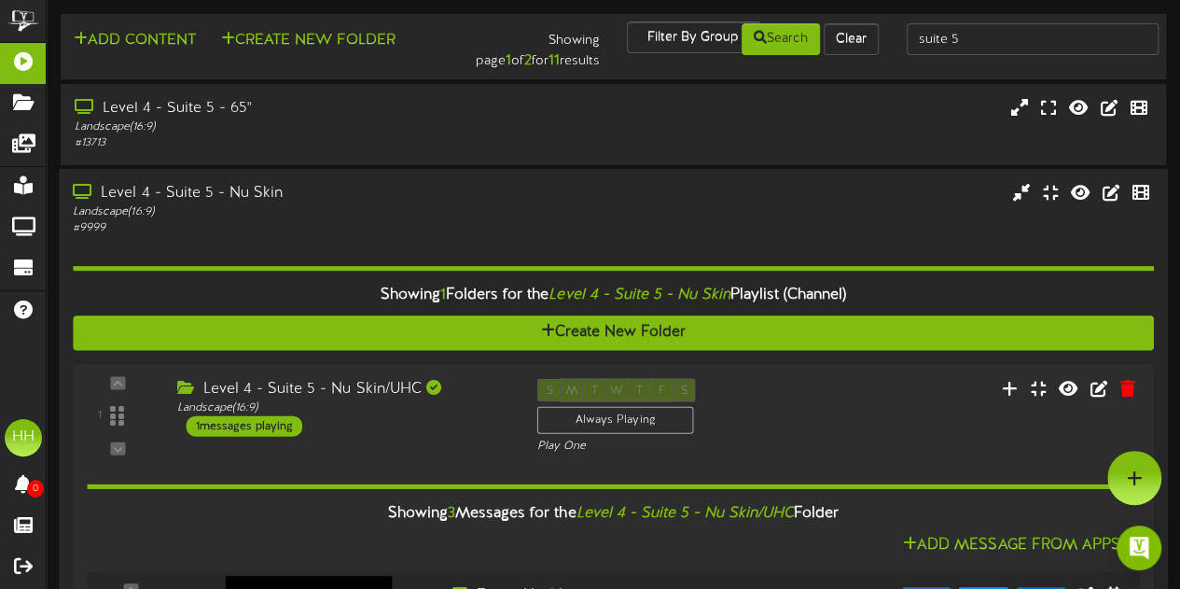
click at [427, 224] on div "# 9999" at bounding box center [290, 228] width 434 height 16
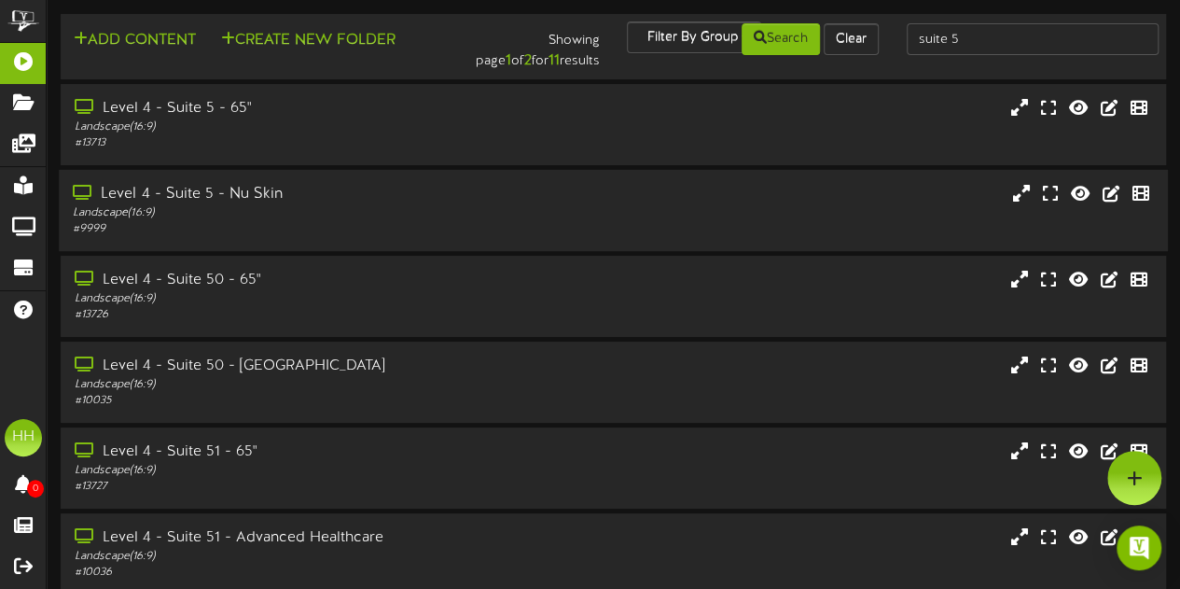
click at [369, 188] on div "Level 4 - Suite 5 - Nu Skin" at bounding box center [290, 194] width 434 height 21
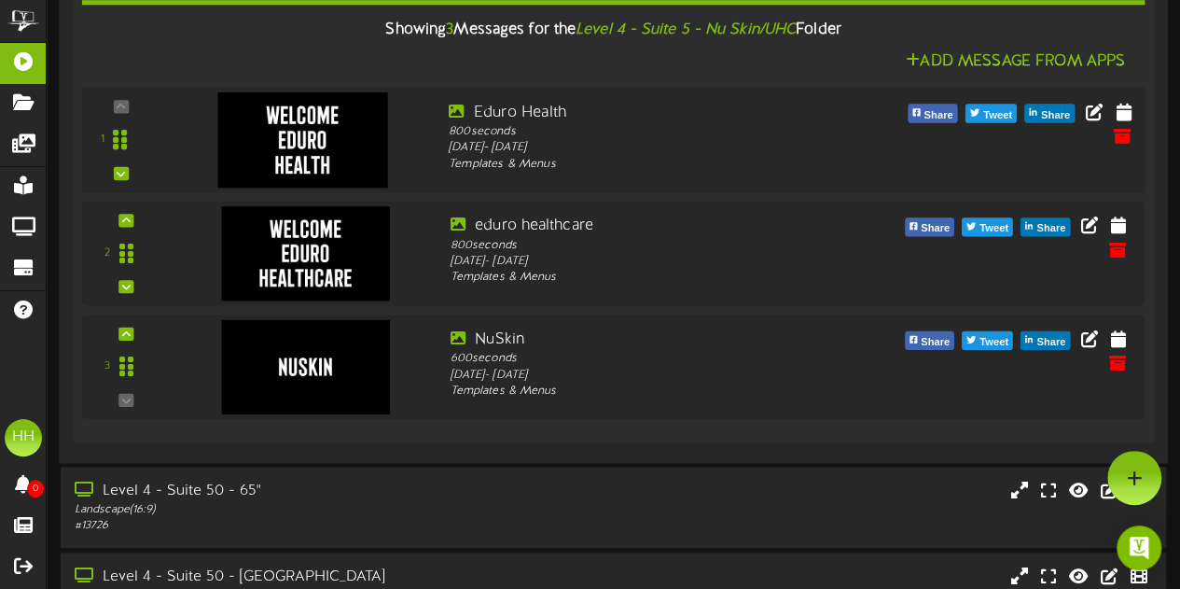
scroll to position [342, 0]
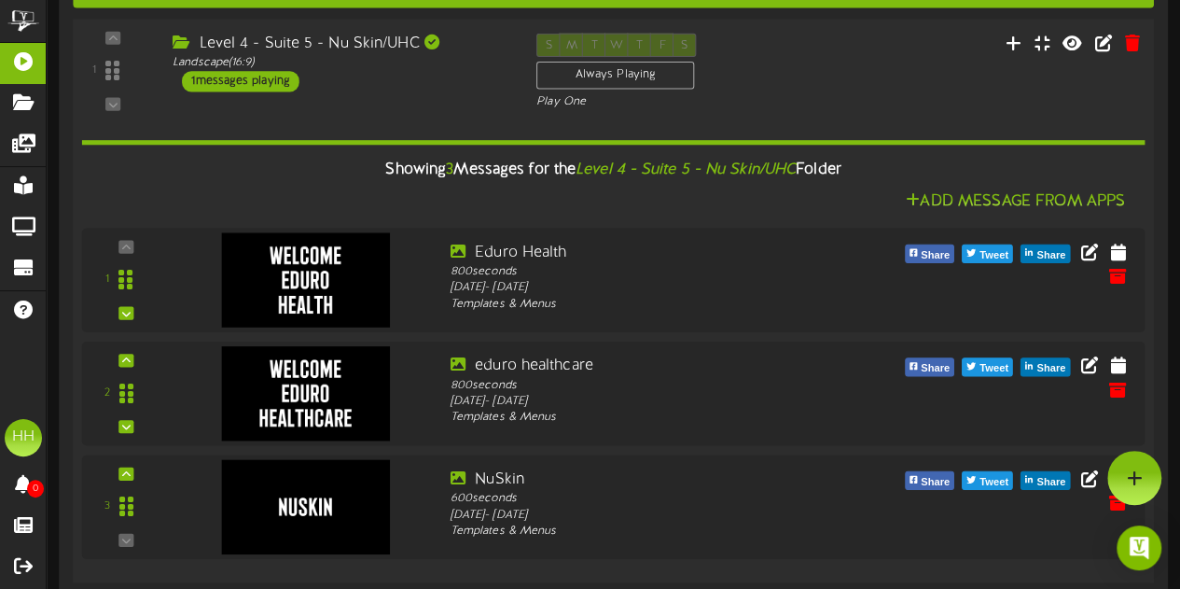
click at [414, 78] on div "Level 4 - Suite 5 - Nu Skin/UHC Landscape ( 16:9 ) 1 messages playing" at bounding box center [341, 62] width 364 height 59
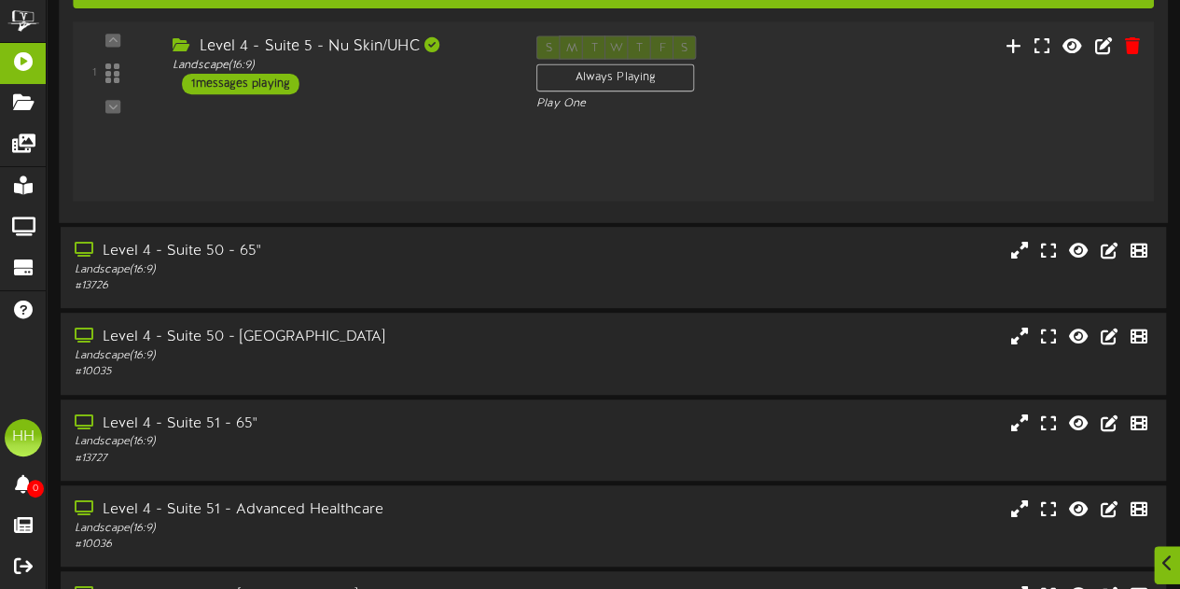
scroll to position [343, 0]
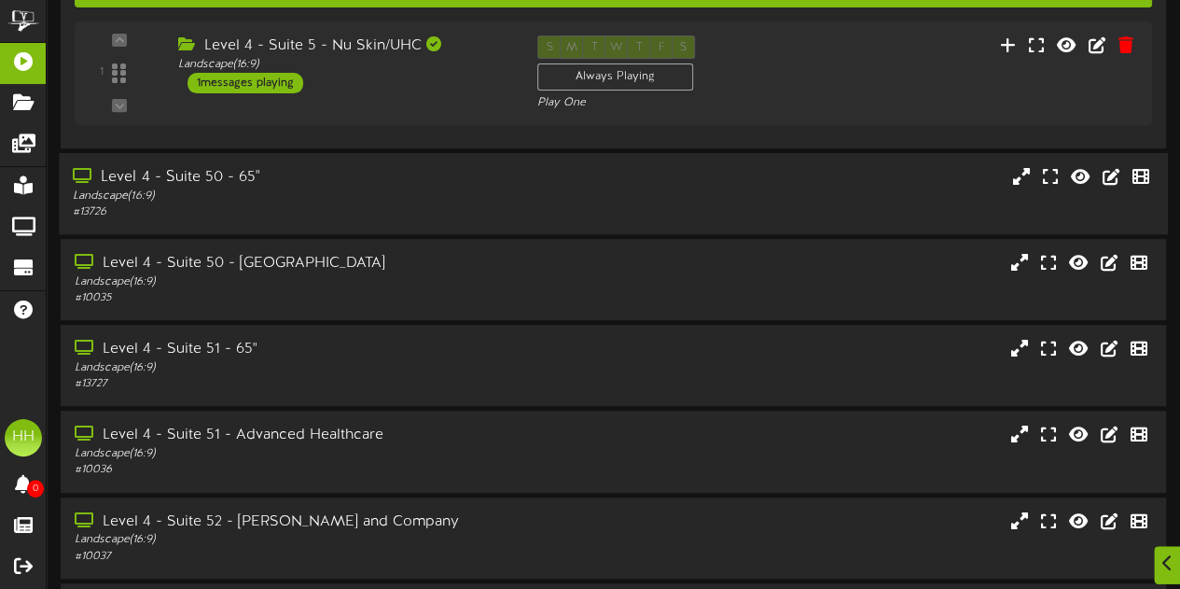
click at [494, 189] on div "Landscape ( 16:9 )" at bounding box center [290, 196] width 434 height 16
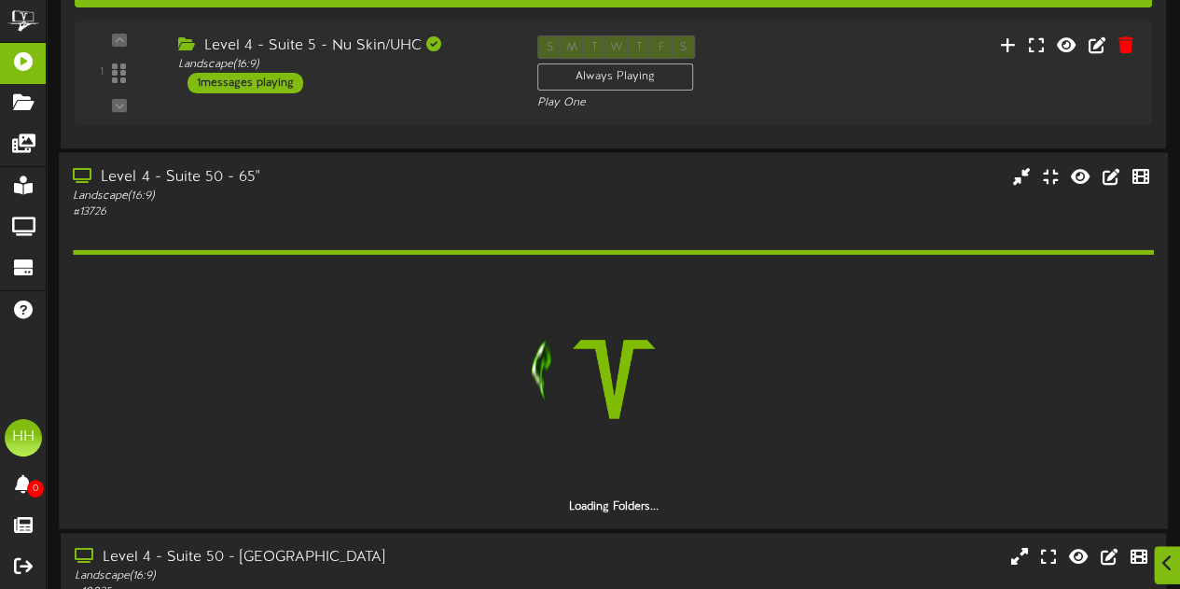
click at [494, 189] on div "Landscape ( 16:9 )" at bounding box center [290, 195] width 434 height 16
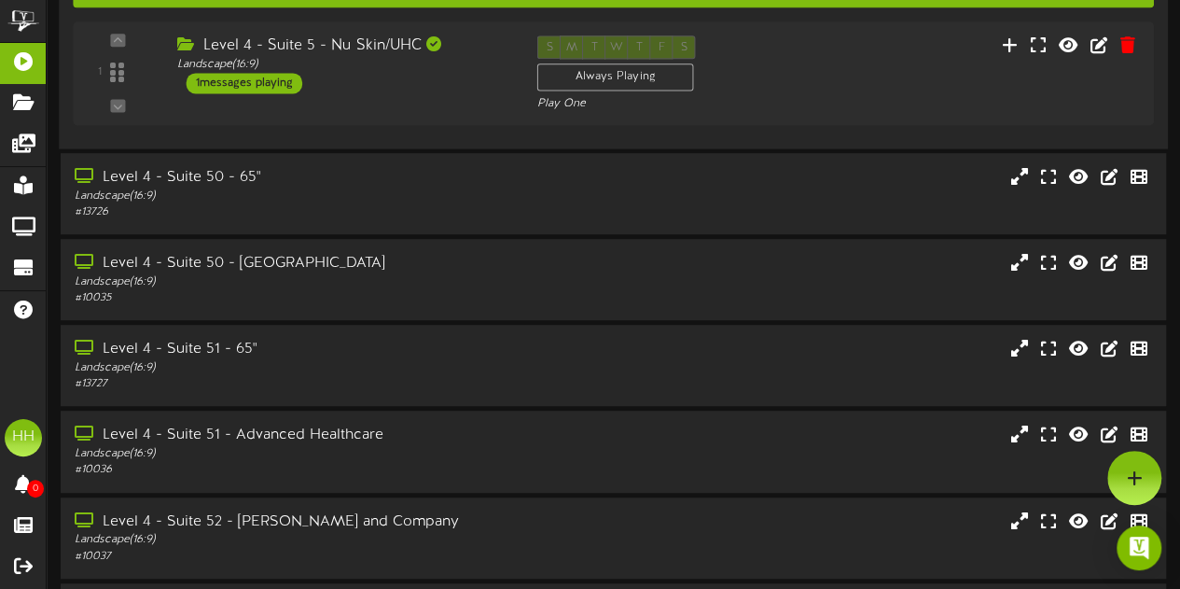
scroll to position [0, 0]
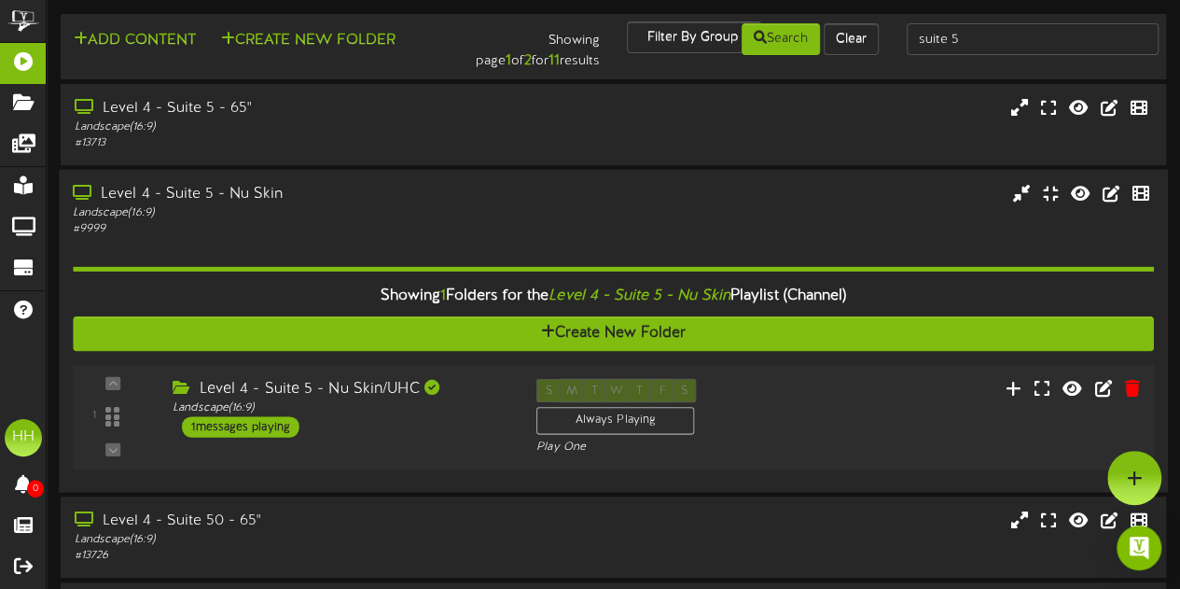
click at [395, 445] on div "1 ( 16:9" at bounding box center [612, 417] width 1091 height 76
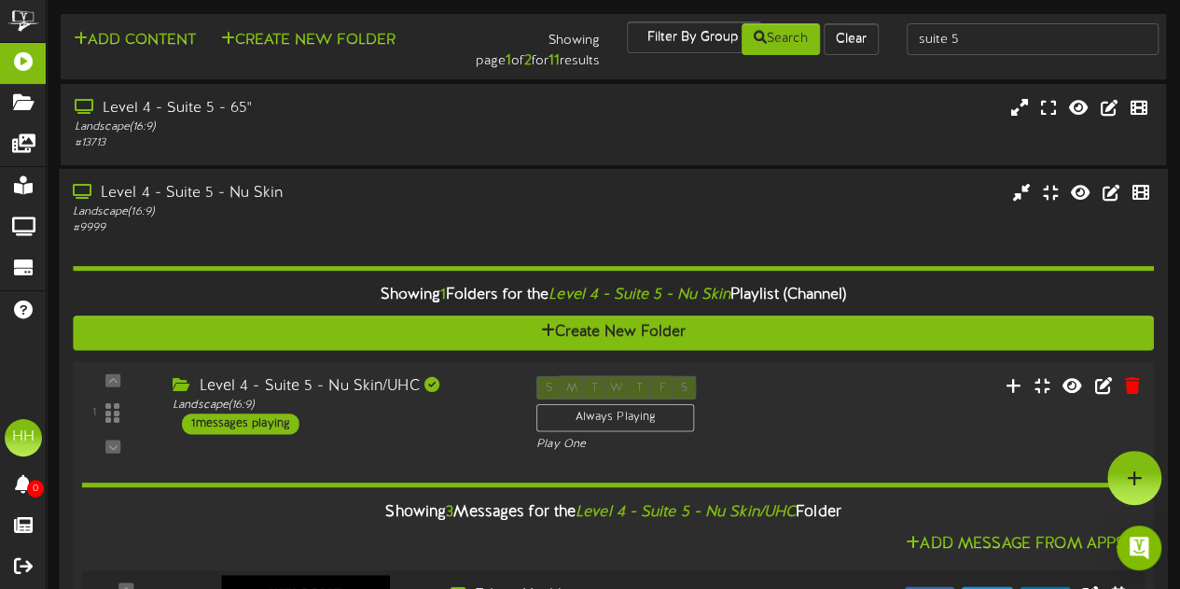
scroll to position [240, 0]
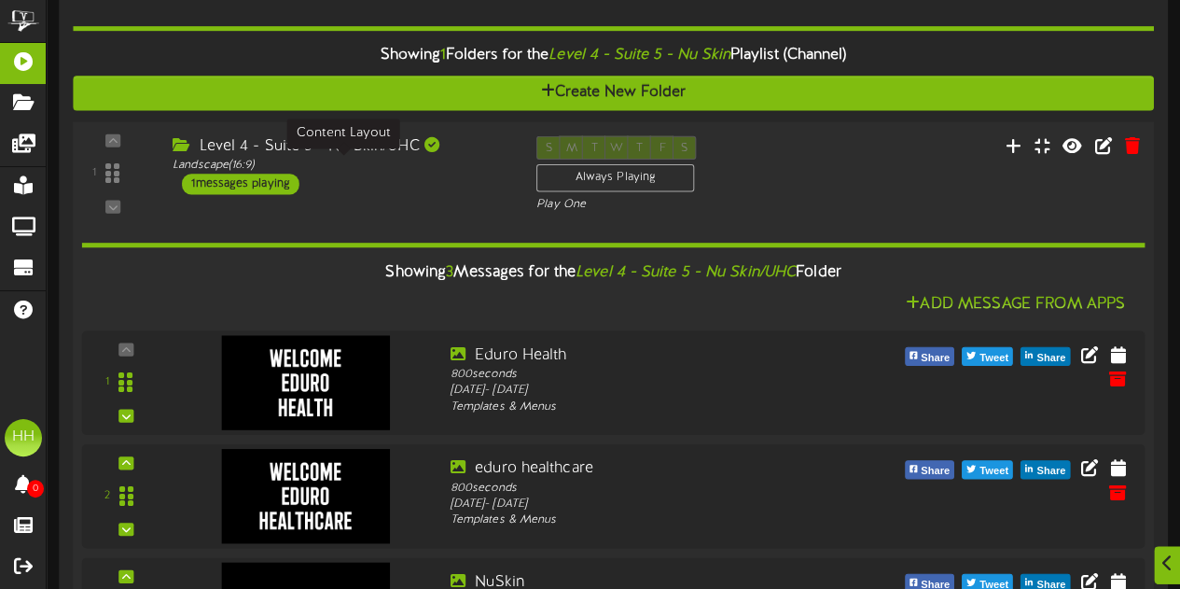
click at [457, 200] on div "1" at bounding box center [612, 173] width 1091 height 76
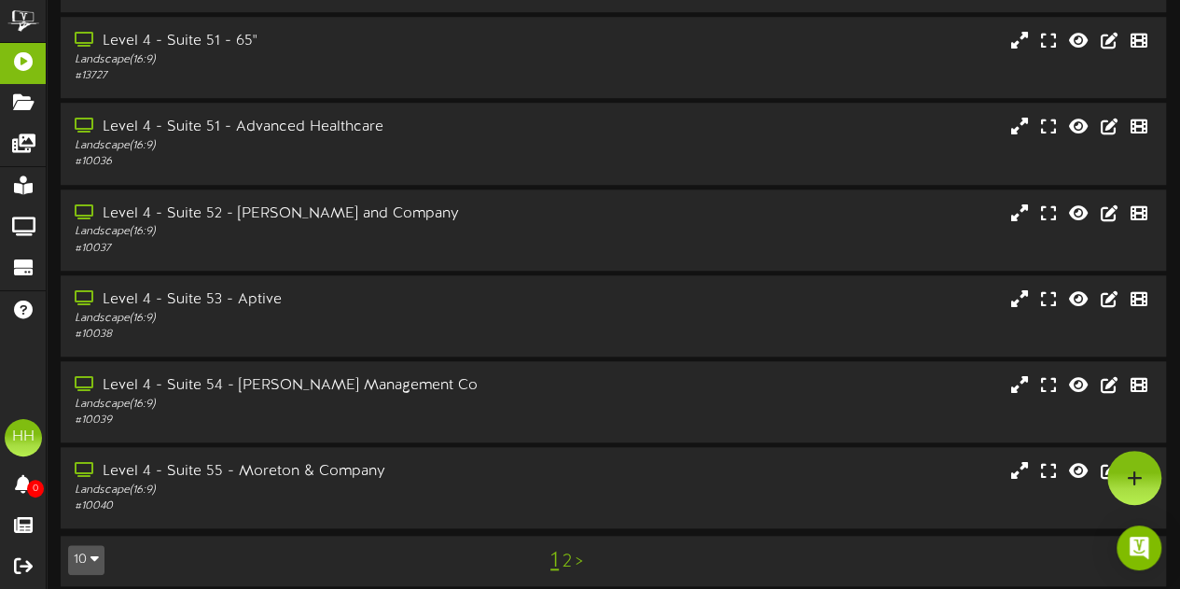
scroll to position [651, 0]
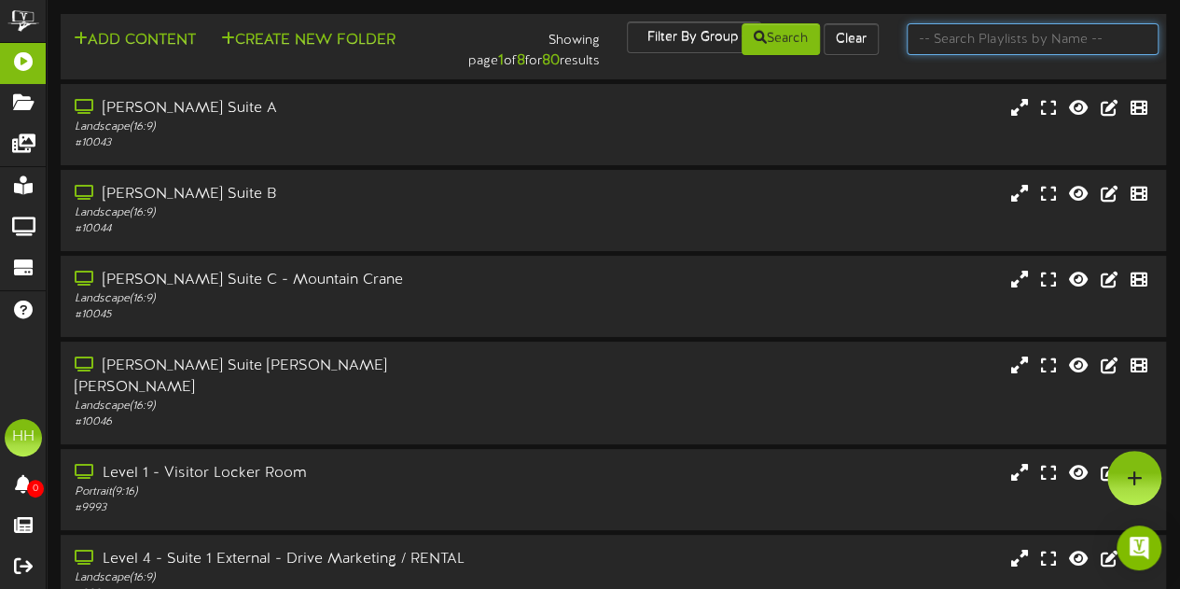
click at [965, 29] on input "text" at bounding box center [1033, 39] width 252 height 32
type input "suite 6"
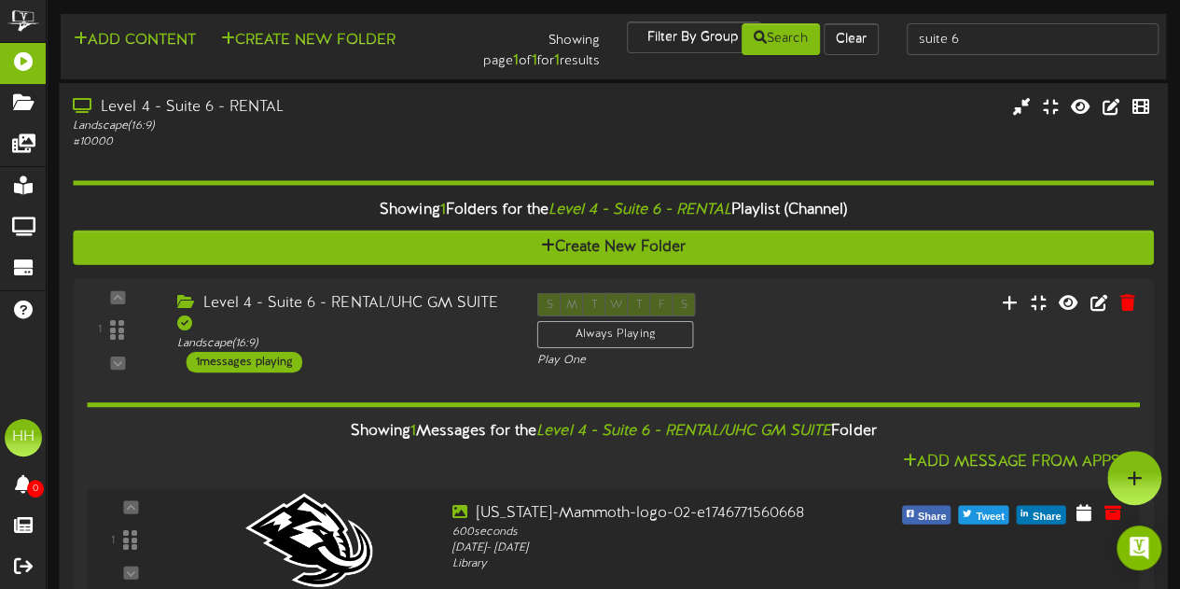
click at [424, 126] on div "Landscape ( 16:9 )" at bounding box center [290, 126] width 434 height 16
click at [539, 94] on div "Level 4 - Suite 6 - RENTAL Landscape ( 16:9 ) # 10000" at bounding box center [613, 360] width 1109 height 555
click at [455, 155] on div "Showing 1 Folders for the Level 4 - Suite 6 - RENTAL Playlist (Channel) Create …" at bounding box center [613, 387] width 1080 height 474
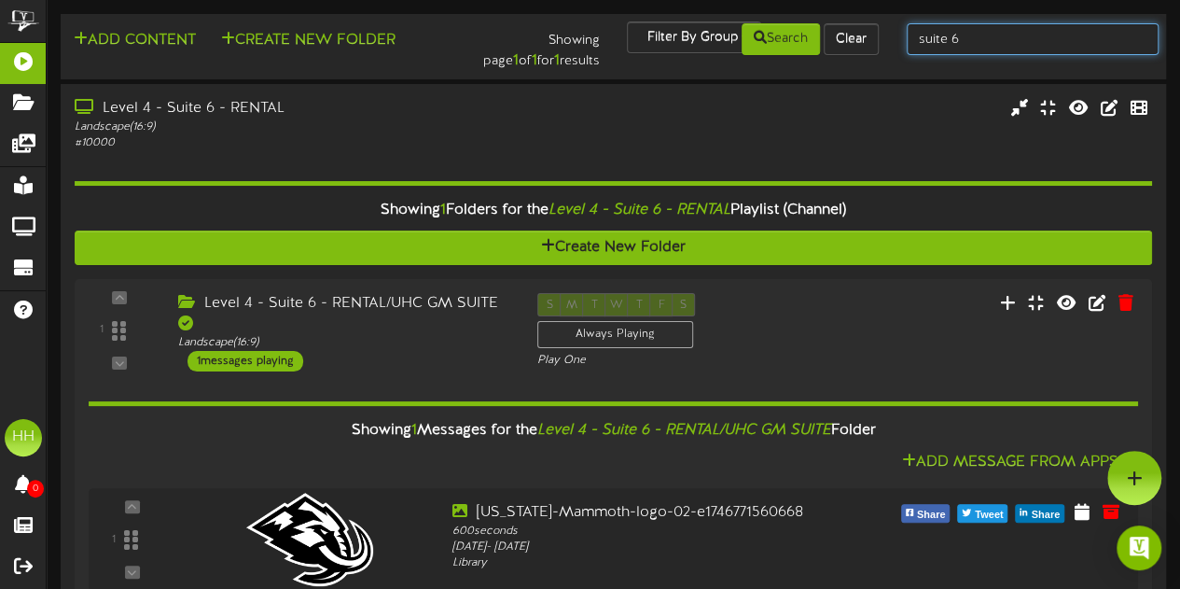
click at [997, 48] on input "suite 6" at bounding box center [1033, 39] width 252 height 32
type input "suite 31"
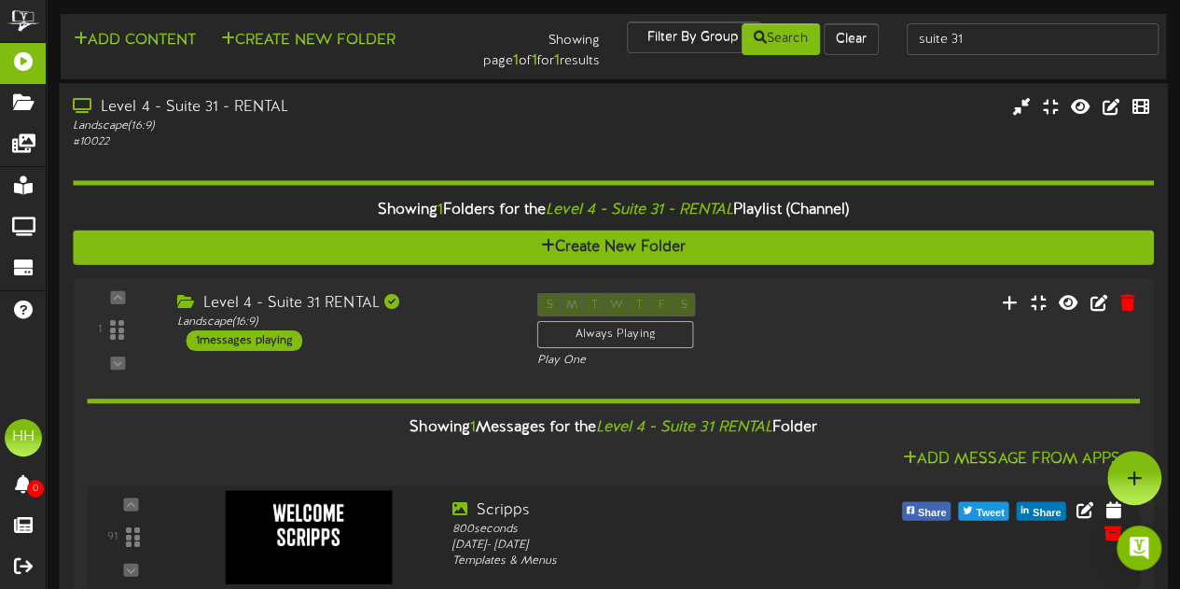
click at [354, 146] on div "# 10022" at bounding box center [290, 142] width 434 height 16
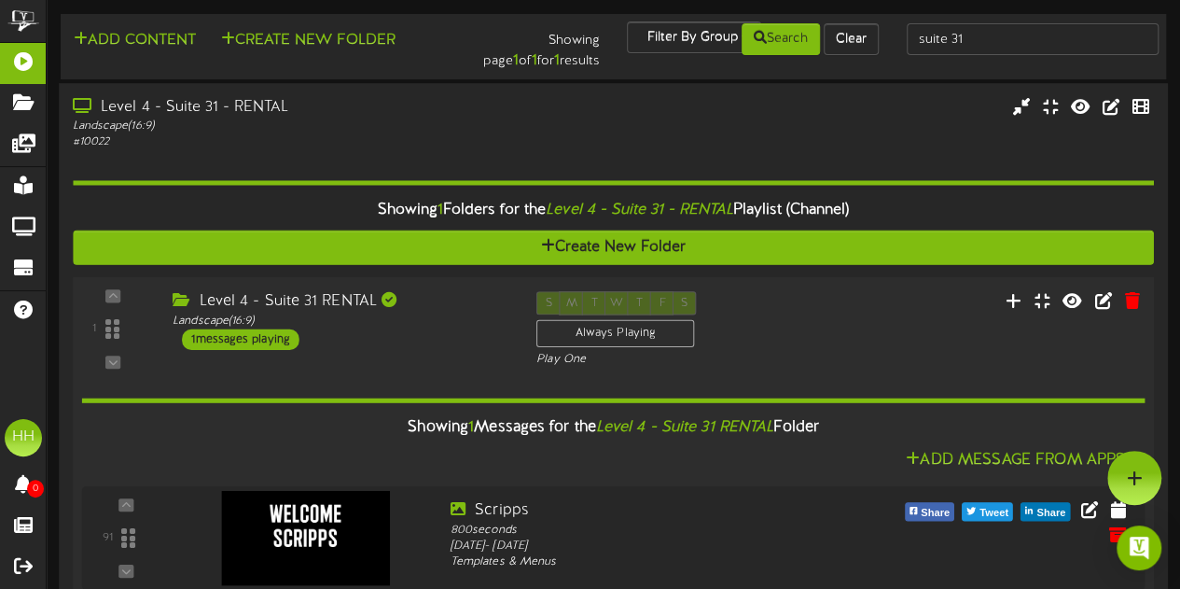
click at [429, 302] on div "Level 4 - Suite 31 RENTAL" at bounding box center [341, 301] width 336 height 21
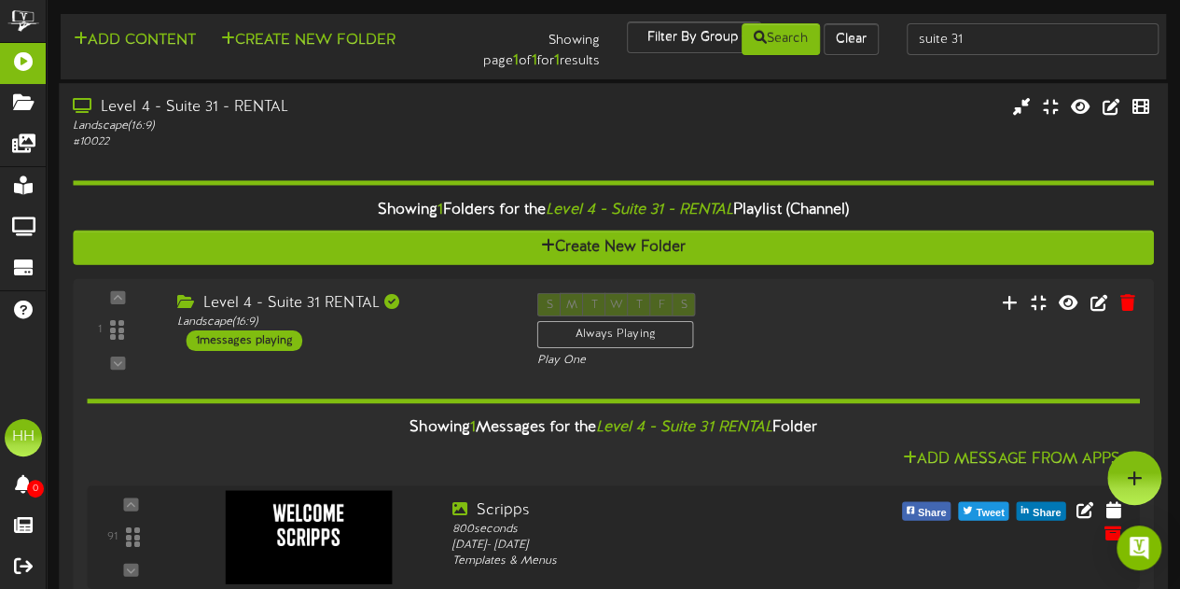
click at [768, 92] on div "Level 4 - Suite 31 - RENTAL Landscape ( 16:9 ) # 10022 1" at bounding box center [613, 359] width 1109 height 552
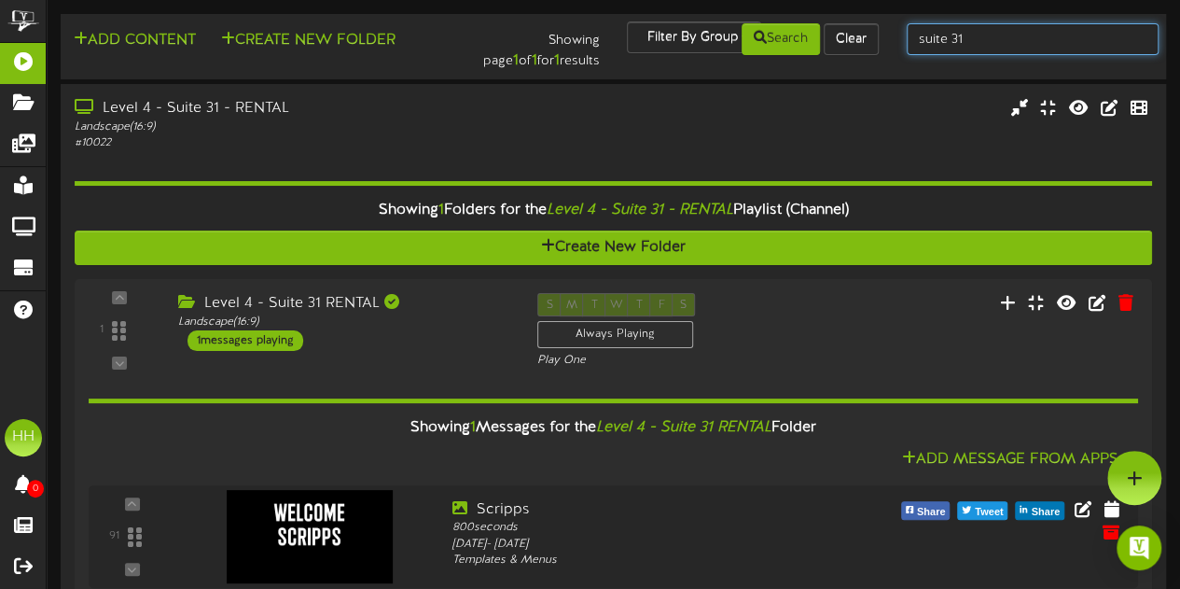
click at [1030, 54] on input "suite 31" at bounding box center [1033, 39] width 252 height 32
type input "suite 35"
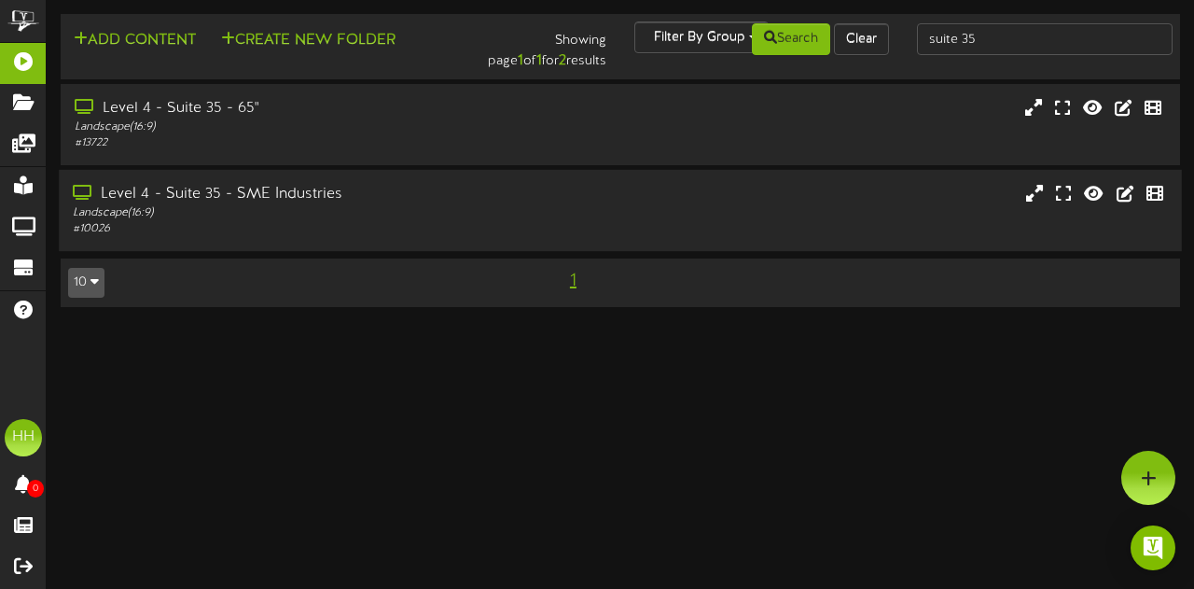
click at [389, 212] on div "Landscape ( 16:9 )" at bounding box center [292, 213] width 439 height 16
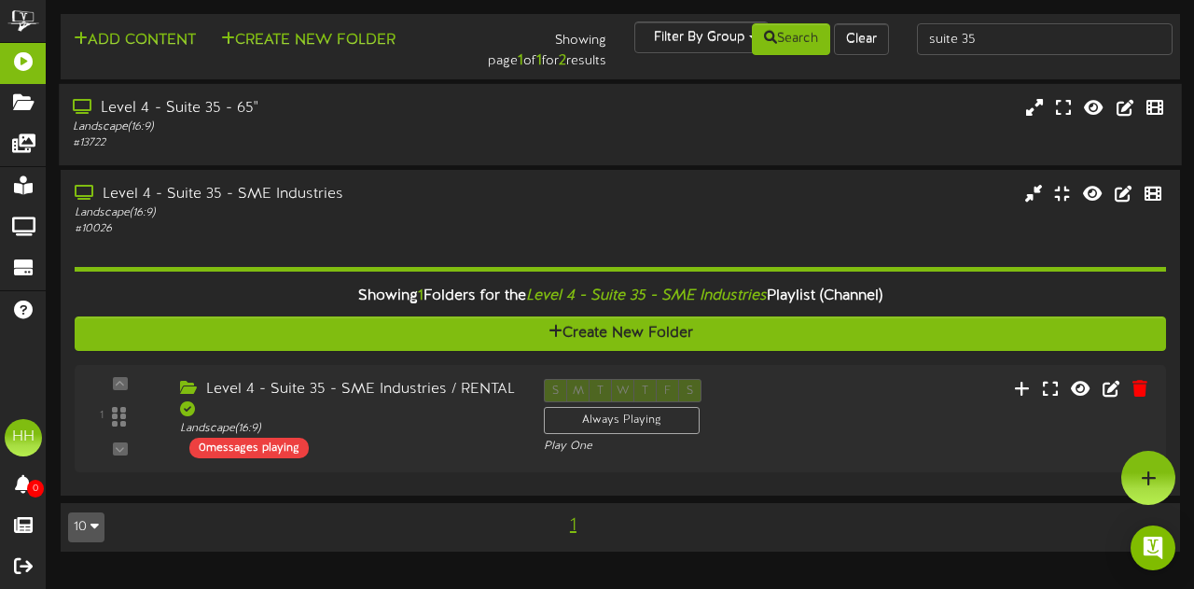
click at [484, 161] on div "Level 4 - Suite 35 - 65" Landscape ( 16:9 ) # 13722" at bounding box center [620, 124] width 1123 height 81
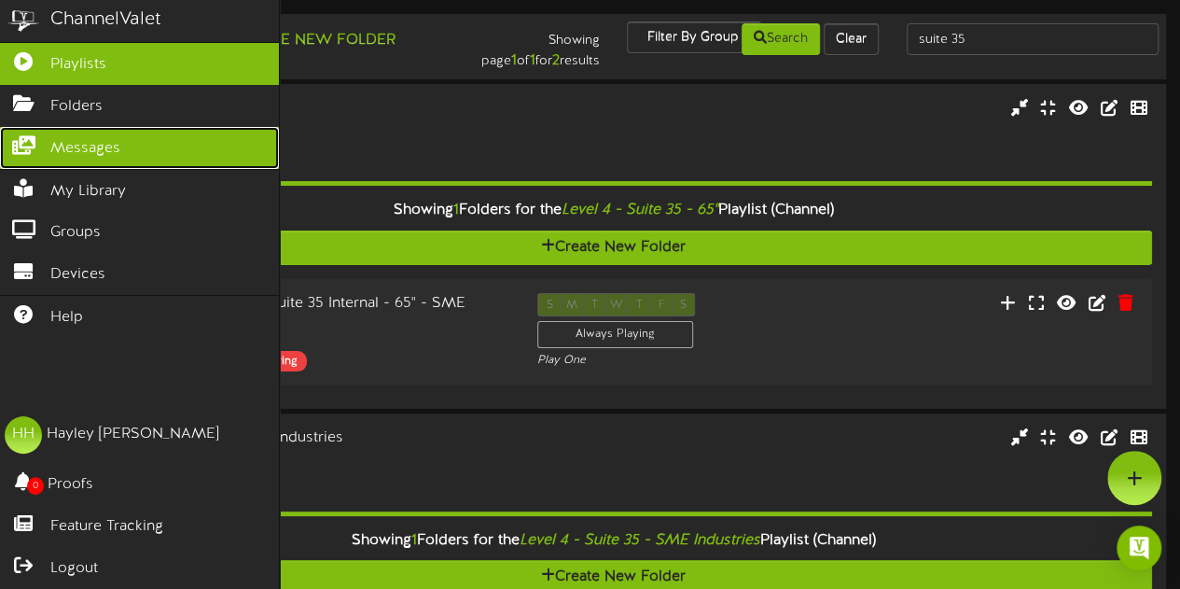
click at [97, 143] on span "Messages" at bounding box center [85, 148] width 70 height 21
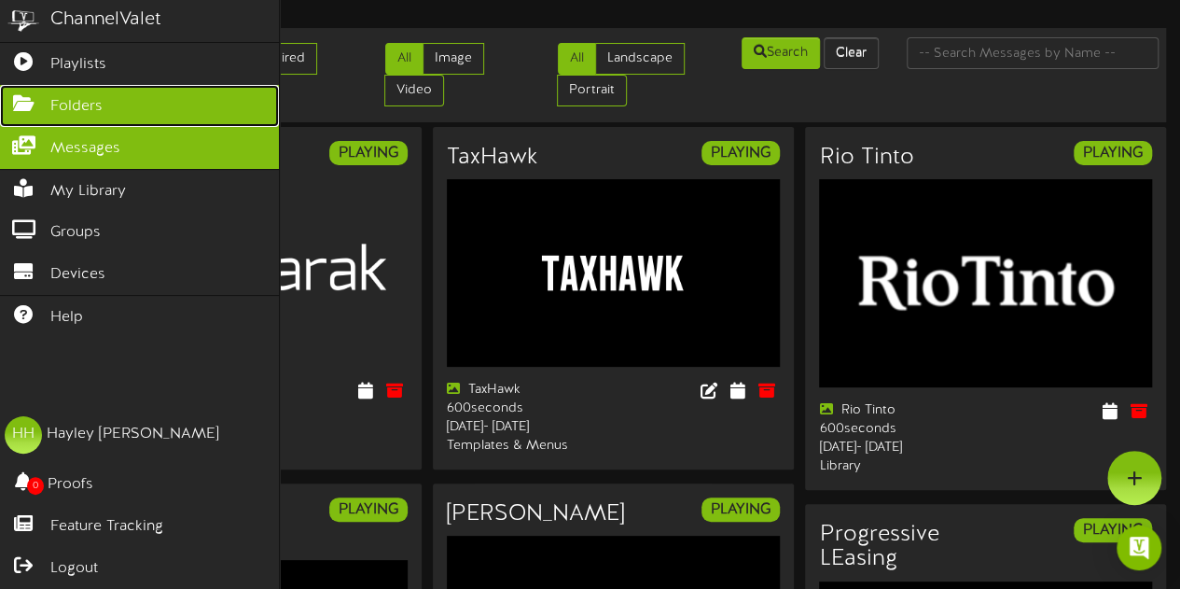
click at [78, 87] on link "Folders" at bounding box center [139, 106] width 279 height 42
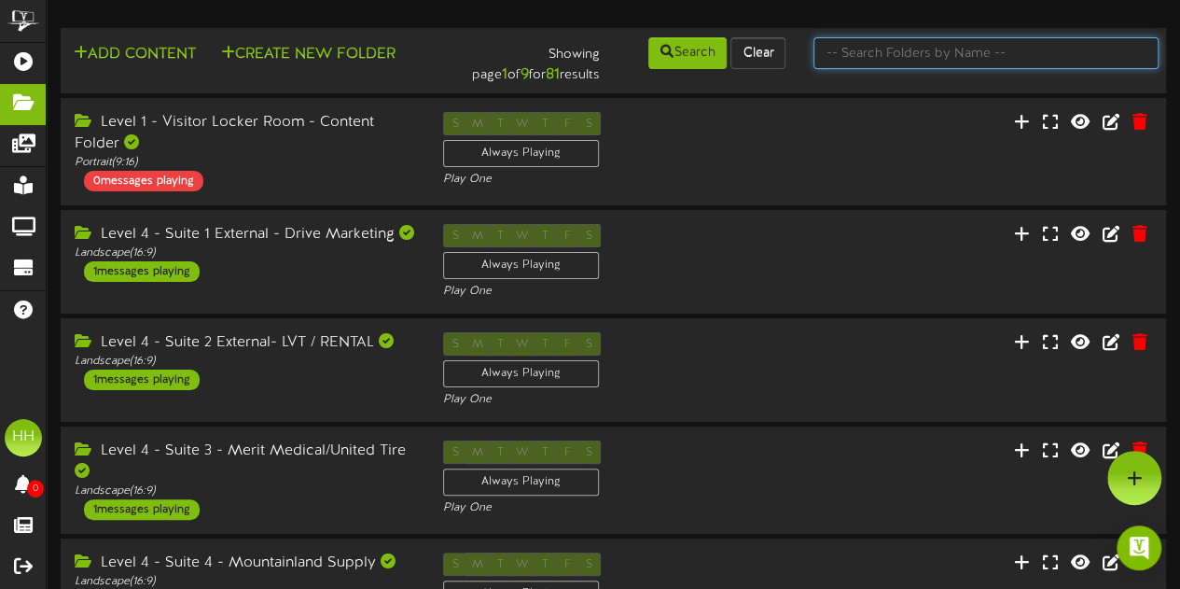
click at [901, 55] on input "text" at bounding box center [985, 53] width 345 height 32
type input "SUITE 6"
